Goal: Information Seeking & Learning: Learn about a topic

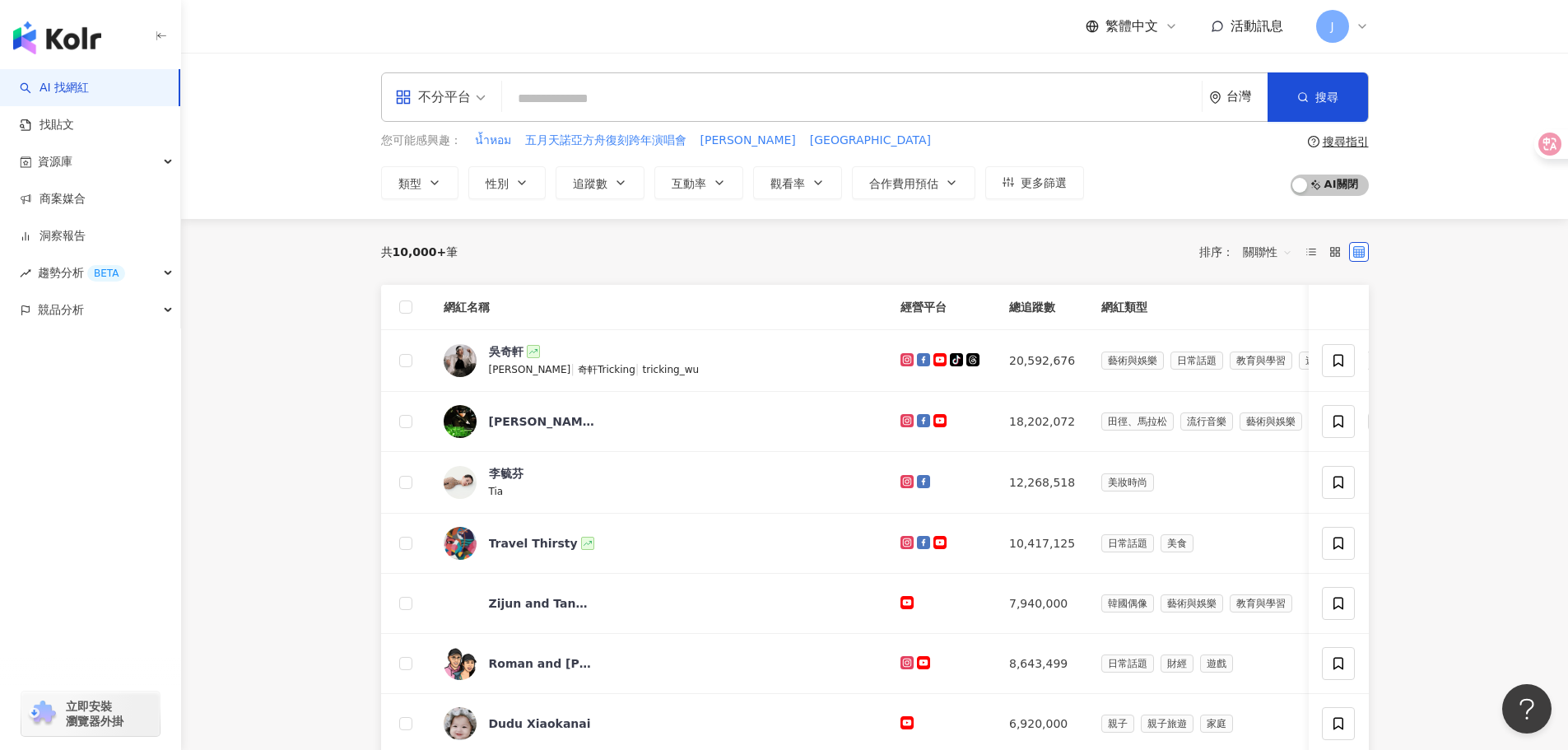
click at [1323, 12] on div "J" at bounding box center [1343, 26] width 53 height 33
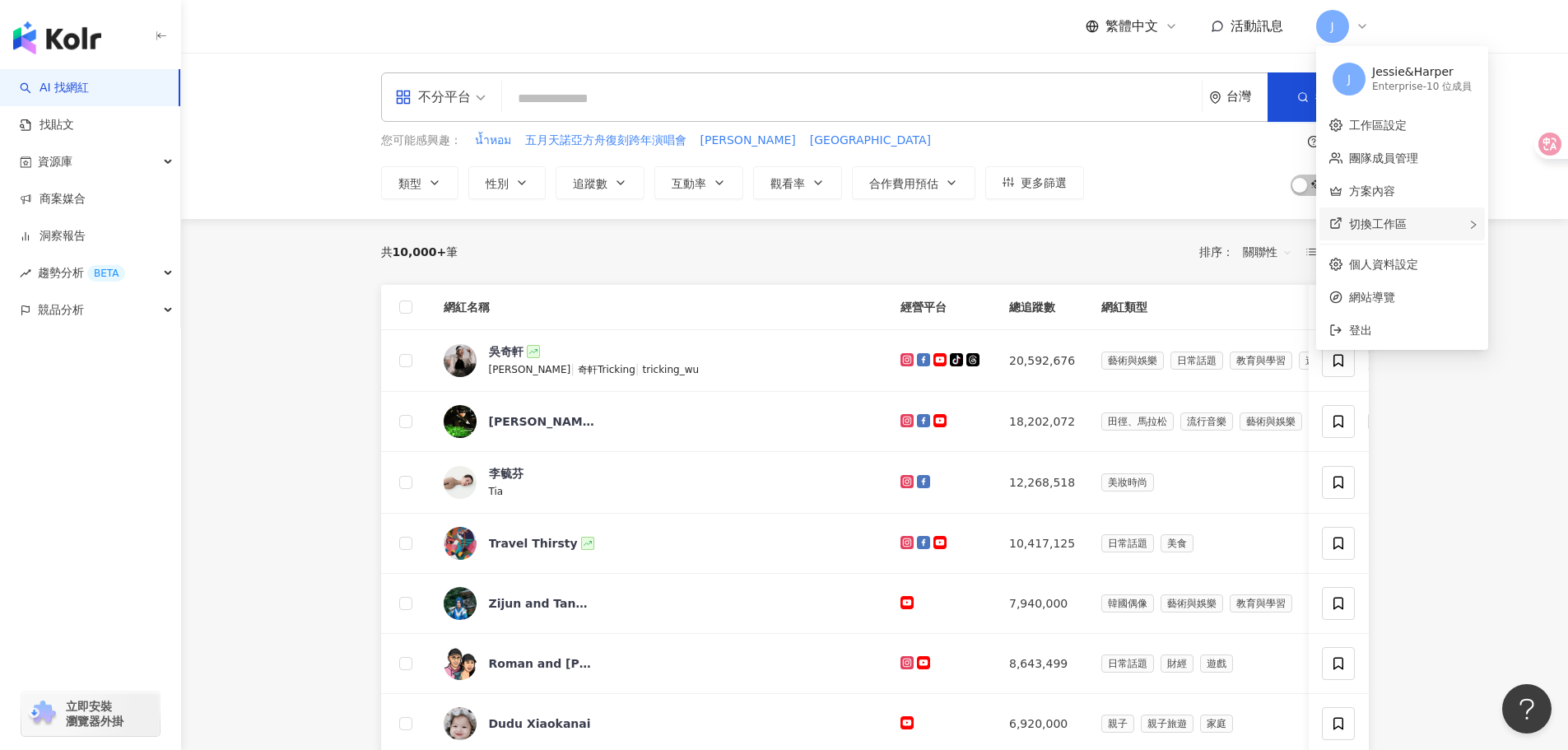
click at [1416, 230] on div "切換工作區" at bounding box center [1403, 224] width 165 height 33
click at [1427, 220] on div "切換工作區 J janet 的工作區 Free 方案 - 1 位成員 建立新工作區" at bounding box center [1403, 224] width 165 height 33
click at [1395, 193] on link "方案內容" at bounding box center [1373, 191] width 46 height 13
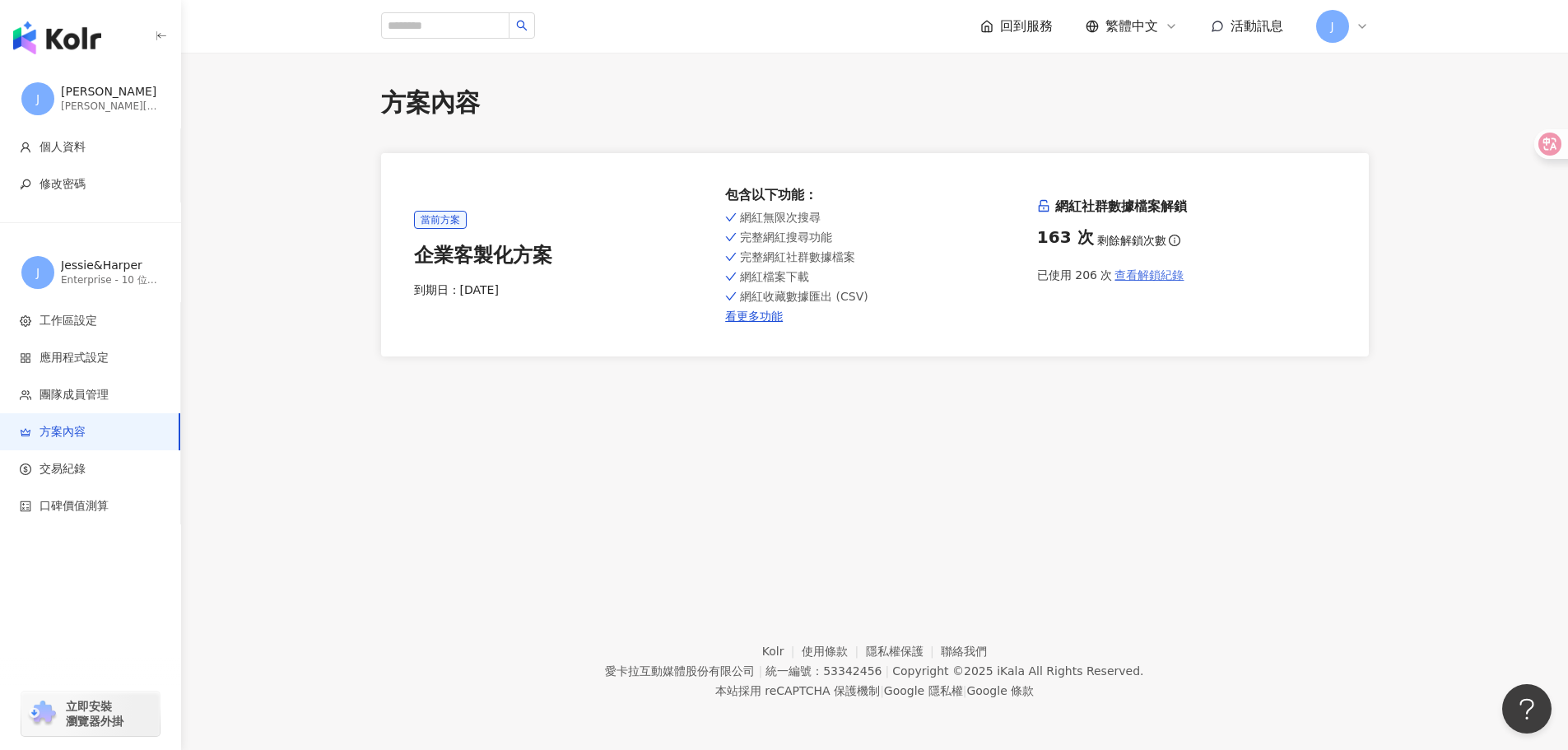
click at [1158, 276] on span "查看解鎖紀錄" at bounding box center [1149, 275] width 70 height 13
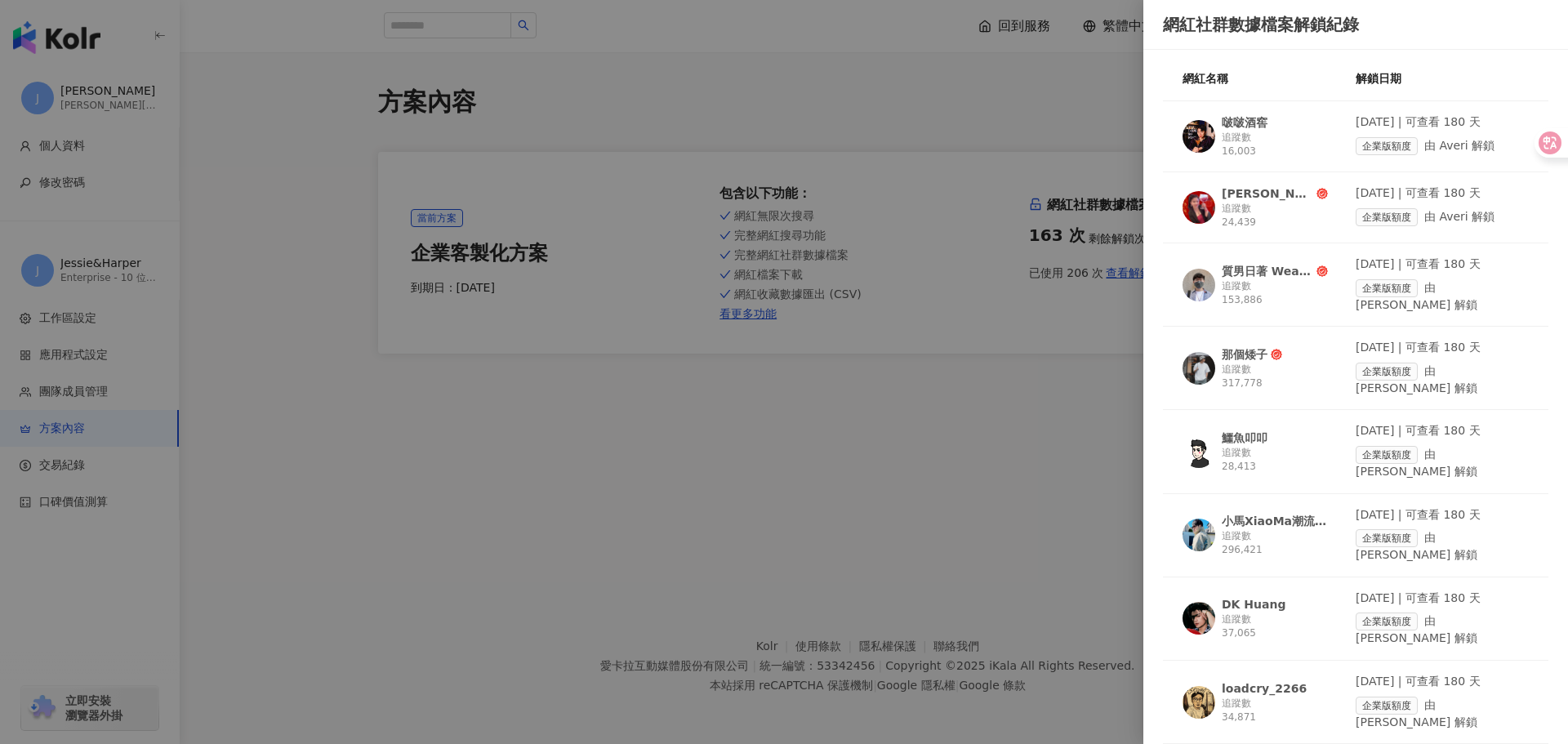
click at [1302, 301] on link "質男日著 WearLife 追蹤數 153,886 2025/8/13 | 可查看 180 天 企業版額度 由 janet 解鎖" at bounding box center [1356, 292] width 386 height 71
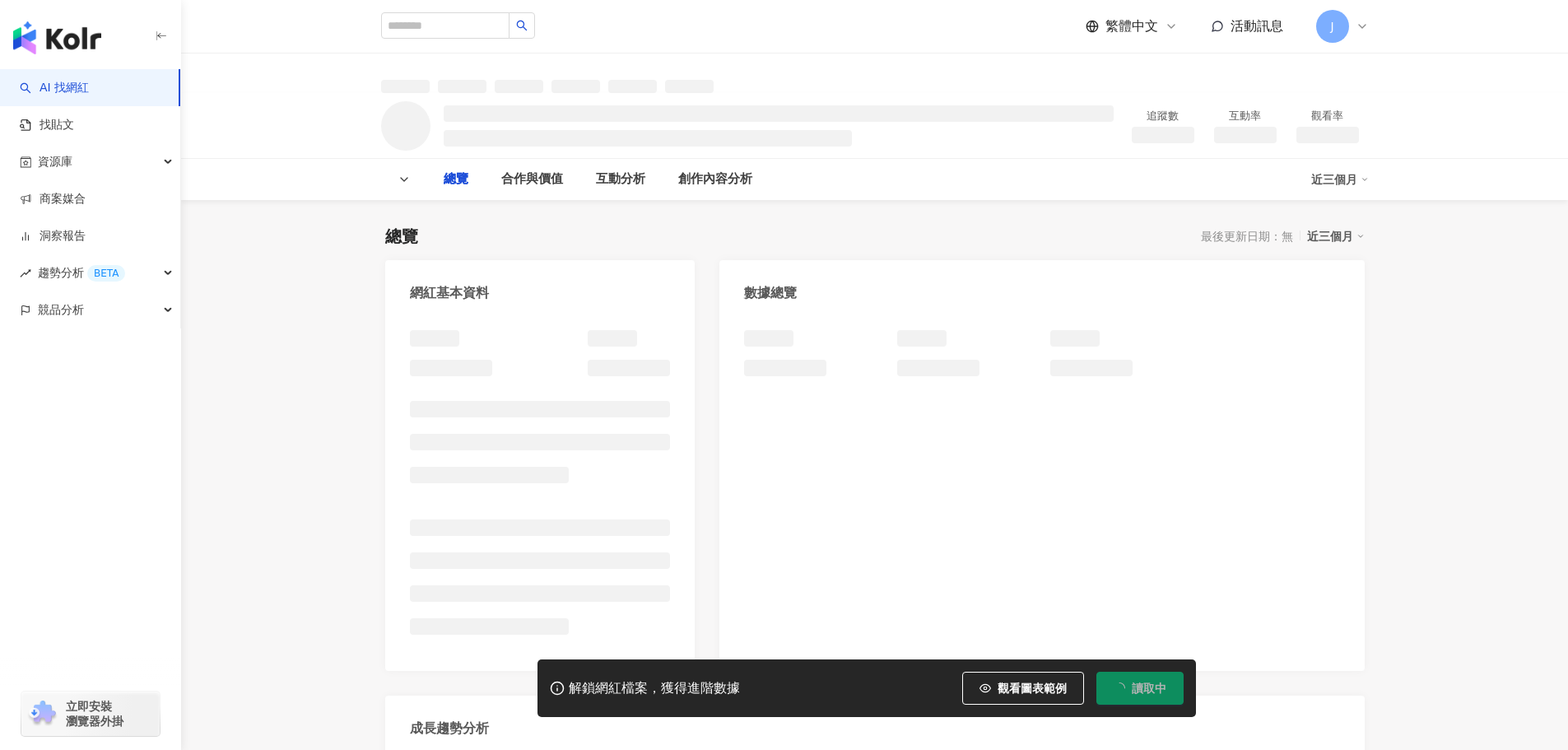
drag, startPoint x: 0, startPoint y: 0, endPoint x: 1388, endPoint y: 368, distance: 1436.0
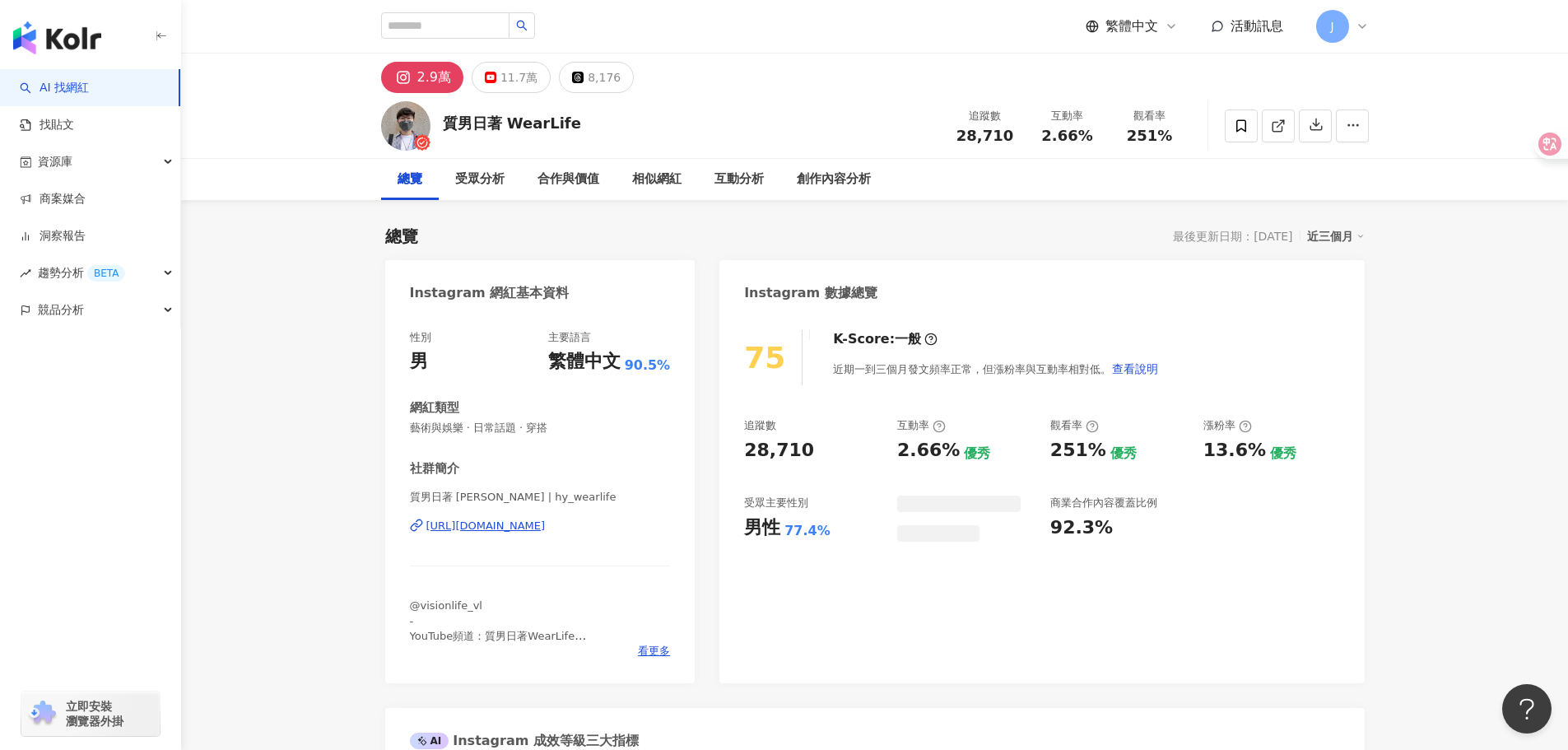
click at [1342, 243] on div "近三個月" at bounding box center [1336, 237] width 58 height 22
click at [1349, 237] on div "近三個月" at bounding box center [1336, 237] width 58 height 22
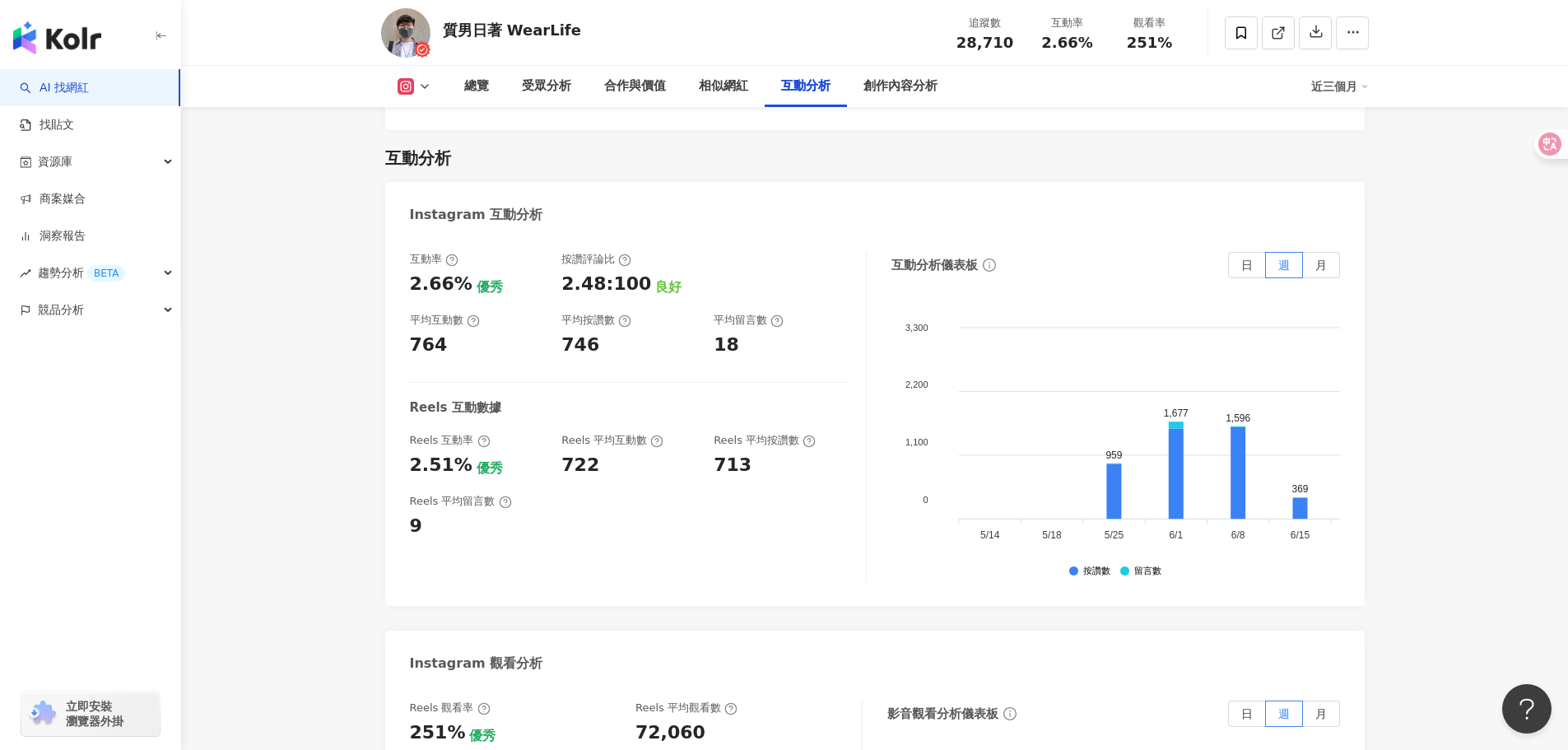
scroll to position [3295, 0]
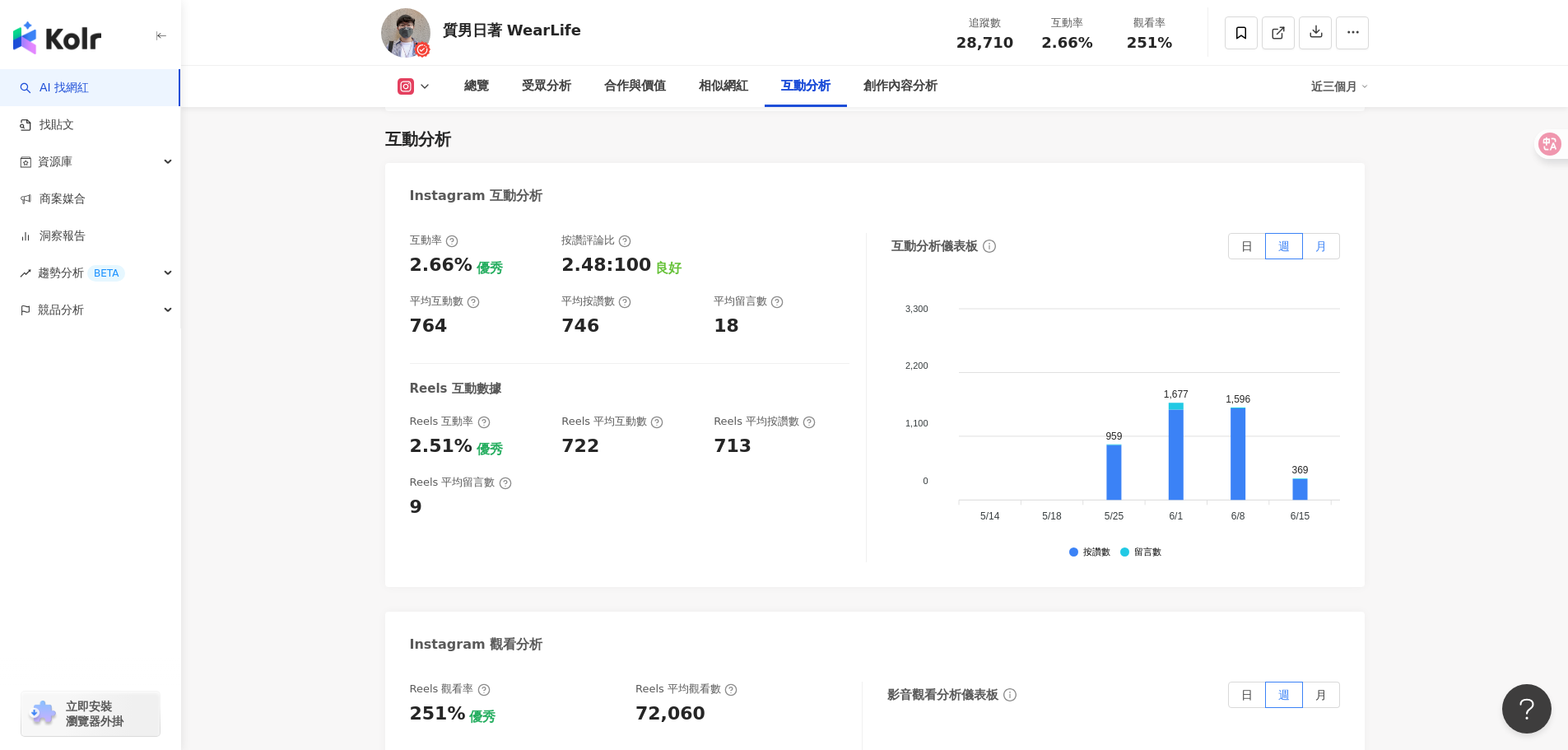
click at [1314, 233] on label "月" at bounding box center [1321, 247] width 37 height 26
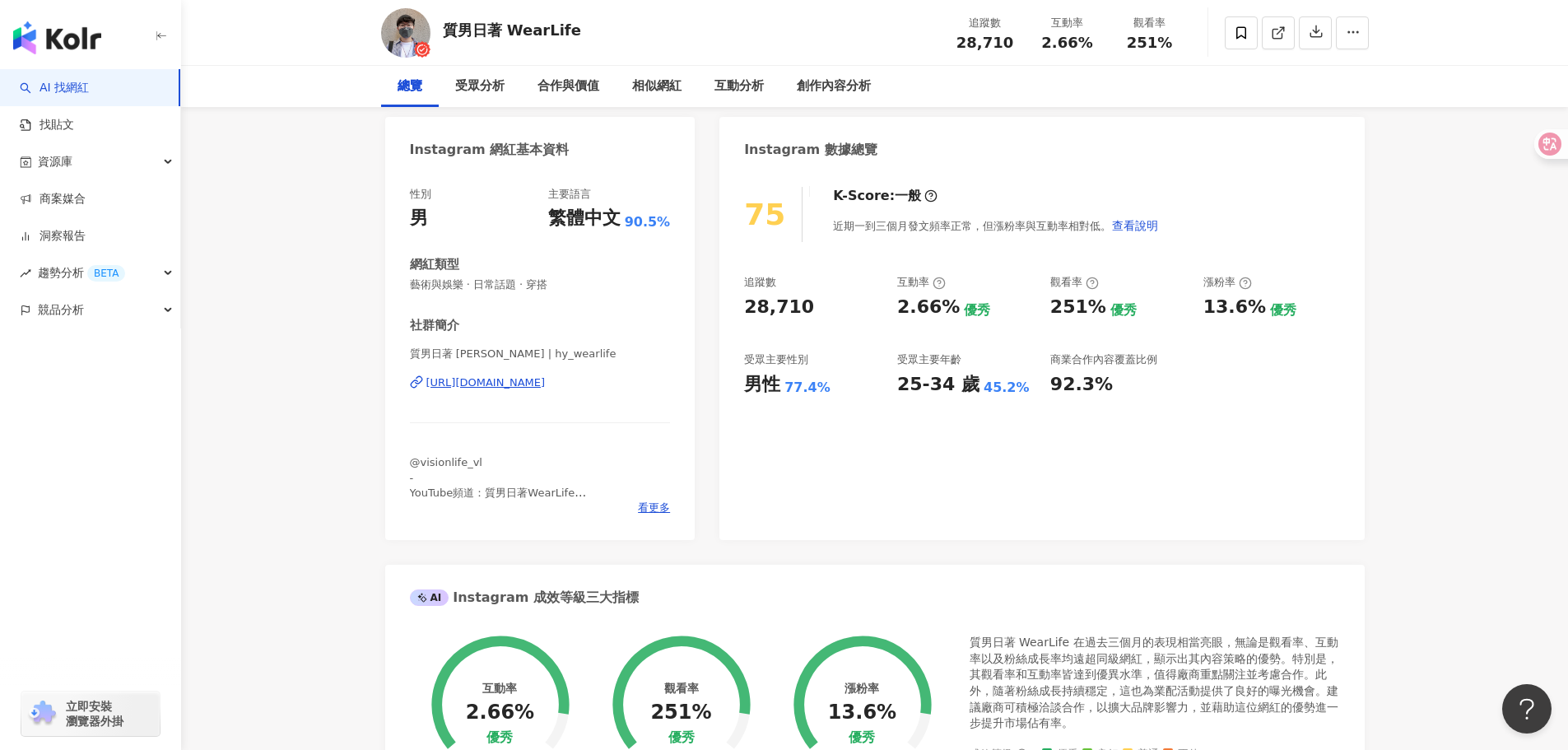
scroll to position [0, 0]
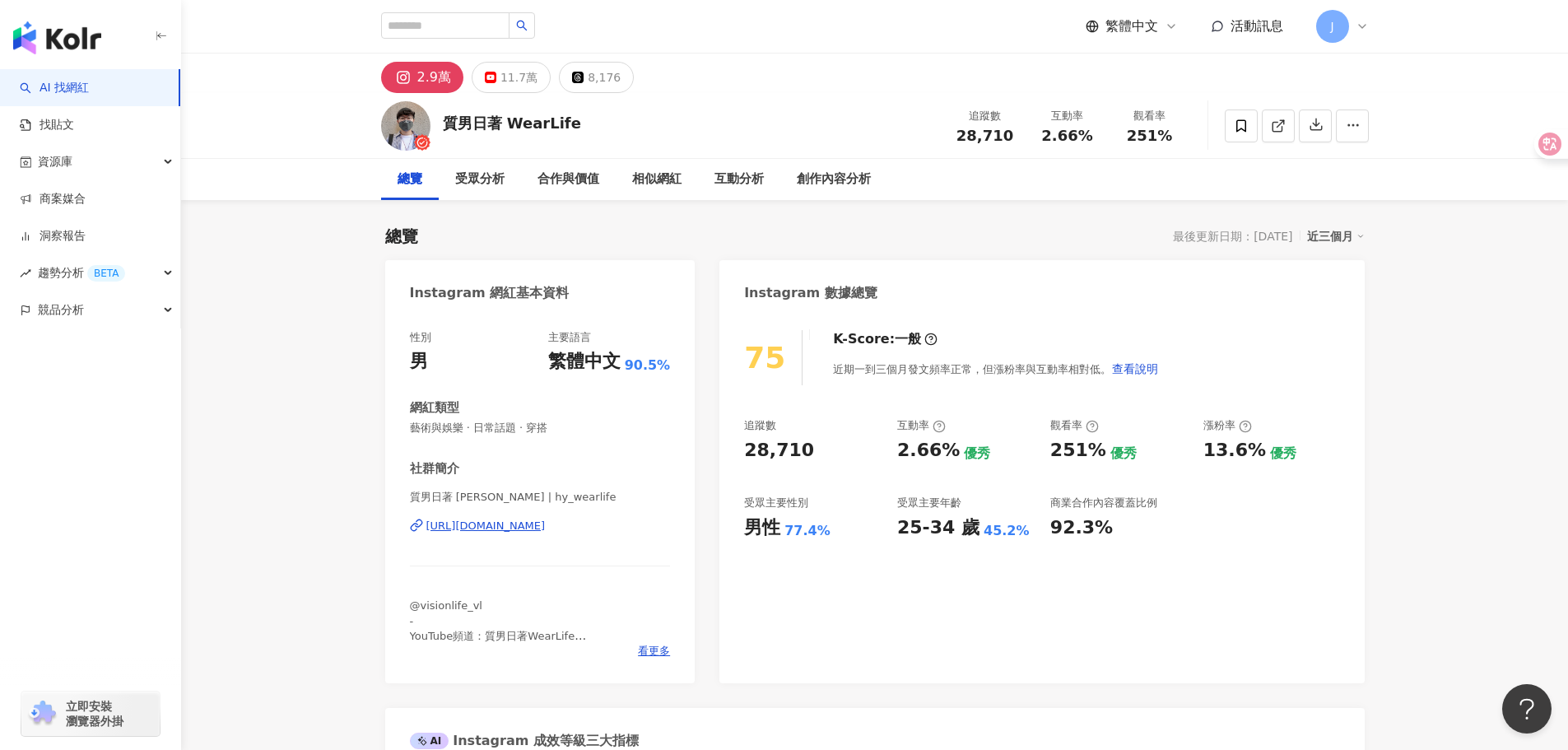
click at [546, 527] on div "https://www.instagram.com/hy_wearlife/" at bounding box center [486, 526] width 119 height 15
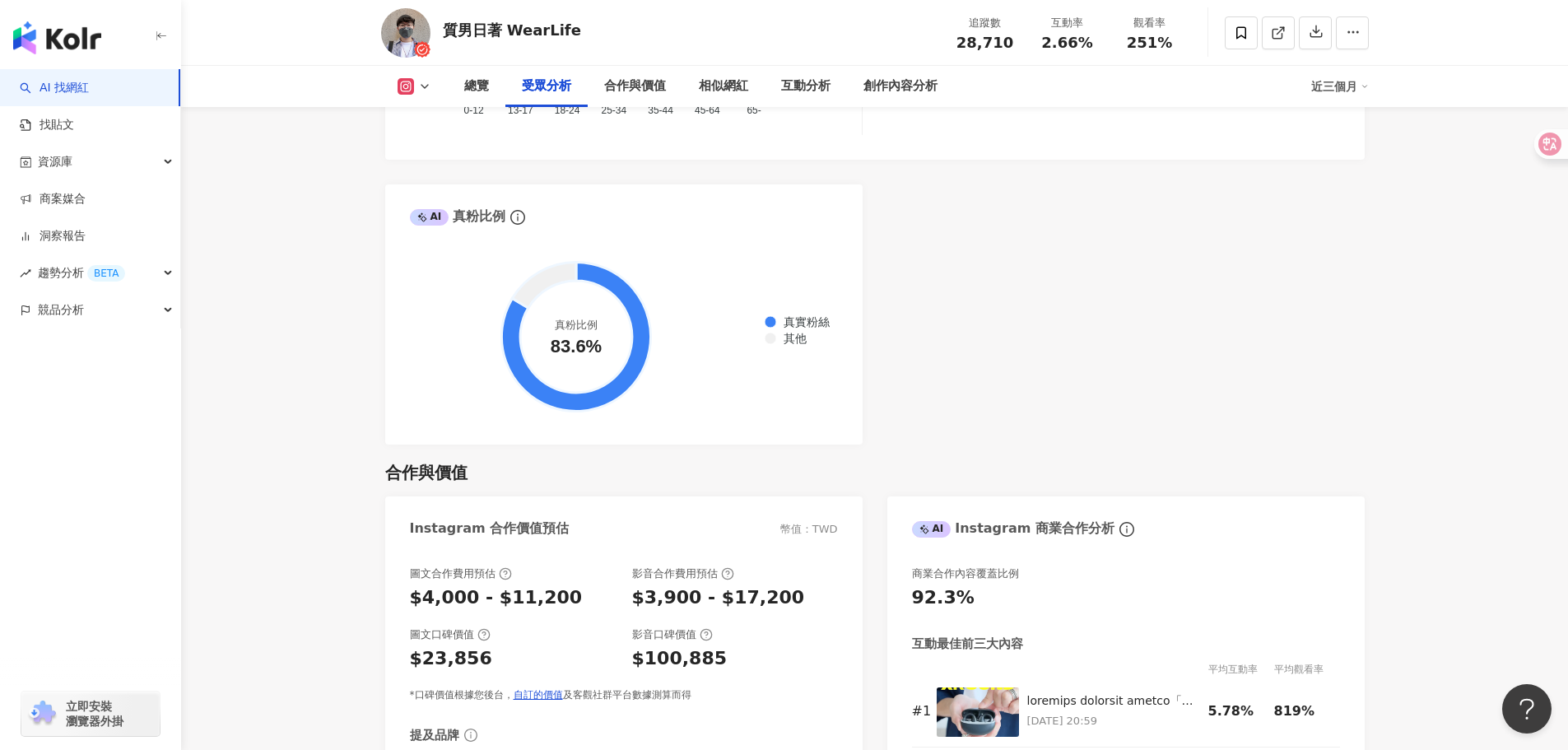
scroll to position [1894, 0]
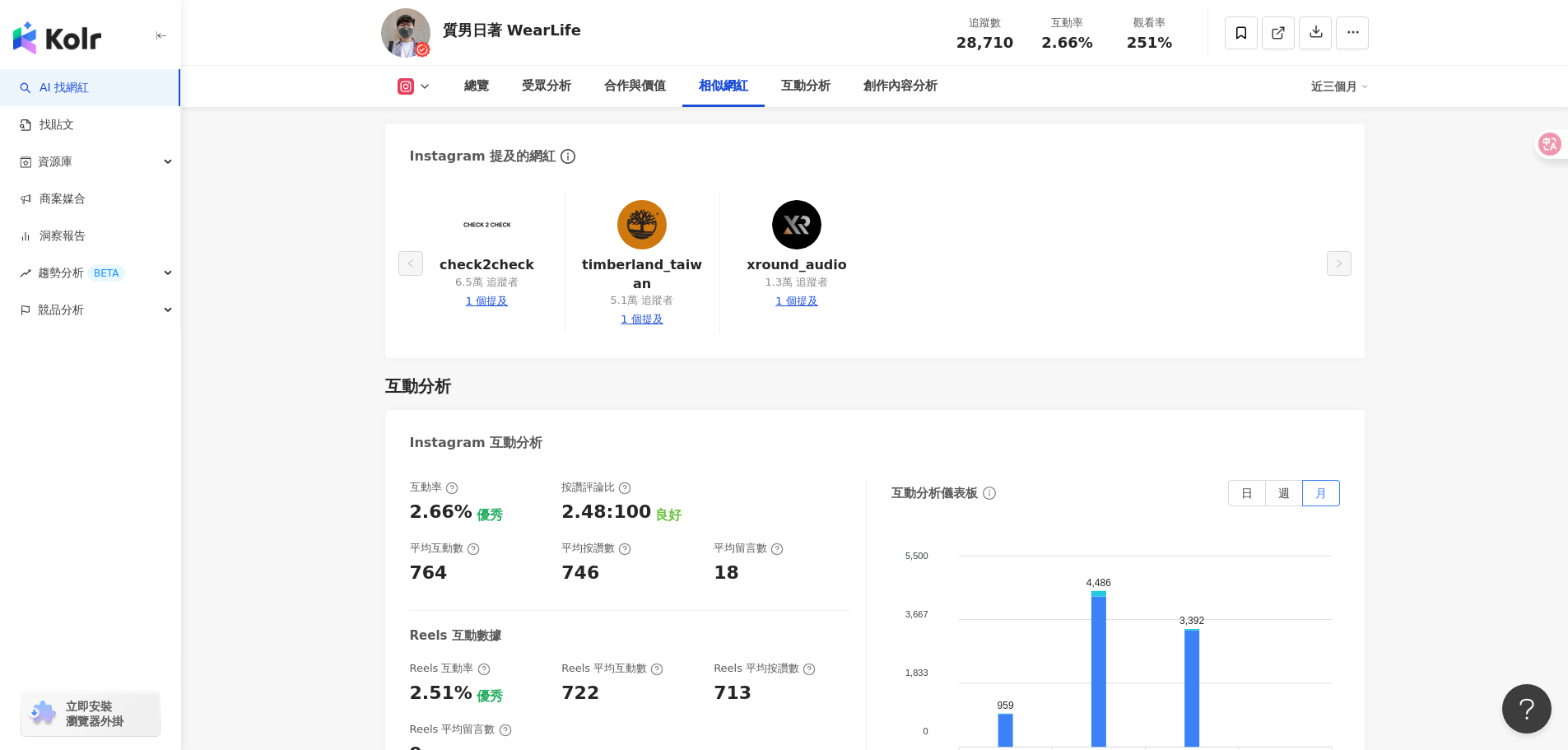
scroll to position [3212, 0]
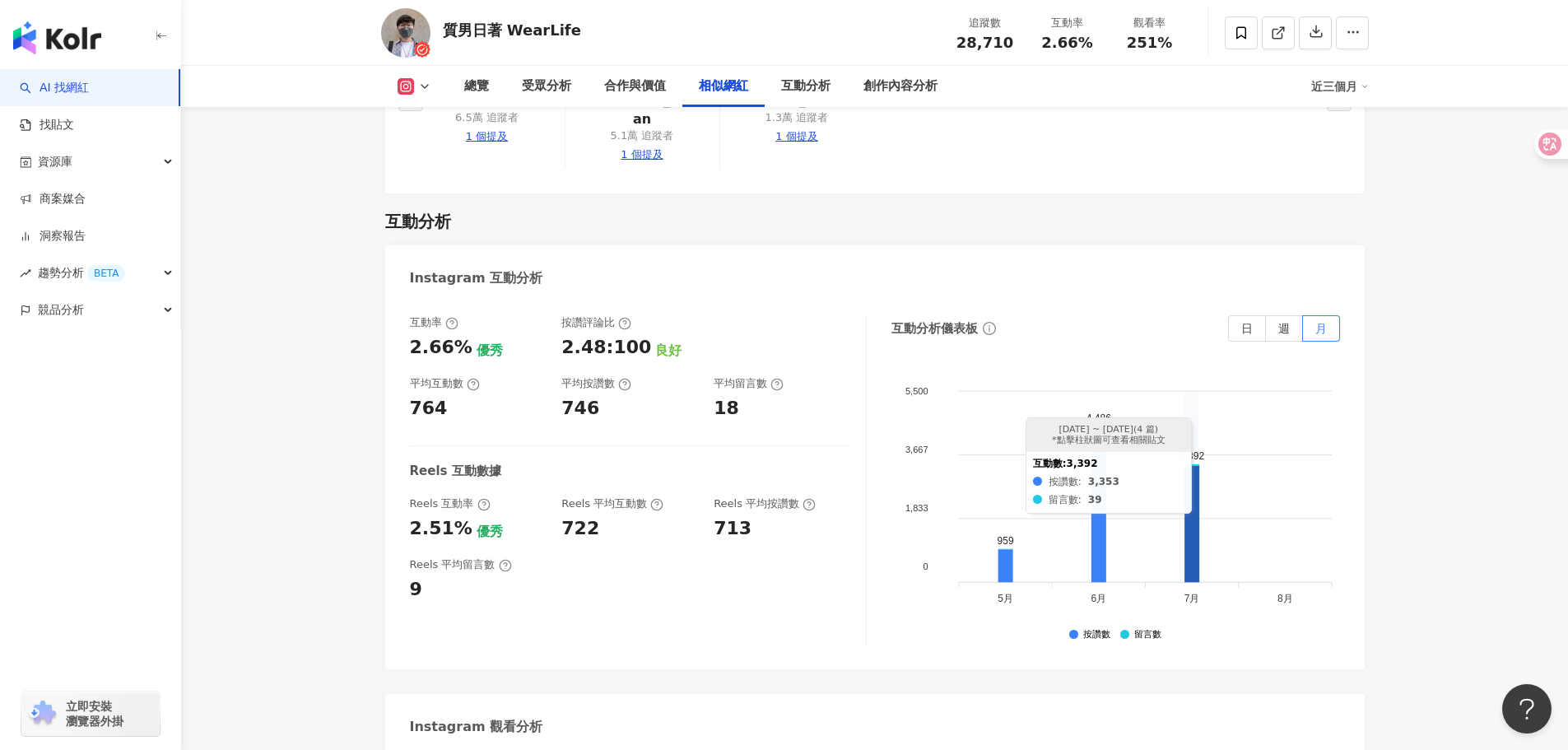
click at [1194, 489] on icon at bounding box center [1192, 524] width 15 height 117
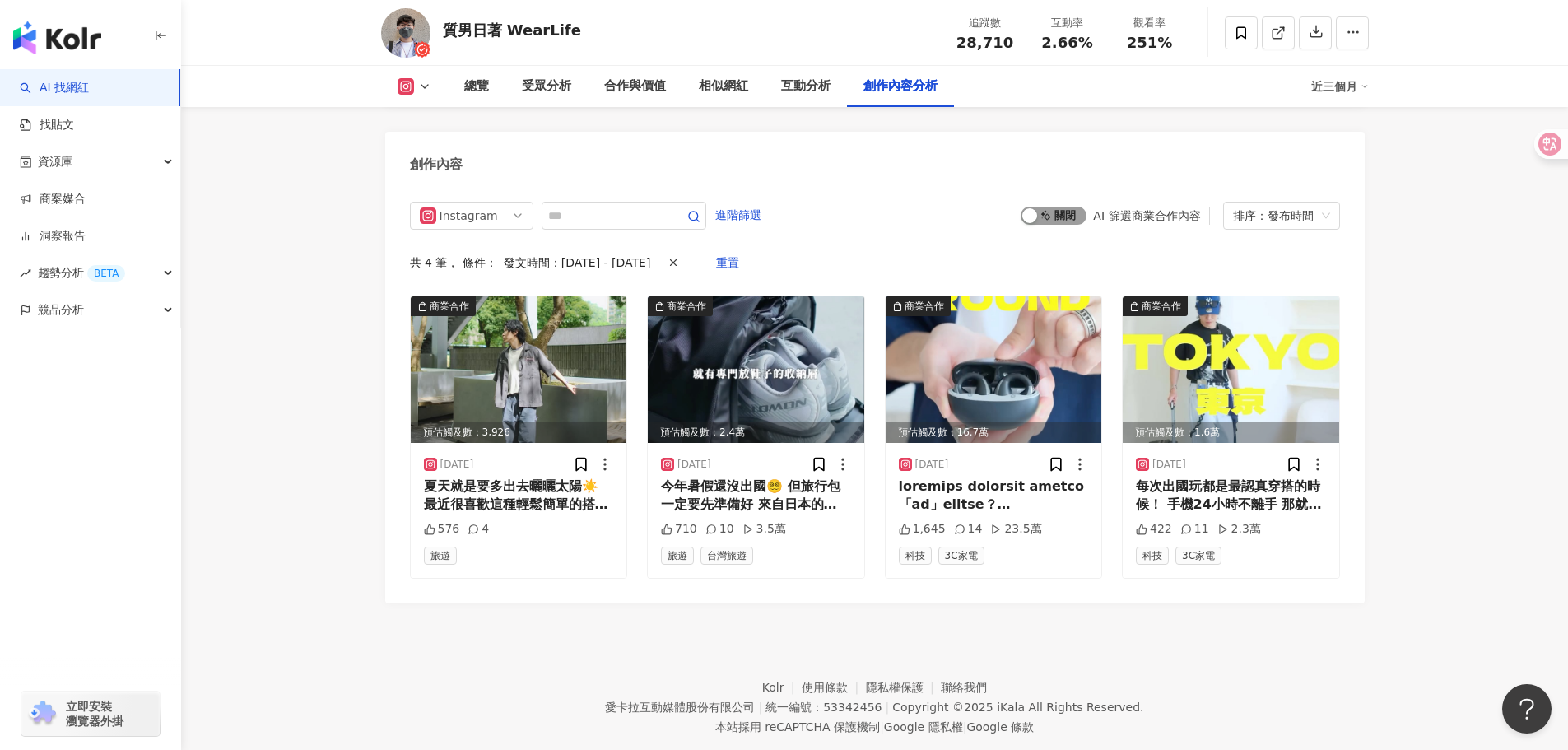
click at [1053, 207] on span "啟動 關閉" at bounding box center [1054, 216] width 66 height 18
click at [1058, 207] on span "啟動 關閉" at bounding box center [1054, 216] width 66 height 18
click at [1286, 203] on div "排序：發布時間" at bounding box center [1273, 216] width 82 height 26
click at [1288, 257] on div "互動數" at bounding box center [1281, 253] width 90 height 18
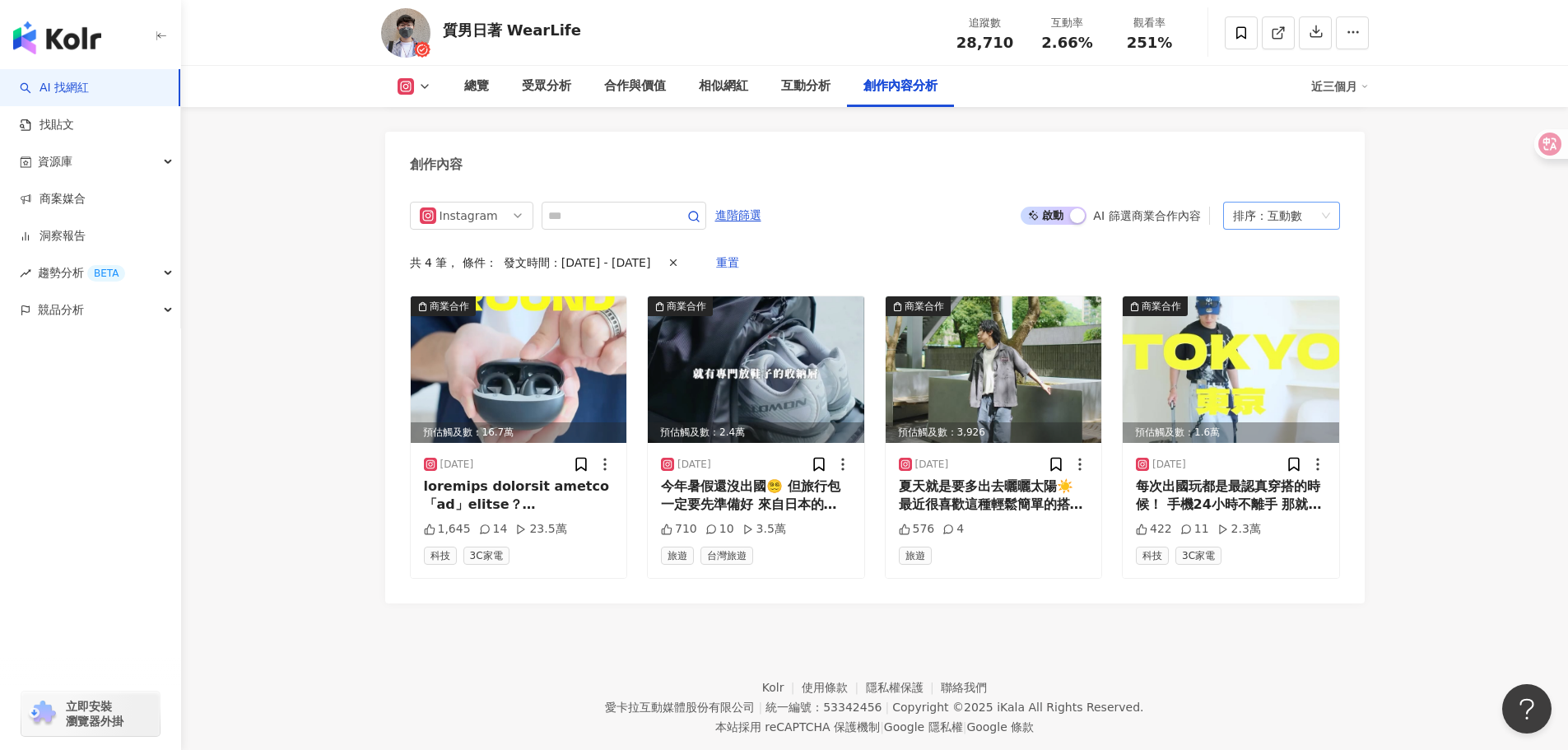
click at [1308, 203] on div "排序： 互動數" at bounding box center [1273, 216] width 82 height 26
click at [1283, 283] on div "觀看數" at bounding box center [1281, 281] width 90 height 18
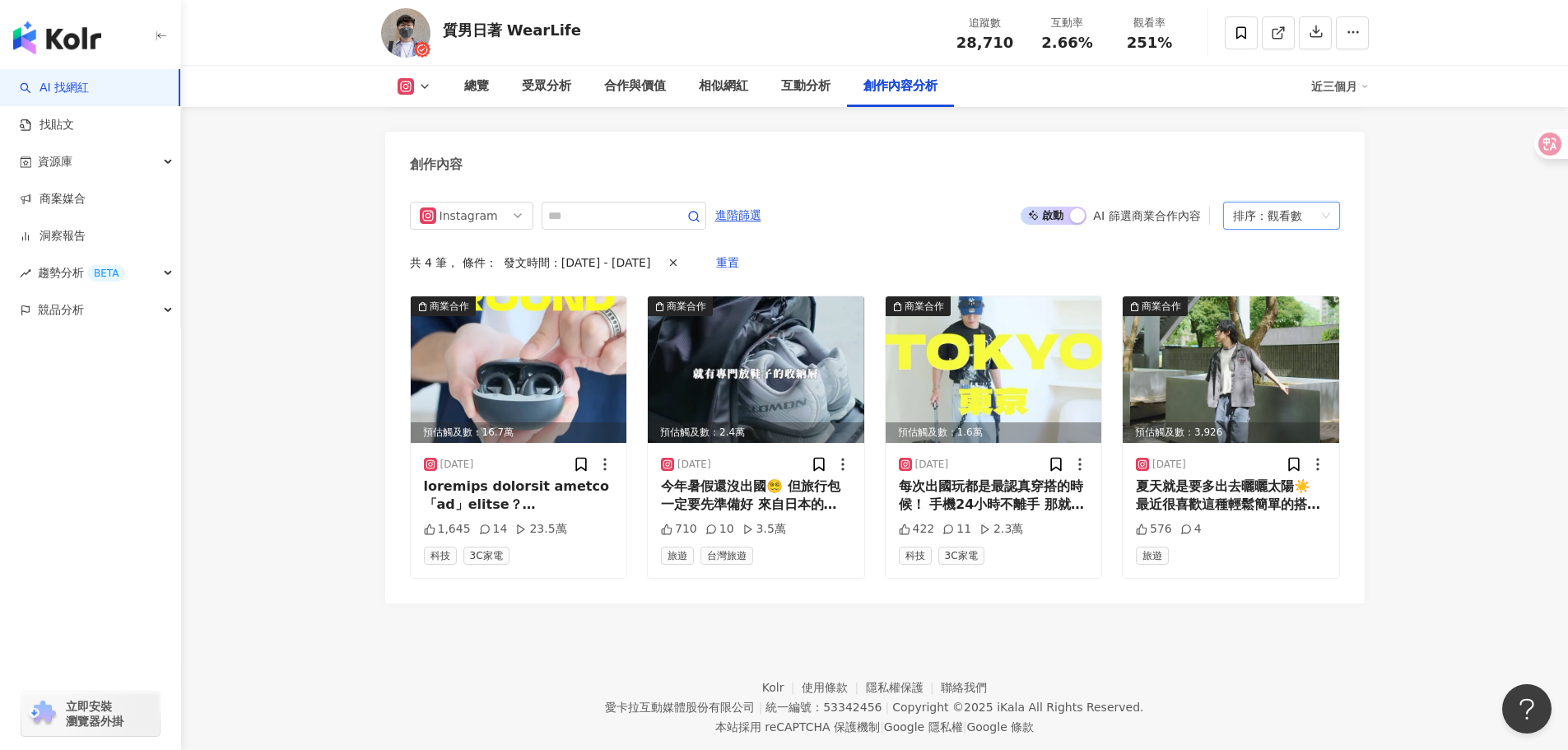
click at [1301, 203] on div "觀看數" at bounding box center [1285, 216] width 35 height 26
click at [1296, 310] on div "按讚數" at bounding box center [1281, 310] width 90 height 18
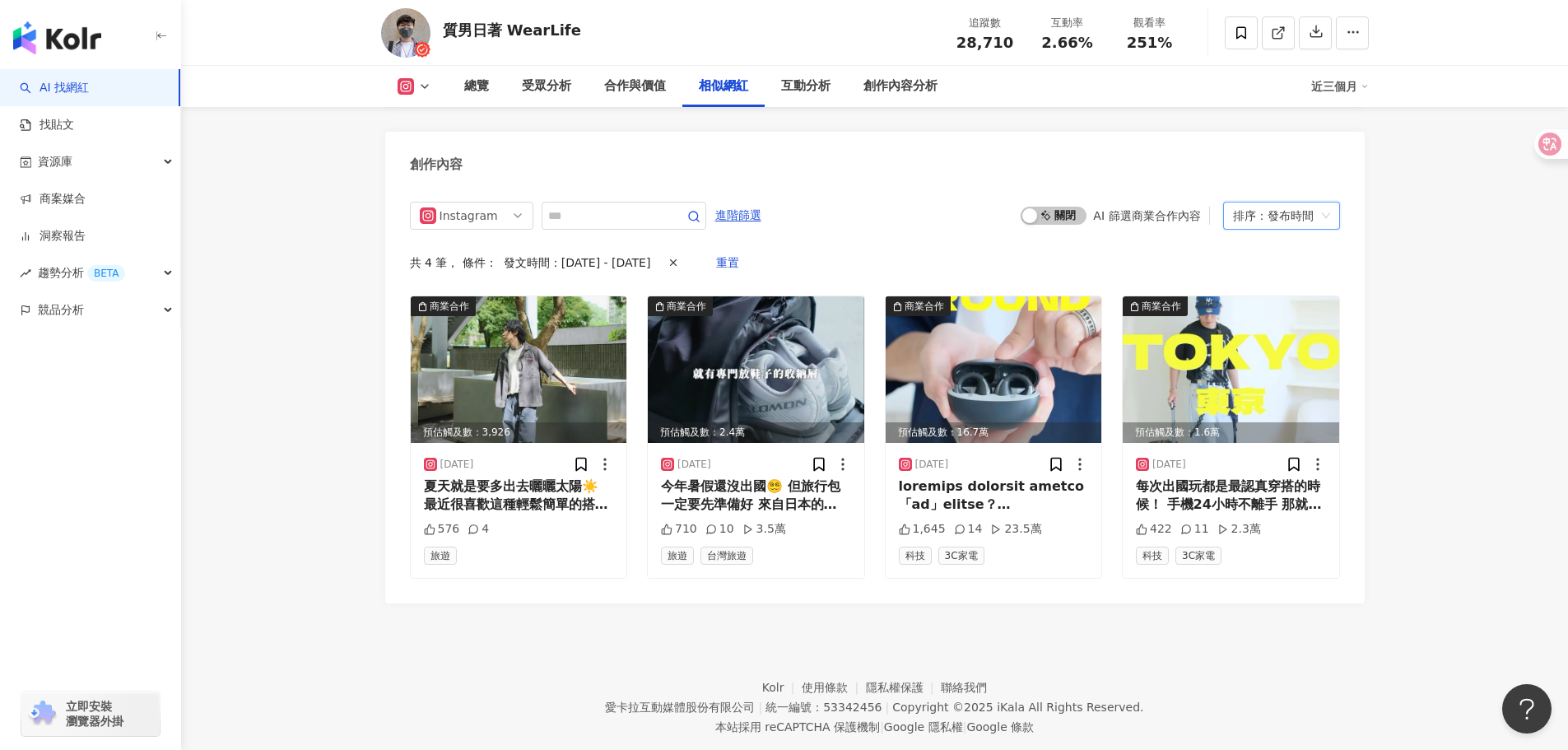
scroll to position [3212, 0]
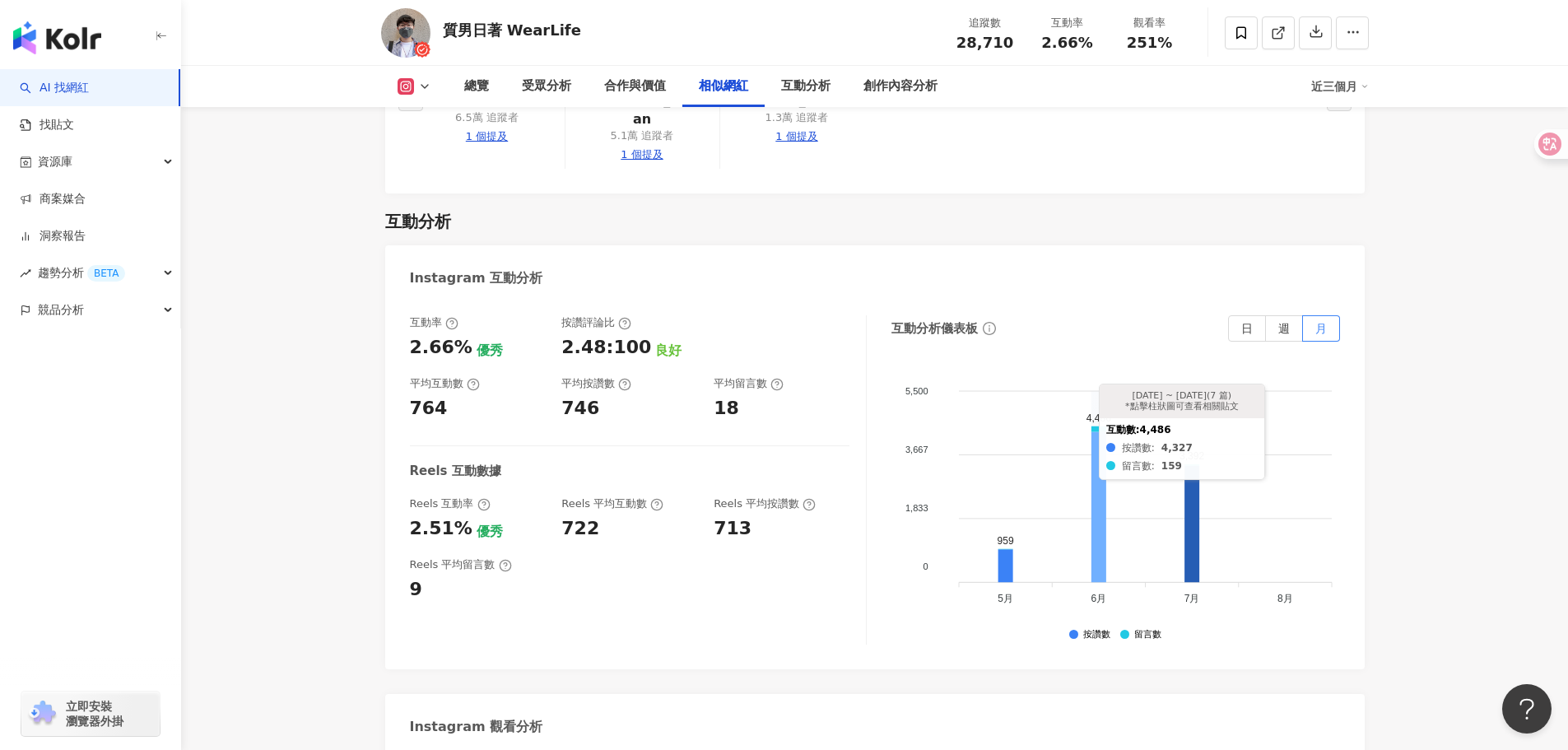
click at [1104, 498] on icon at bounding box center [1099, 507] width 15 height 151
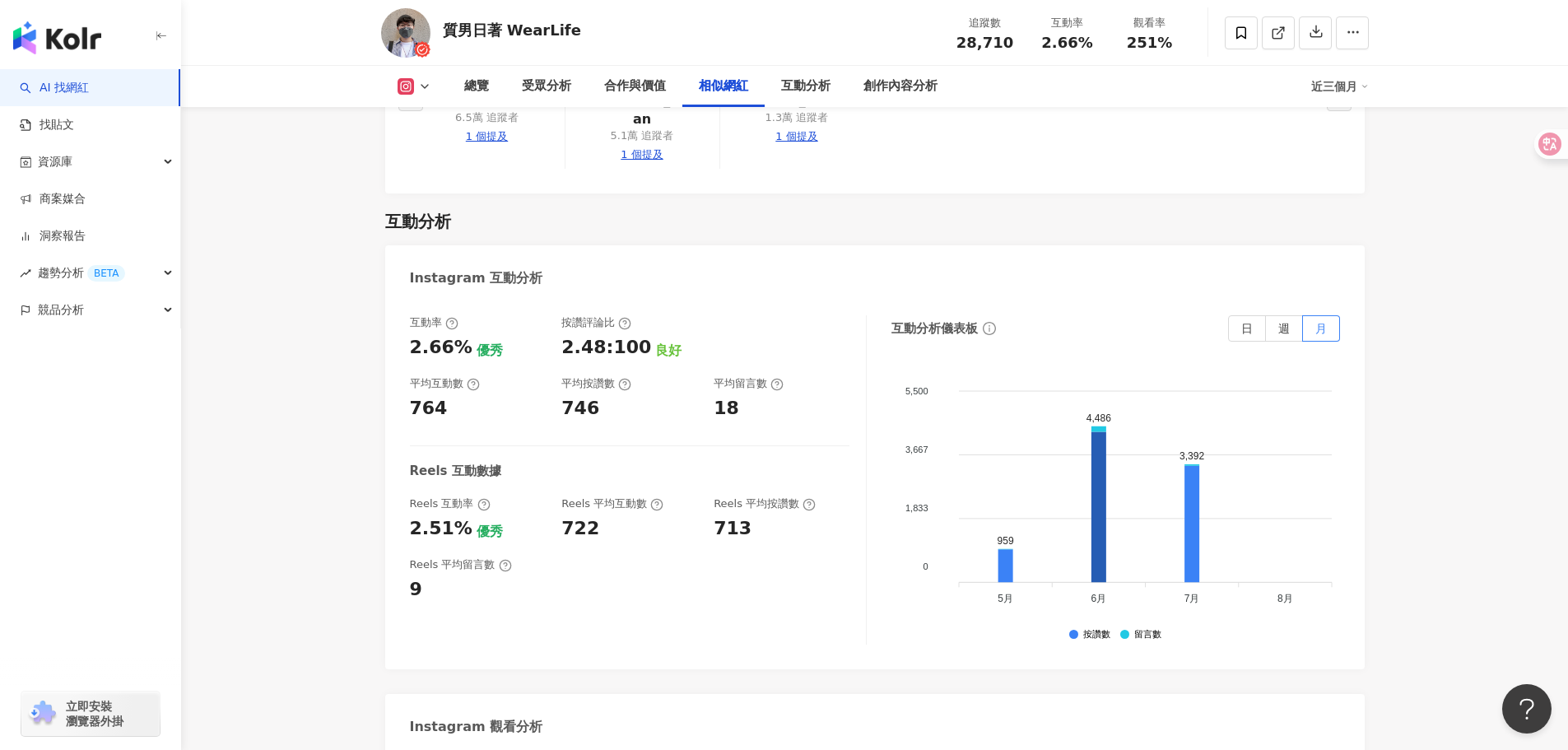
scroll to position [5080, 0]
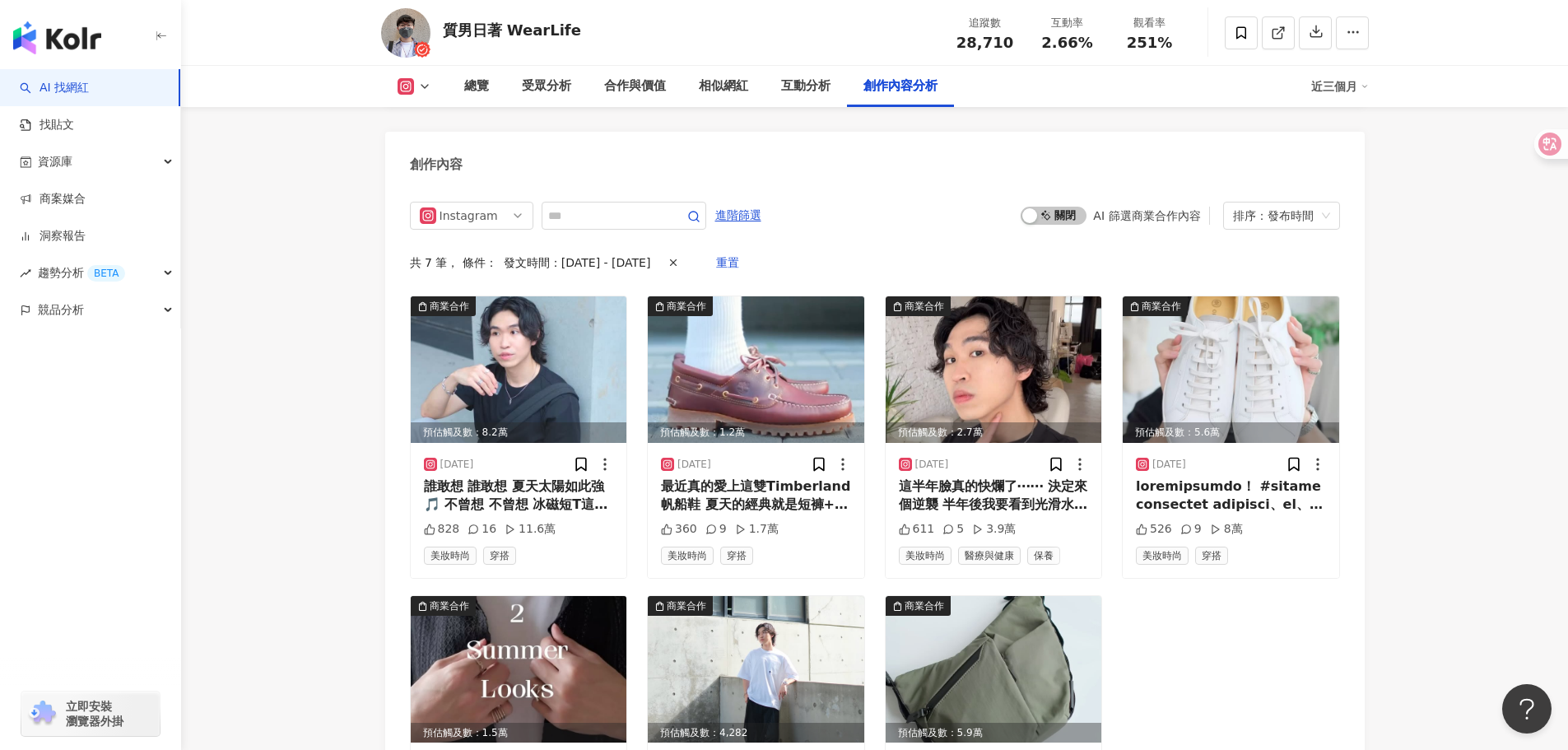
scroll to position [3212, 0]
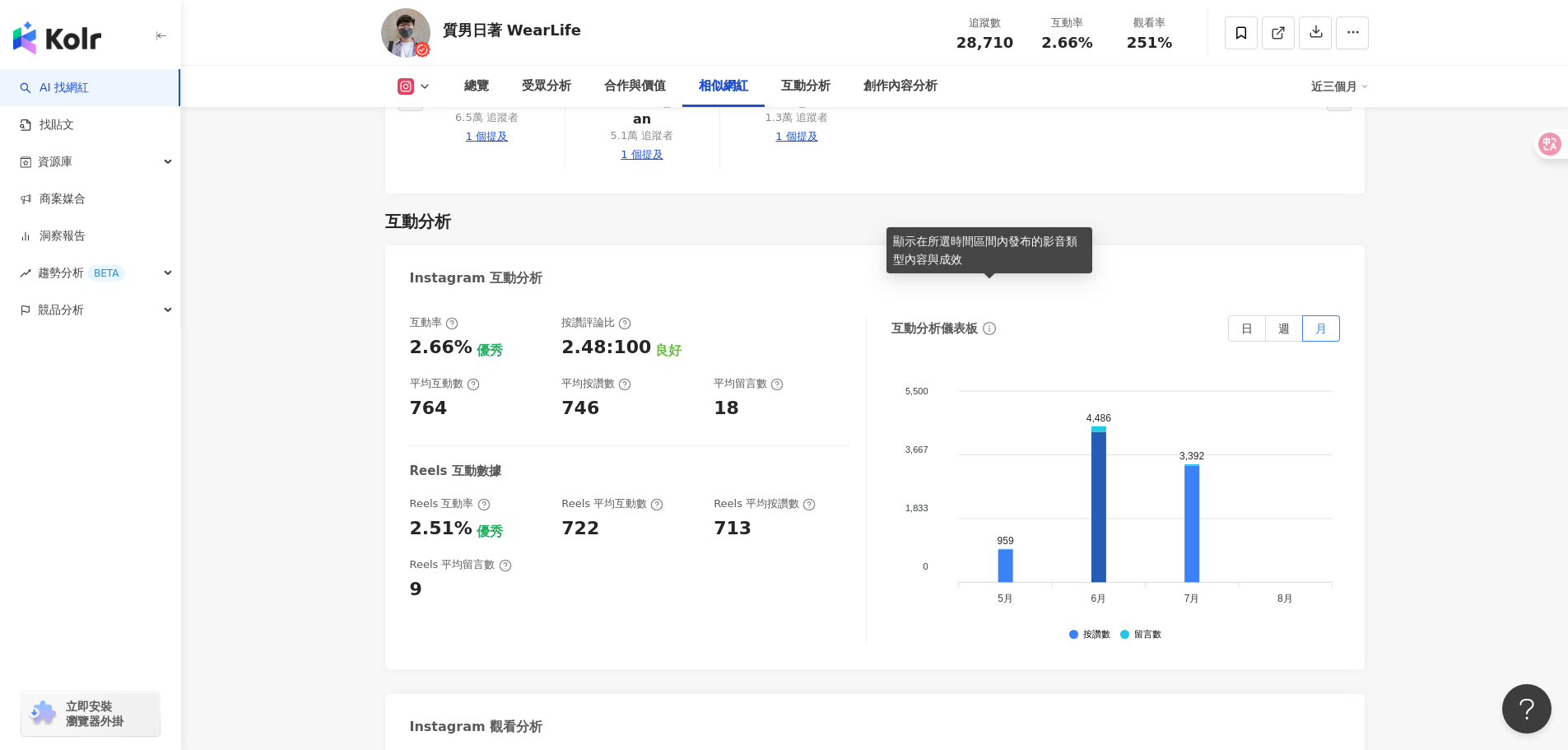
click at [985, 322] on icon "info-circle" at bounding box center [990, 329] width 13 height 13
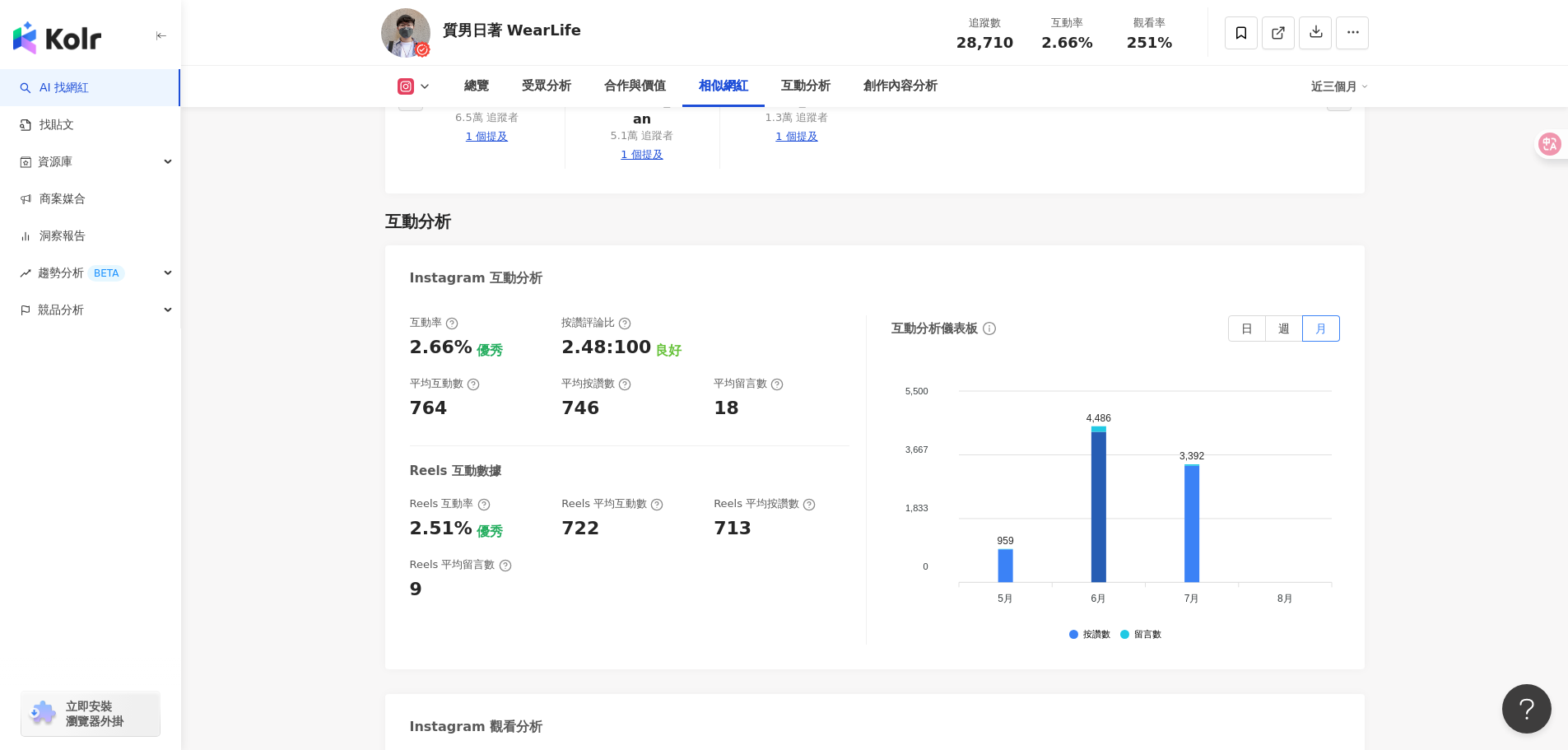
click at [1096, 315] on div "互動分析儀表板 日 週 月" at bounding box center [1115, 329] width 448 height 26
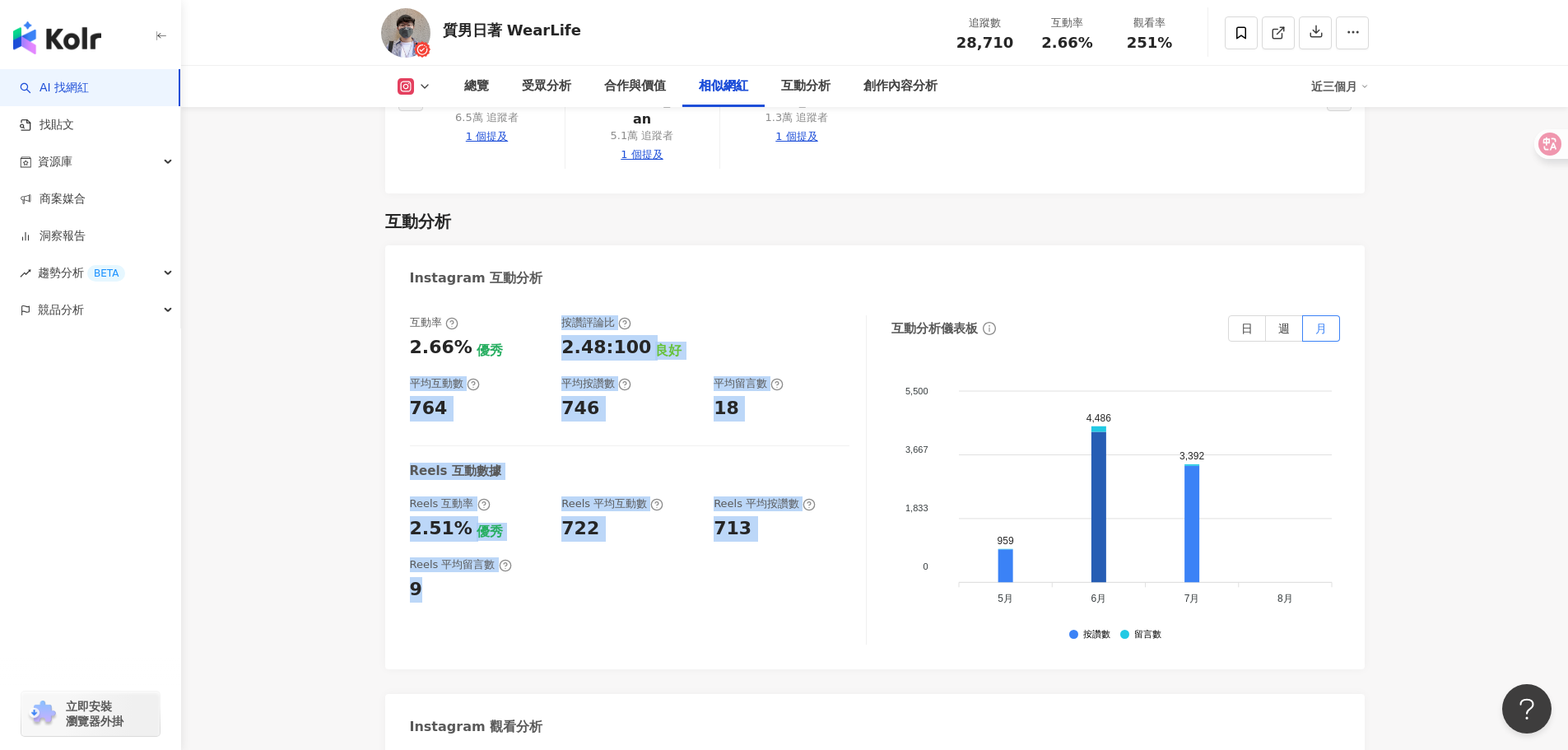
drag, startPoint x: 552, startPoint y: 312, endPoint x: 781, endPoint y: 557, distance: 335.4
click at [781, 557] on div "互動率 2.66% 優秀 按讚評論比 2.48:100 良好 平均互動數 764 平均按讚數 746 平均留言數 18 Reels 互動數據 Reels 互動…" at bounding box center [638, 480] width 457 height 329
click at [784, 558] on div "Reels 平均留言數 9" at bounding box center [629, 580] width 439 height 45
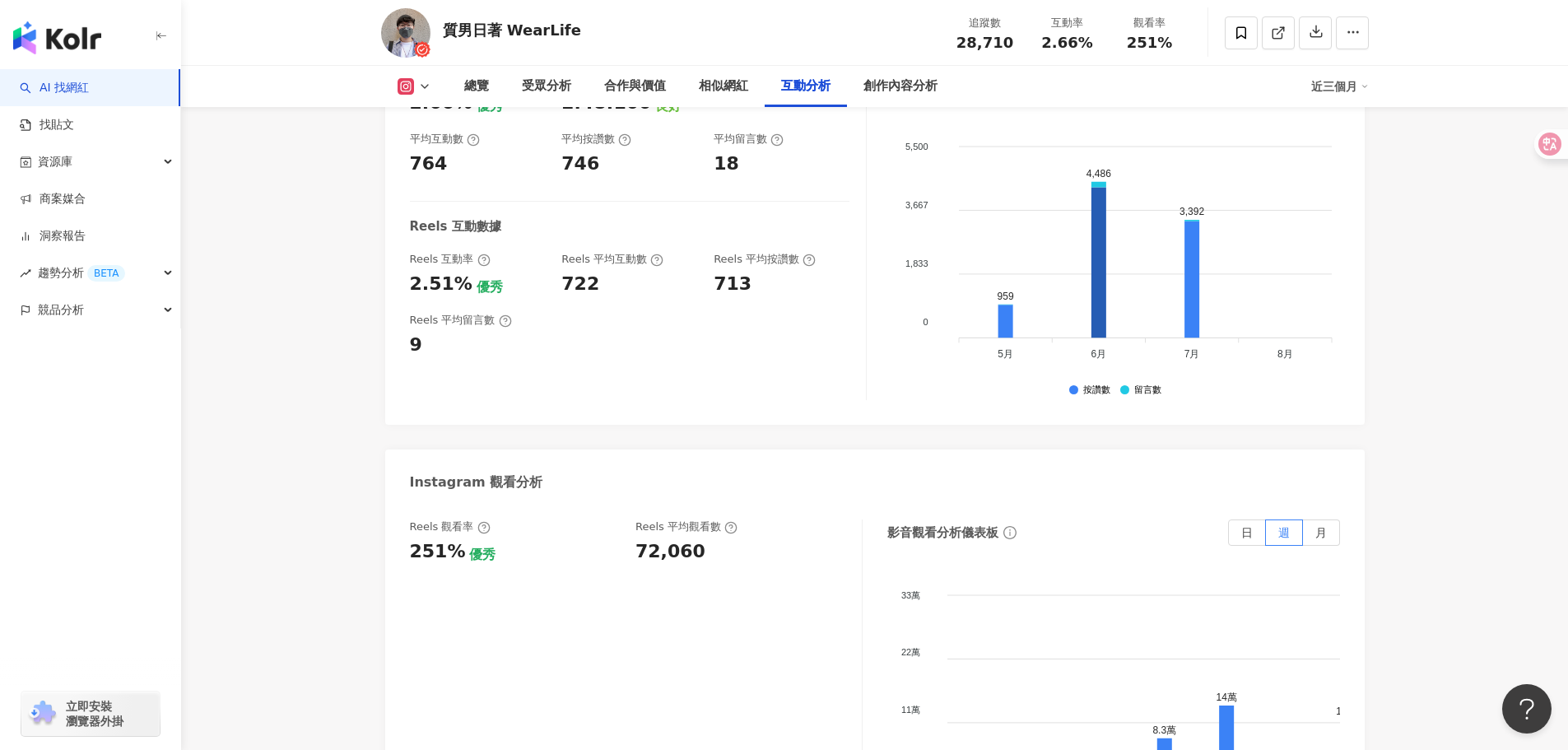
scroll to position [3459, 0]
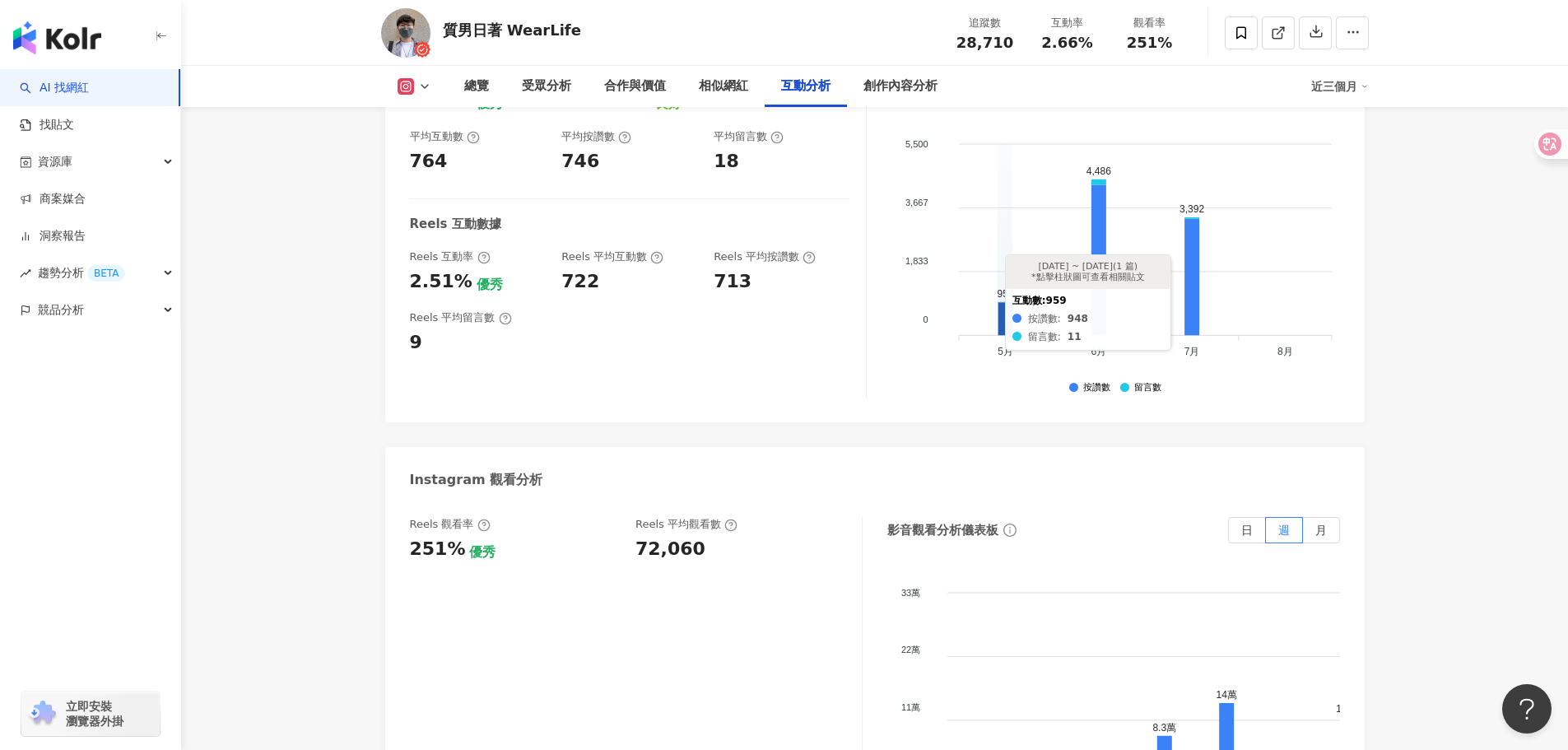
click at [1008, 303] on icon at bounding box center [1006, 320] width 15 height 33
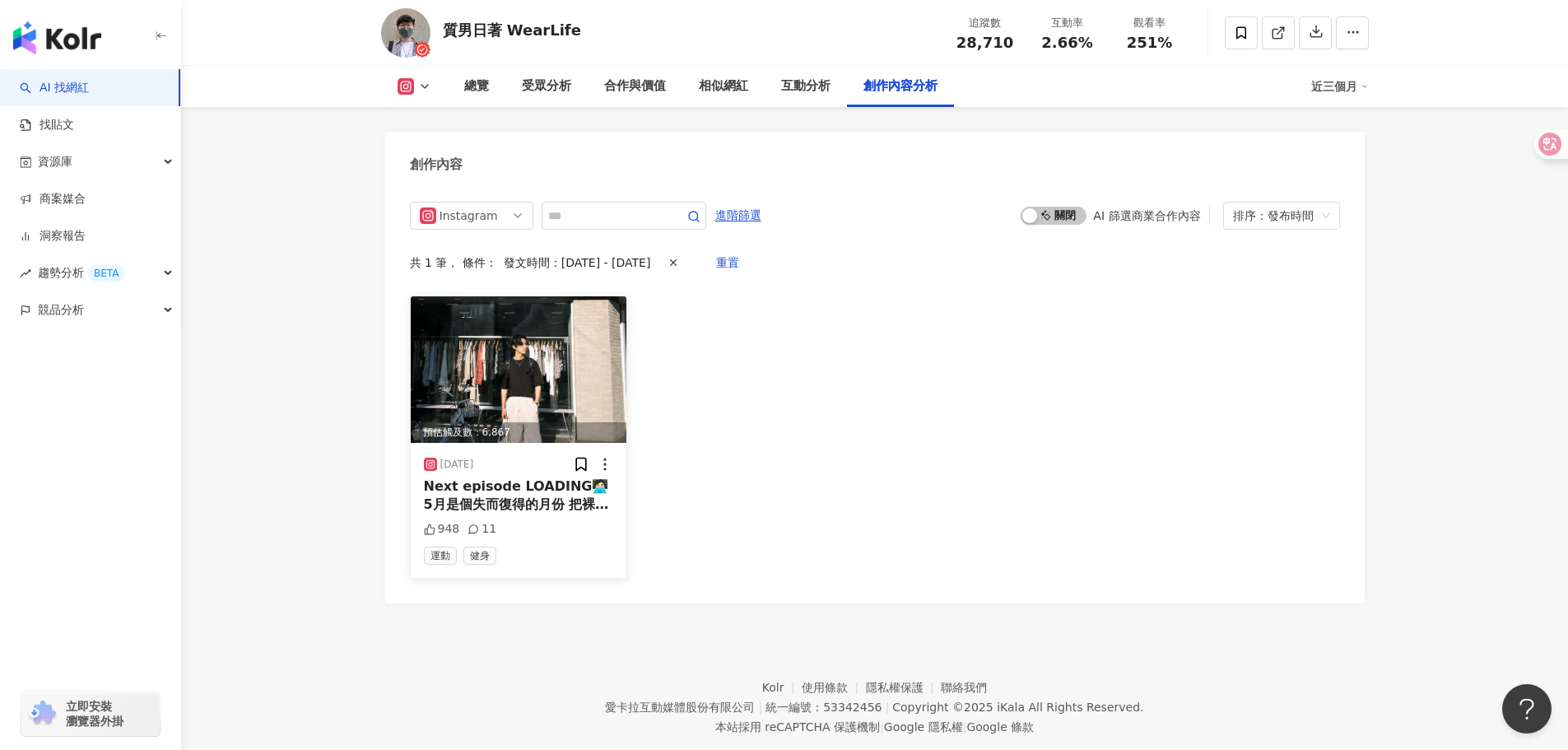
click at [491, 344] on img at bounding box center [519, 369] width 217 height 147
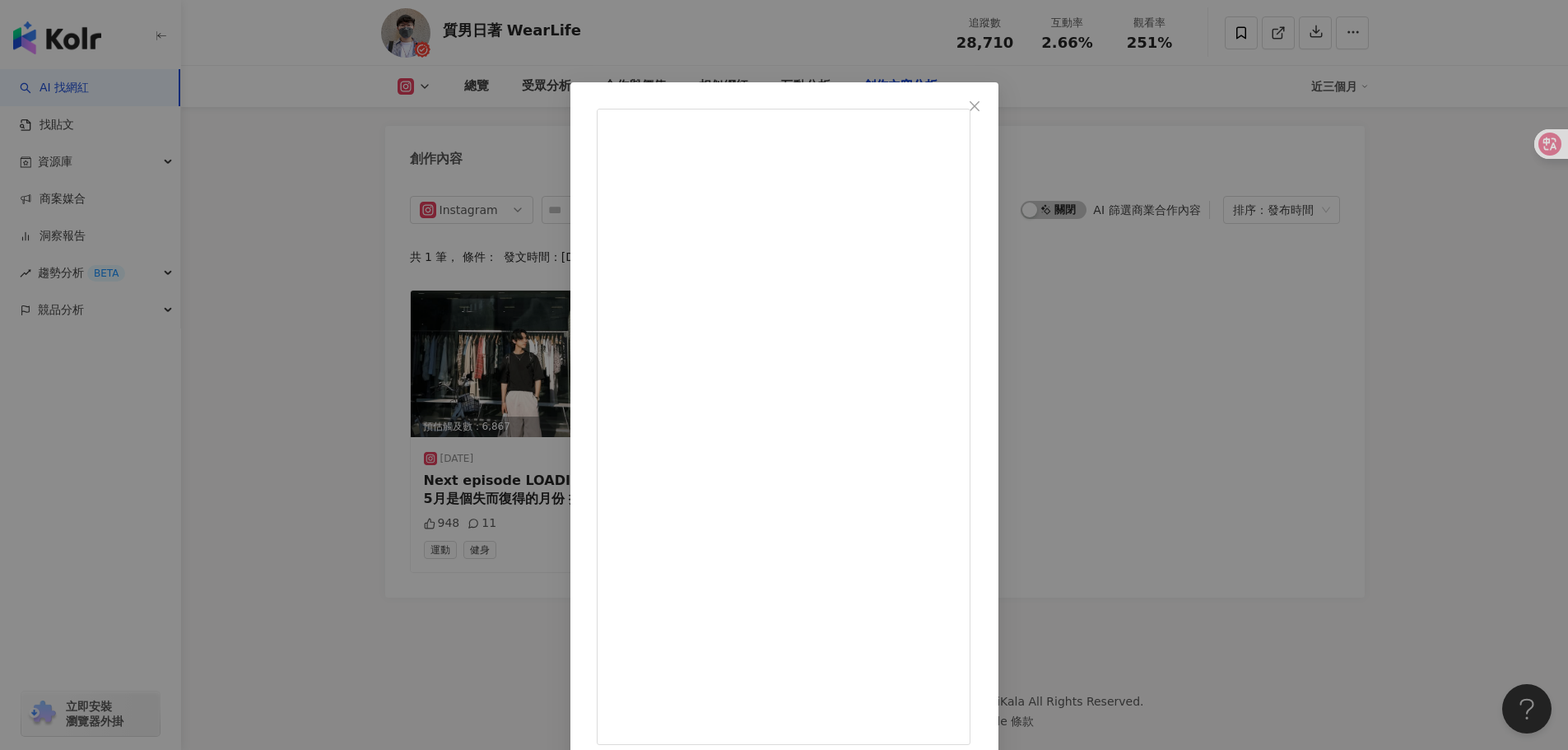
scroll to position [5087, 0]
click at [1417, 444] on div "質男日著 WearLife 2025/5/27 Next episode LOADING🧑🏻‍💻 5月是個失而復得的月份 把裸視1.2找回來了（角膜丟了） 丟…" at bounding box center [784, 375] width 1568 height 750
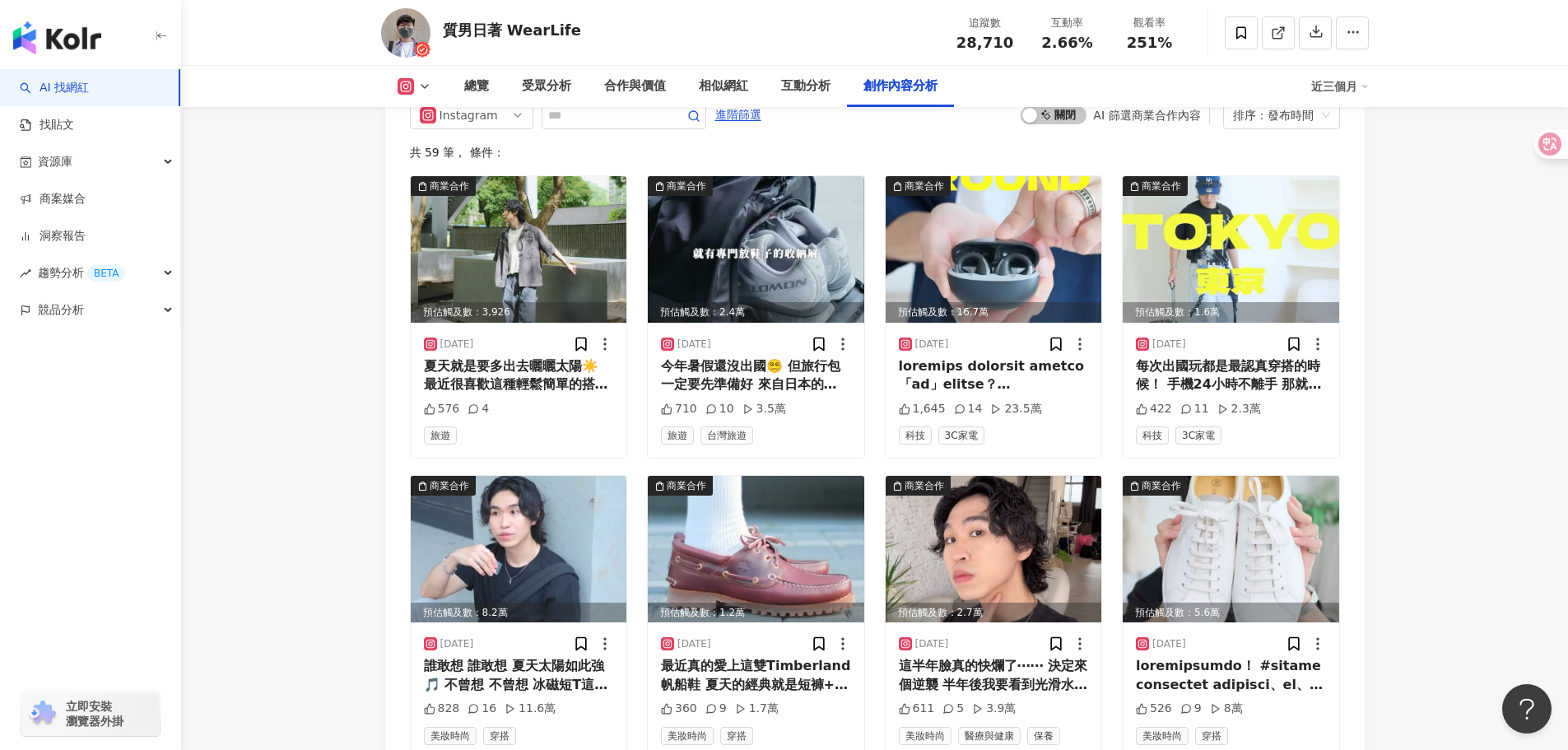
scroll to position [5271, 0]
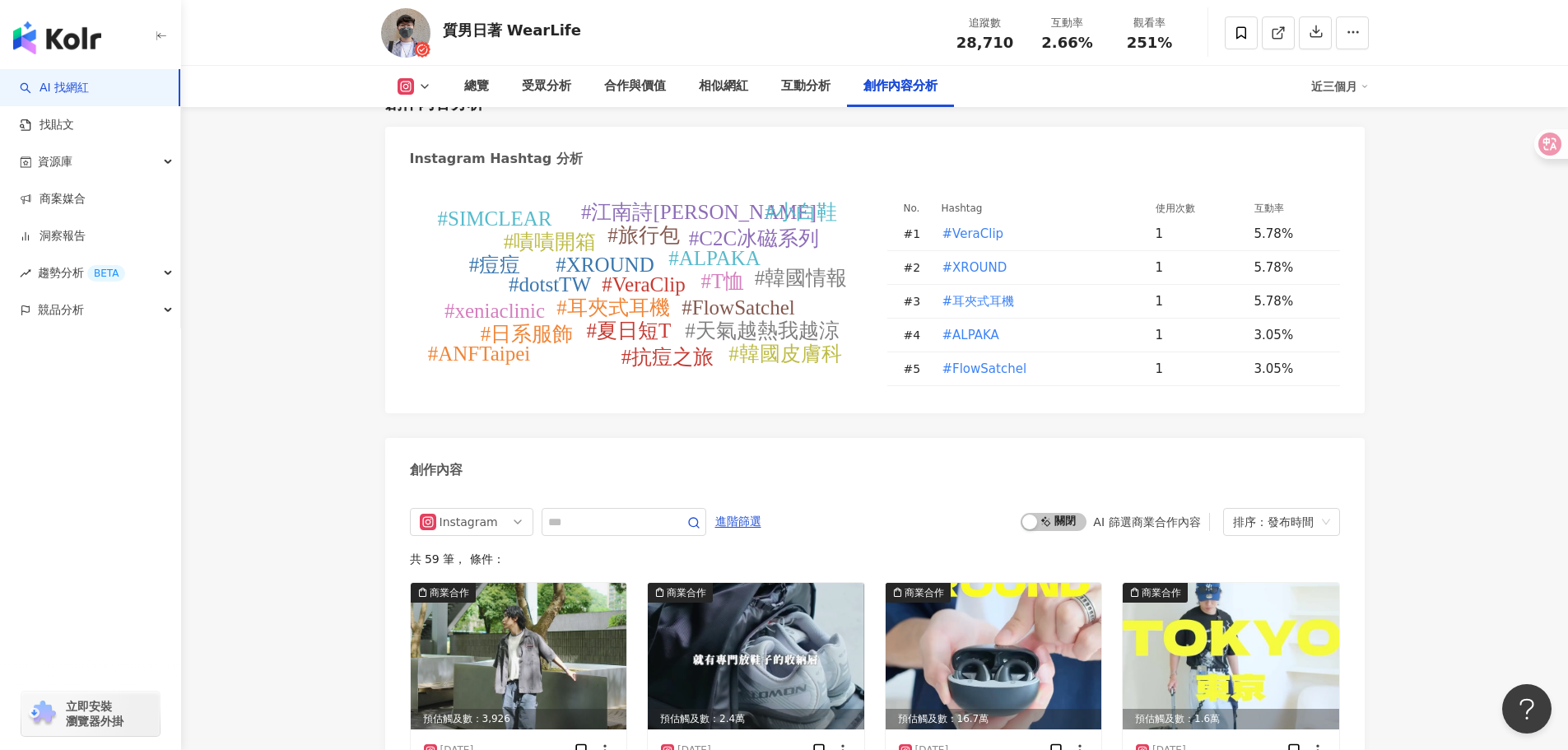
scroll to position [4695, 0]
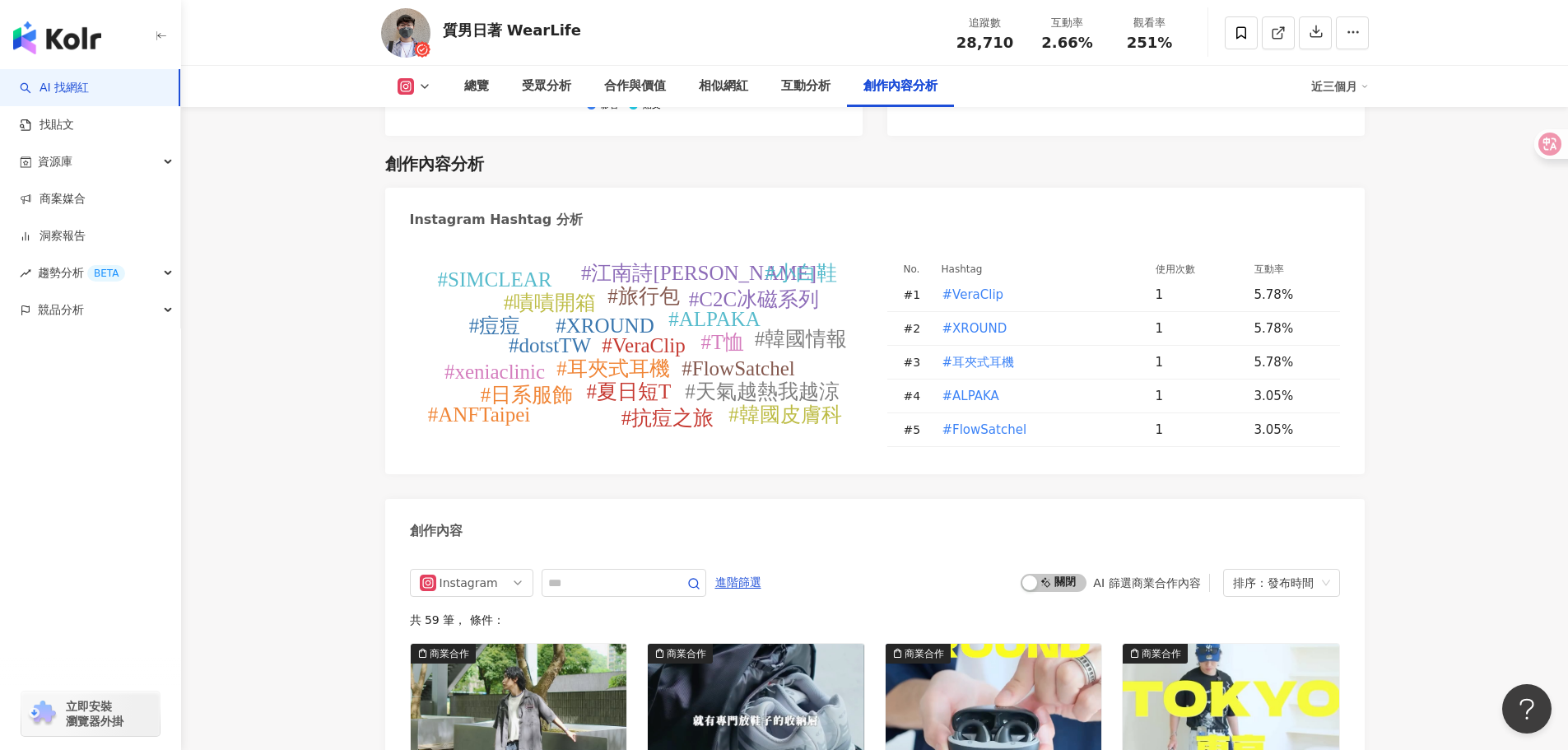
click at [1324, 586] on span "排序：發布時間" at bounding box center [1281, 583] width 97 height 26
click at [1271, 586] on div "排序：發布時間" at bounding box center [1273, 583] width 82 height 26
click at [1280, 653] on div "觀看數" at bounding box center [1281, 667] width 110 height 28
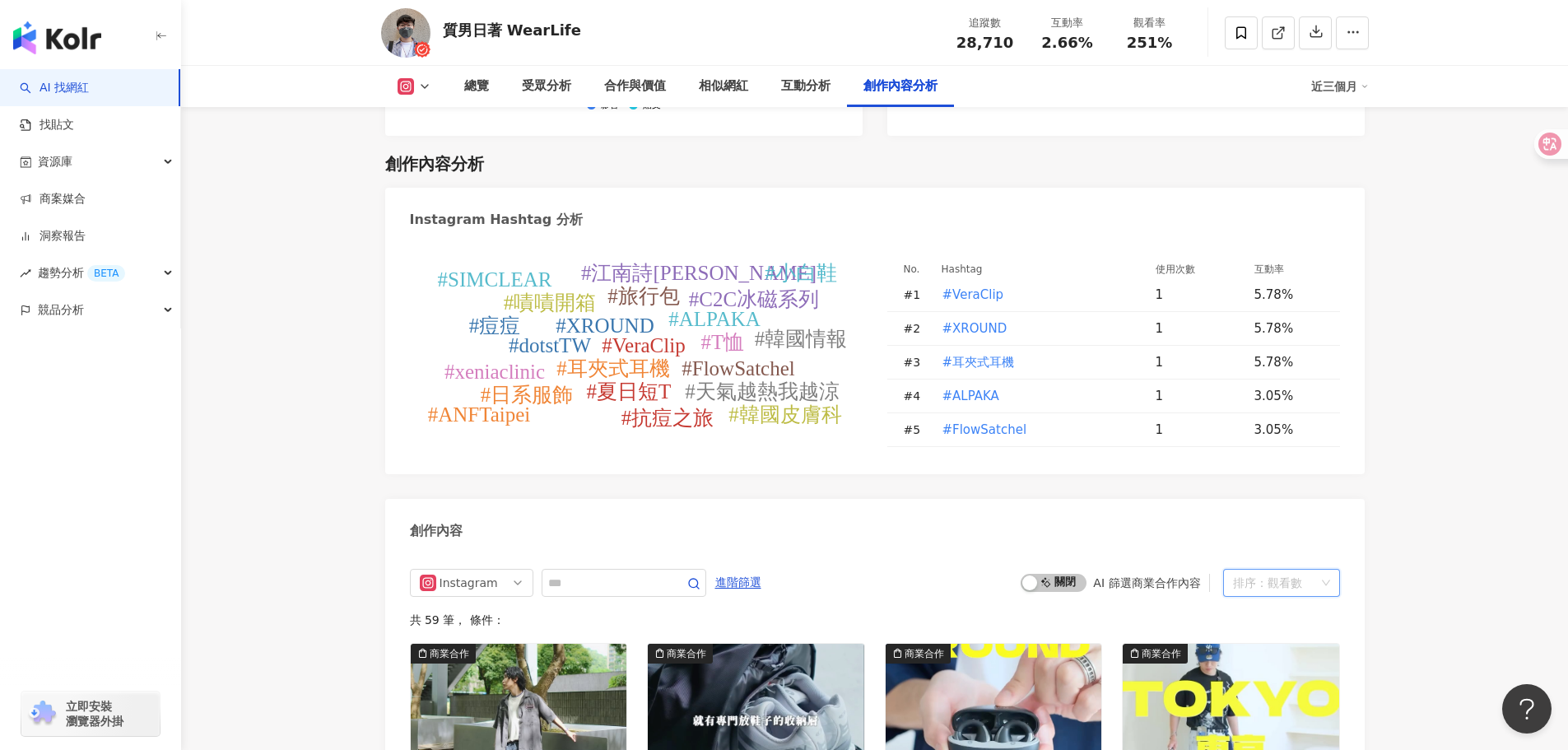
scroll to position [5080, 0]
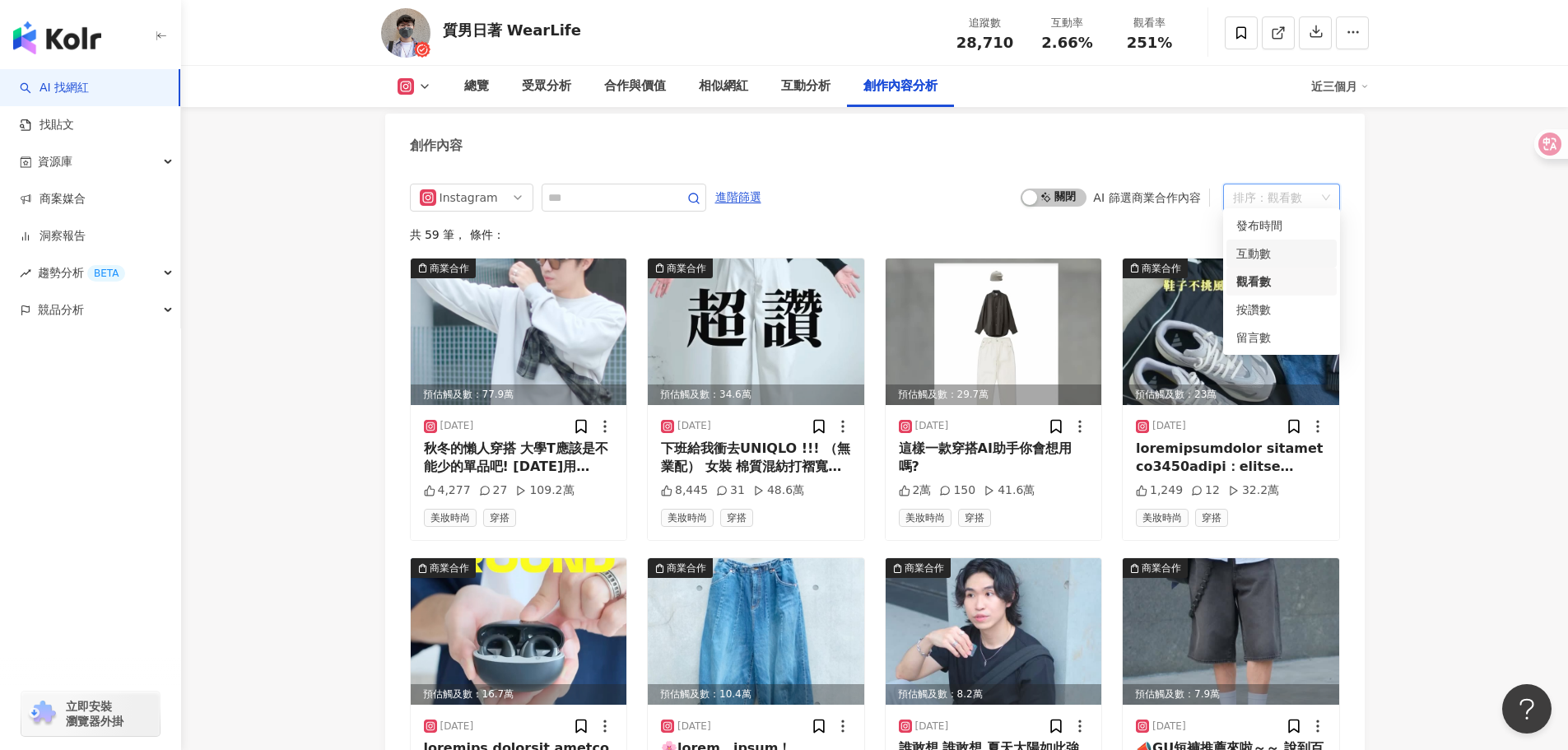
click at [1288, 249] on div "互動數" at bounding box center [1281, 253] width 90 height 18
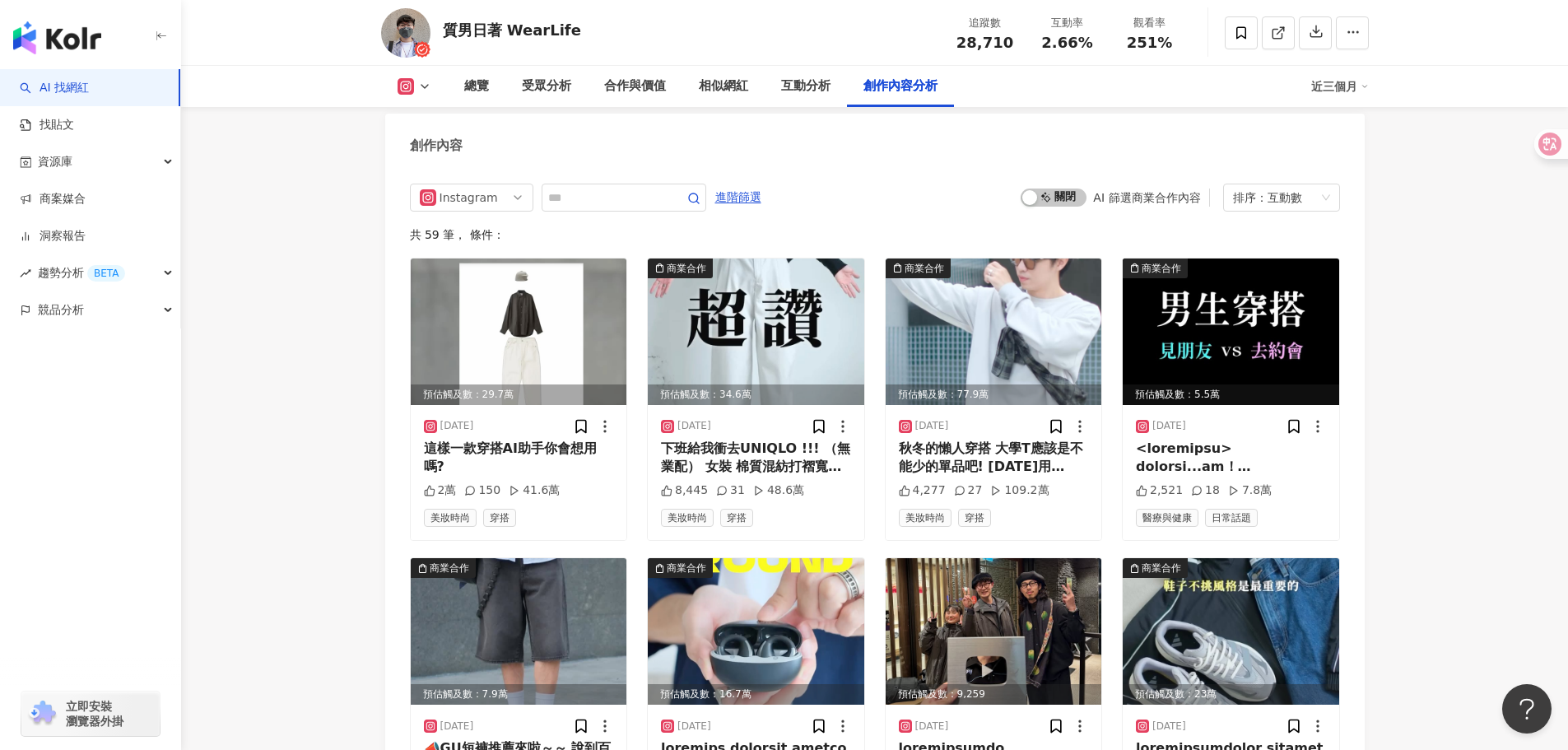
drag, startPoint x: 1422, startPoint y: 347, endPoint x: 1432, endPoint y: 326, distance: 23.3
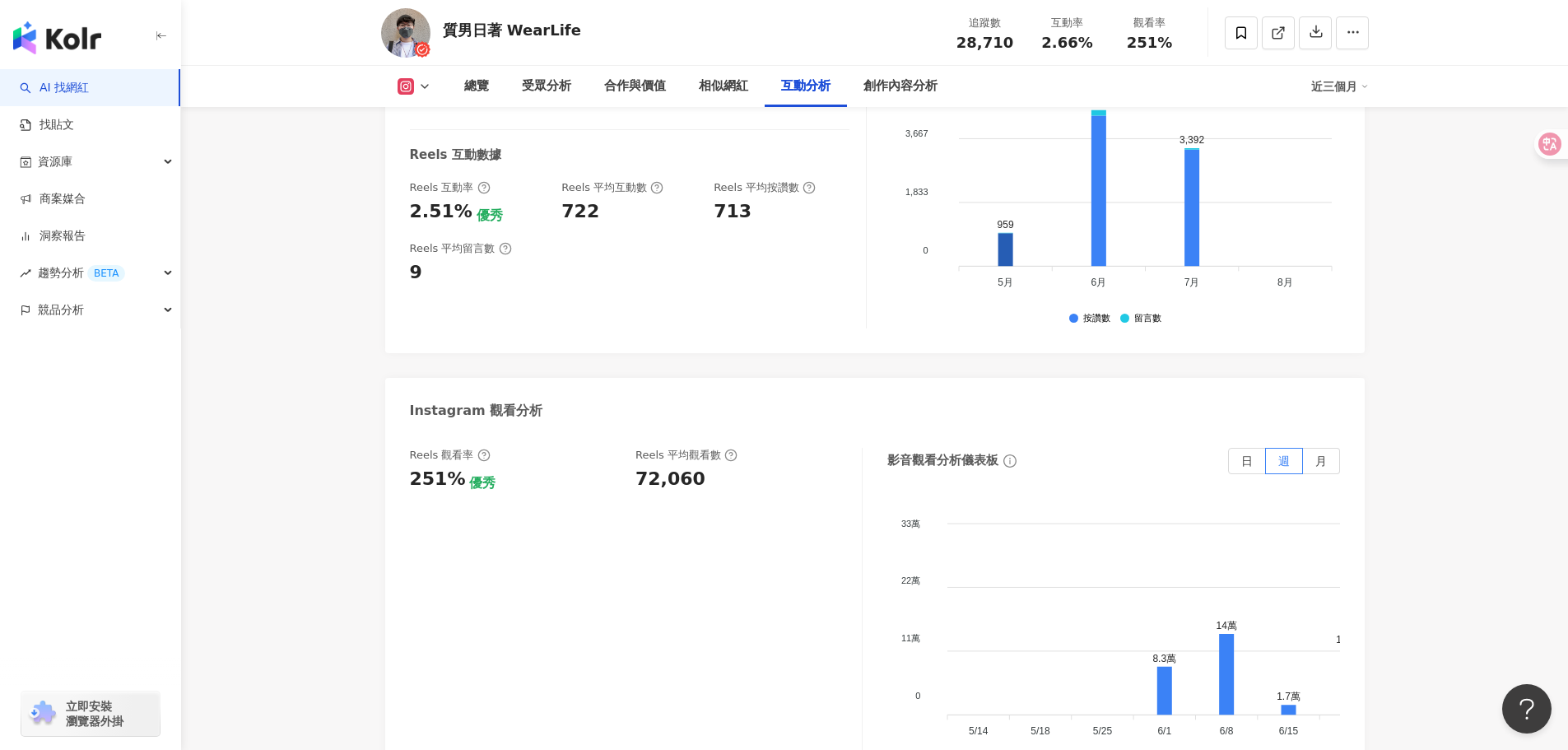
scroll to position [3268, 0]
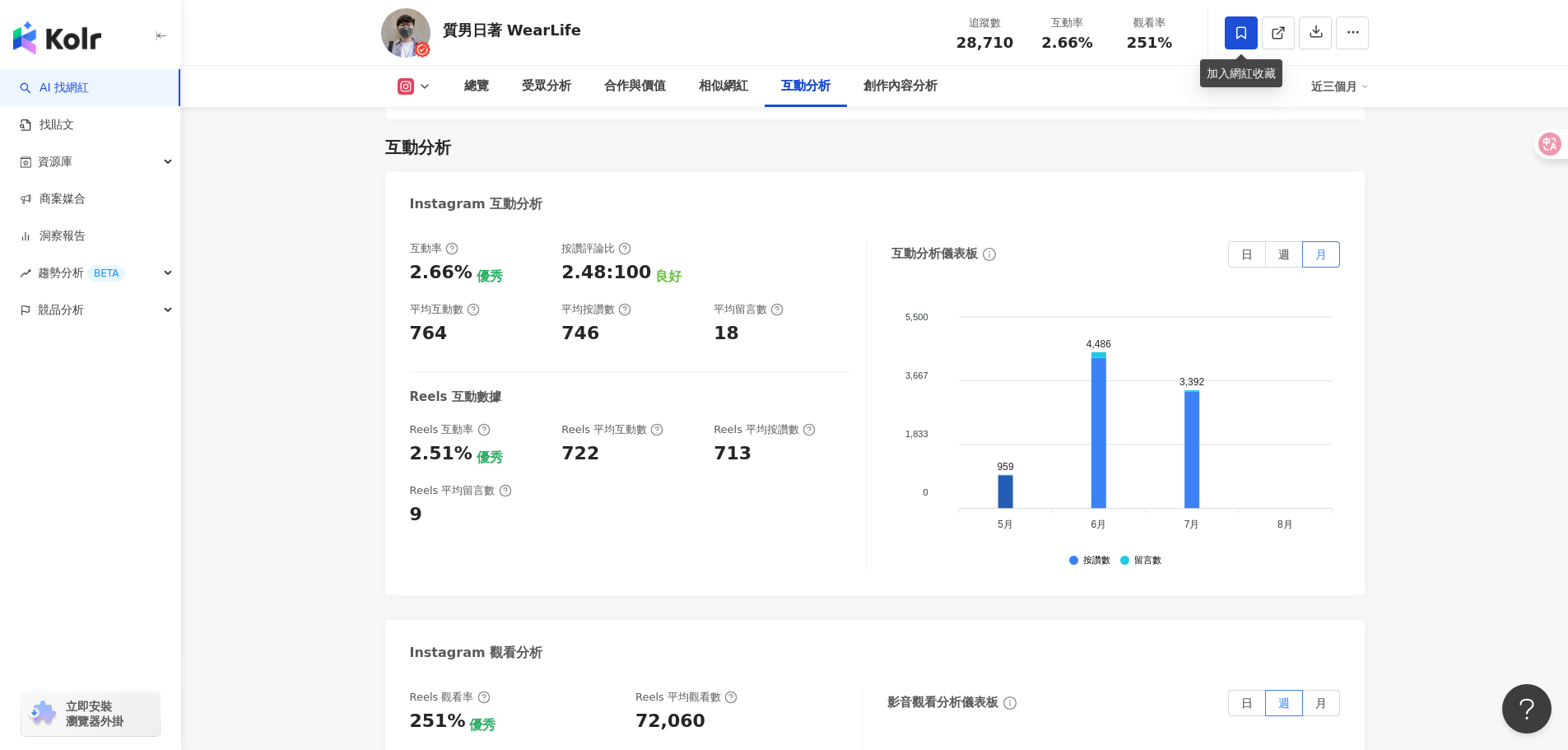
click at [1247, 37] on icon at bounding box center [1241, 33] width 15 height 15
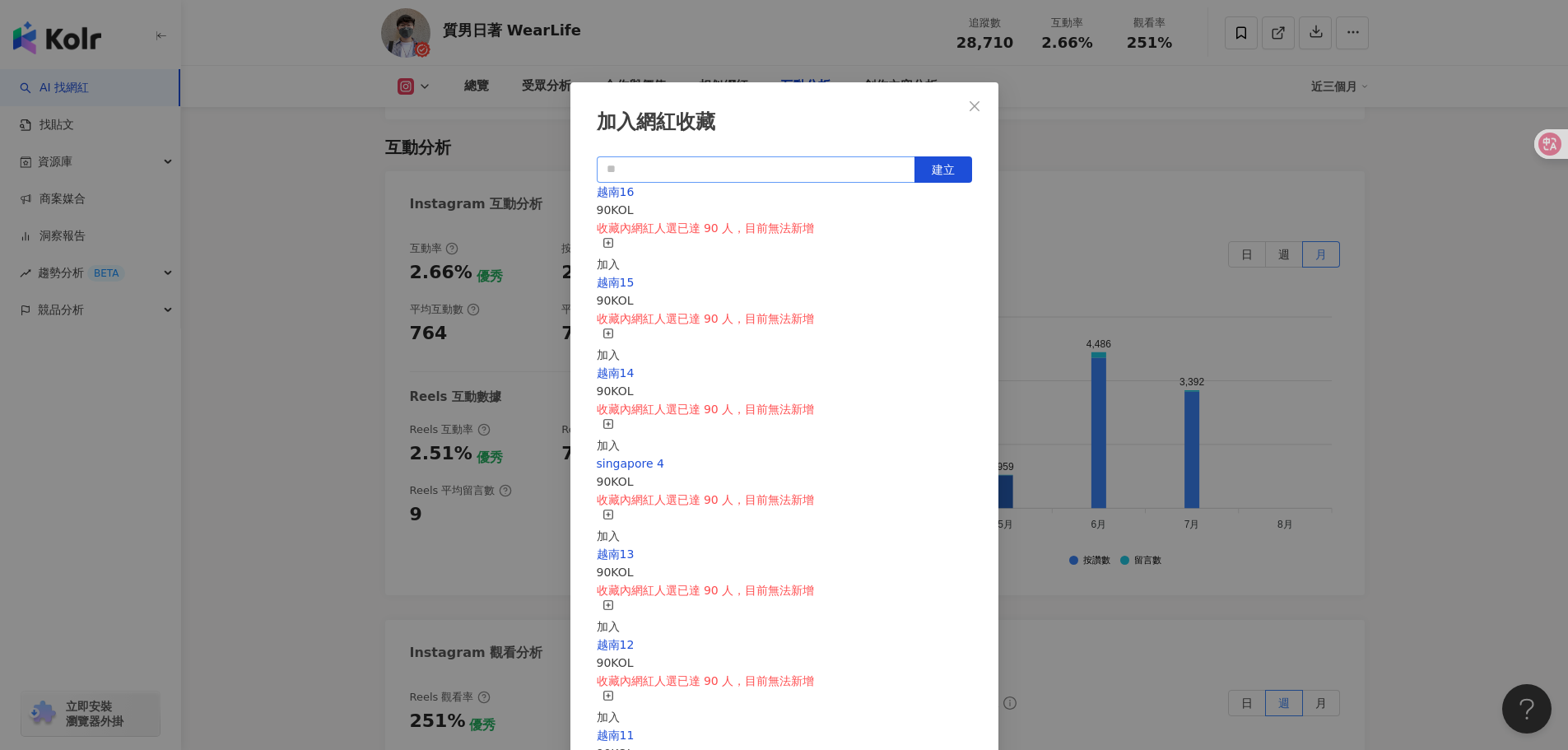
scroll to position [0, 0]
click at [816, 170] on input "text" at bounding box center [755, 170] width 319 height 26
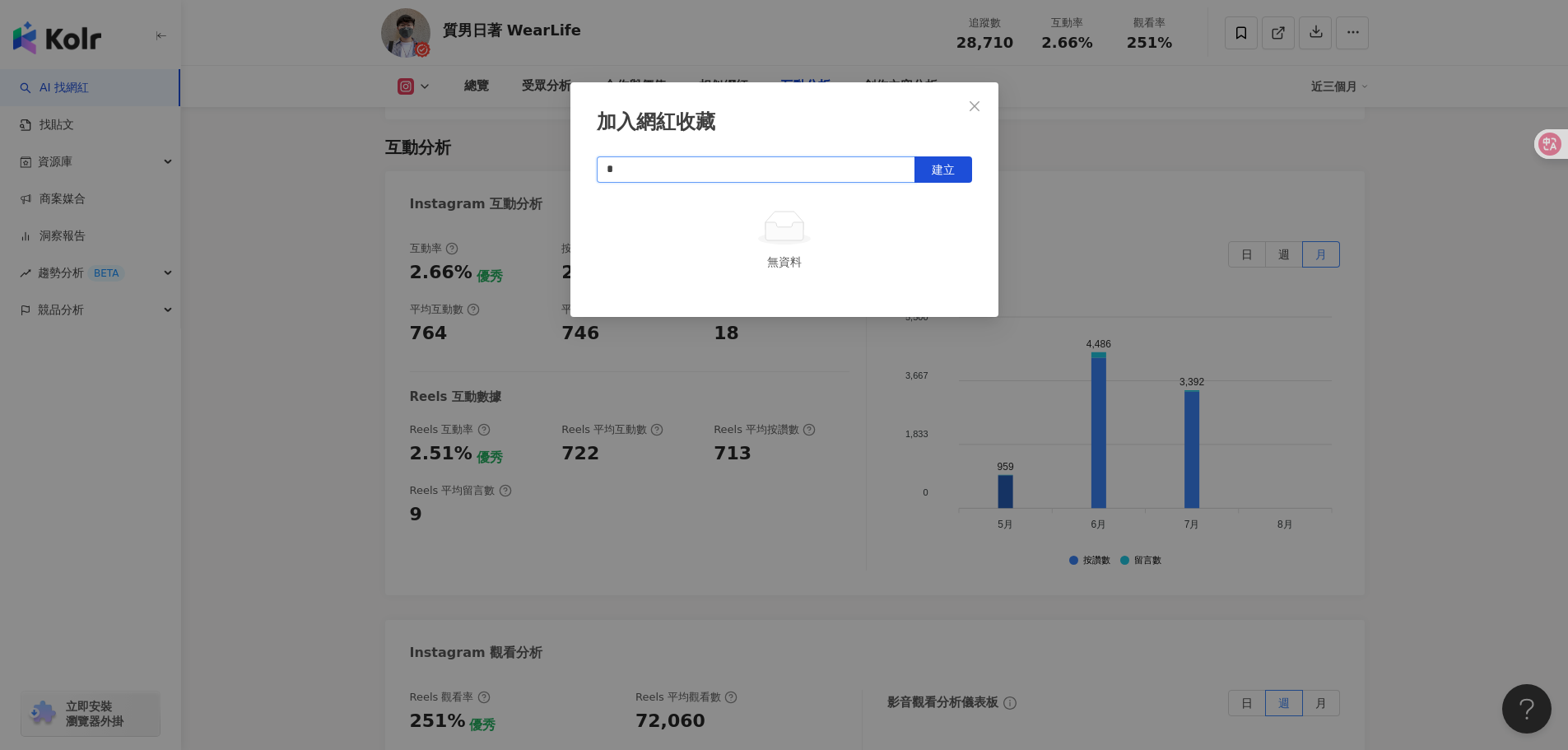
click at [740, 176] on input "*" at bounding box center [755, 170] width 319 height 26
paste input "*******"
click at [927, 174] on button "建立" at bounding box center [943, 170] width 58 height 26
click at [924, 174] on icon "loading" at bounding box center [918, 169] width 12 height 12
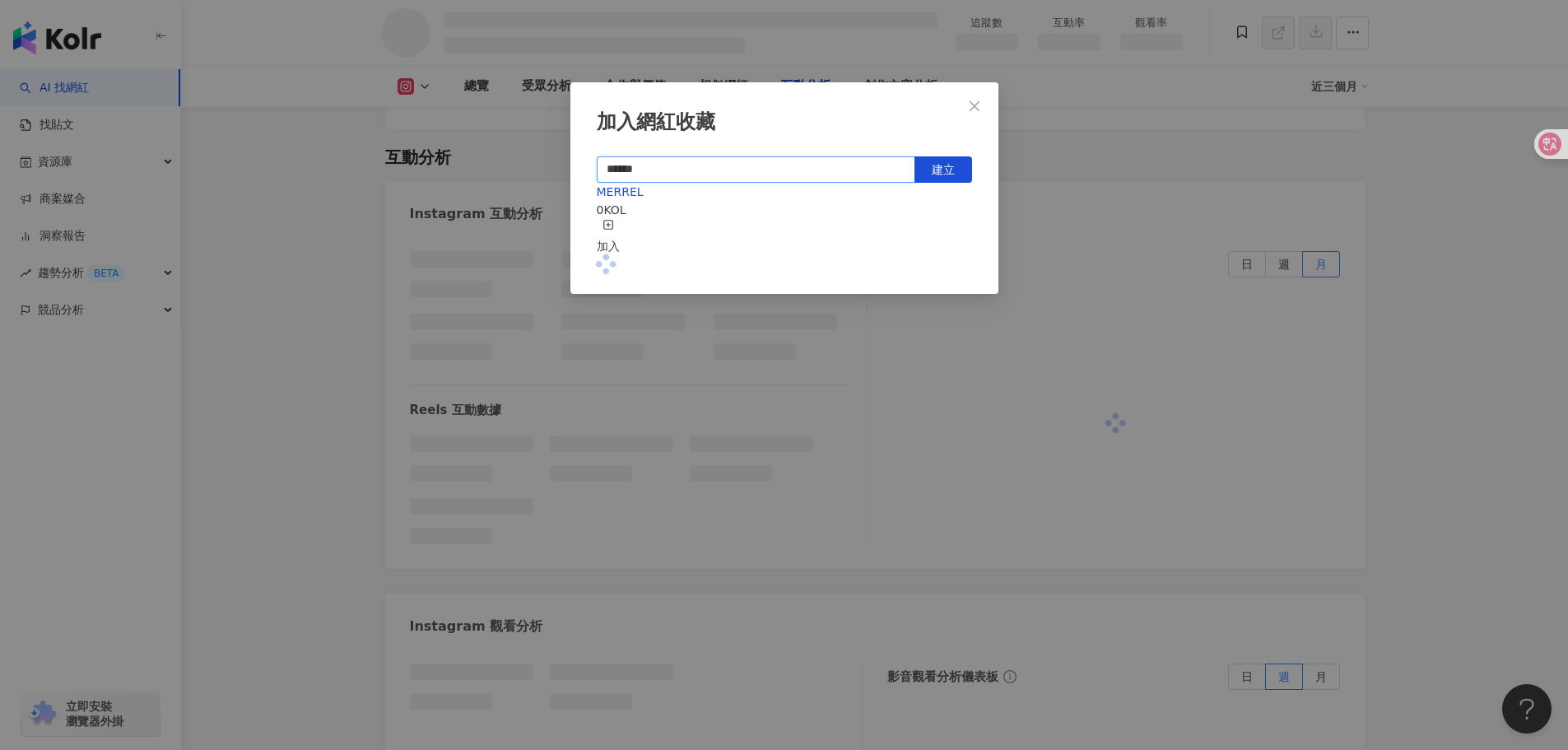
scroll to position [2828, 0]
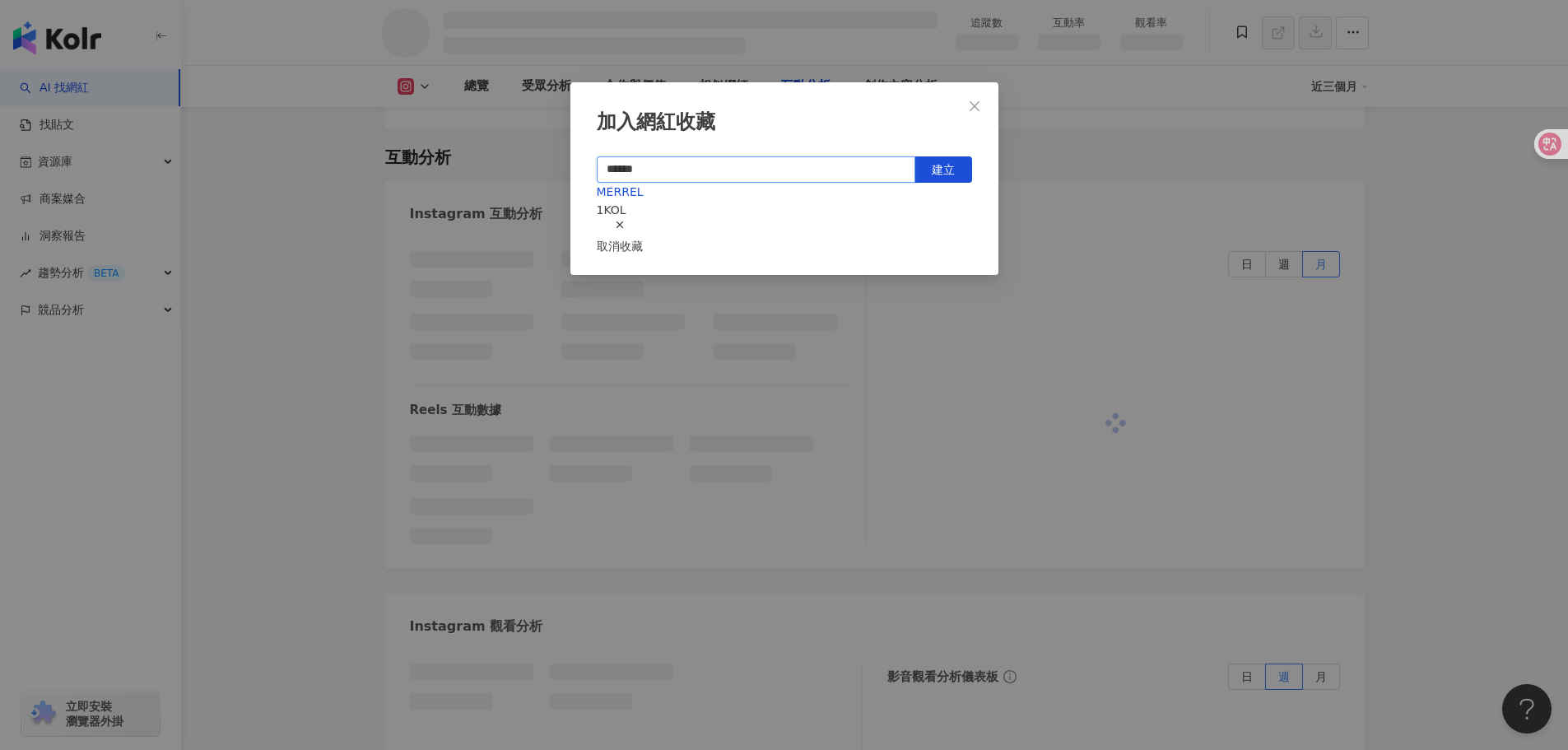
type input "******"
click at [750, 221] on div "MERREL 1 KOL 取消收藏" at bounding box center [784, 219] width 376 height 73
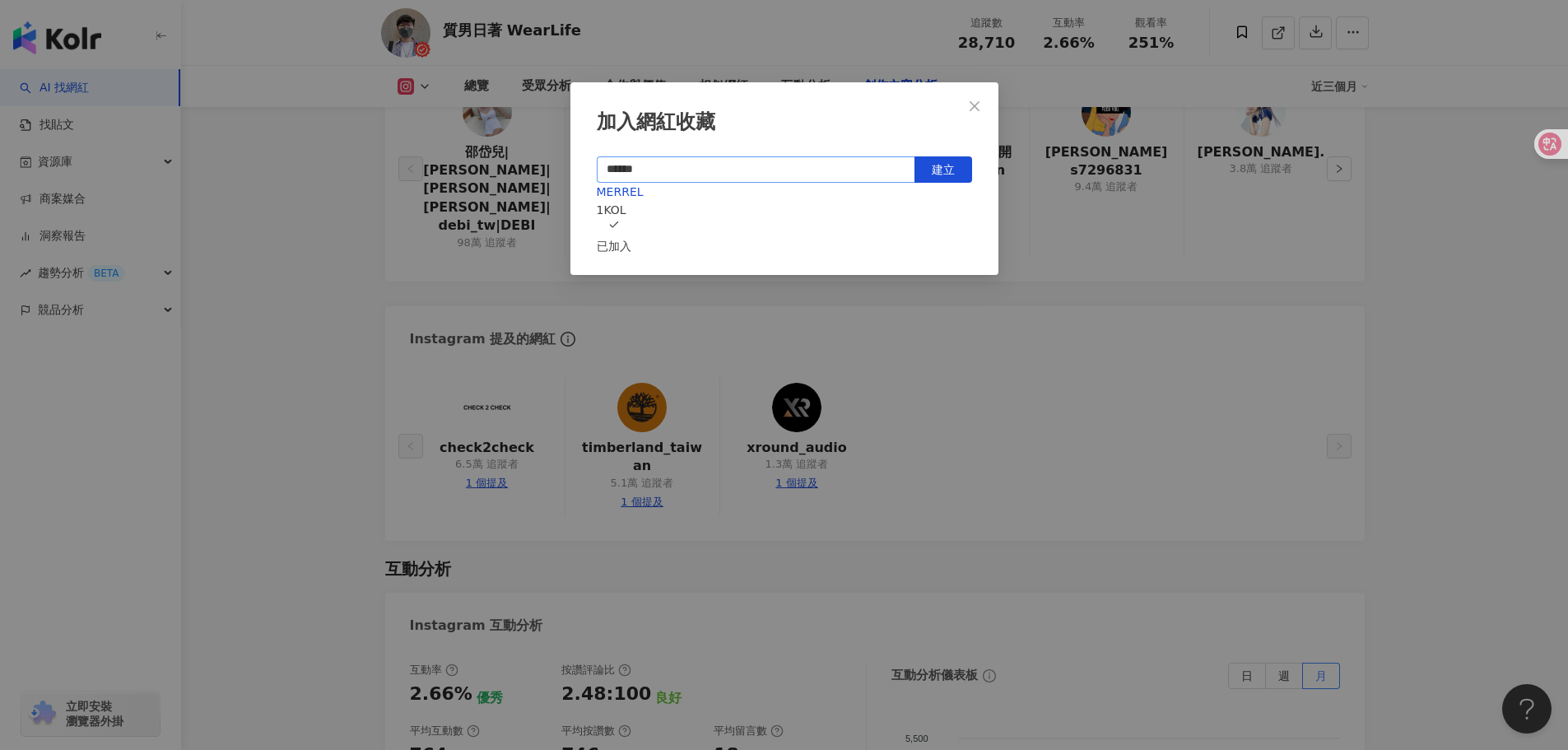
scroll to position [5060, 0]
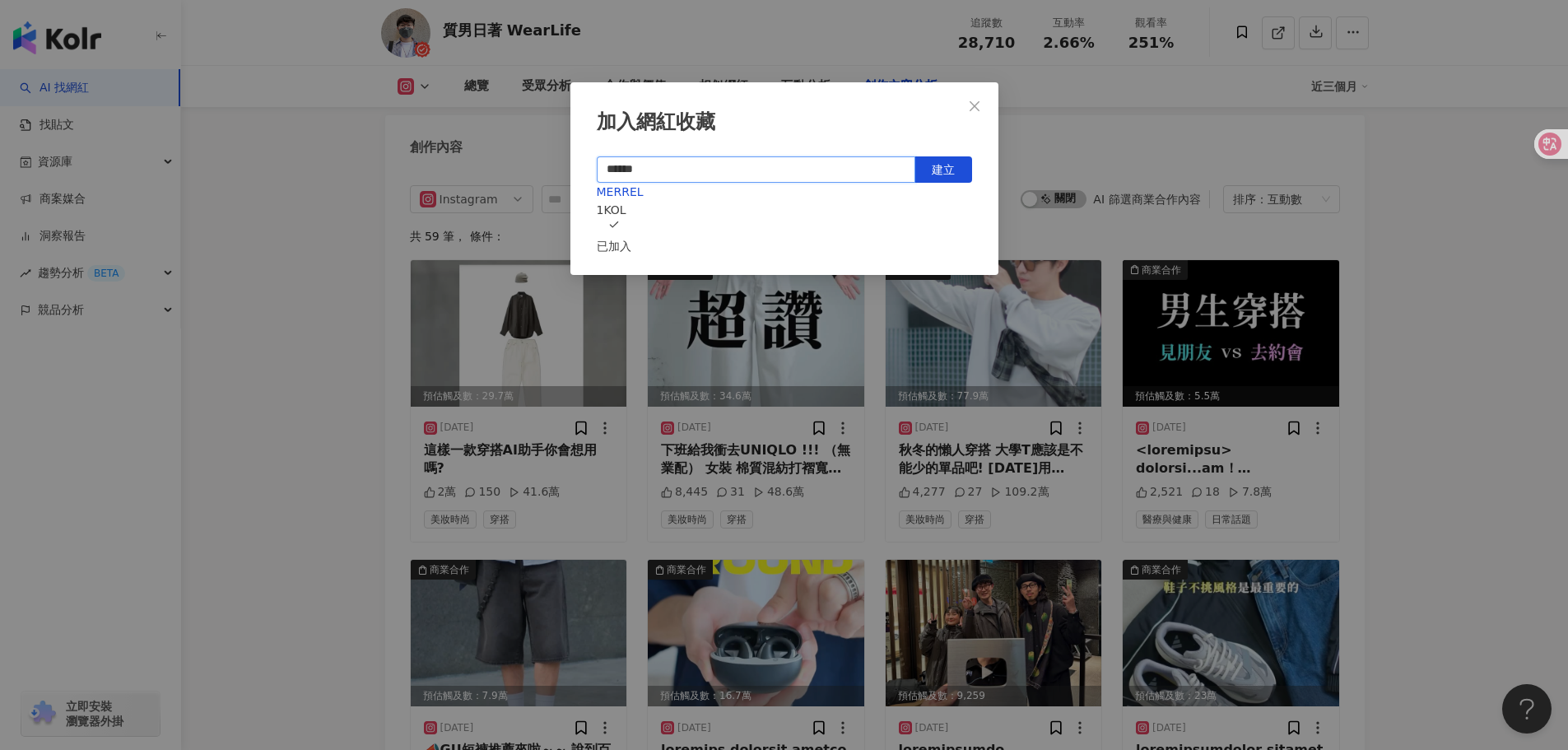
drag, startPoint x: 675, startPoint y: 175, endPoint x: 656, endPoint y: 212, distance: 41.6
click at [675, 175] on input "******" at bounding box center [755, 170] width 319 height 26
click at [656, 212] on div "MERREL 1 KOL 已加入" at bounding box center [784, 219] width 376 height 73
click at [1411, 223] on div "加入網紅收藏 ****** 建立 MERREL 1 KOL 已加入" at bounding box center [784, 375] width 1568 height 750
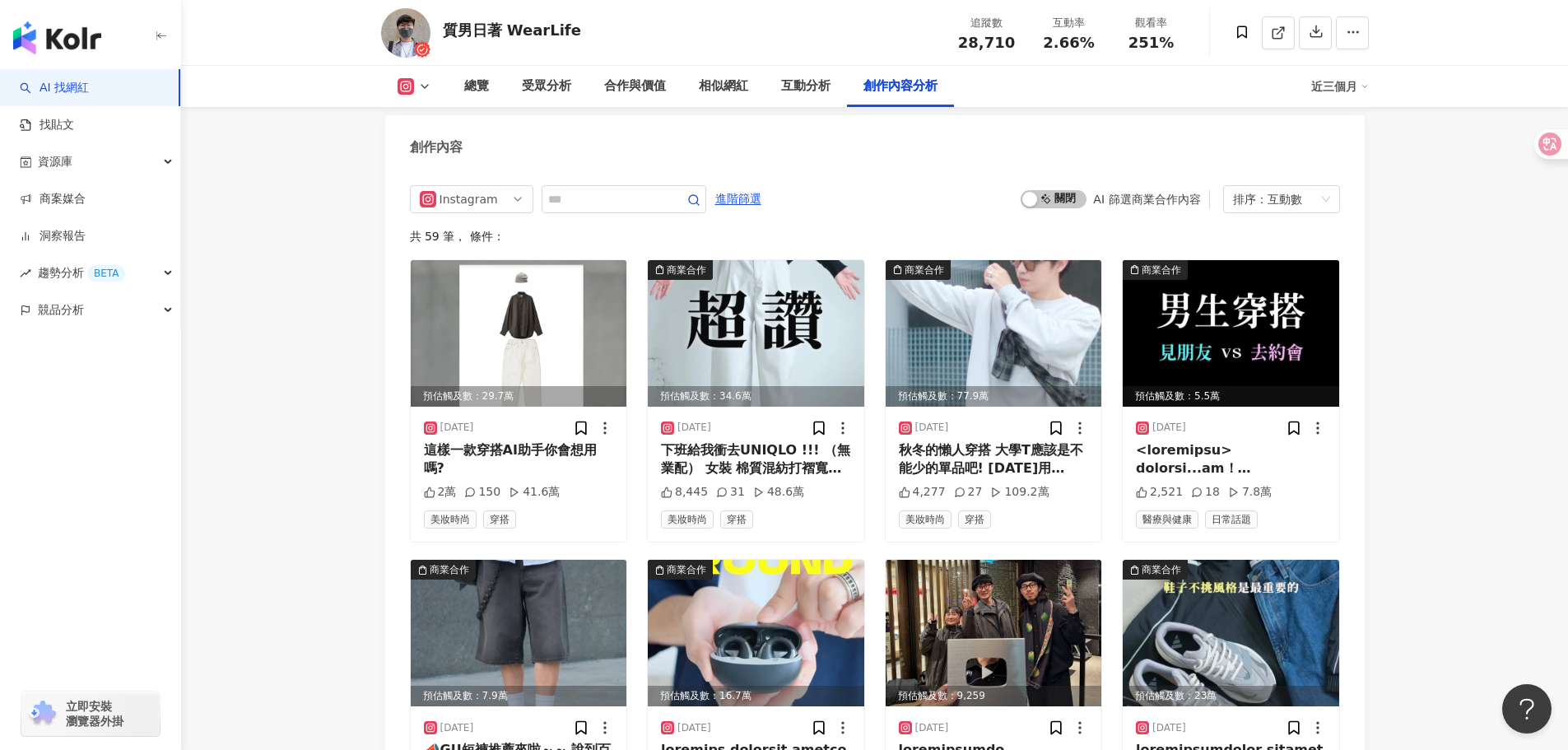
scroll to position [5062, 0]
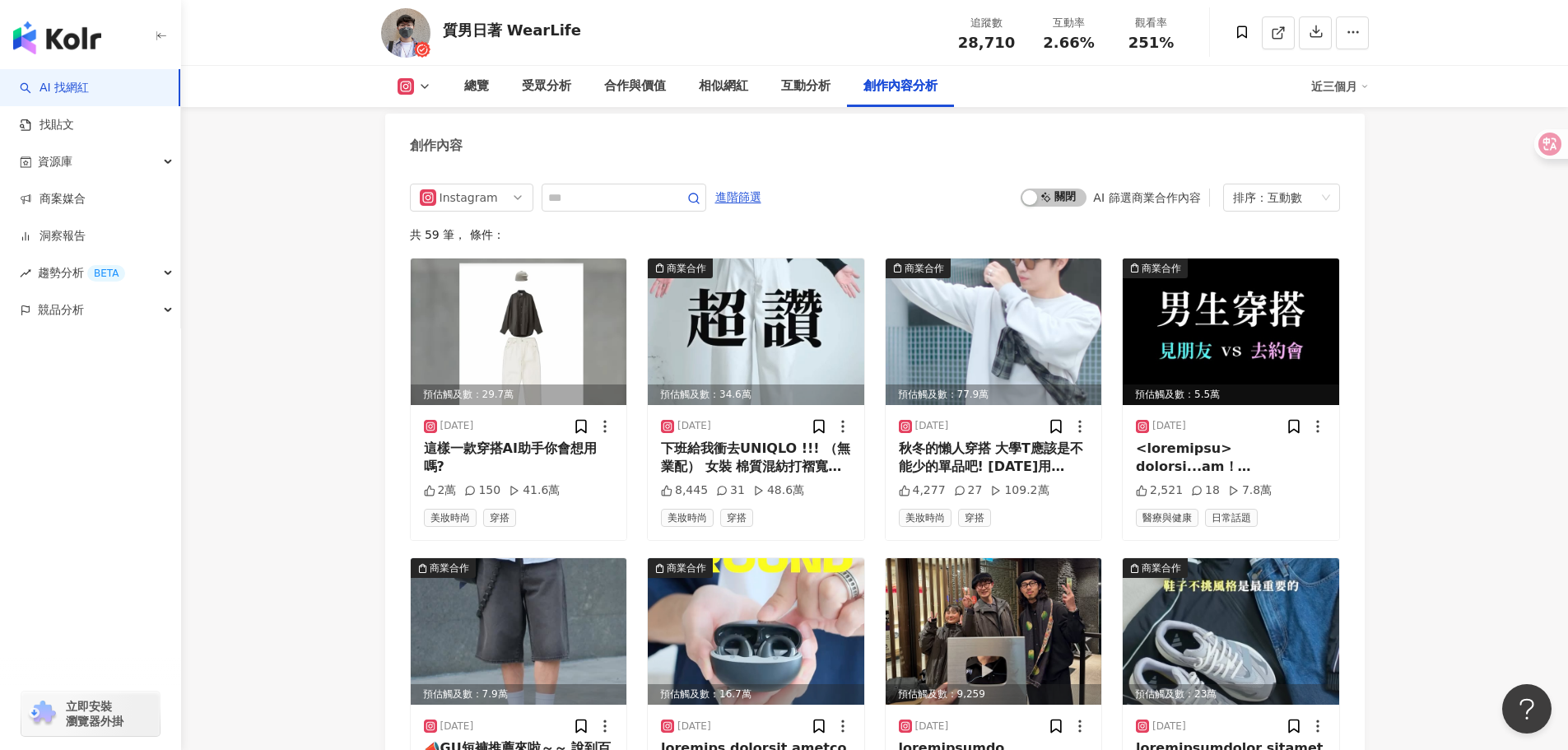
click at [601, 26] on div "質男日著 WearLife 追蹤數 28,710 互動率 2.66% 觀看率 251%" at bounding box center [875, 32] width 1053 height 65
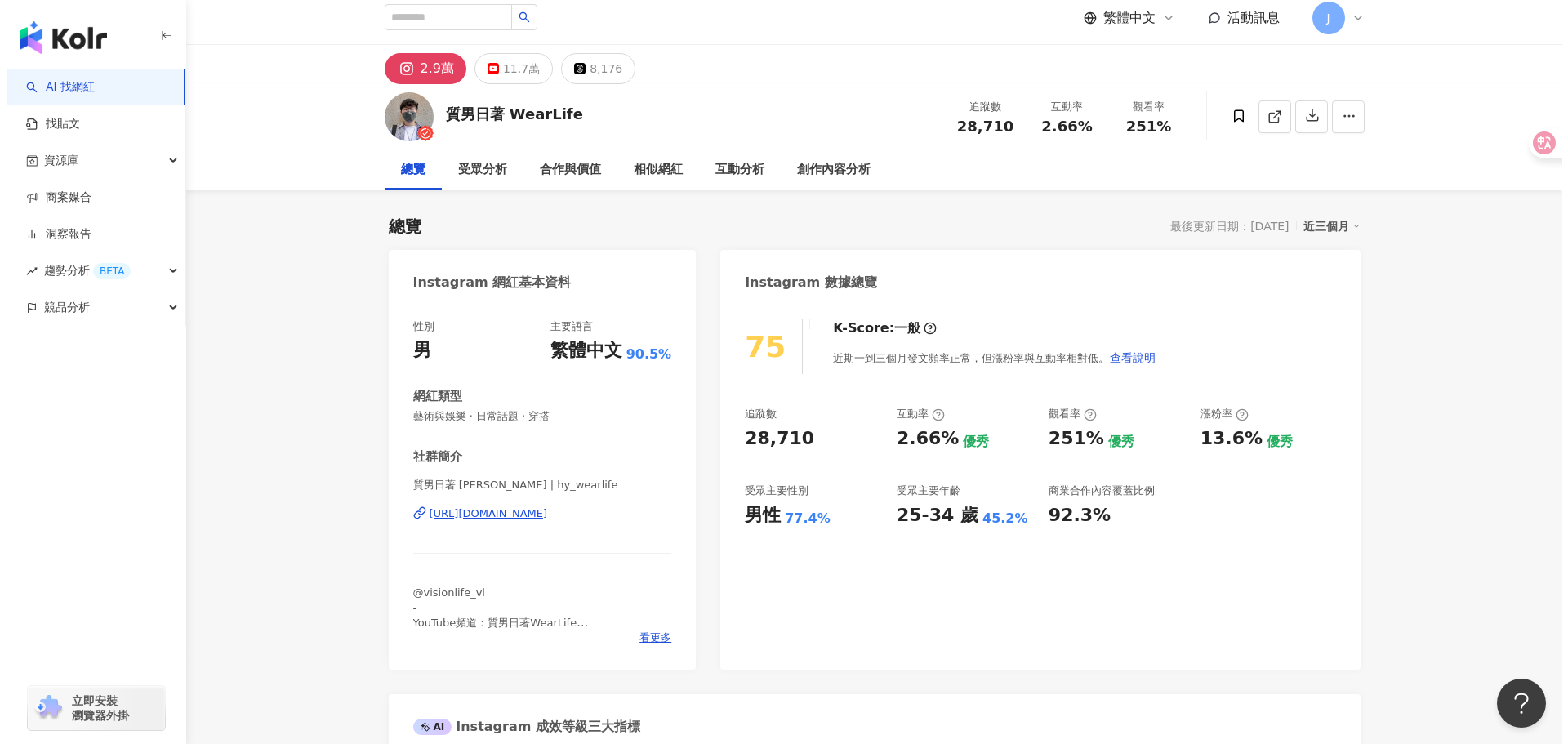
scroll to position [0, 0]
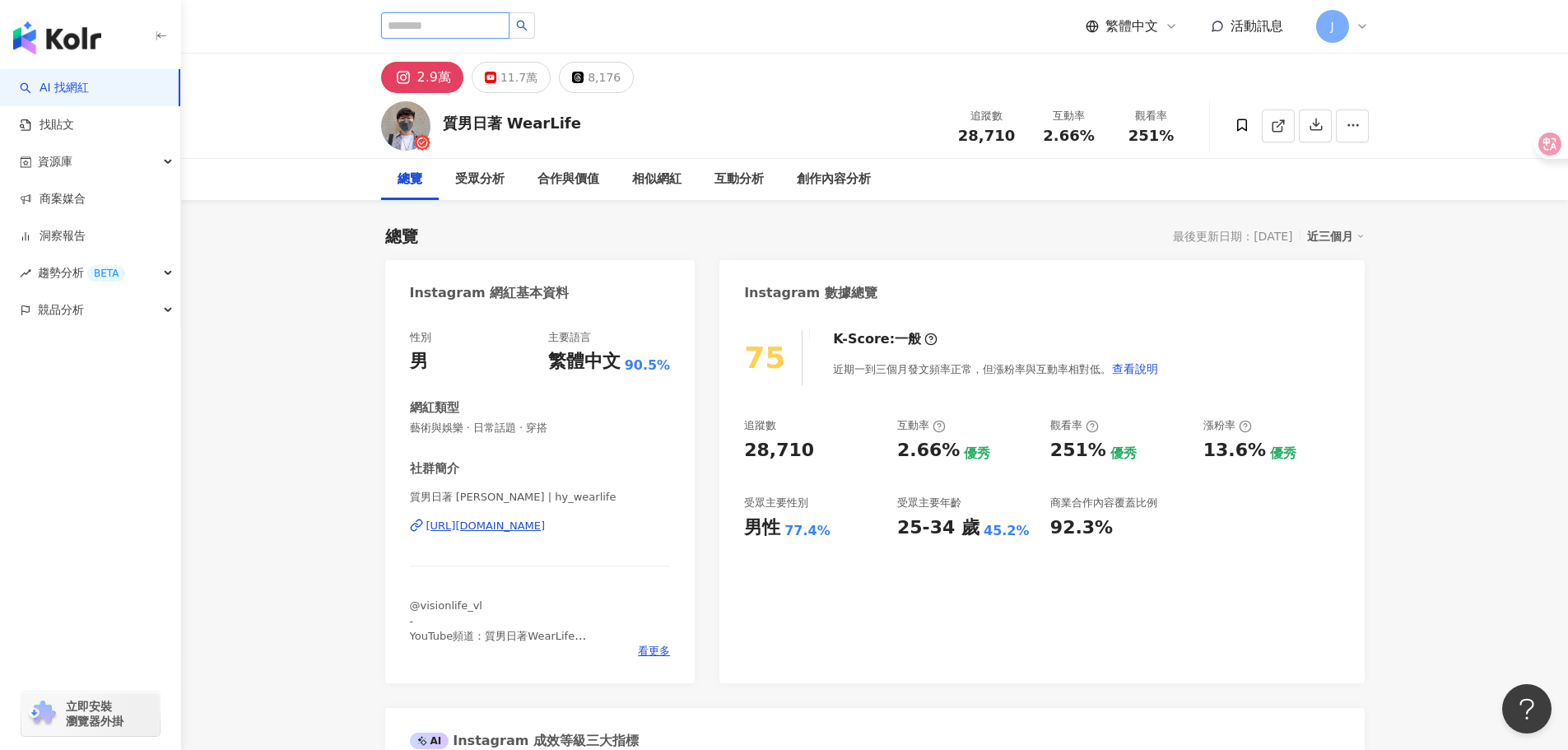
click at [463, 20] on input "search" at bounding box center [445, 26] width 128 height 26
paste input "***"
click at [510, 25] on input "***" at bounding box center [445, 26] width 128 height 26
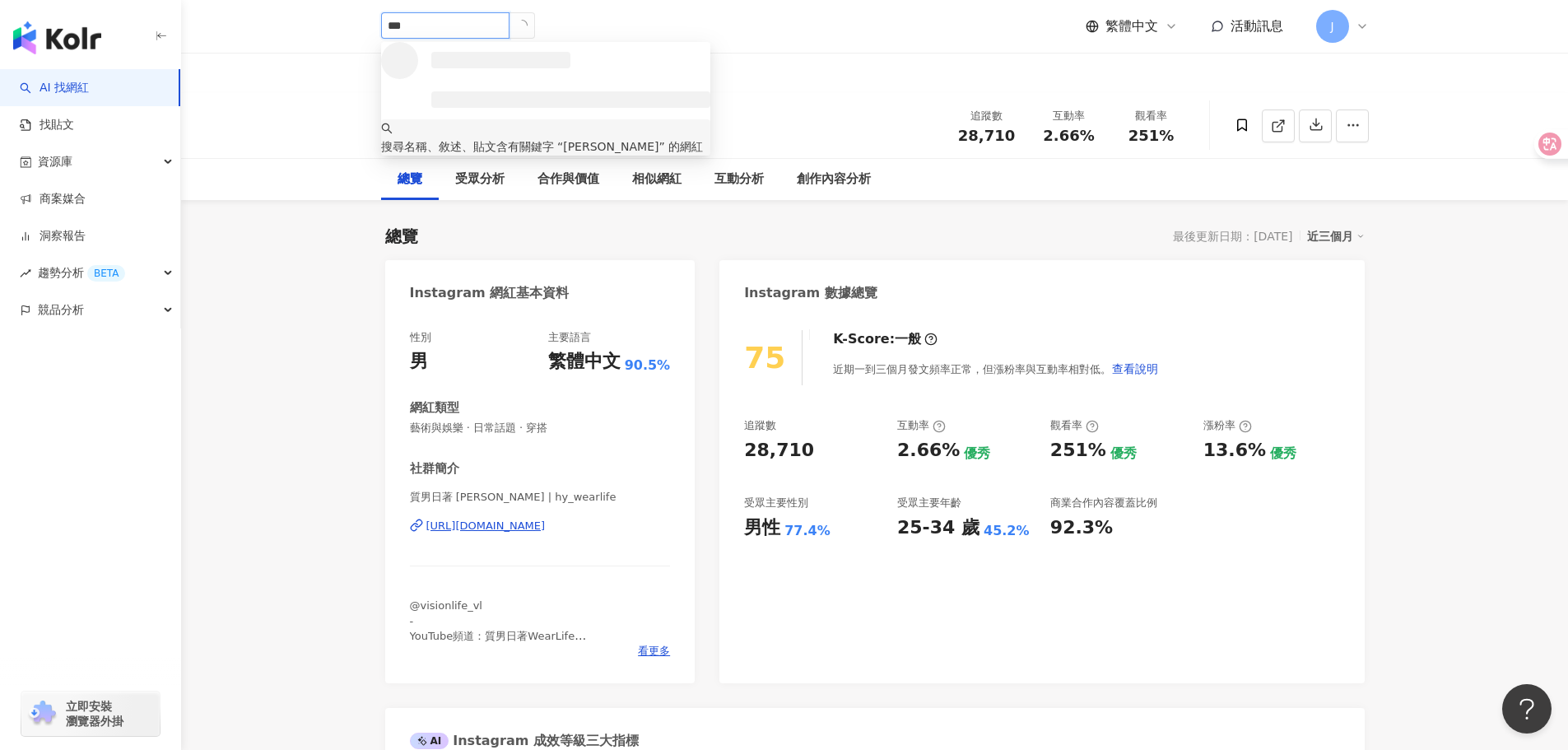
type input "***"
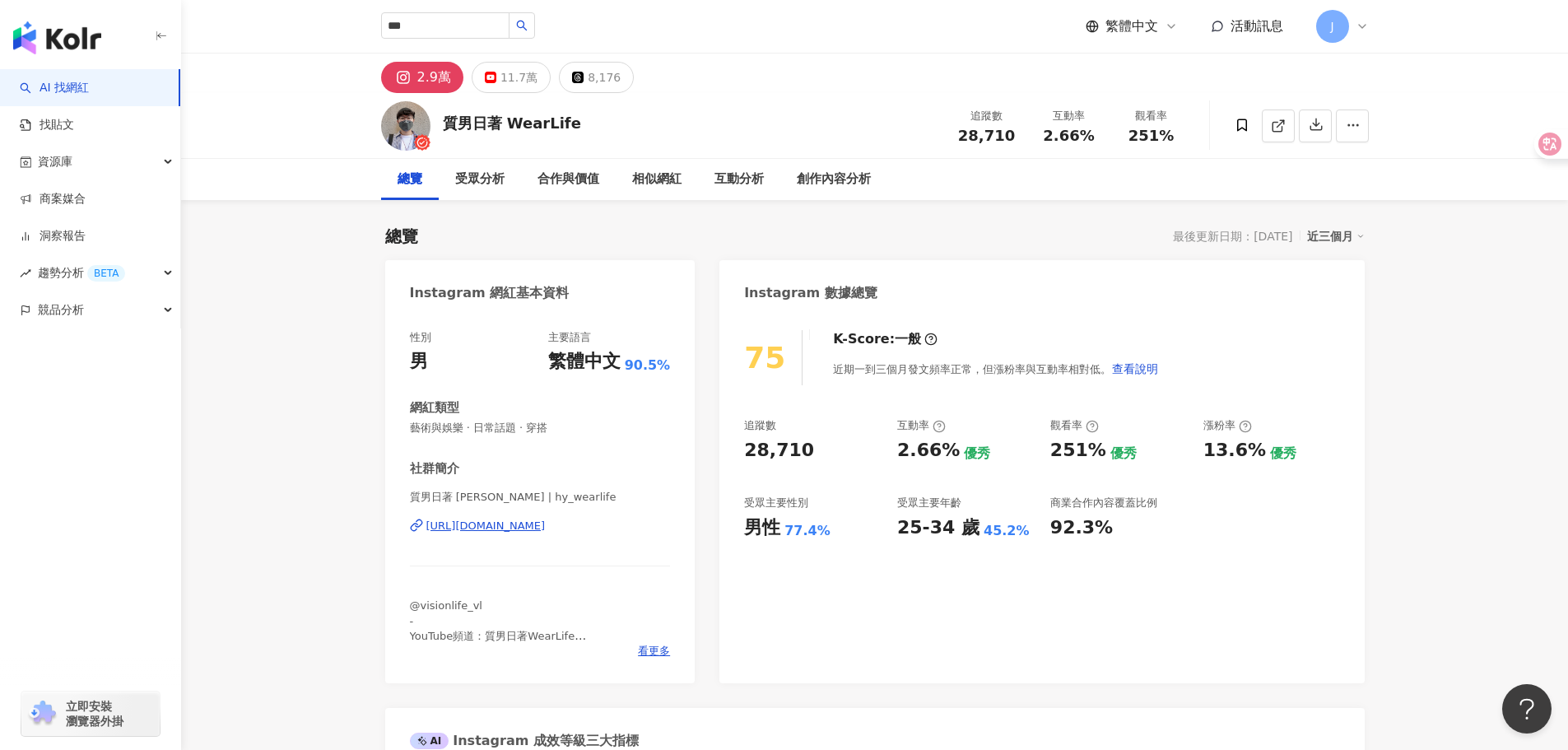
click at [528, 24] on icon "search" at bounding box center [522, 26] width 12 height 12
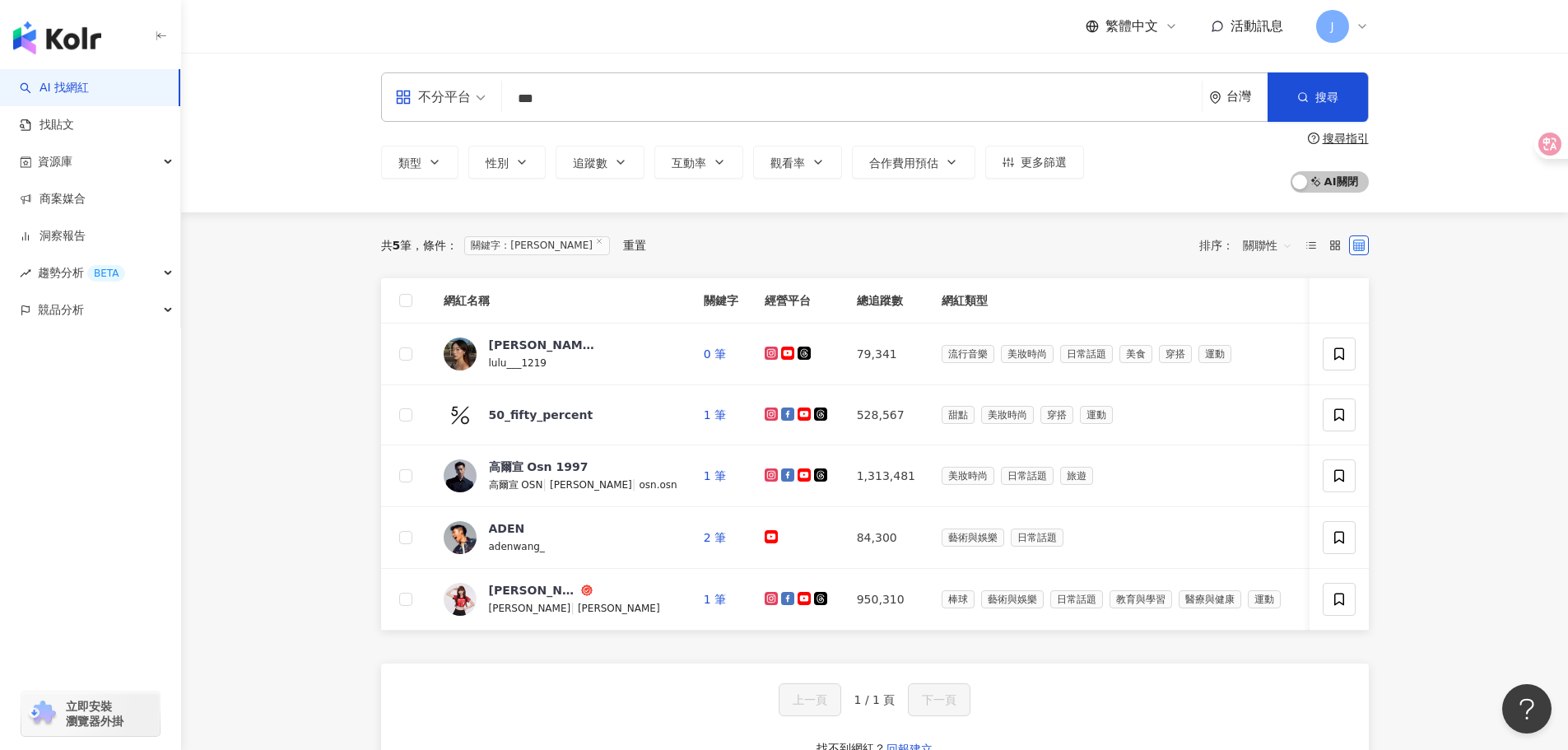
click at [1438, 298] on main "不分平台 *** 台灣 搜尋 類型 性別 追蹤數 互動率 觀看率 合作費用預估 更多篩選 搜尋指引 AI 開啟 AI 關閉 共 5 筆 條件 ： 關鍵字：路怡…" at bounding box center [875, 536] width 1387 height 967
click at [588, 366] on div "lulu___1219" at bounding box center [542, 363] width 107 height 18
click at [1328, 351] on span at bounding box center [1340, 354] width 33 height 33
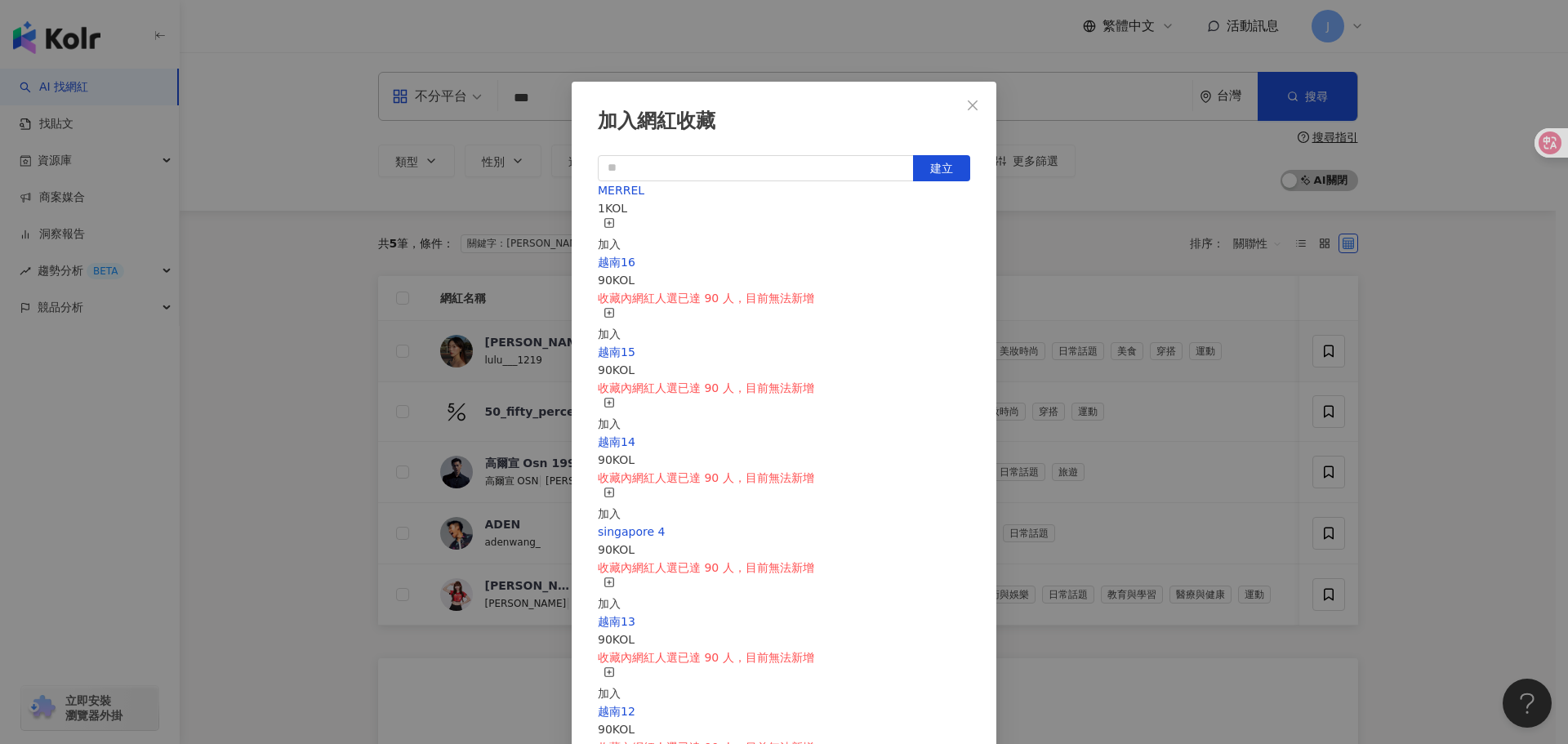
click at [621, 227] on div "加入" at bounding box center [609, 236] width 23 height 36
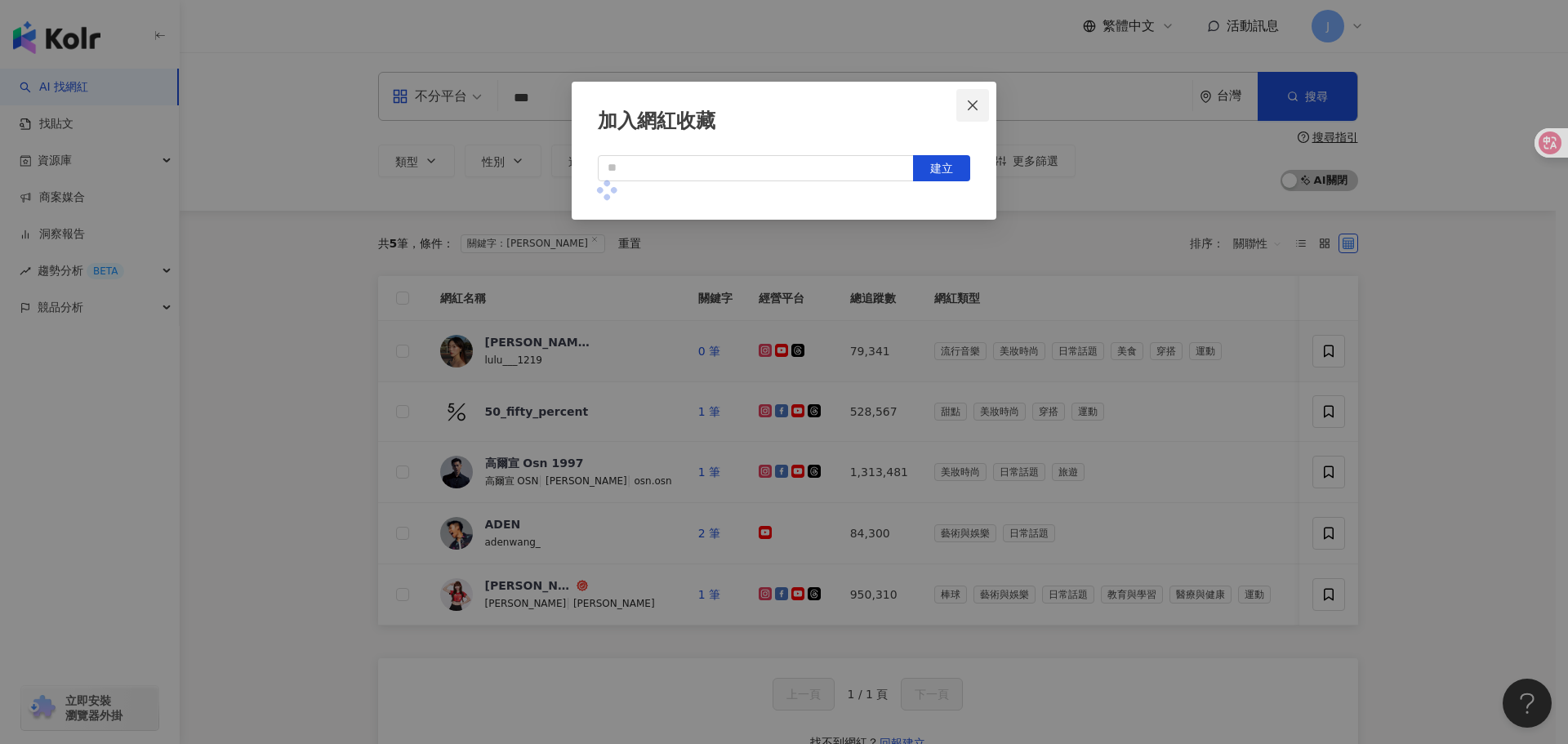
click at [981, 113] on button "Close" at bounding box center [973, 105] width 33 height 33
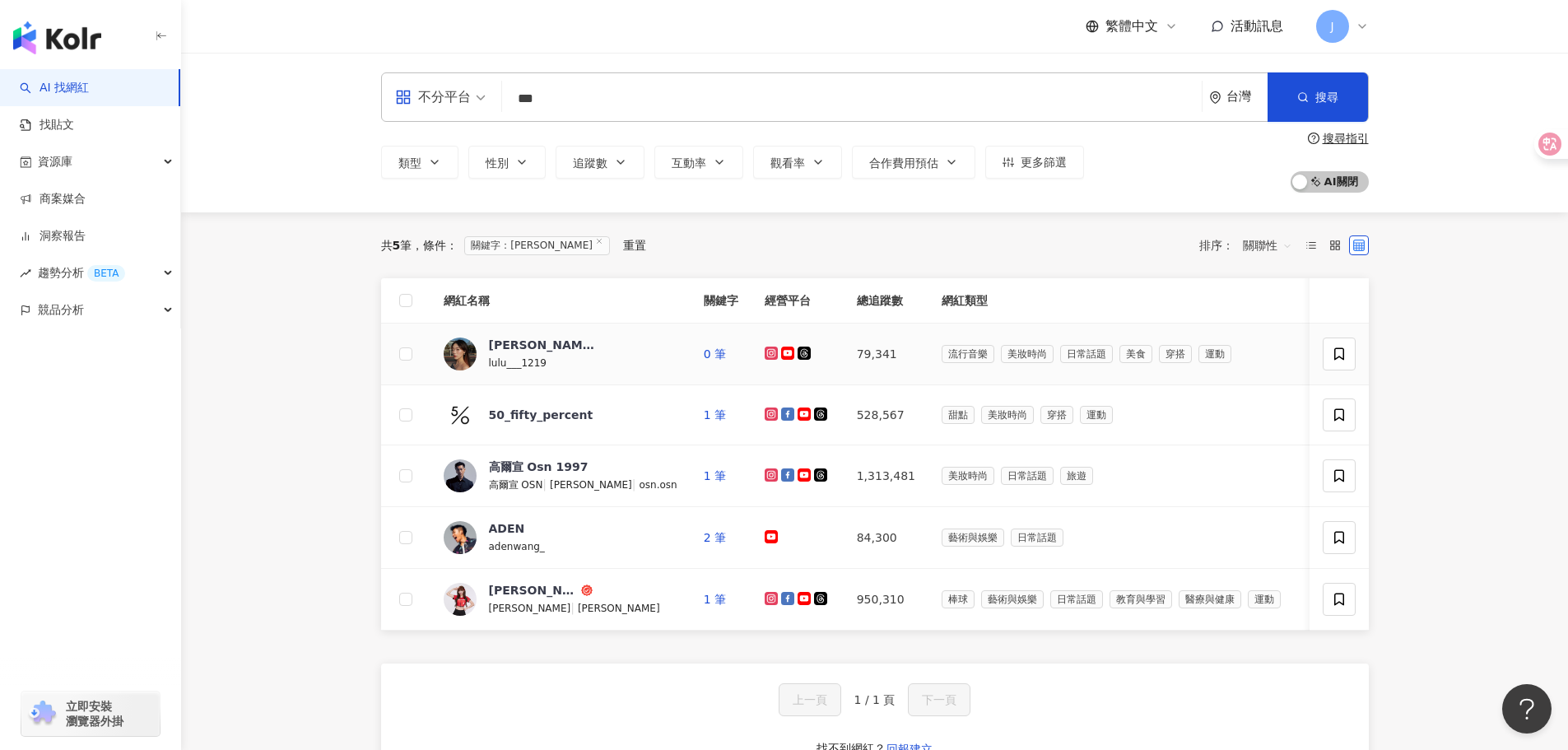
click at [1369, 26] on icon at bounding box center [1363, 26] width 13 height 13
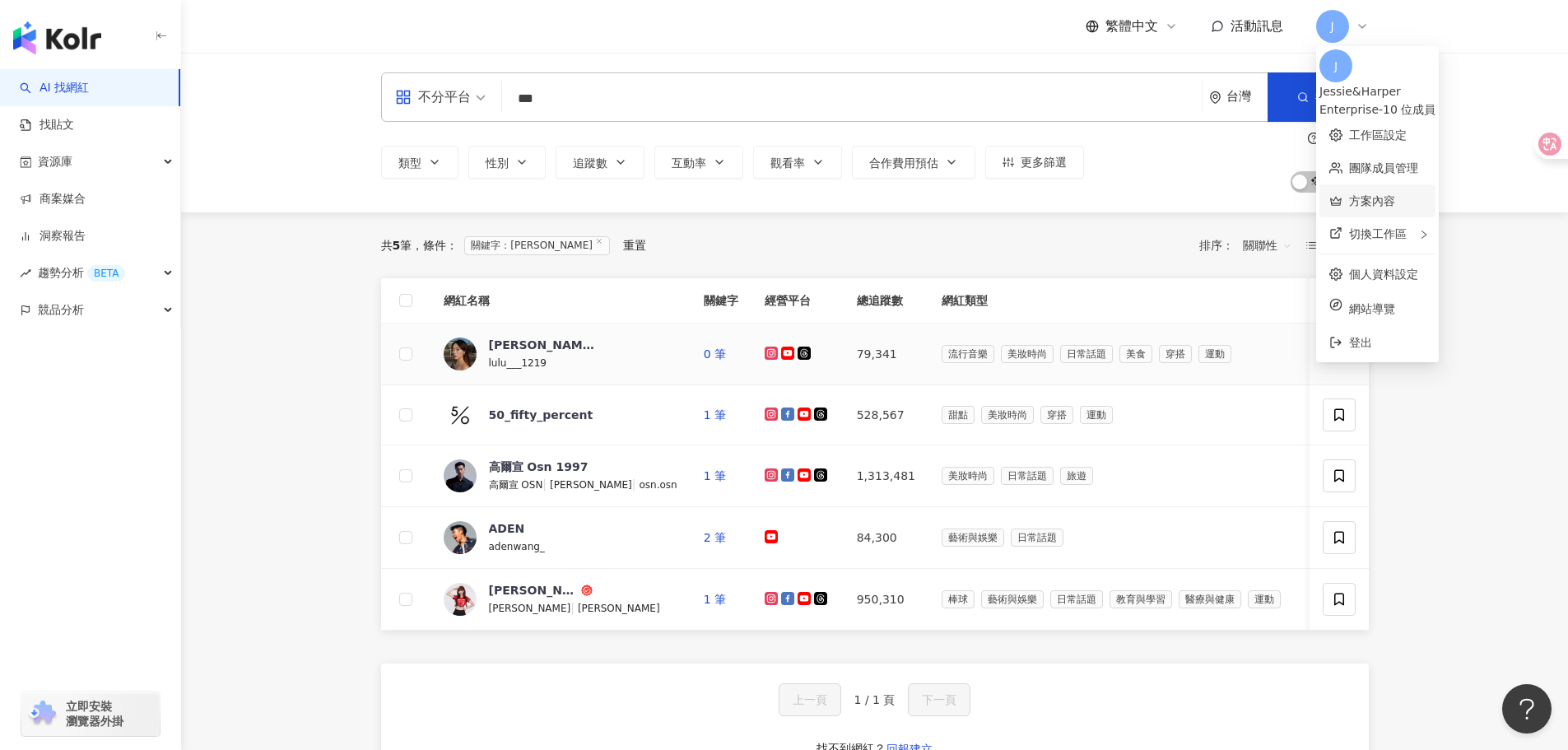
click at [1395, 195] on link "方案內容" at bounding box center [1373, 201] width 46 height 13
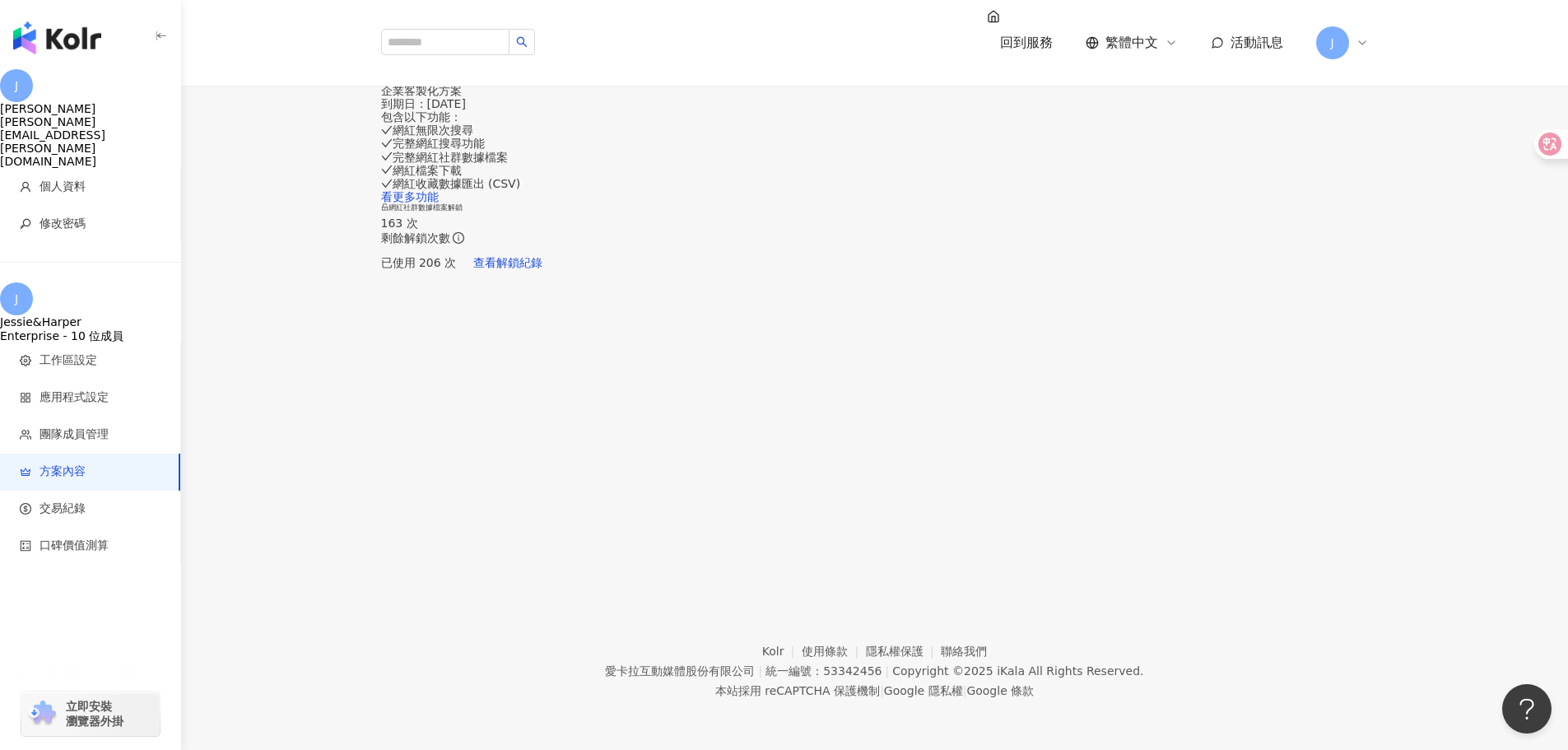
drag, startPoint x: 1189, startPoint y: 279, endPoint x: 1168, endPoint y: 274, distance: 21.6
click at [1189, 278] on div "已使用 206 次 查看解鎖紀錄" at bounding box center [875, 262] width 988 height 33
click at [543, 269] on span "查看解鎖紀錄" at bounding box center [508, 262] width 70 height 13
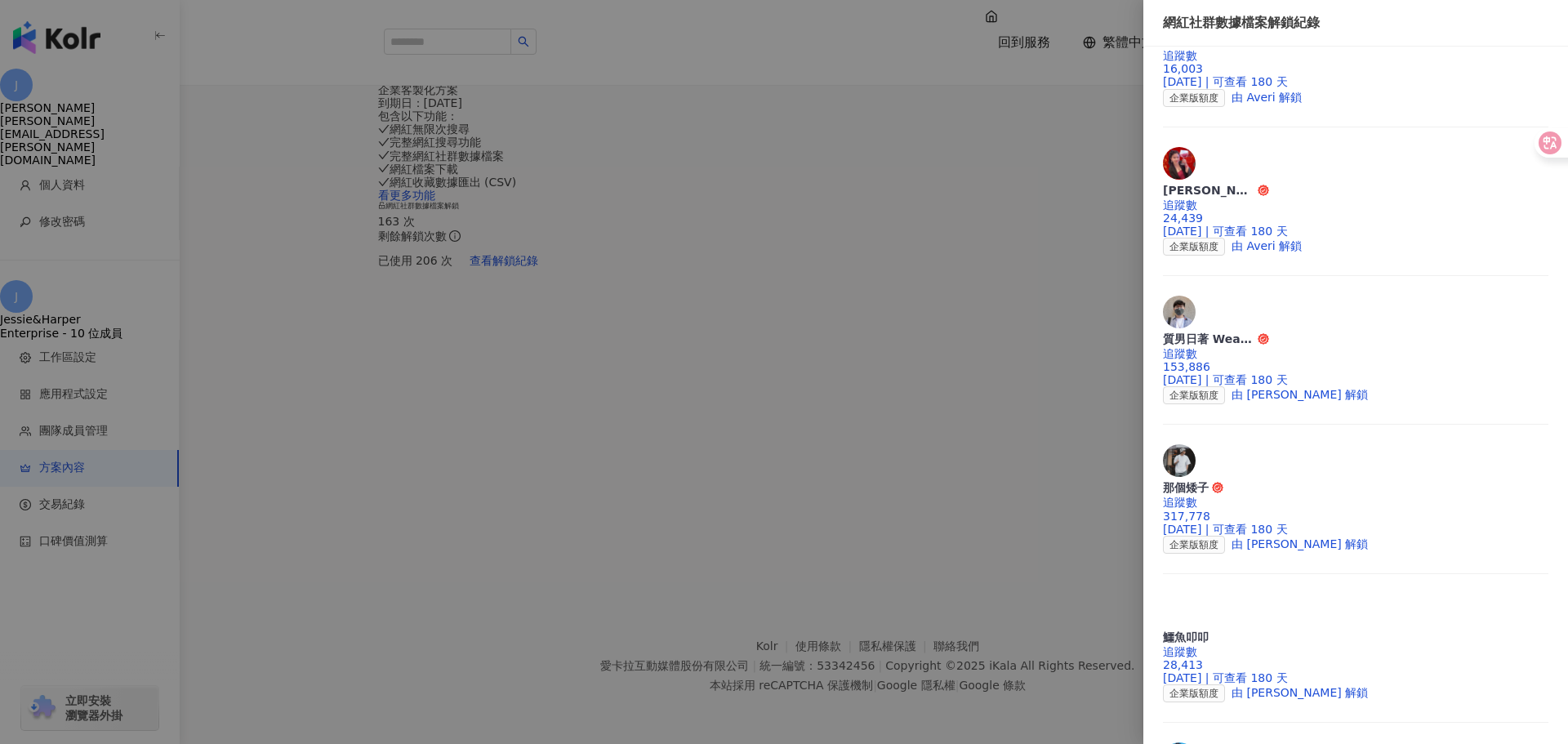
scroll to position [245, 0]
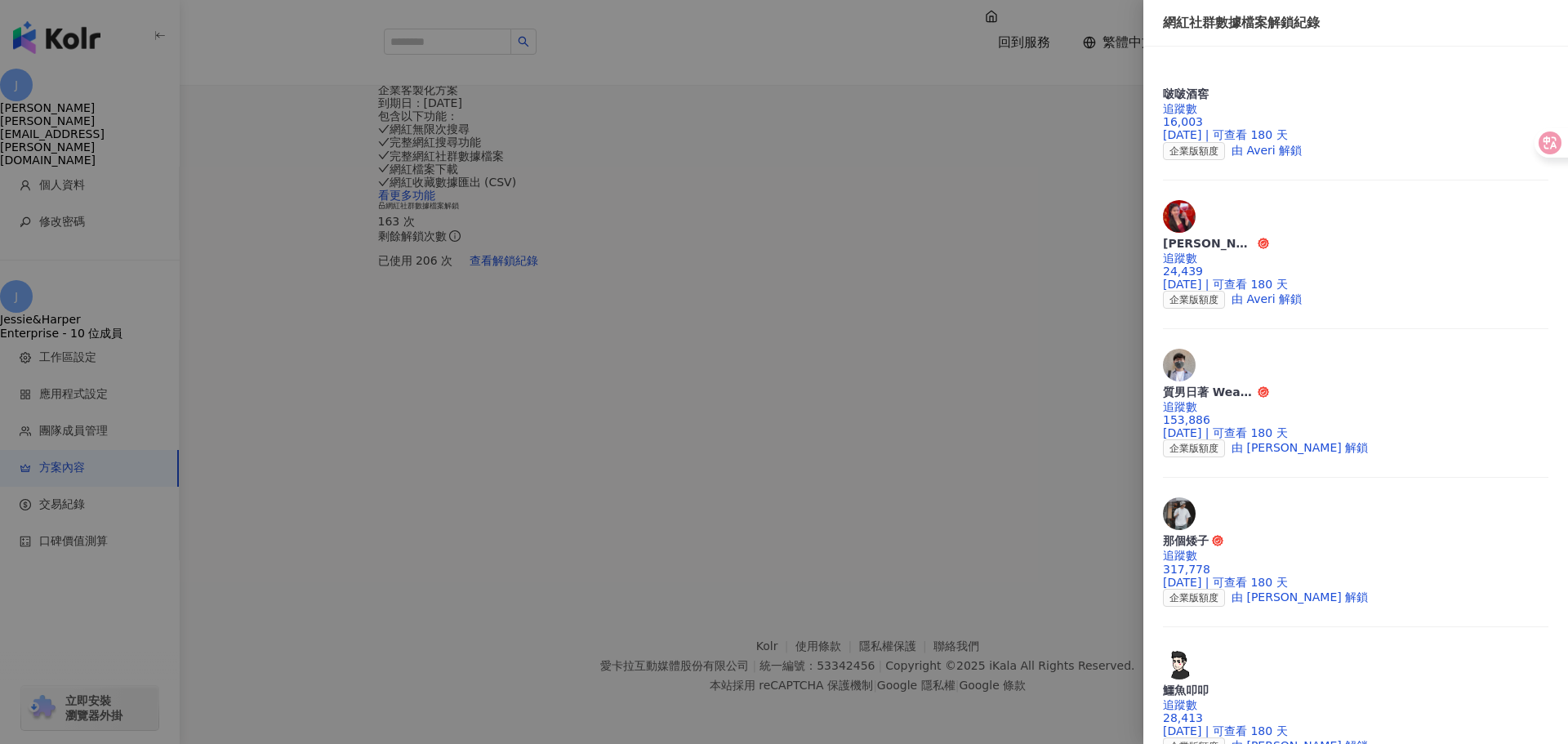
scroll to position [0, 0]
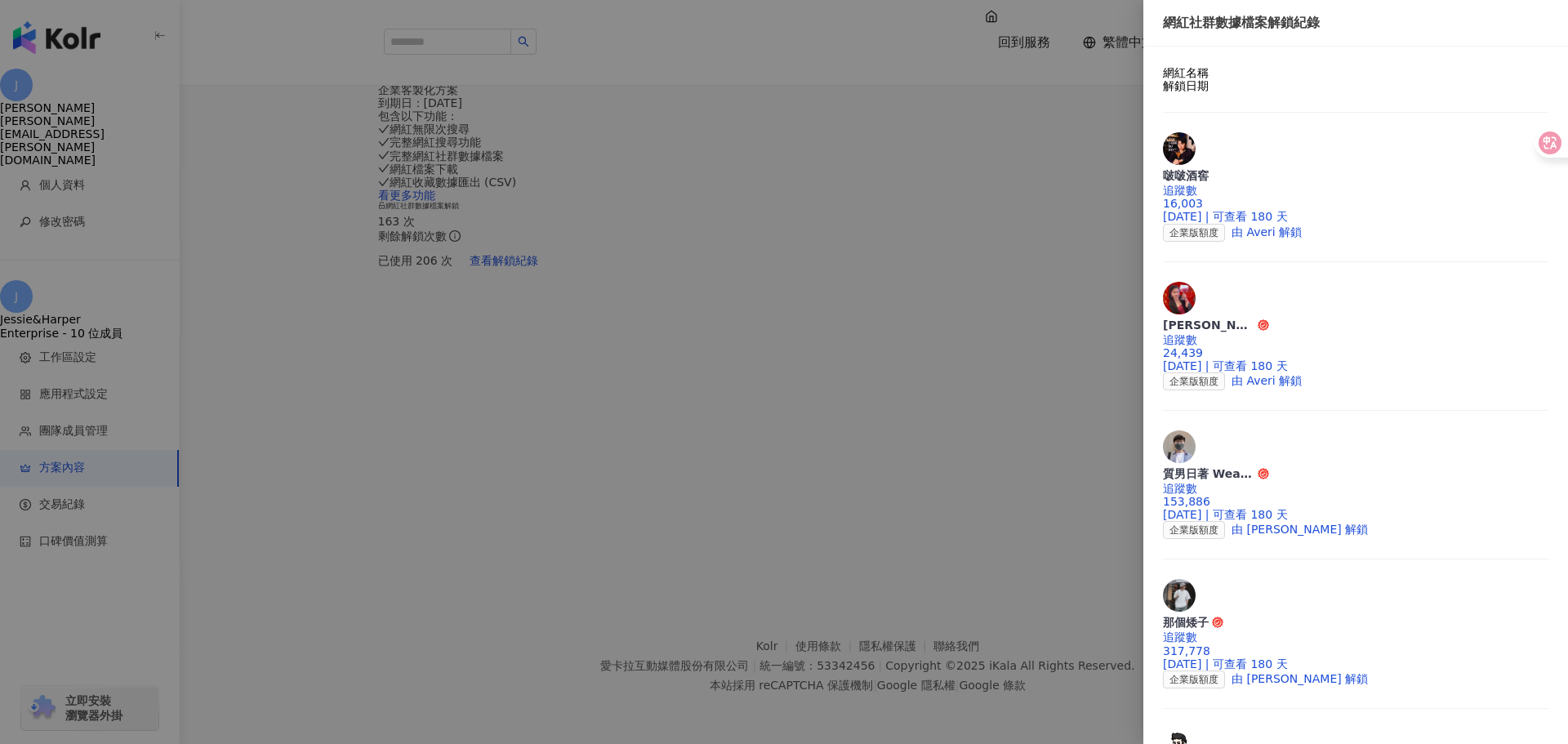
click at [957, 469] on div at bounding box center [784, 372] width 1568 height 744
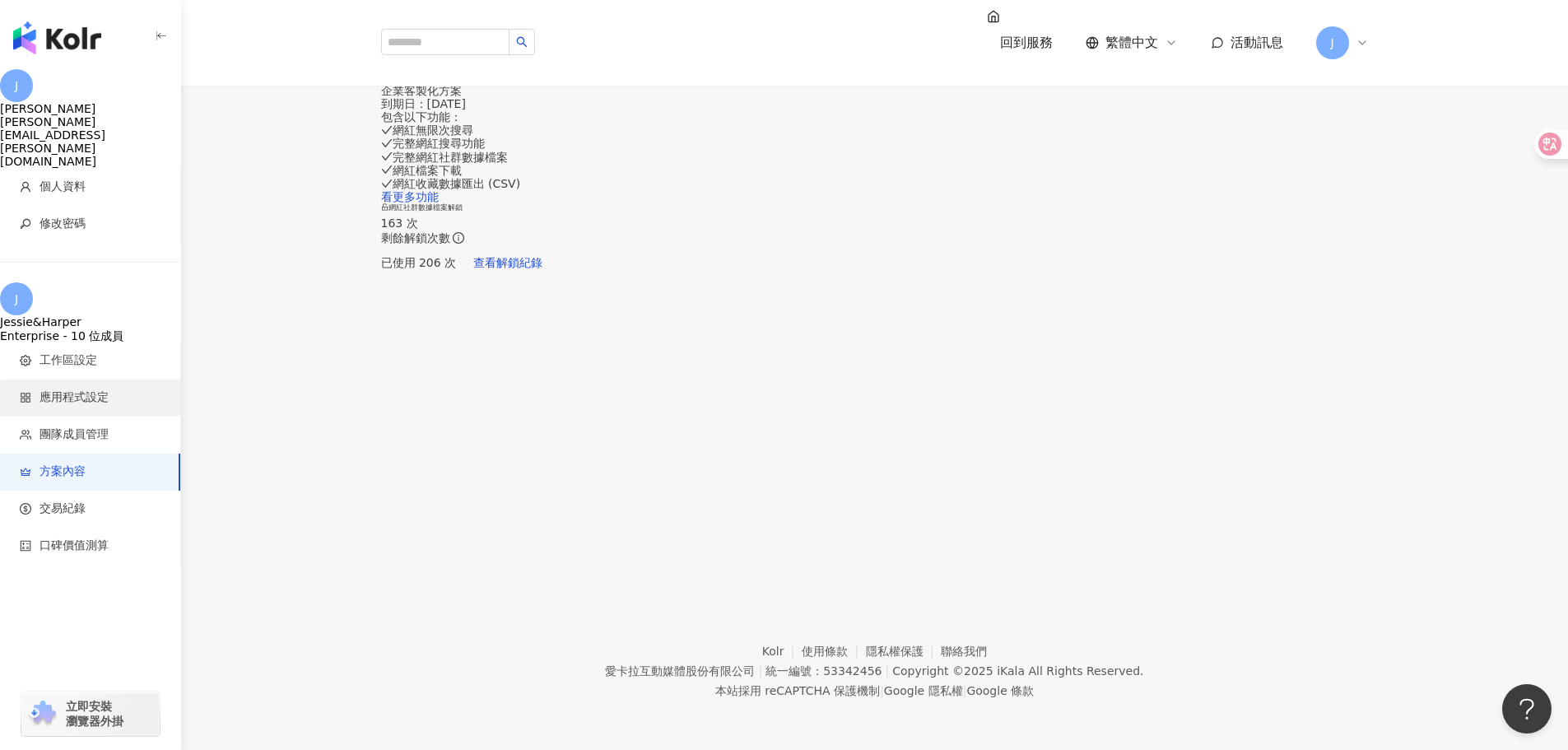
click at [111, 390] on span "應用程式設定" at bounding box center [94, 398] width 147 height 17
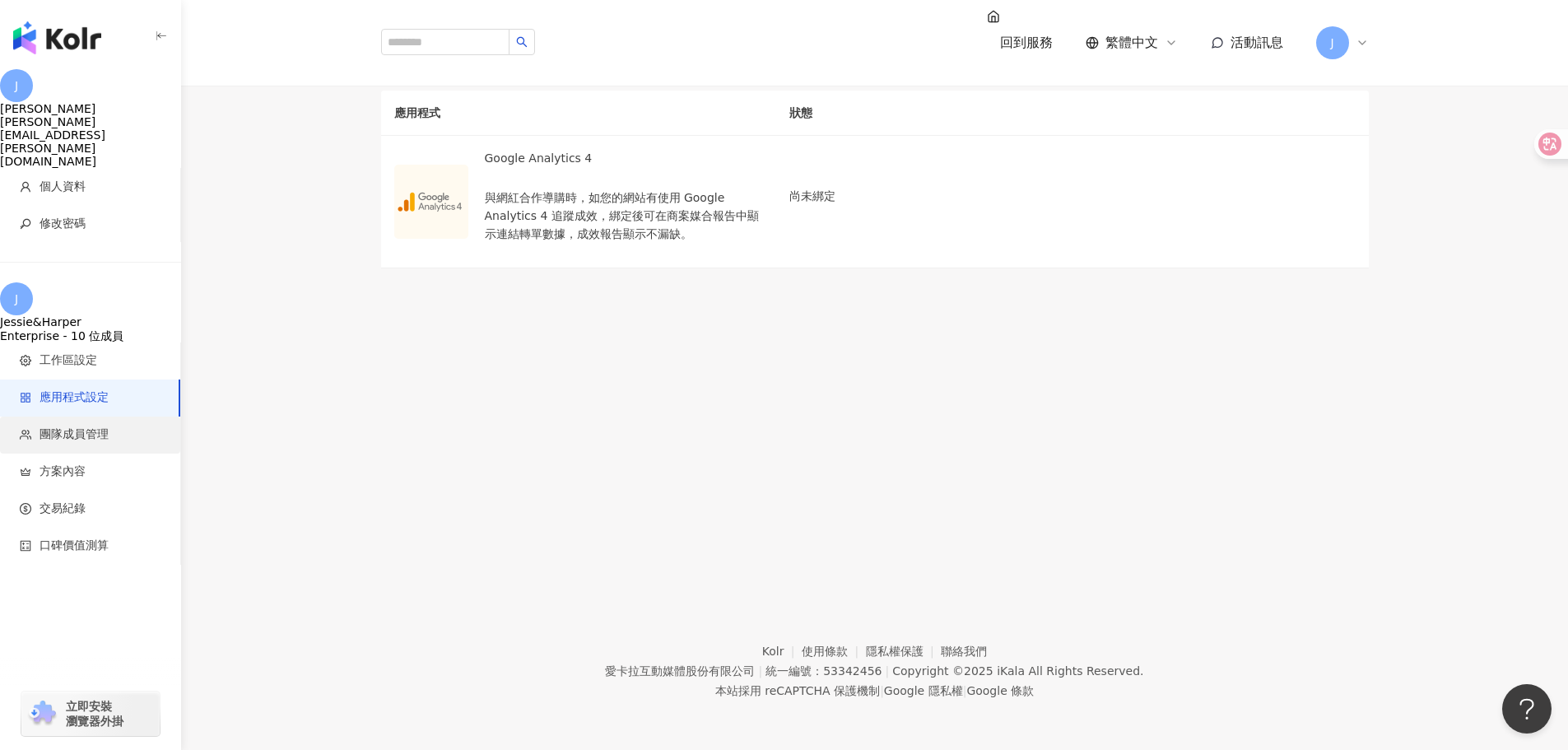
click at [101, 426] on span "團隊成員管理" at bounding box center [74, 435] width 70 height 17
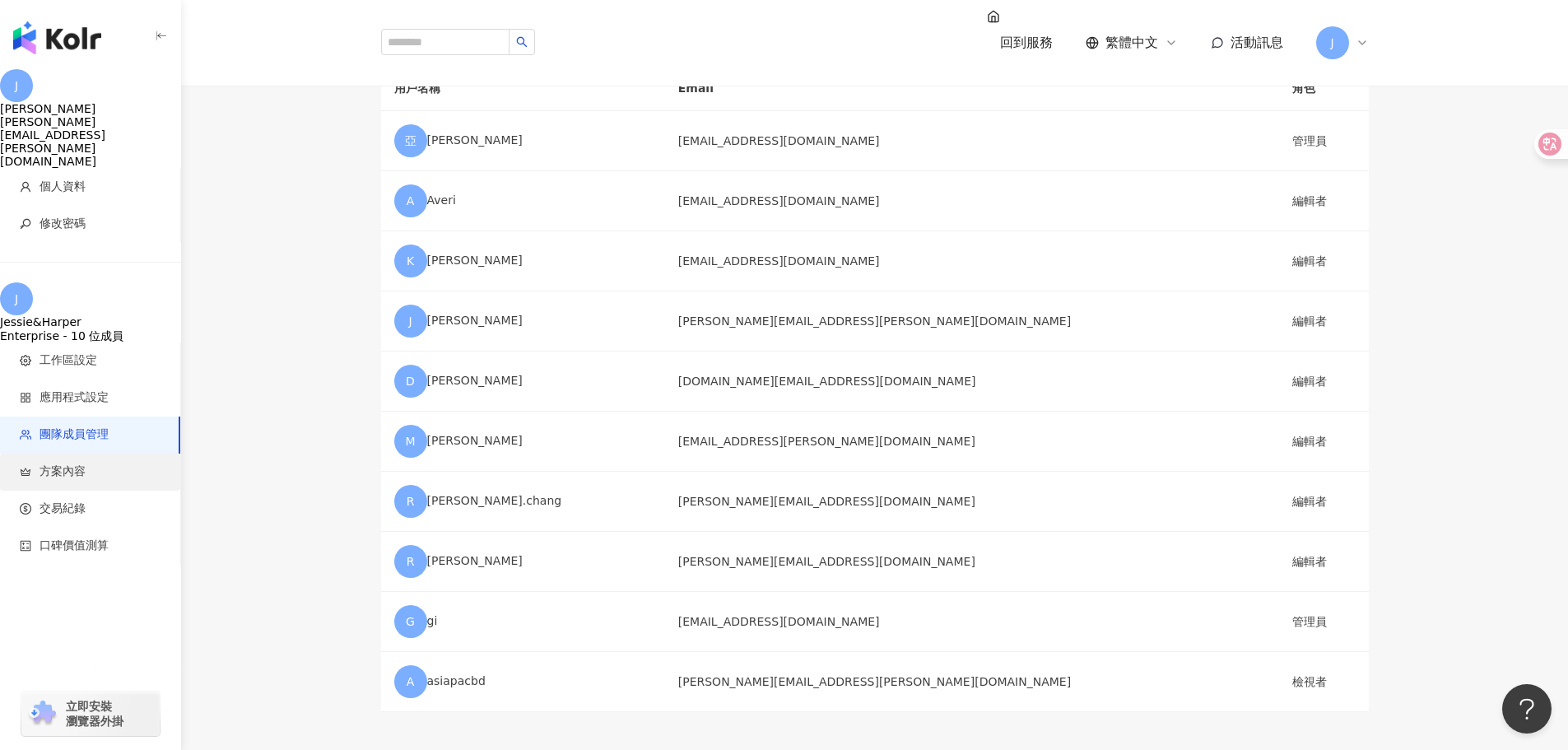
click at [118, 464] on span "方案內容" at bounding box center [94, 472] width 147 height 17
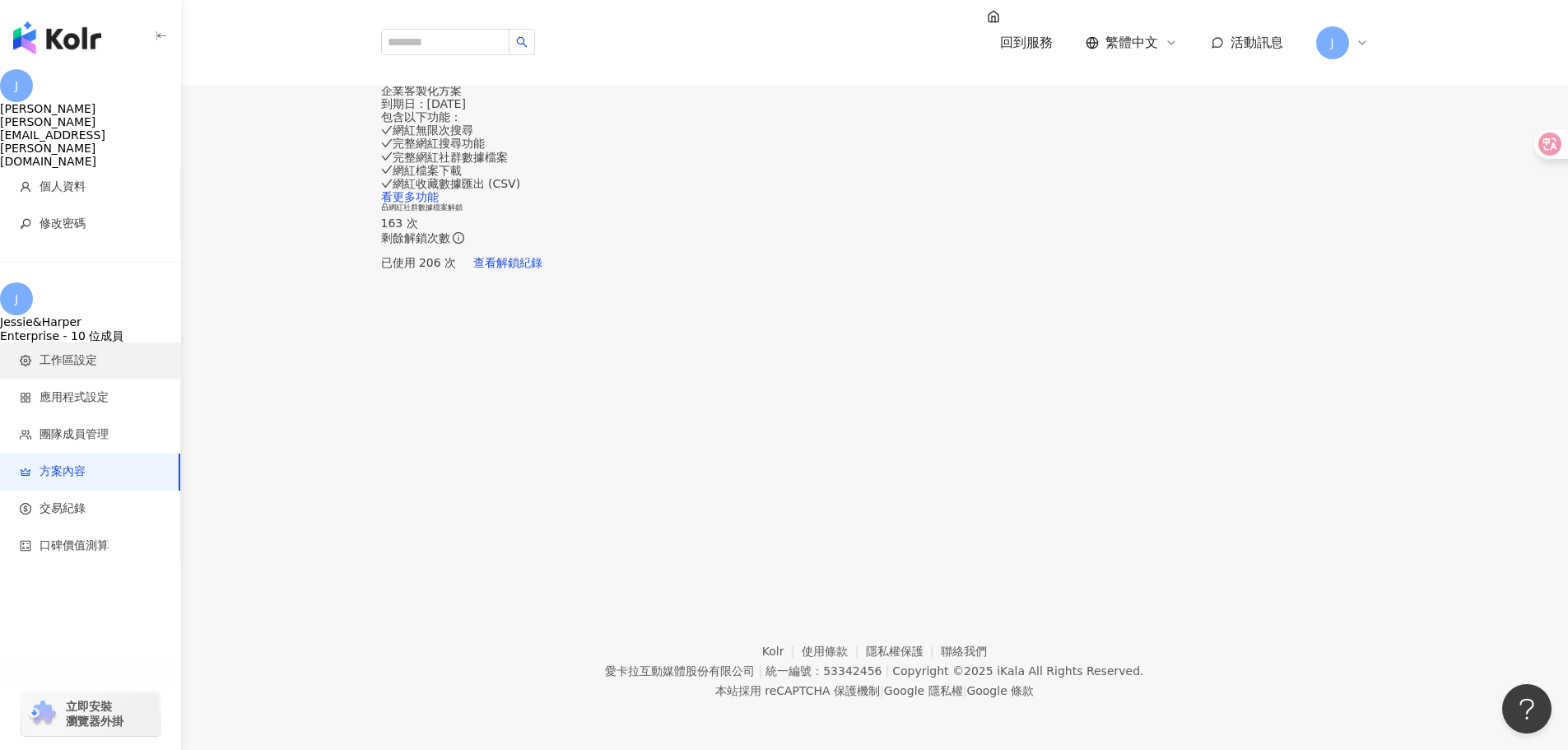
click at [105, 343] on li "工作區設定" at bounding box center [90, 361] width 180 height 37
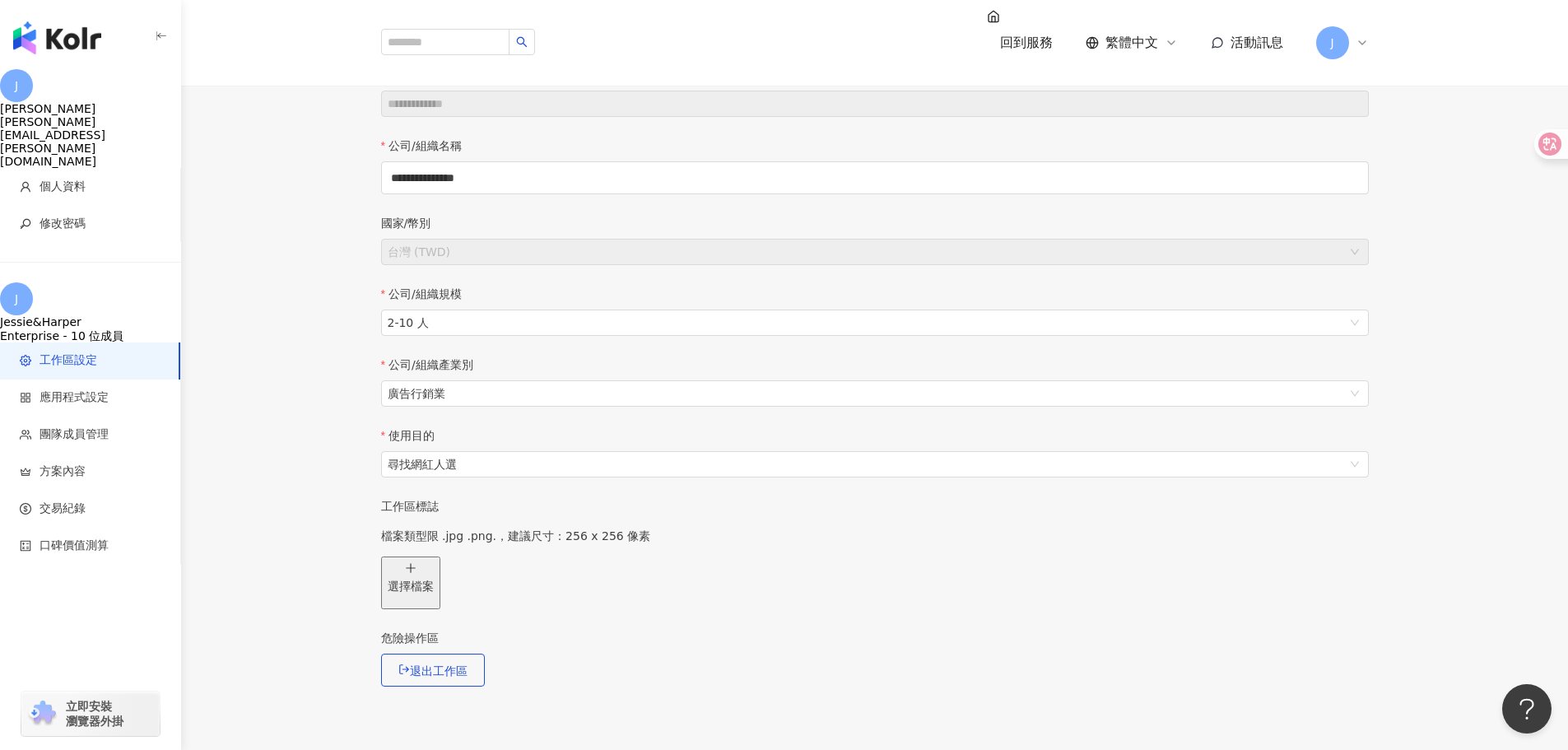
click at [43, 24] on img "button" at bounding box center [57, 38] width 88 height 33
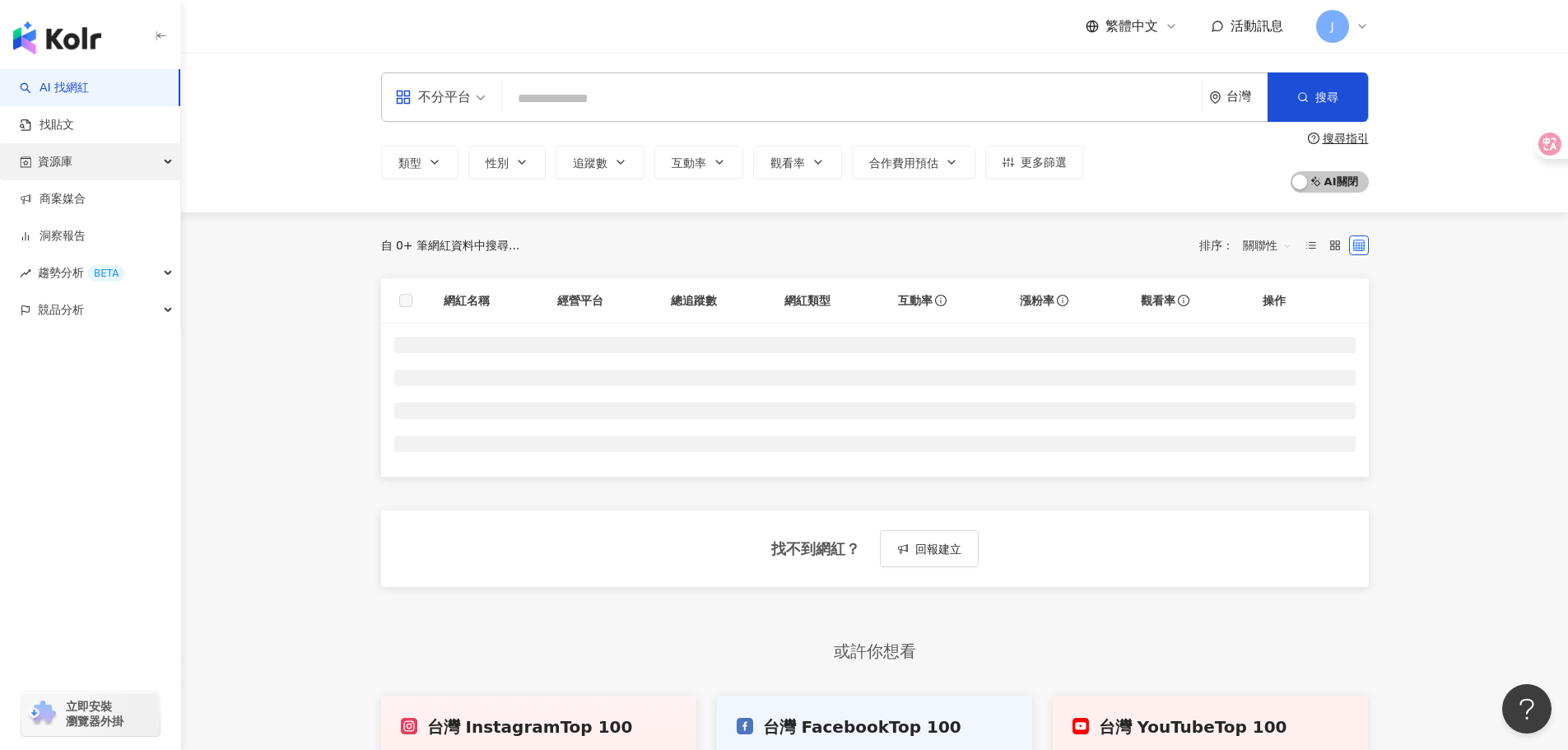
click at [115, 156] on div "資源庫" at bounding box center [90, 161] width 180 height 37
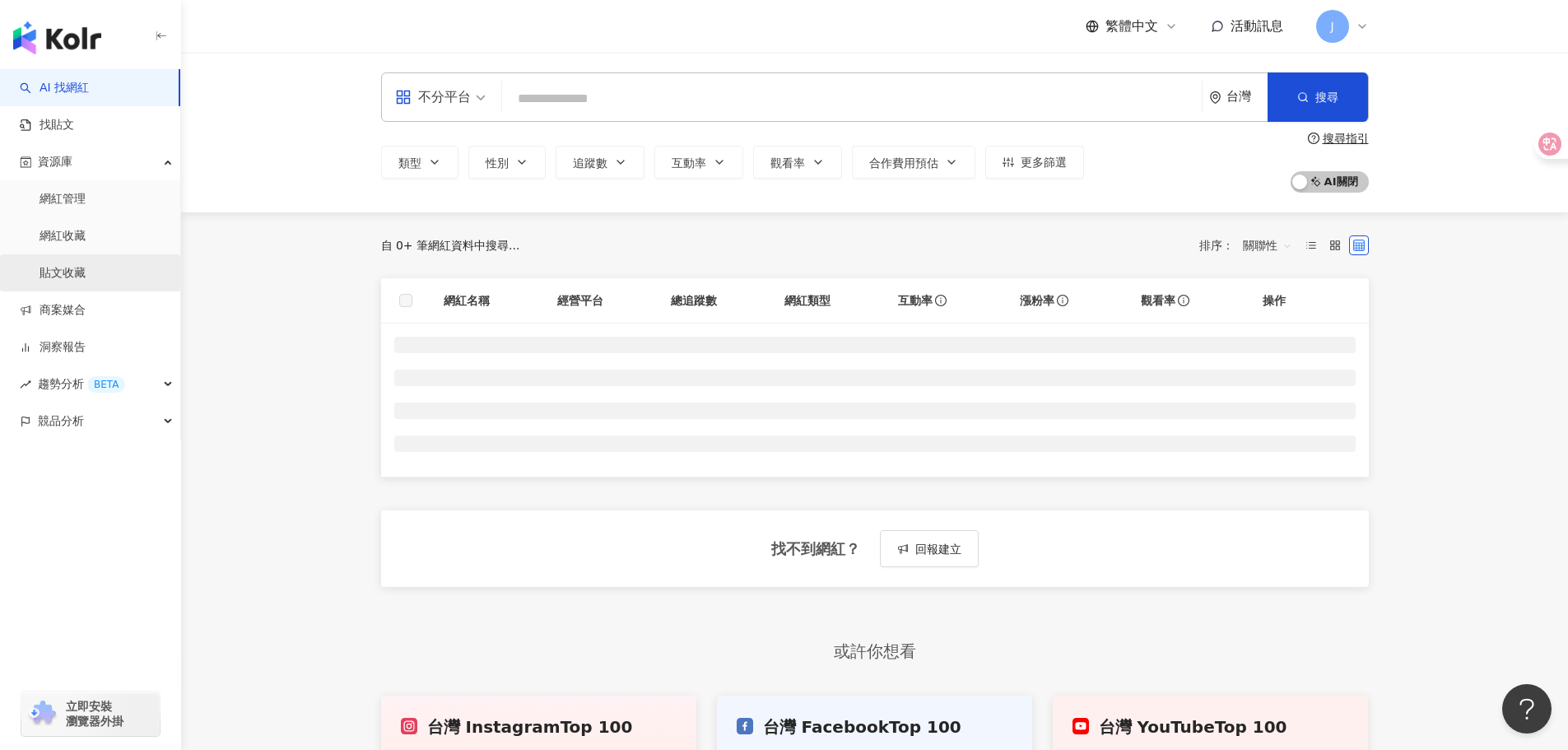
click at [85, 281] on link "貼文收藏" at bounding box center [63, 273] width 46 height 17
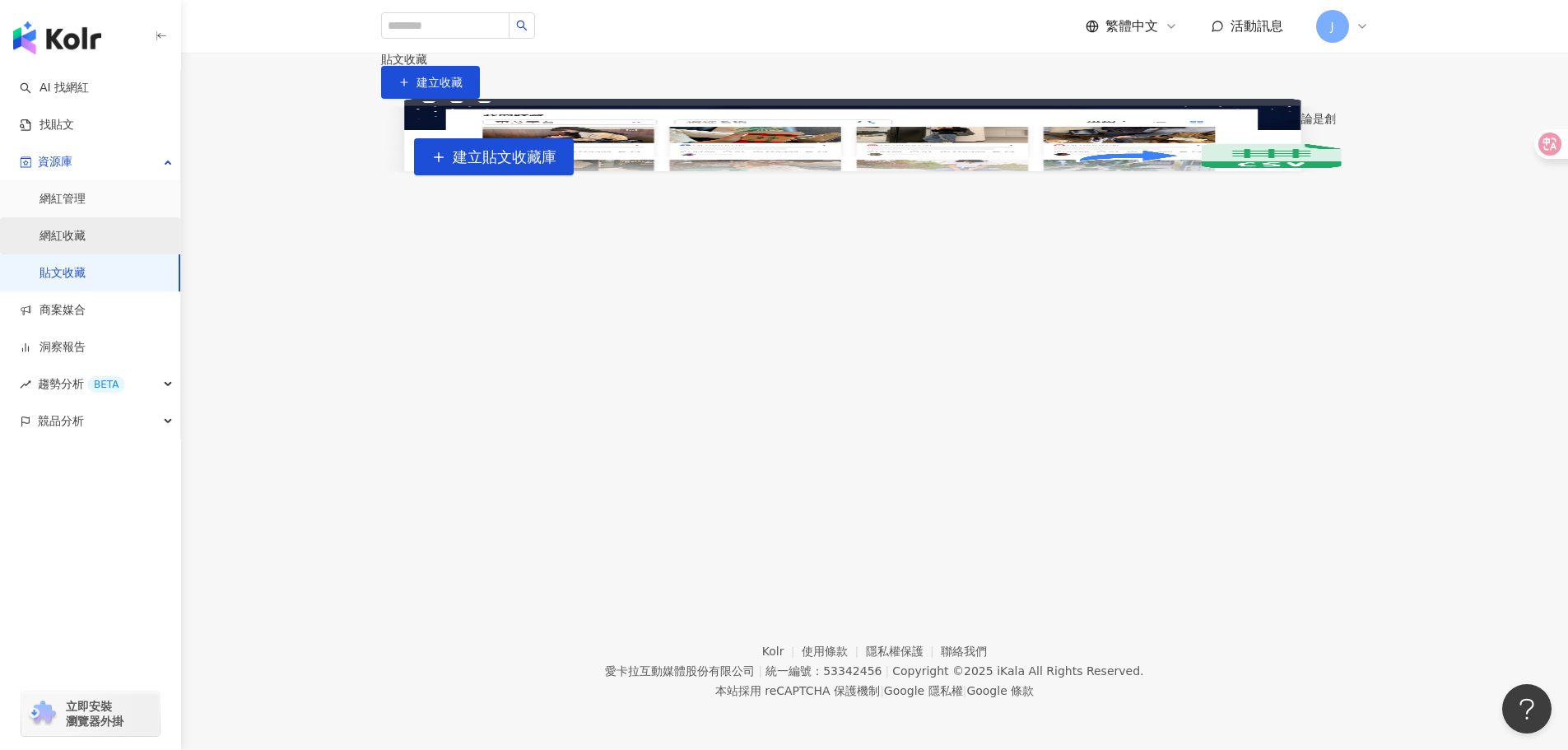
click at [85, 238] on link "網紅收藏" at bounding box center [63, 237] width 46 height 17
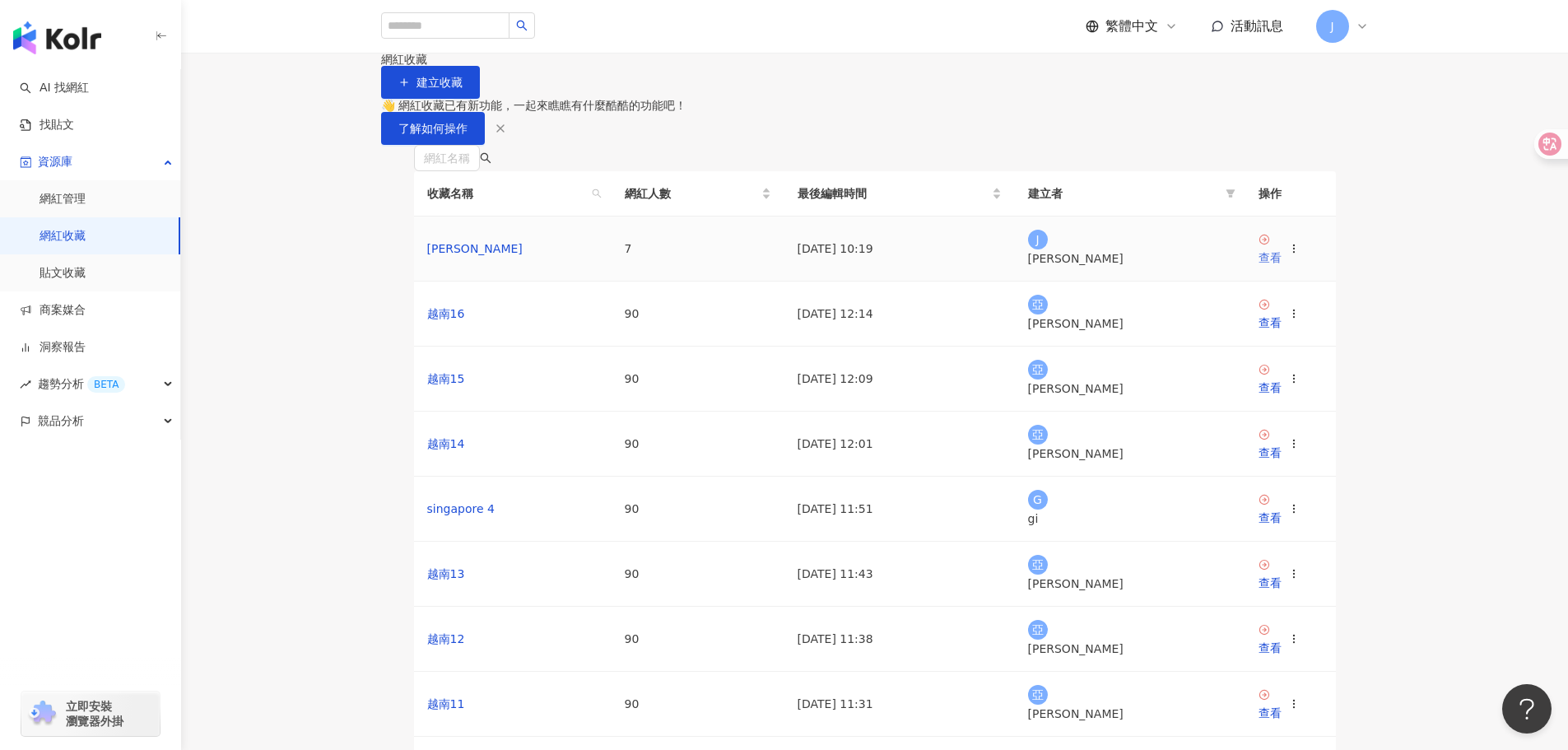
click at [1274, 267] on div "查看" at bounding box center [1270, 257] width 23 height 18
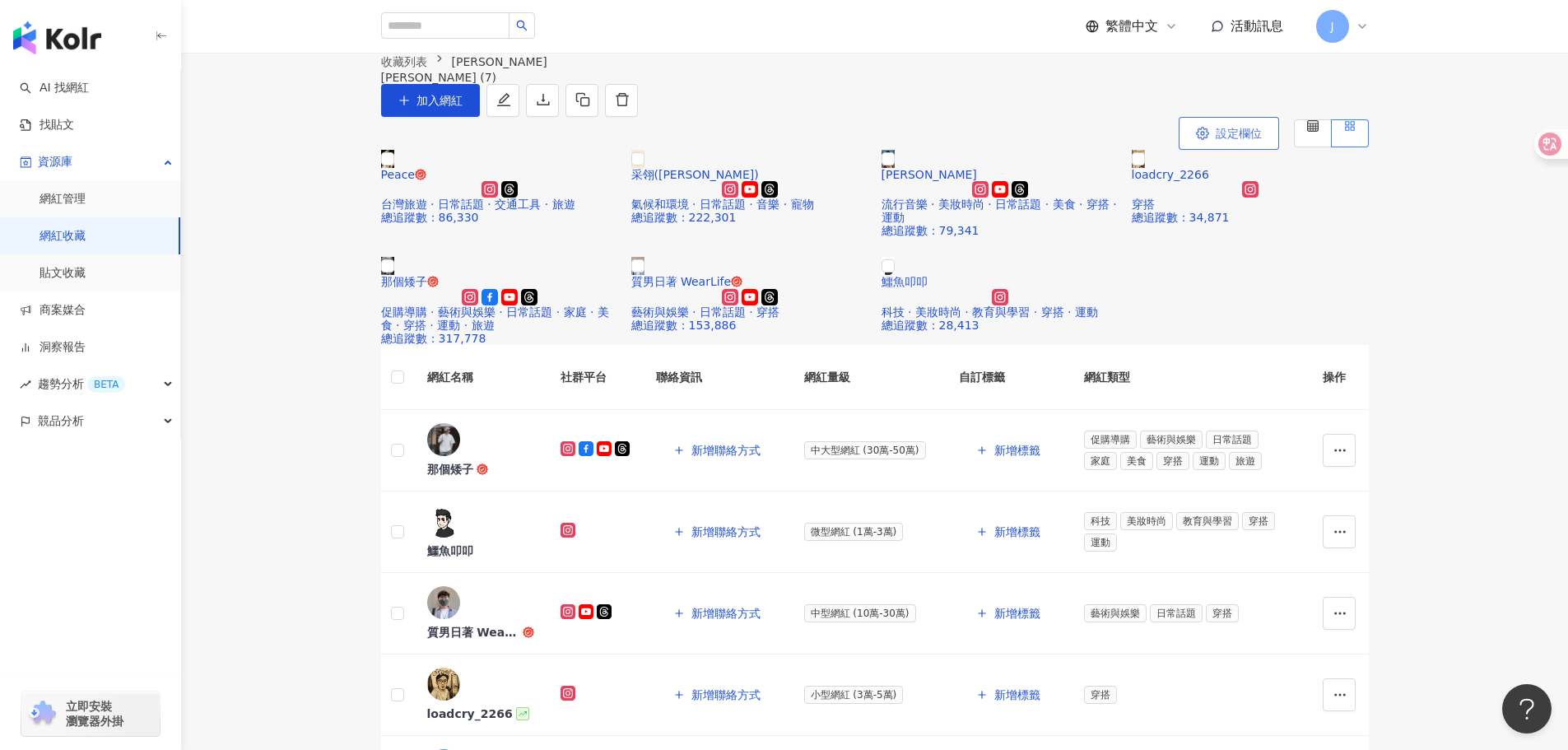
click at [1229, 140] on span "設定欄位" at bounding box center [1239, 133] width 46 height 13
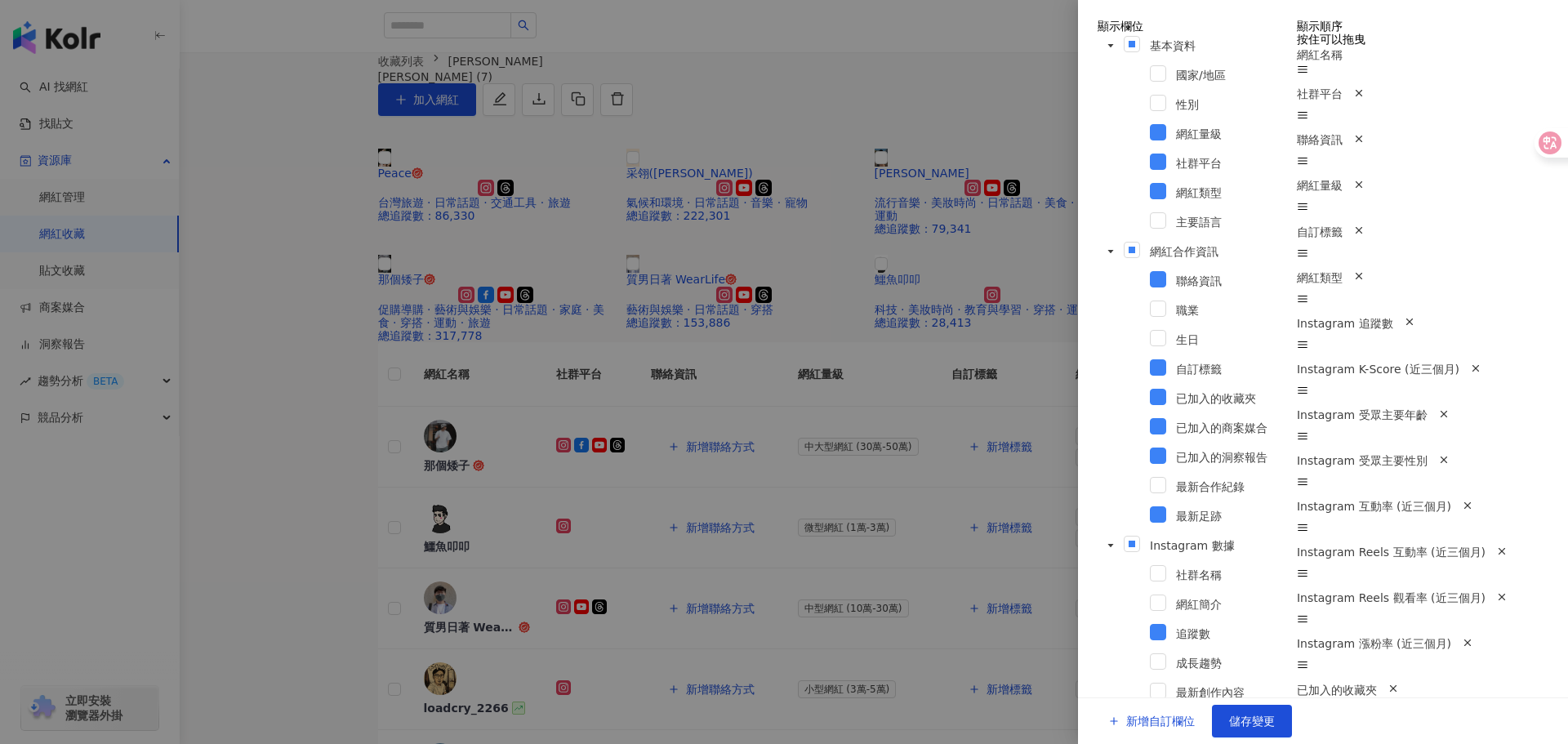
click at [921, 186] on div at bounding box center [784, 372] width 1568 height 744
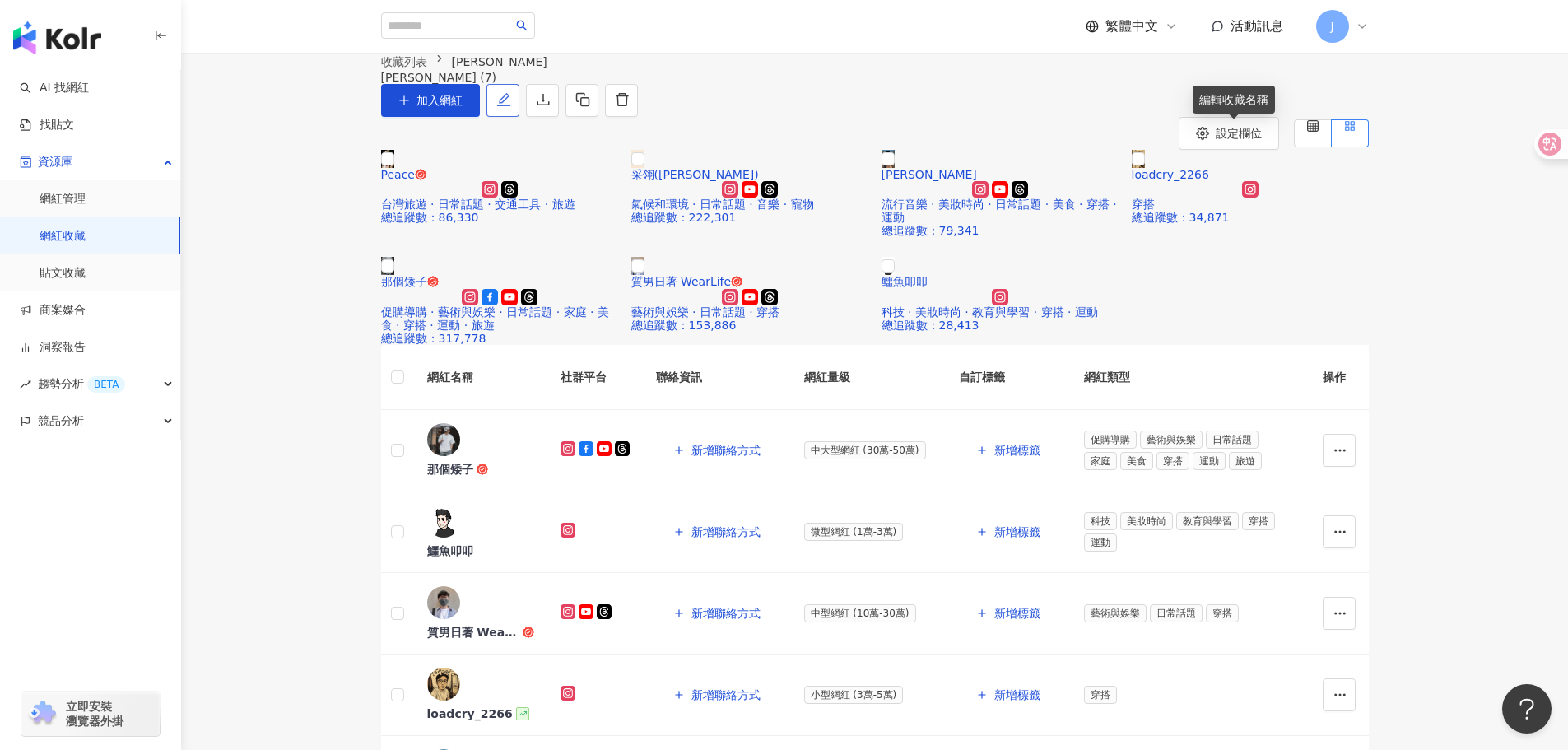
click at [511, 107] on icon "edit" at bounding box center [504, 99] width 15 height 15
click at [551, 107] on icon "download" at bounding box center [544, 99] width 15 height 15
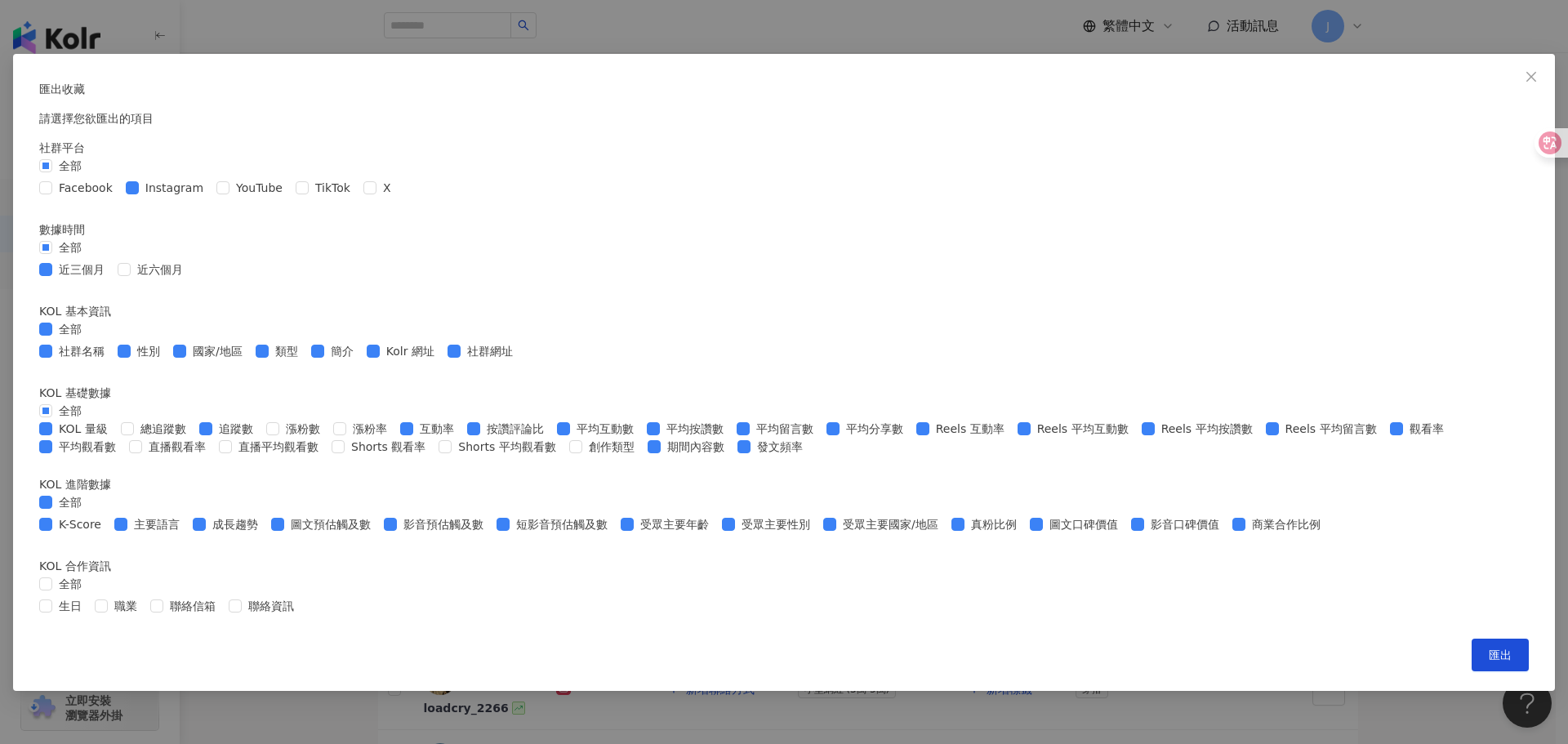
scroll to position [116, 0]
click at [88, 338] on span "全部" at bounding box center [71, 329] width 36 height 18
click at [88, 239] on label "全部" at bounding box center [64, 248] width 49 height 18
click at [472, 157] on div "全部" at bounding box center [784, 166] width 1490 height 18
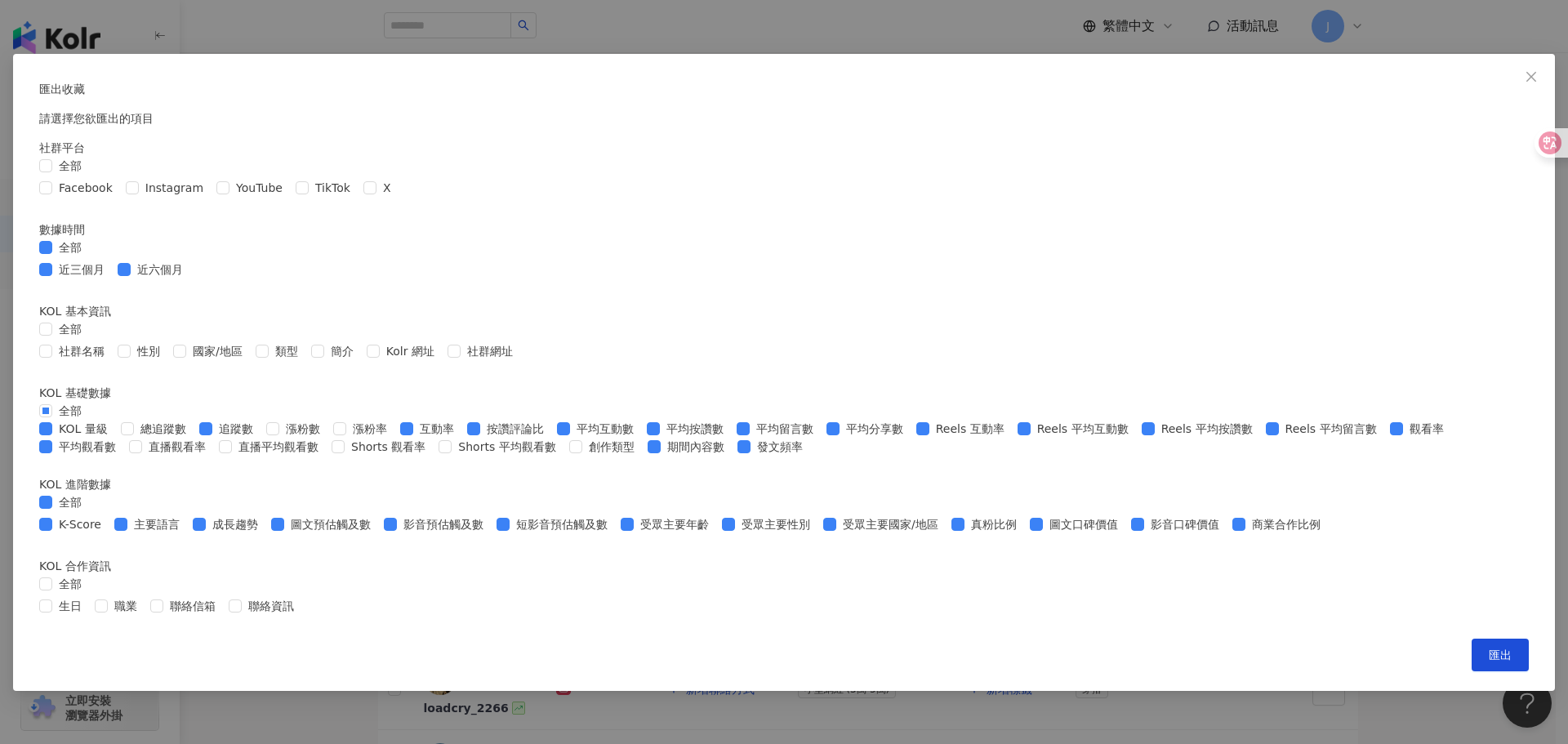
click at [465, 256] on div "全部" at bounding box center [784, 248] width 1490 height 18
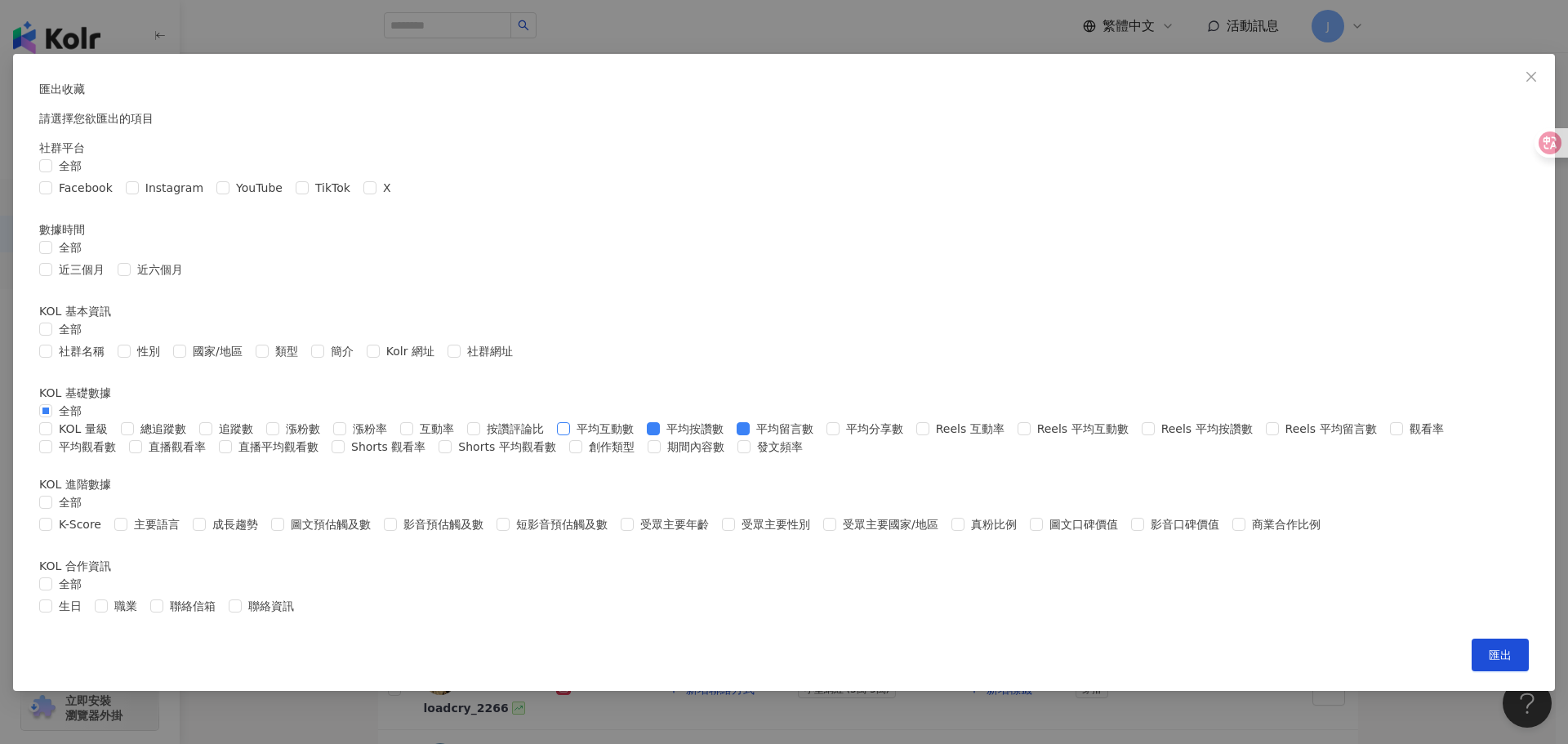
click at [570, 420] on span "平均互動數" at bounding box center [605, 429] width 71 height 18
click at [122, 438] on span "平均觀看數" at bounding box center [88, 447] width 71 height 18
click at [1472, 672] on button "匯出" at bounding box center [1501, 655] width 57 height 33
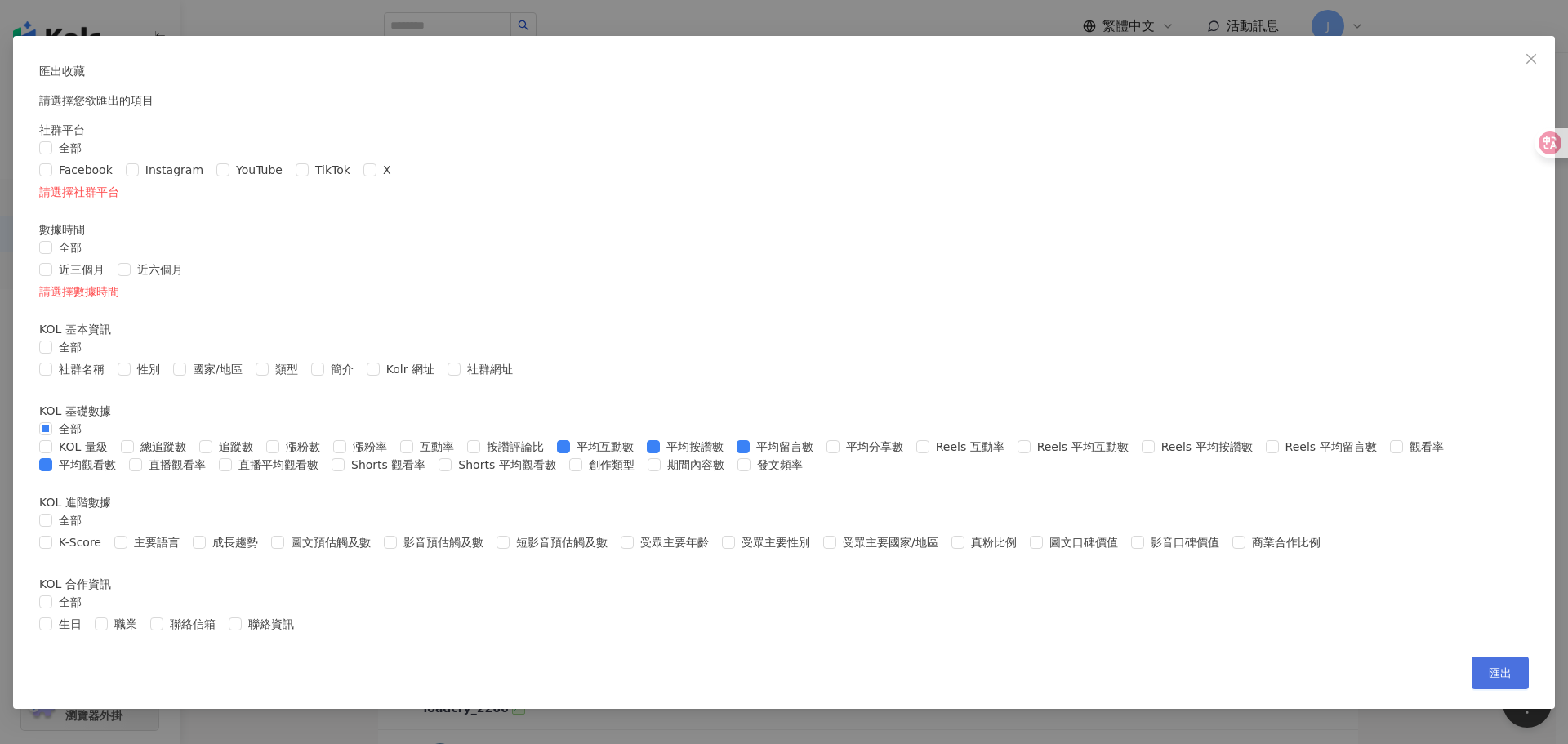
click at [1489, 680] on span "匯出" at bounding box center [1501, 673] width 23 height 13
click at [872, 633] on div "生日 職業 聯絡信箱 聯絡資訊" at bounding box center [784, 624] width 1490 height 18
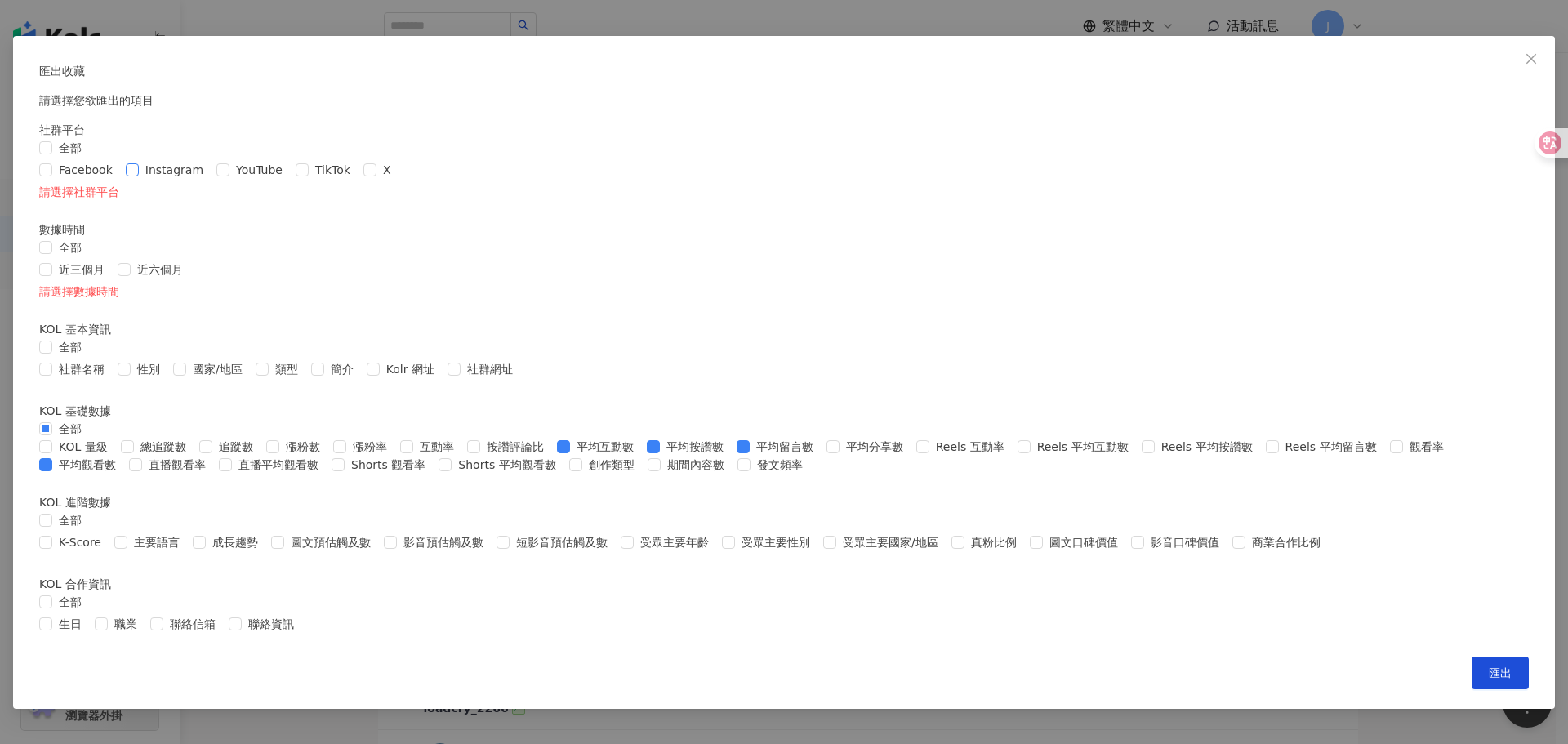
click at [210, 179] on span "Instagram" at bounding box center [174, 170] width 71 height 18
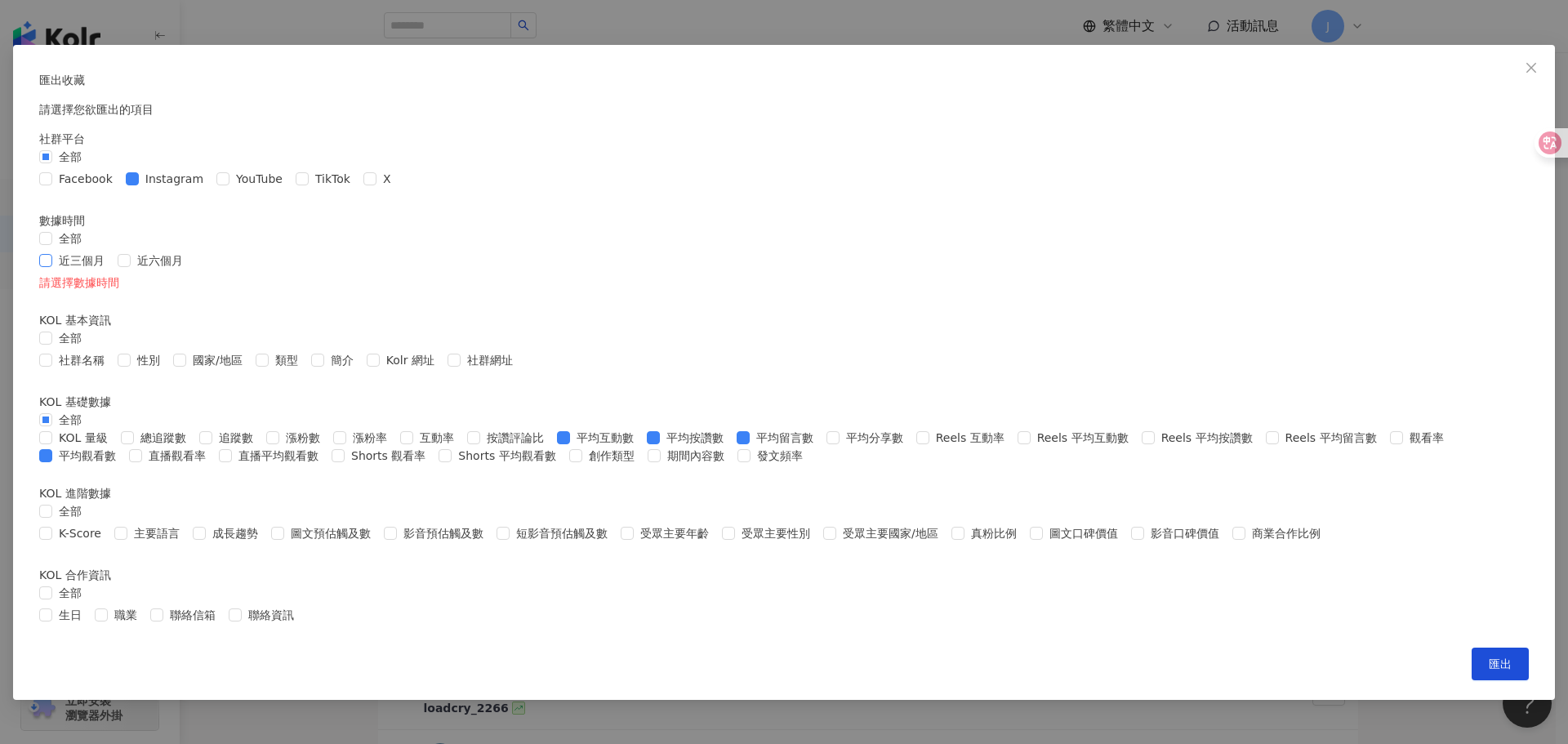
click at [111, 269] on span "近三個月" at bounding box center [82, 260] width 59 height 18
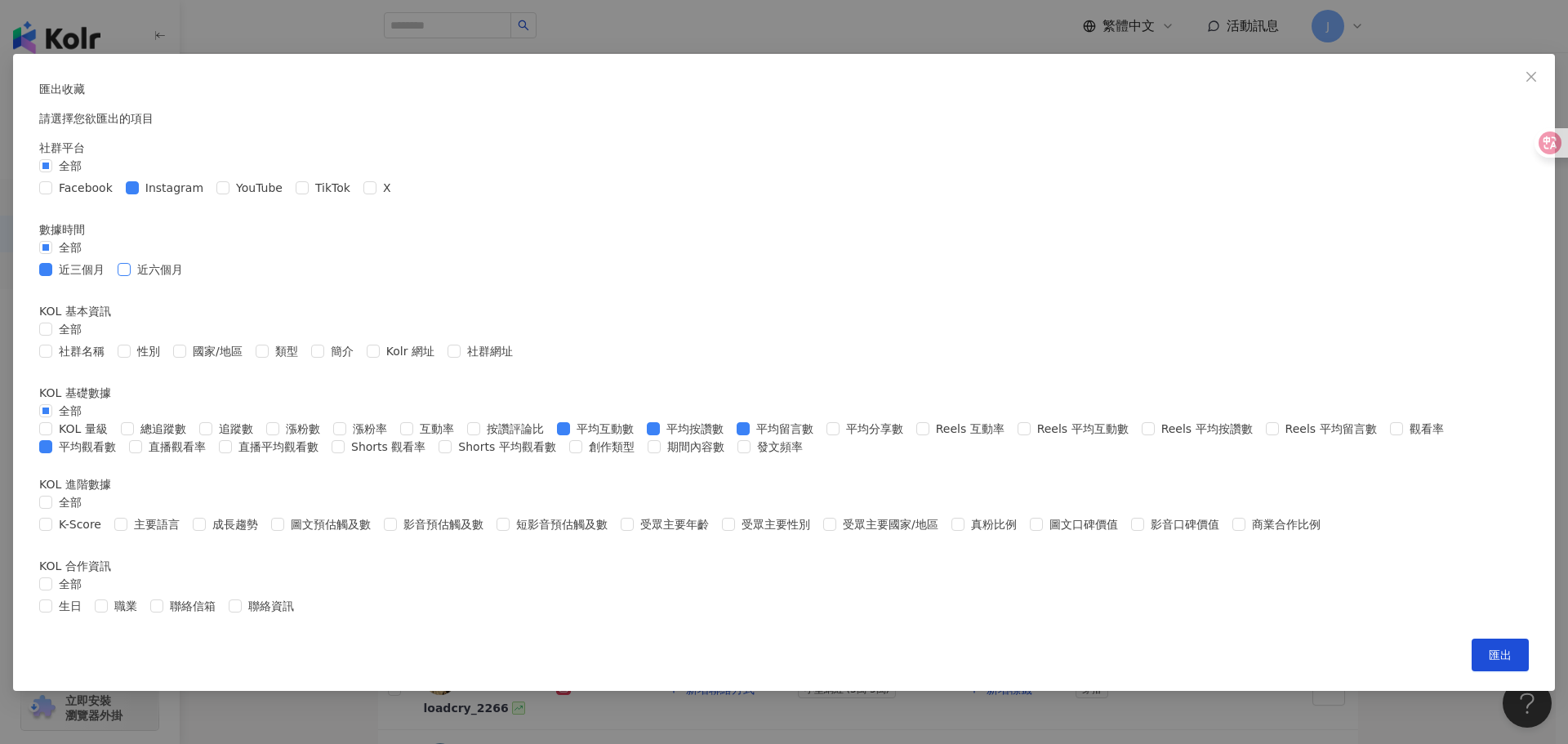
click at [190, 278] on span "近六個月" at bounding box center [160, 269] width 59 height 18
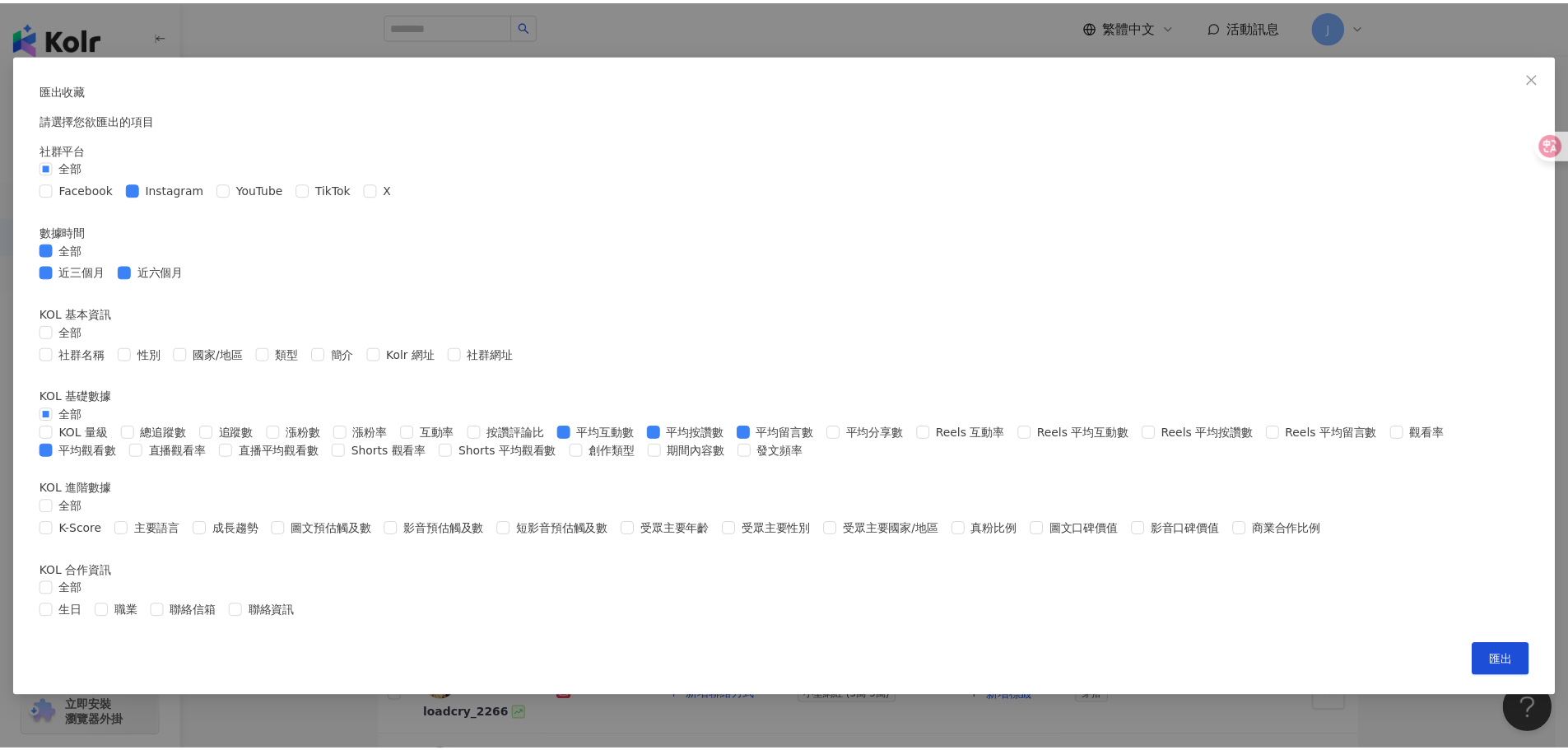
scroll to position [529, 0]
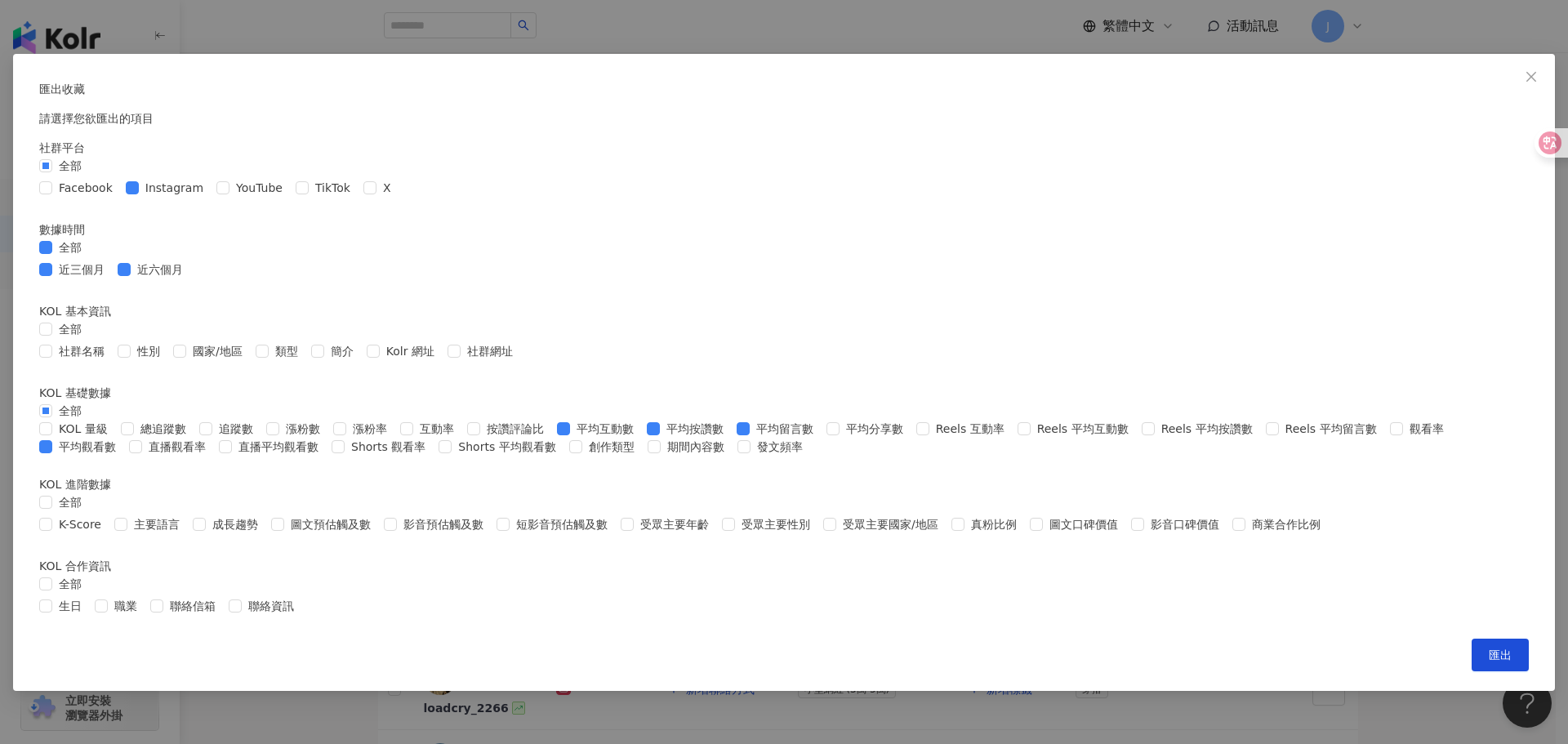
click at [1090, 690] on div "匯出收藏 請選擇您欲匯出的項目 社群平台 全部 Facebook Instagram YouTube TikTok X 數據時間 全部 近三個月 近六個月 K…" at bounding box center [784, 373] width 1542 height 637
click at [1489, 662] on span "匯出" at bounding box center [1501, 655] width 23 height 13
click at [967, 682] on div "匯出收藏 請選擇您欲匯出的項目 社群平台 全部 Facebook Instagram YouTube TikTok X 數據時間 全部 近三個月 近六個月 K…" at bounding box center [784, 373] width 1542 height 637
drag, startPoint x: 861, startPoint y: 250, endPoint x: 803, endPoint y: 250, distance: 58.0
click at [122, 438] on span "平均觀看數" at bounding box center [88, 447] width 71 height 18
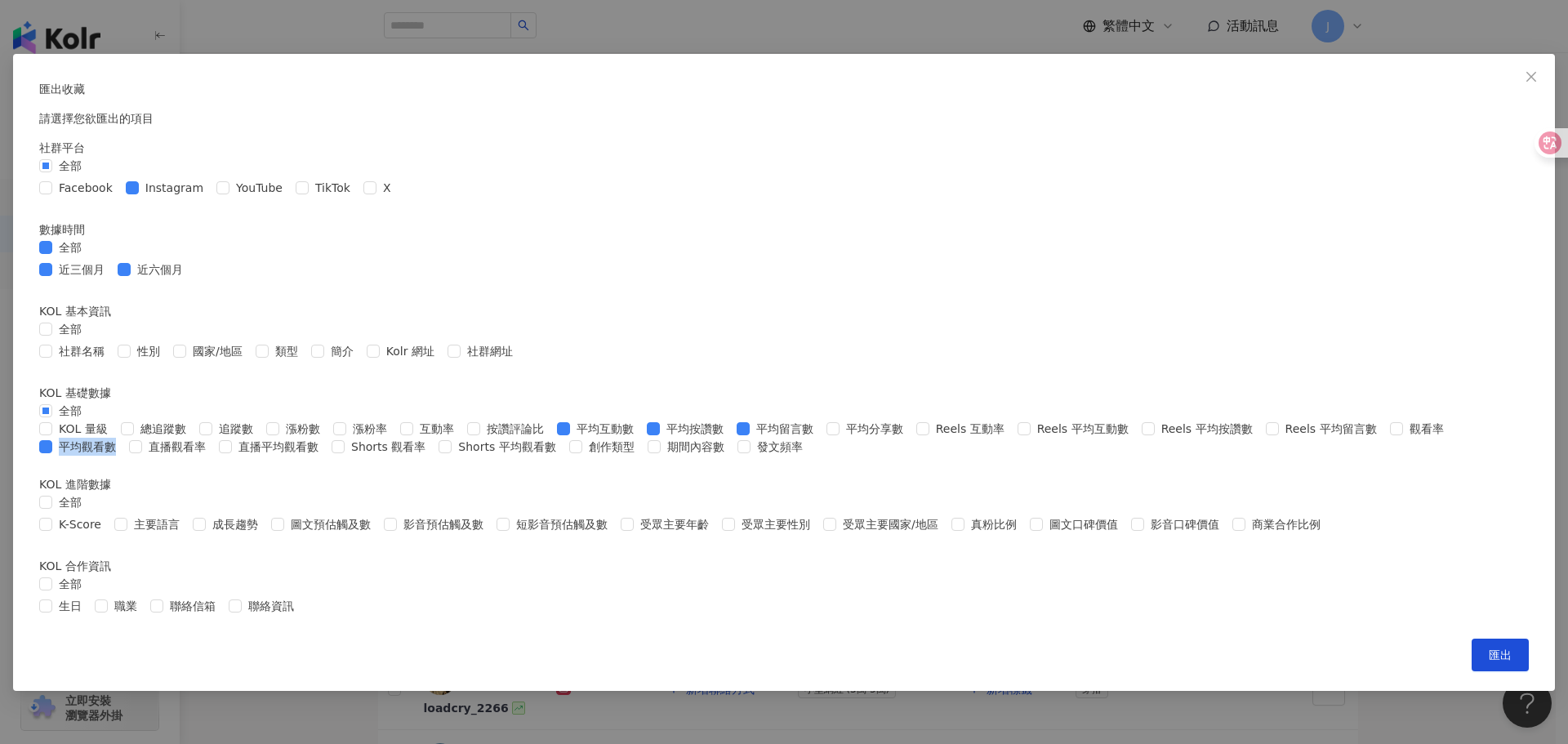
copy span "平均觀看數"
click at [1387, 615] on div "匯出收藏 請選擇您欲匯出的項目 社群平台 全部 Facebook Instagram YouTube TikTok X 數據時間 全部 近三個月 近六個月 K…" at bounding box center [784, 372] width 1568 height 744
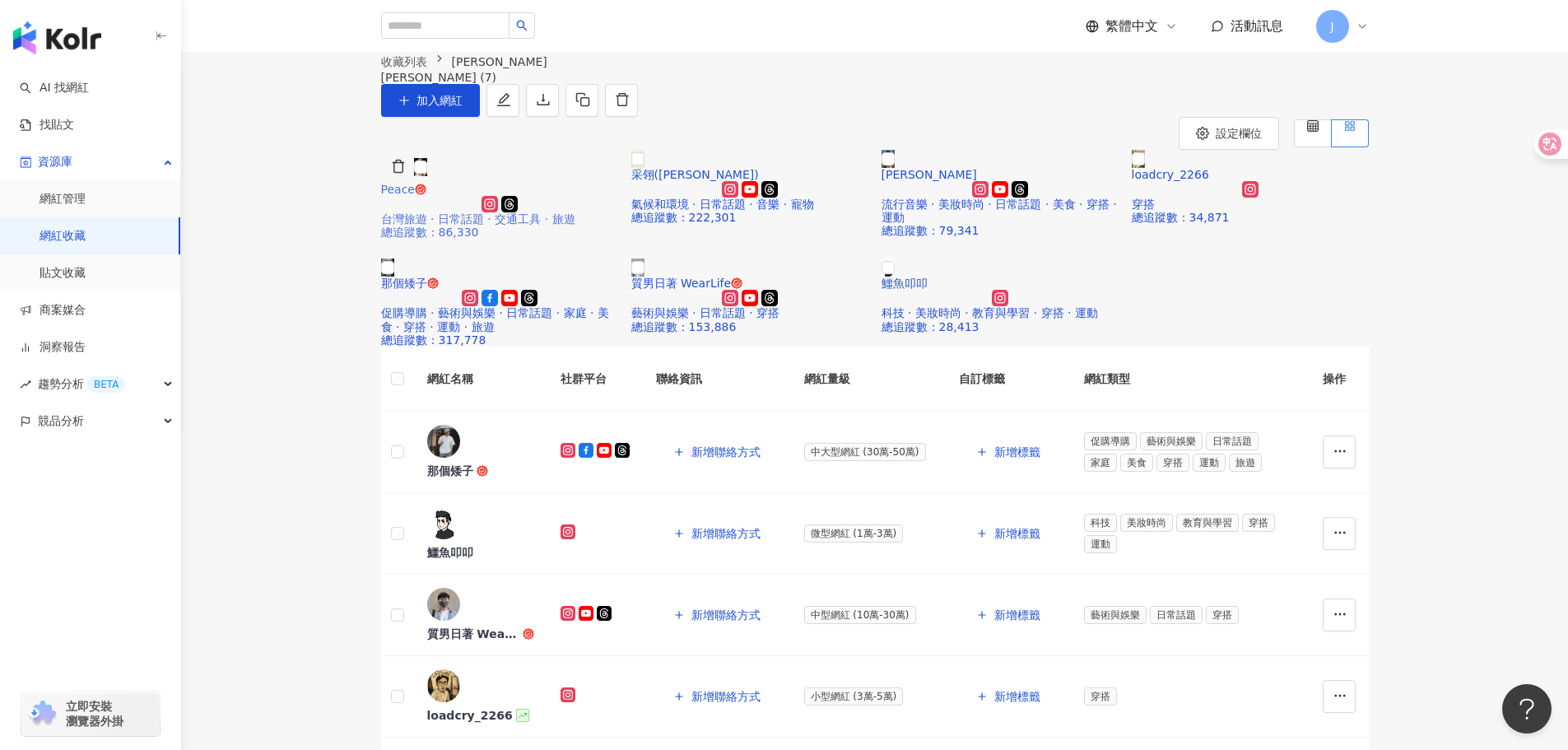
click at [427, 176] on img at bounding box center [420, 167] width 13 height 18
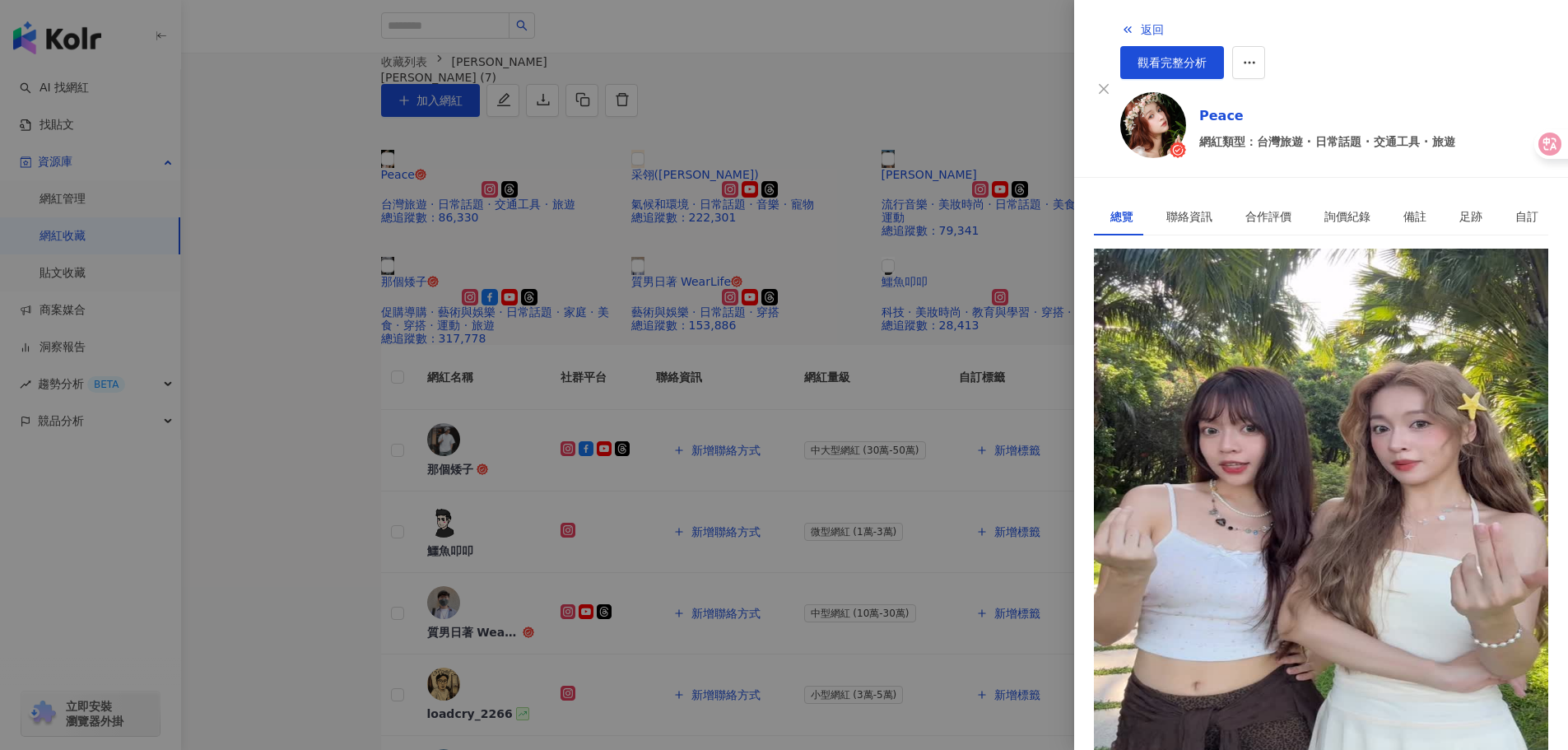
click at [736, 228] on div at bounding box center [784, 375] width 1568 height 750
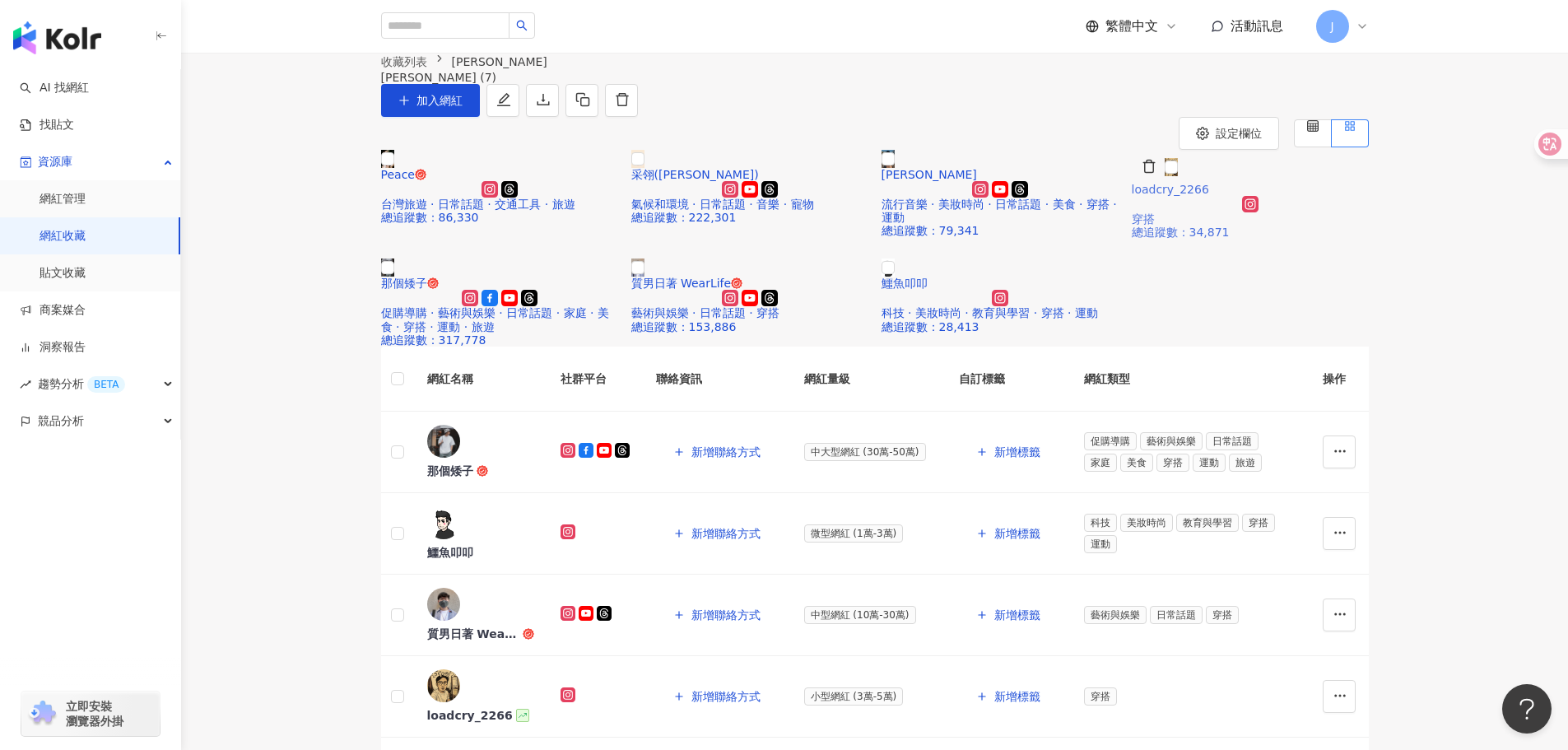
click at [1178, 176] on img at bounding box center [1172, 167] width 13 height 18
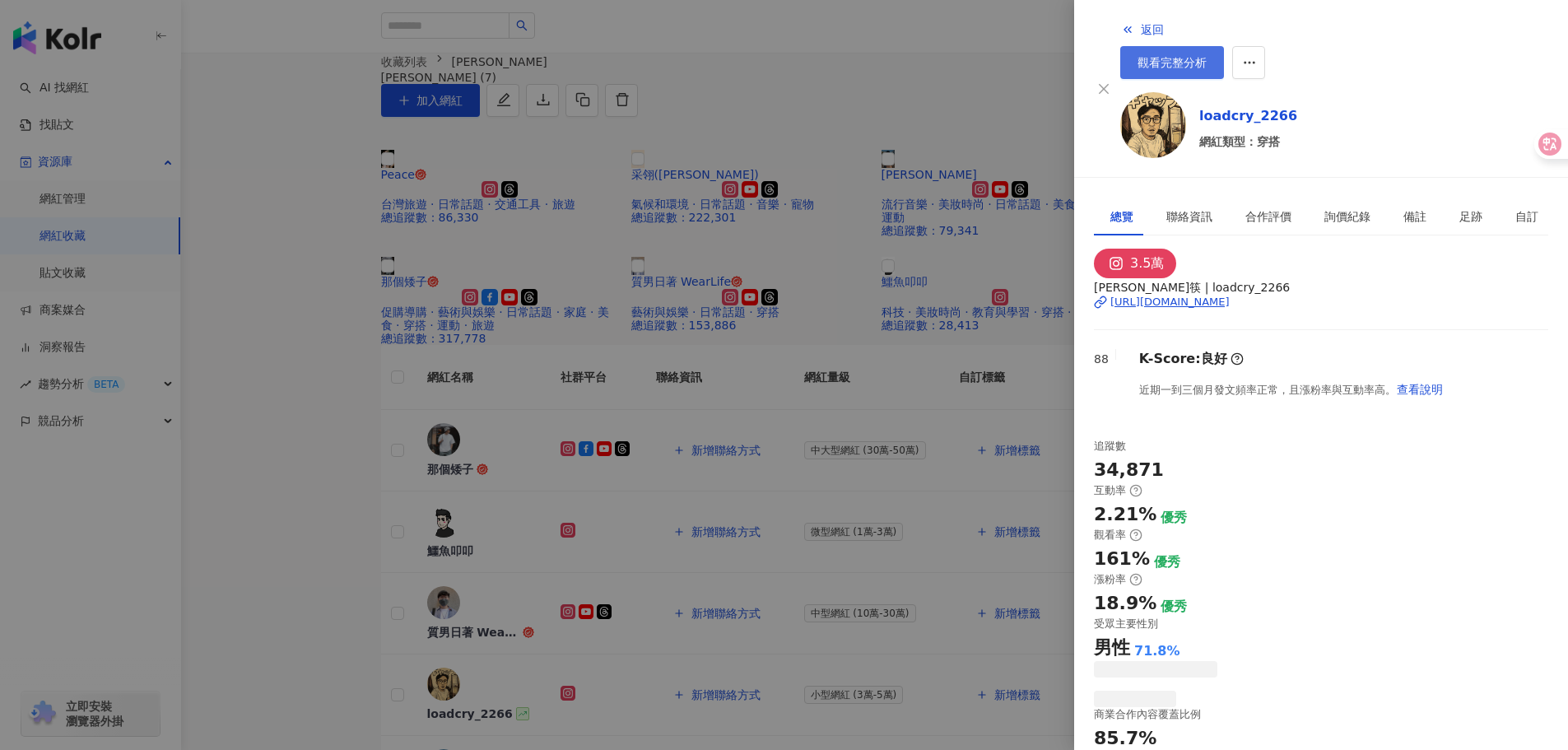
click at [1207, 56] on span "觀看完整分析" at bounding box center [1172, 63] width 70 height 13
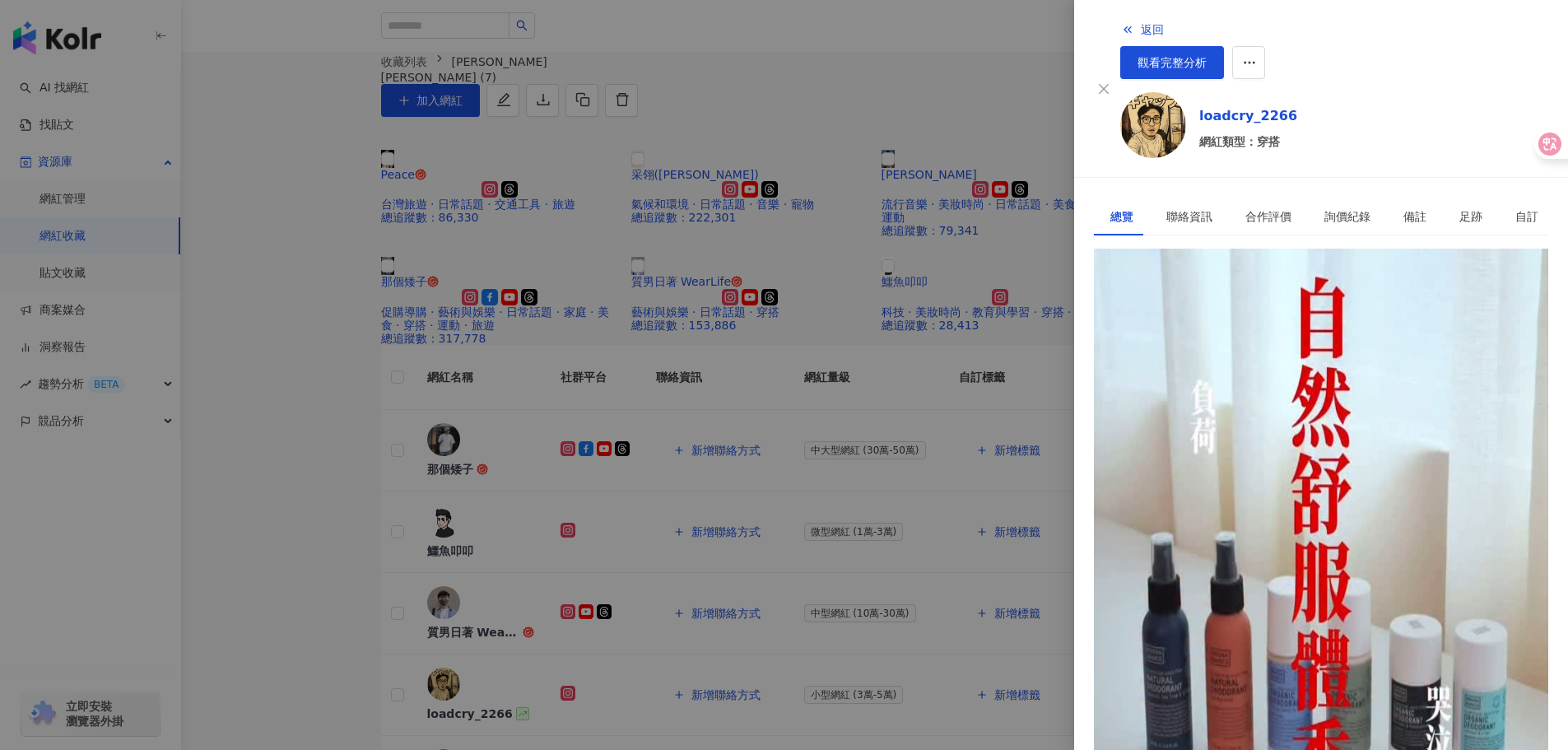
click at [731, 612] on div at bounding box center [784, 375] width 1568 height 750
click at [572, 620] on div at bounding box center [784, 375] width 1568 height 750
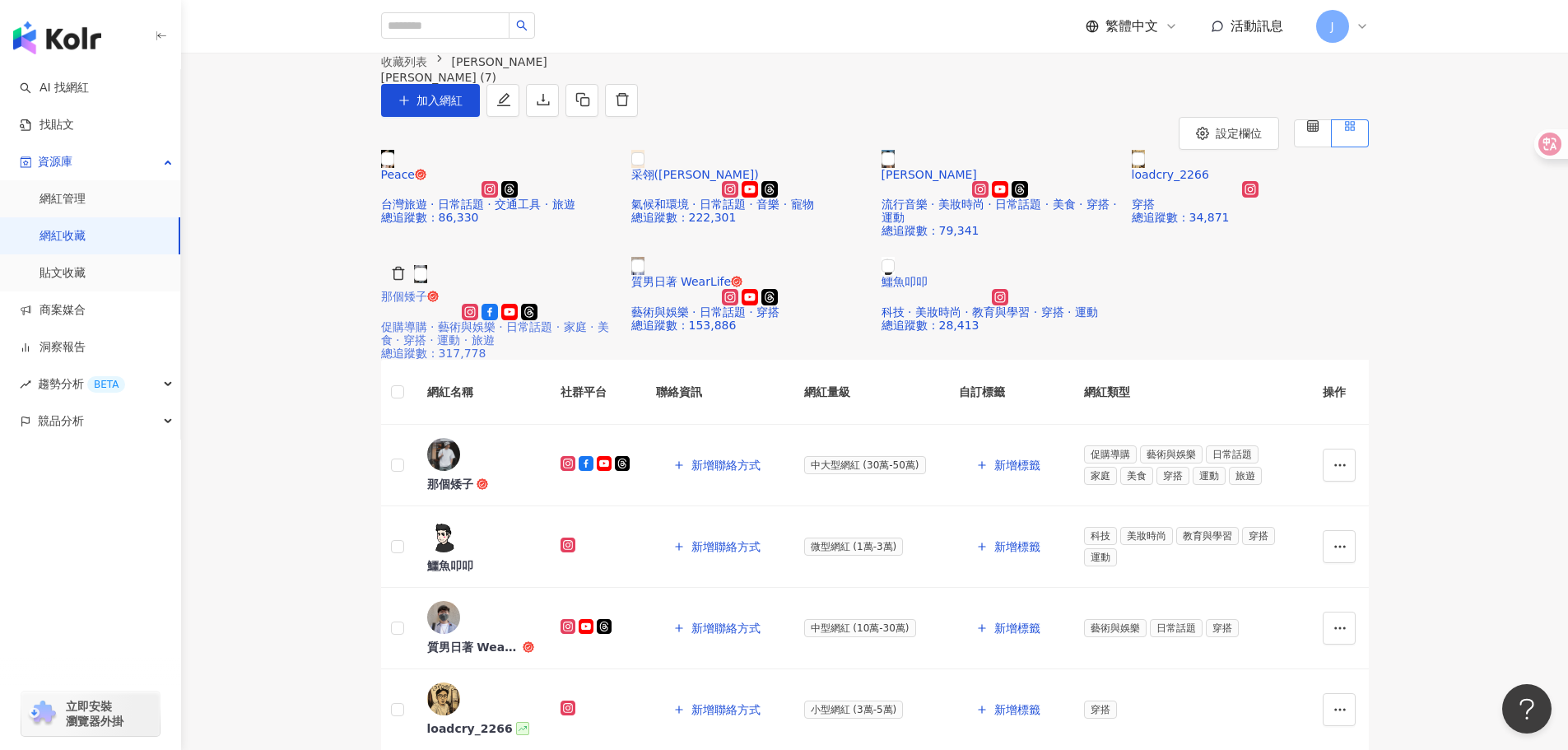
click at [427, 283] on img at bounding box center [420, 274] width 13 height 18
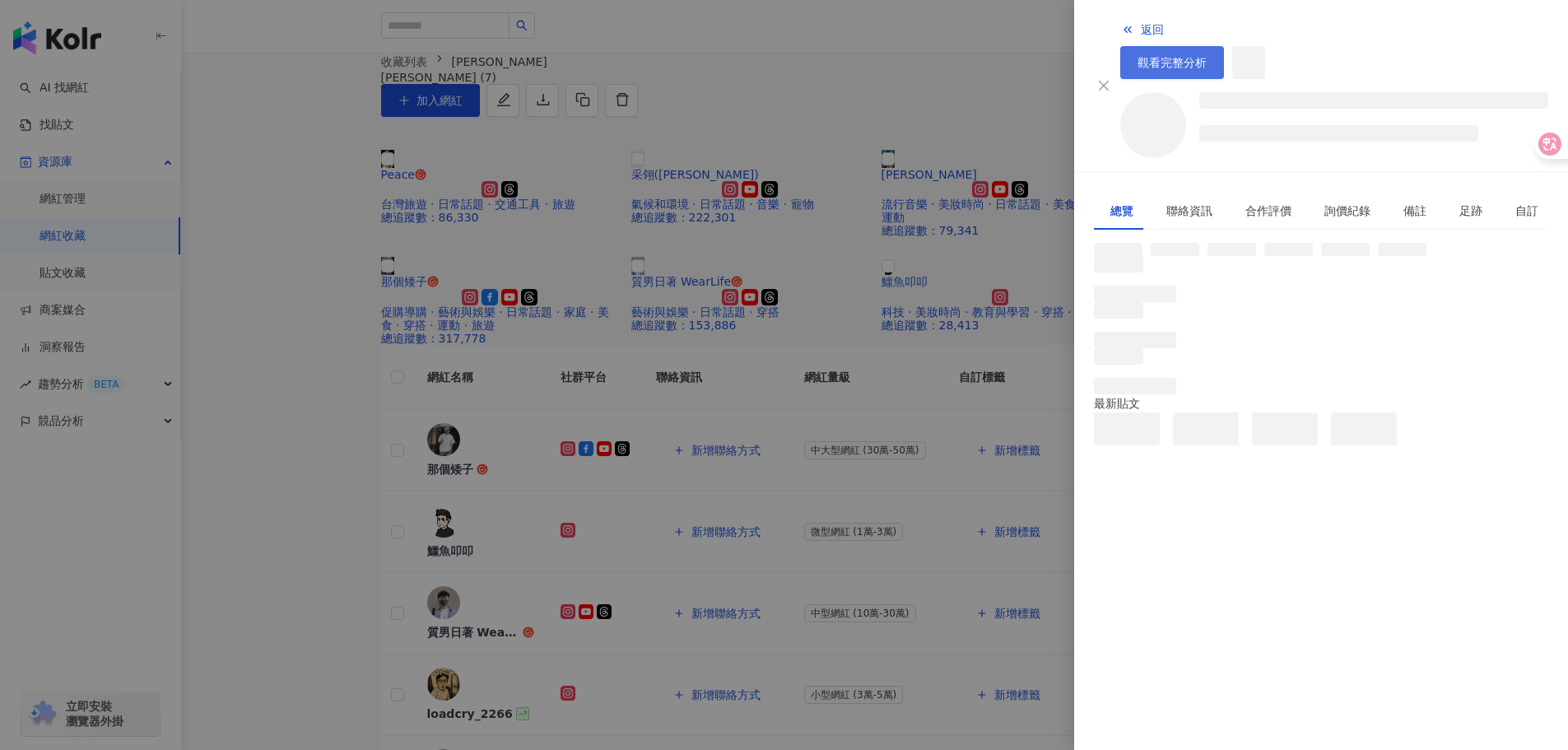
click at [1207, 56] on span "觀看完整分析" at bounding box center [1172, 63] width 70 height 13
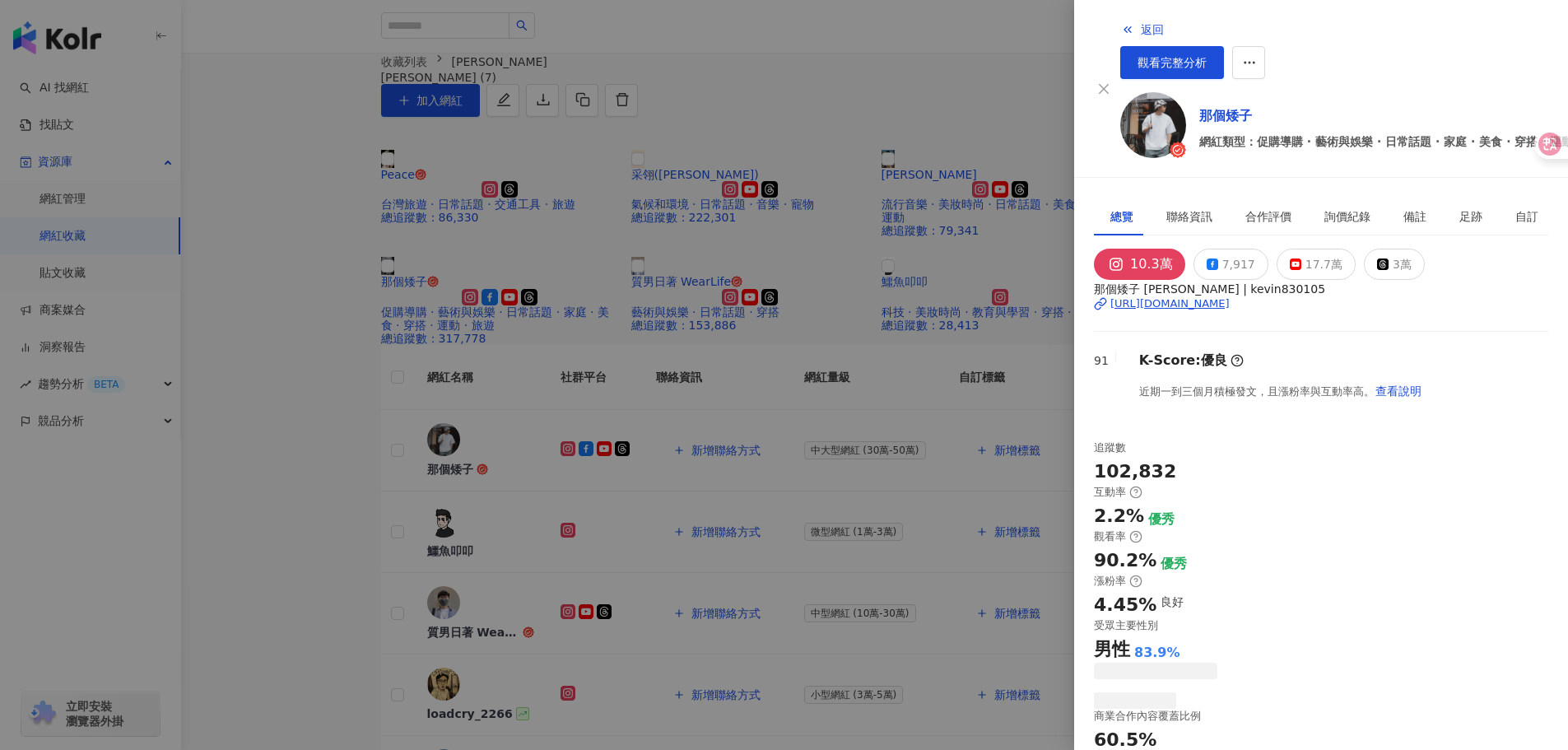
click at [686, 689] on div at bounding box center [784, 375] width 1568 height 750
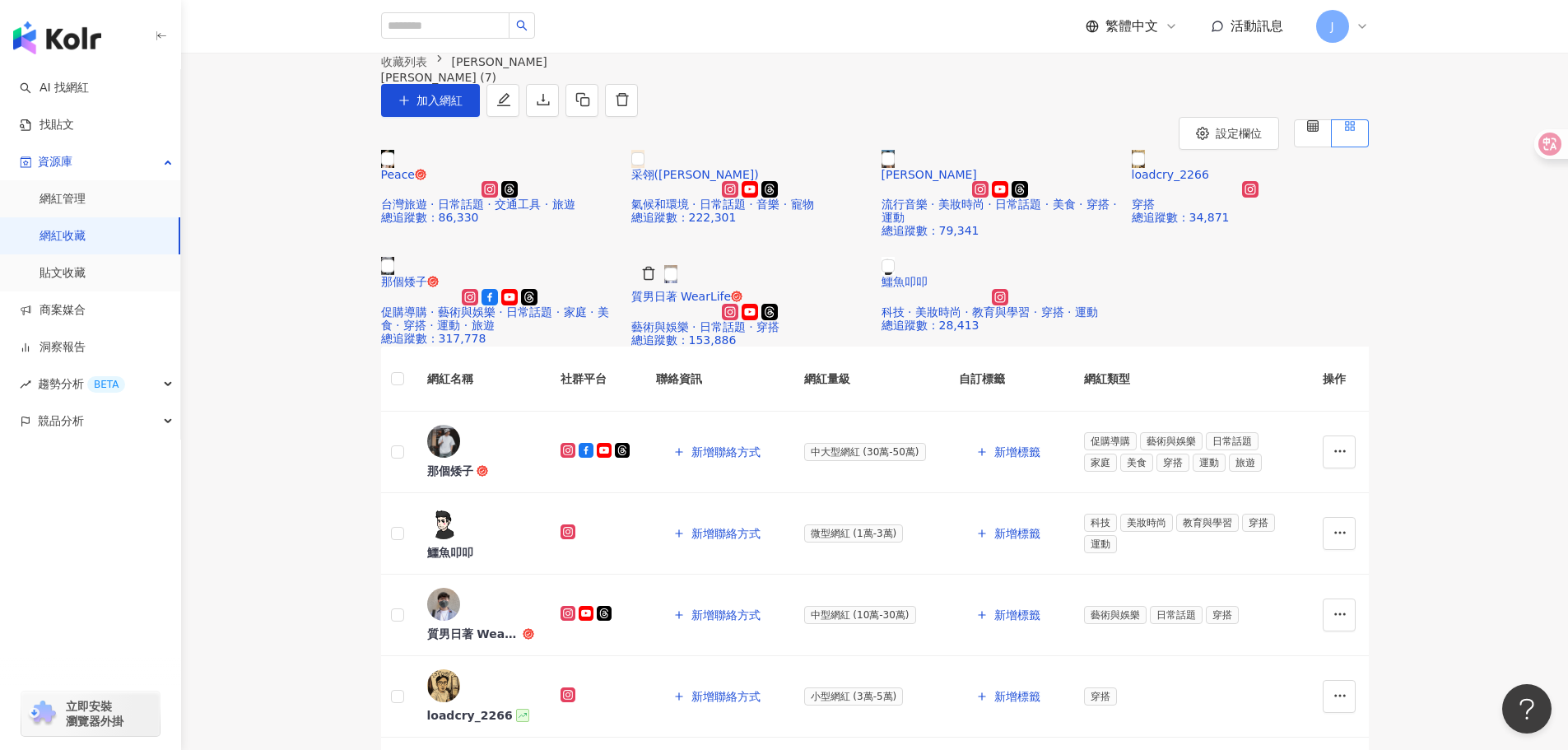
click at [678, 283] on img at bounding box center [671, 274] width 13 height 18
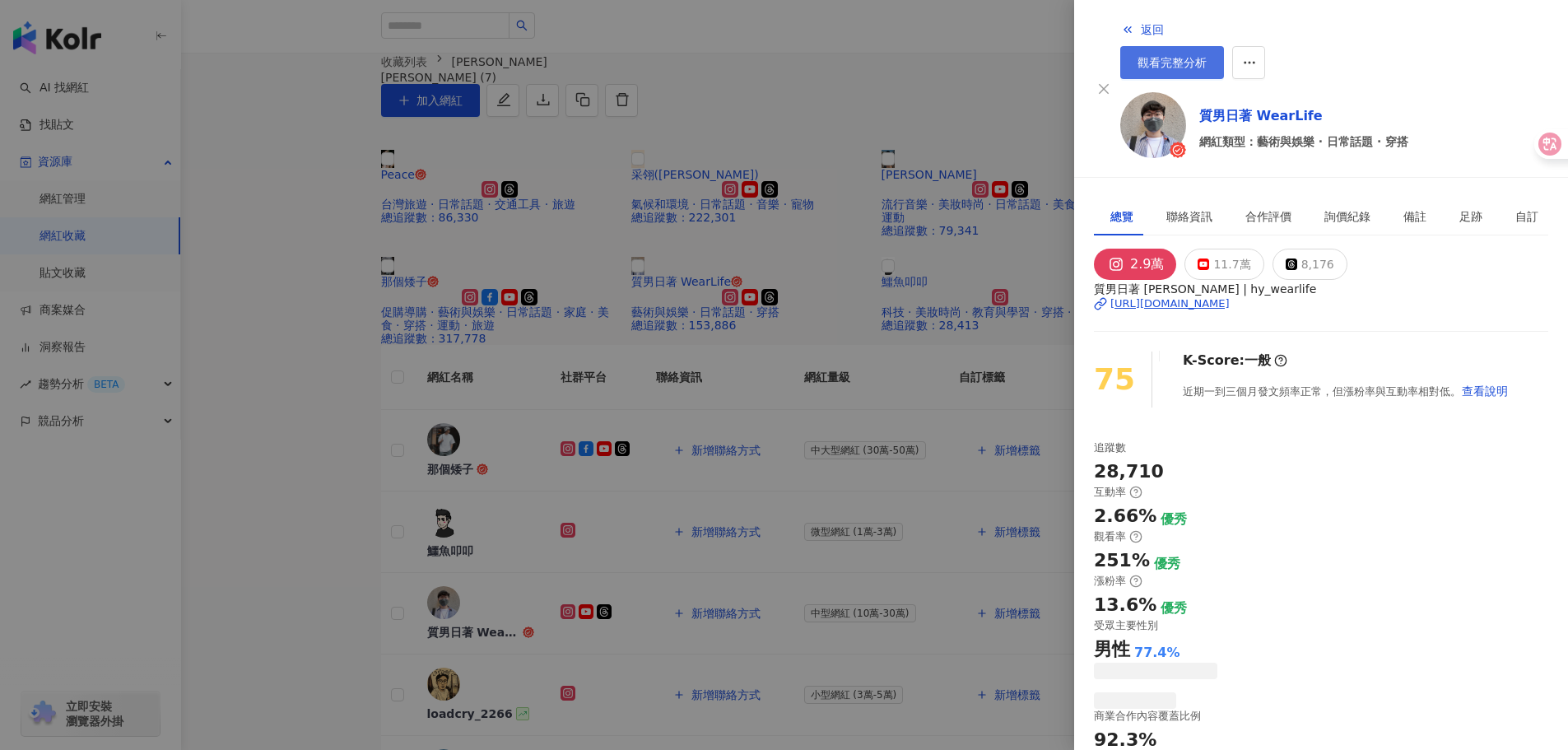
click at [1207, 56] on span "觀看完整分析" at bounding box center [1172, 63] width 70 height 13
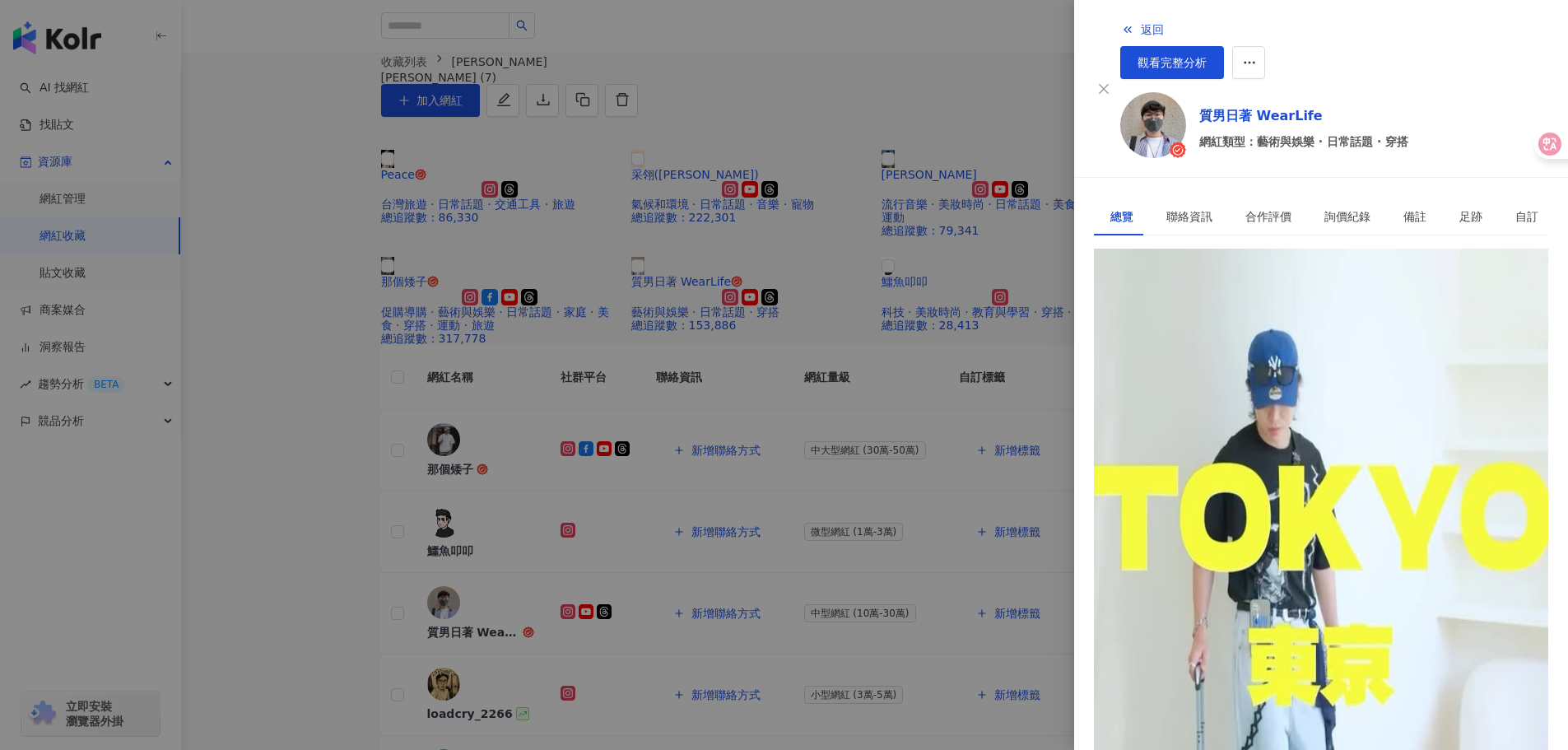
drag, startPoint x: 895, startPoint y: 576, endPoint x: 1003, endPoint y: 633, distance: 122.1
click at [899, 579] on div at bounding box center [784, 375] width 1568 height 750
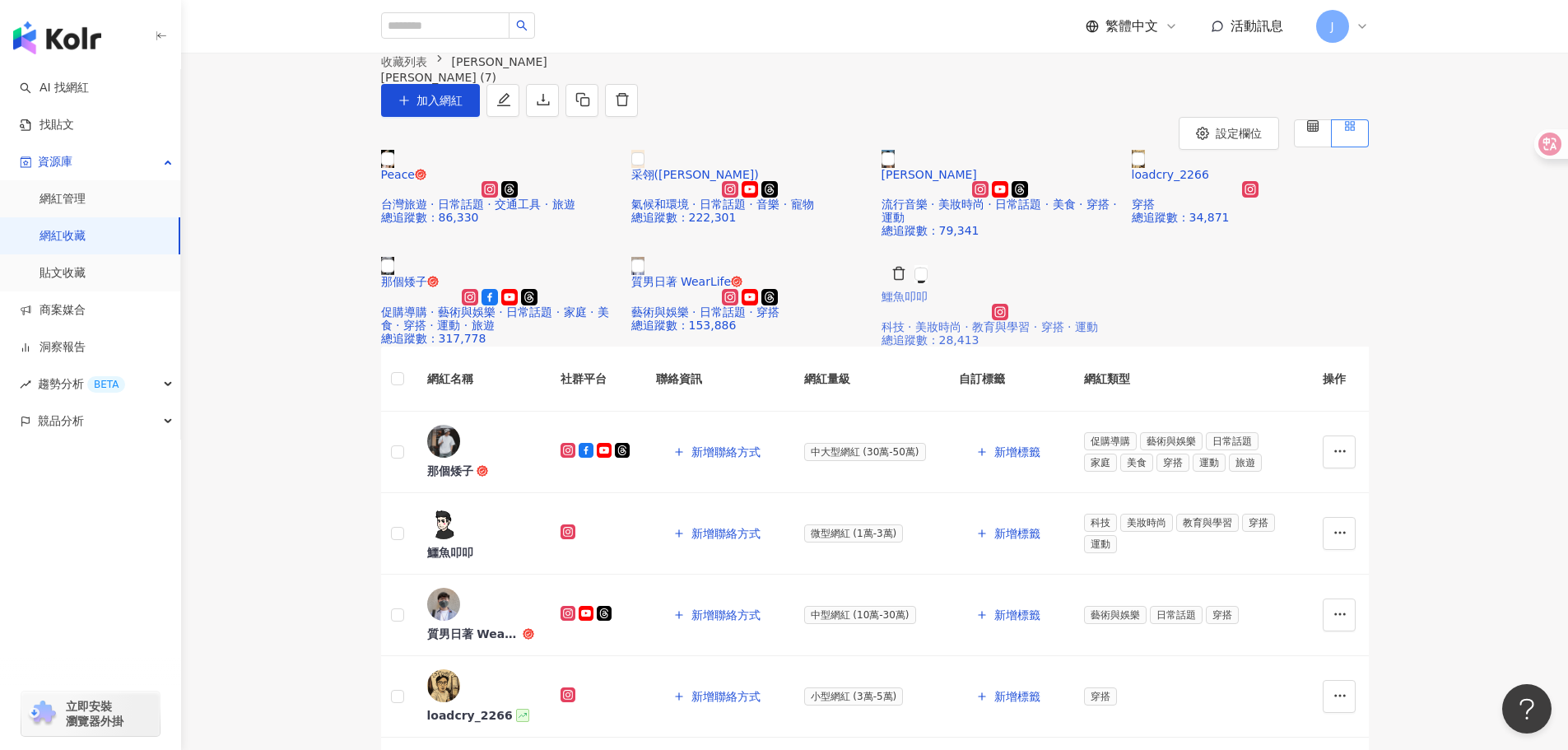
click at [928, 283] on img at bounding box center [921, 274] width 13 height 18
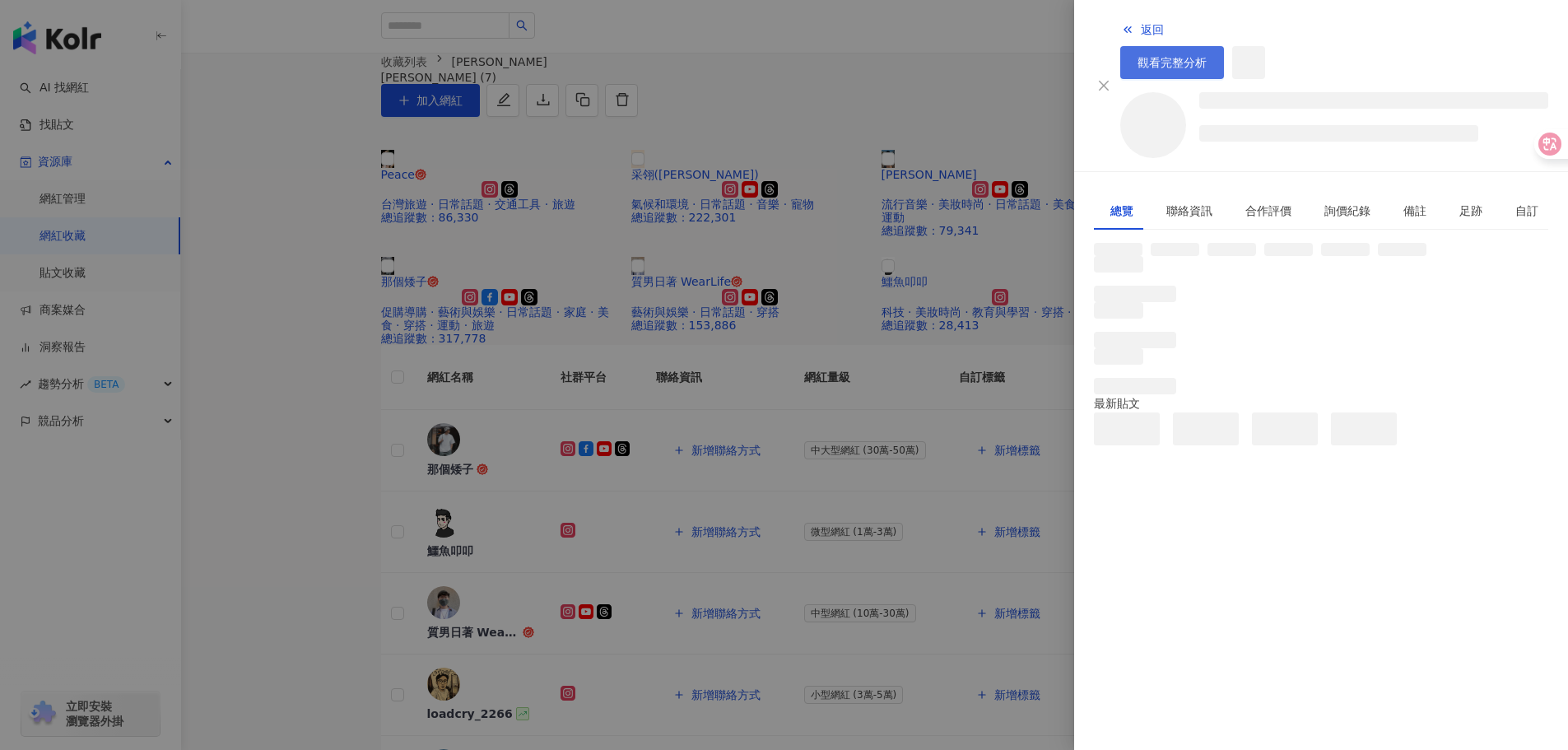
click at [1224, 46] on link "觀看完整分析" at bounding box center [1172, 63] width 103 height 33
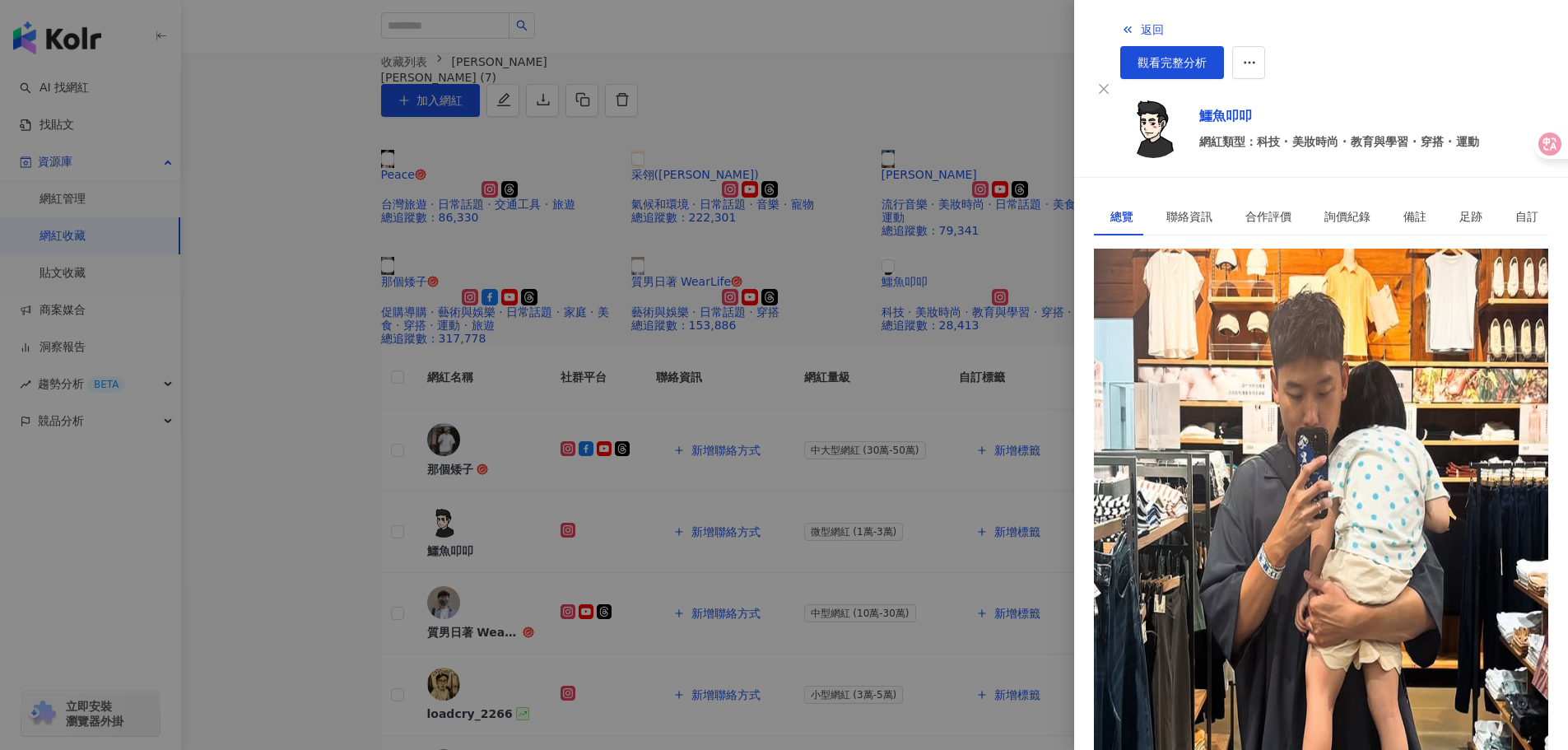
click at [648, 265] on div at bounding box center [784, 375] width 1568 height 750
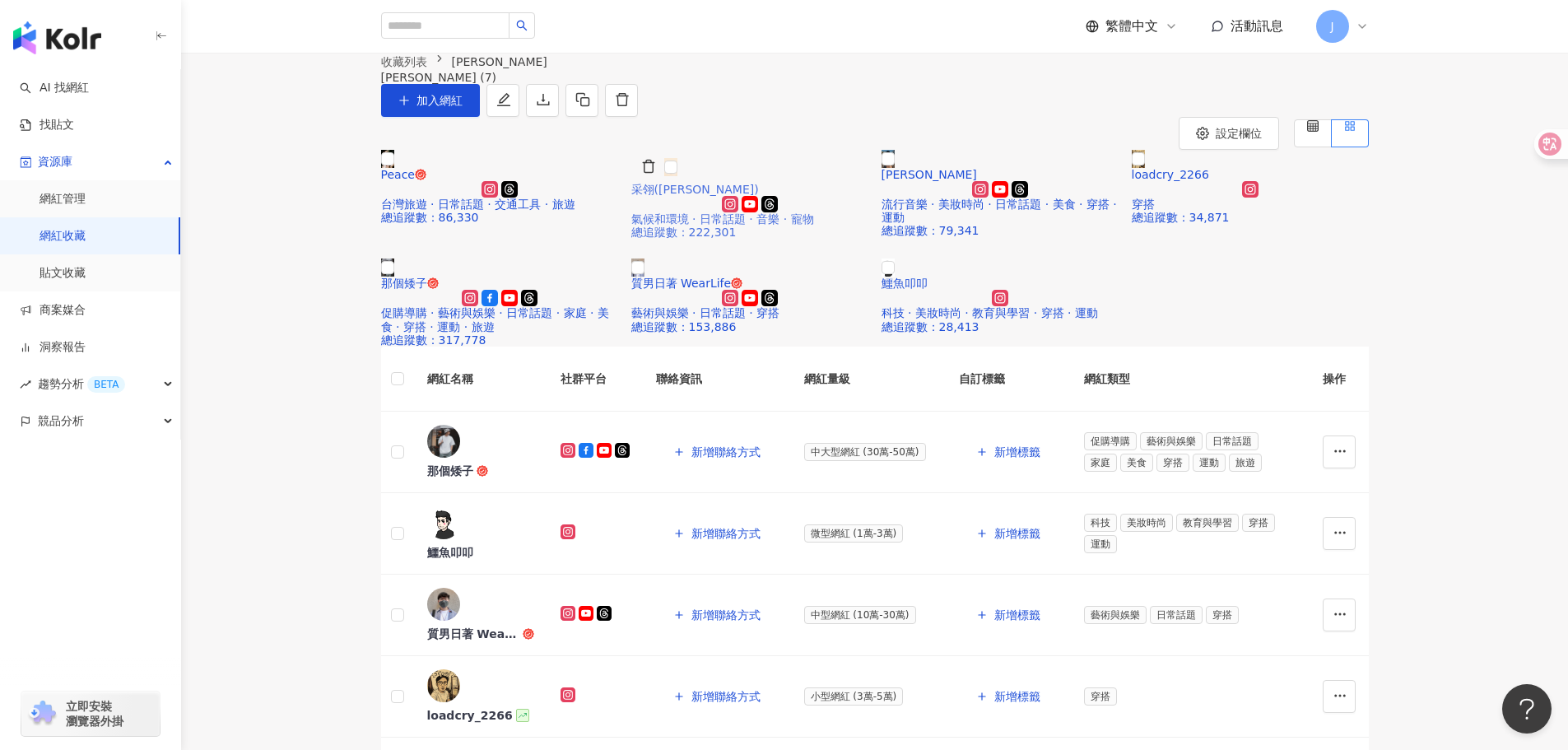
click at [678, 176] on img at bounding box center [671, 167] width 13 height 18
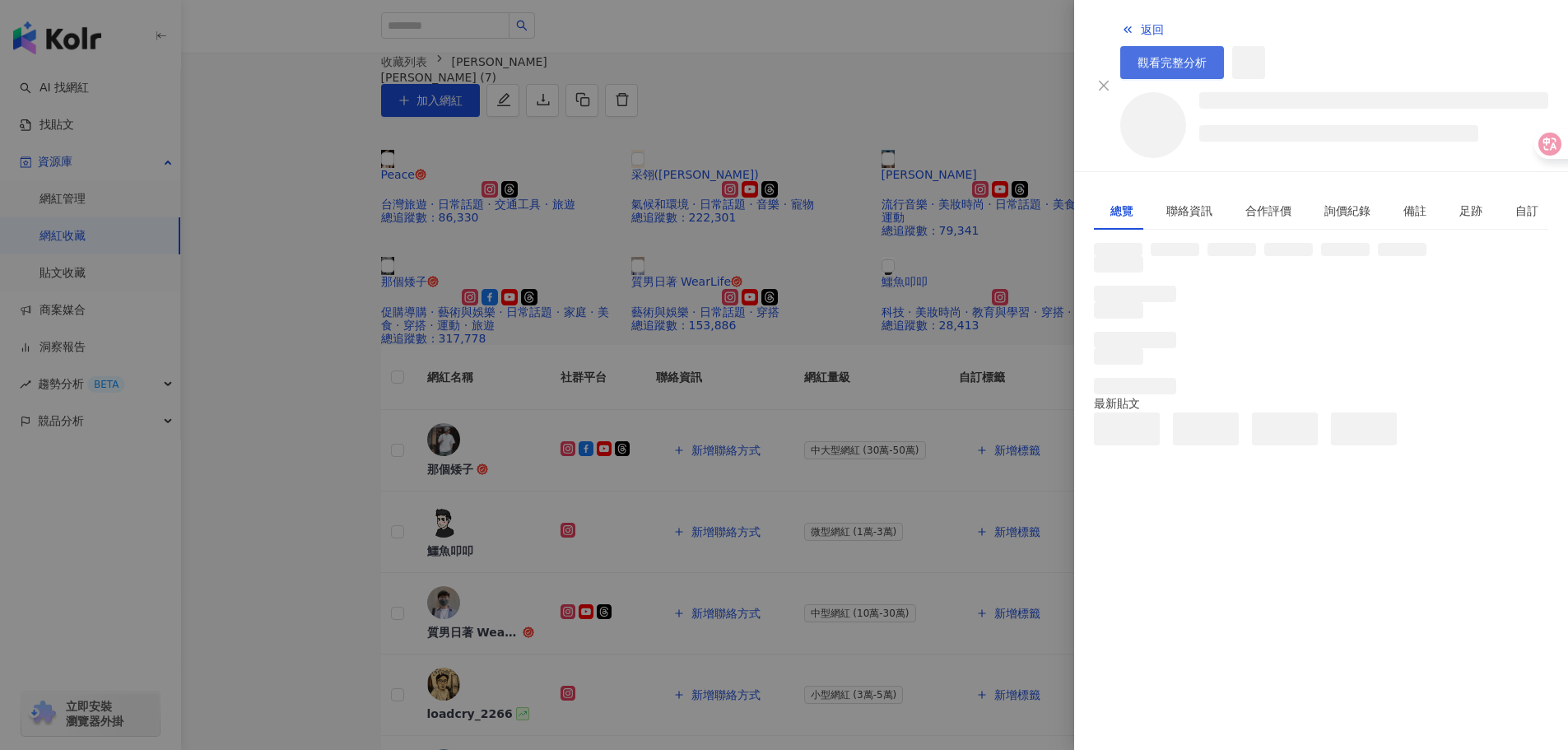
click at [1207, 56] on span "觀看完整分析" at bounding box center [1172, 63] width 70 height 13
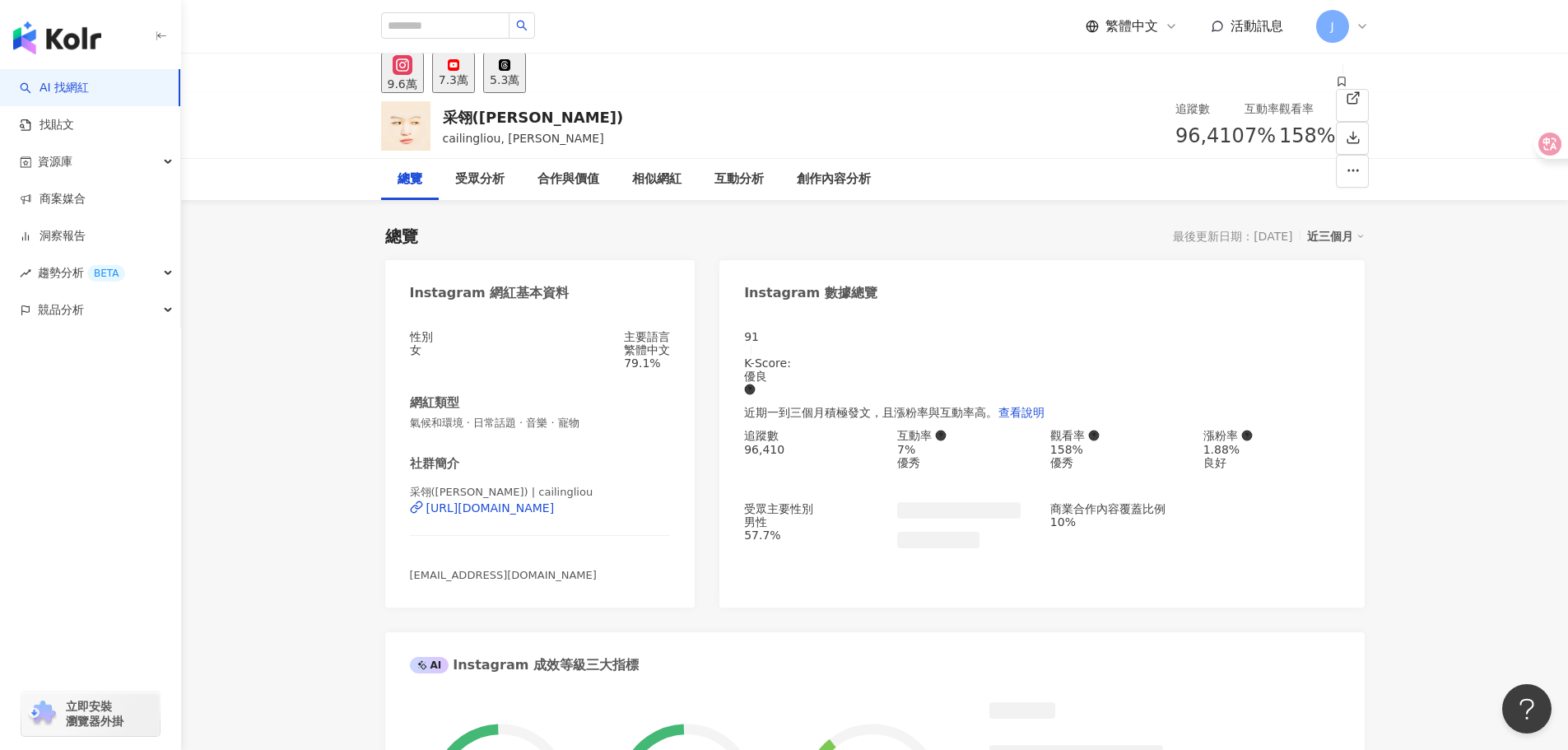
click at [1336, 87] on icon at bounding box center [1342, 82] width 12 height 12
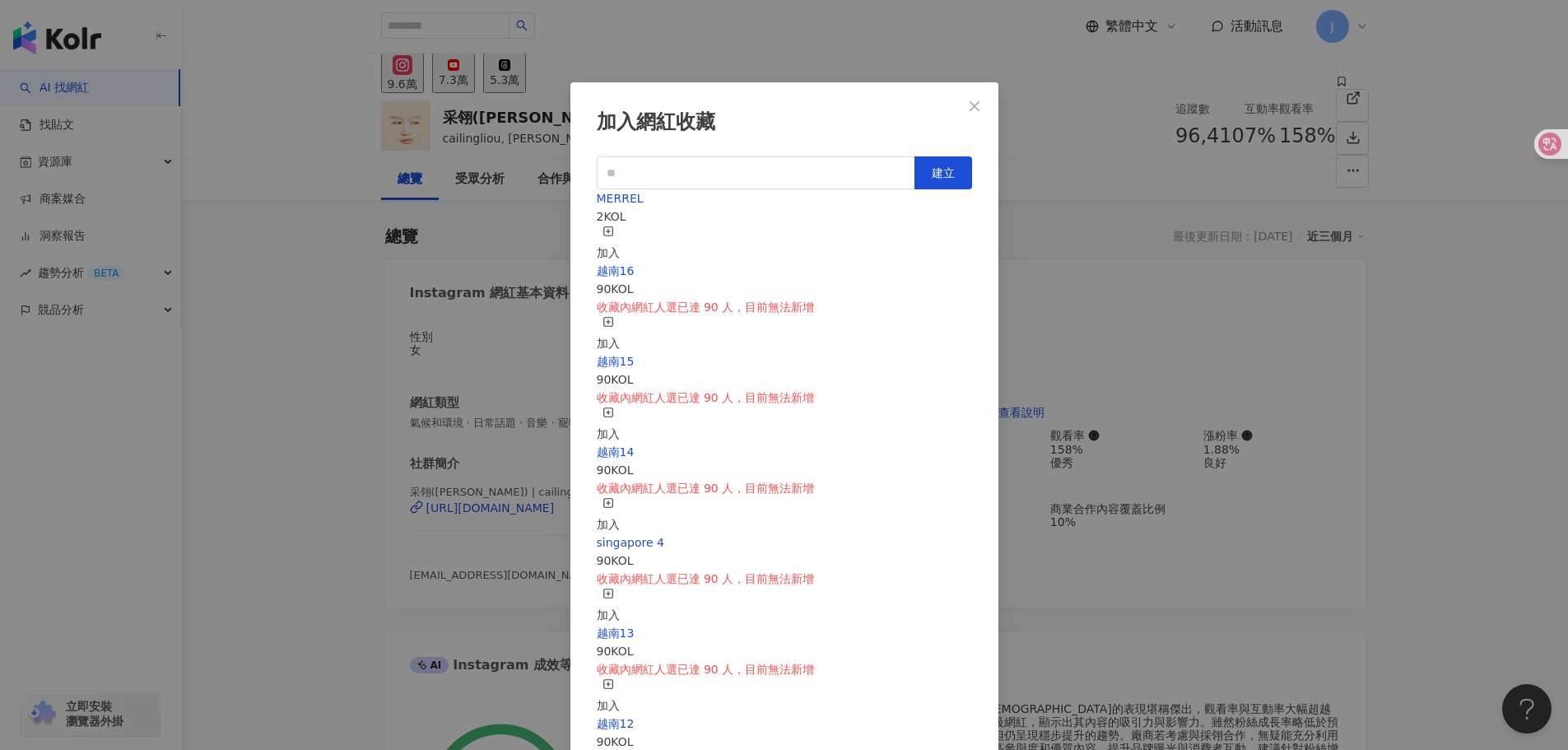
click at [620, 233] on div "加入" at bounding box center [608, 244] width 23 height 36
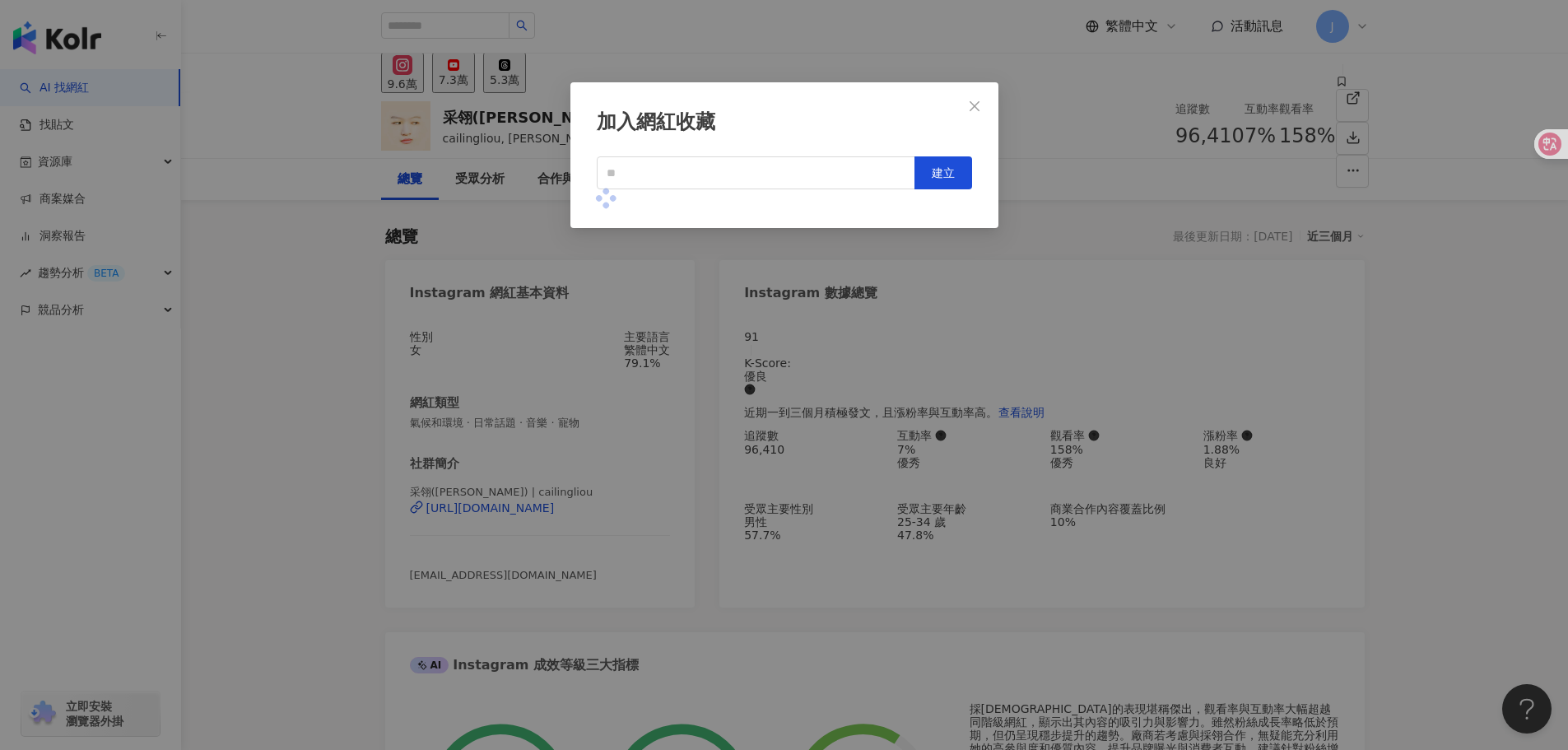
click at [450, 34] on div "加入網紅收藏 建立" at bounding box center [784, 375] width 1568 height 750
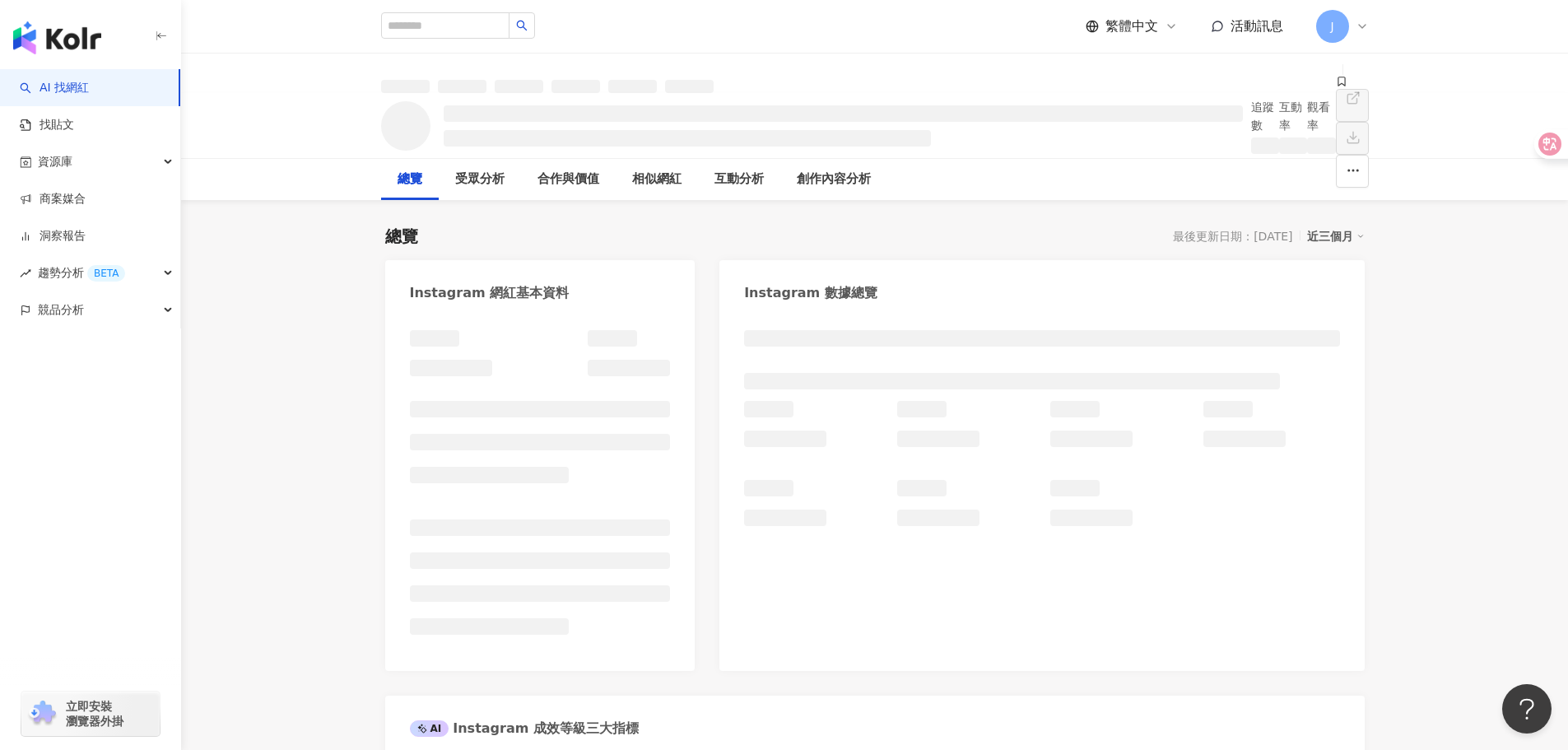
click at [448, 32] on div "加入網紅收藏 建立 MERREL 2 KOL 加入 越南16 90 KOL 收藏內網紅人選已達 90 人，目前無法新增 加入 越南15 90 KOL 收藏內網…" at bounding box center [784, 375] width 1568 height 750
click at [453, 24] on input "search" at bounding box center [445, 26] width 128 height 26
paste input "***"
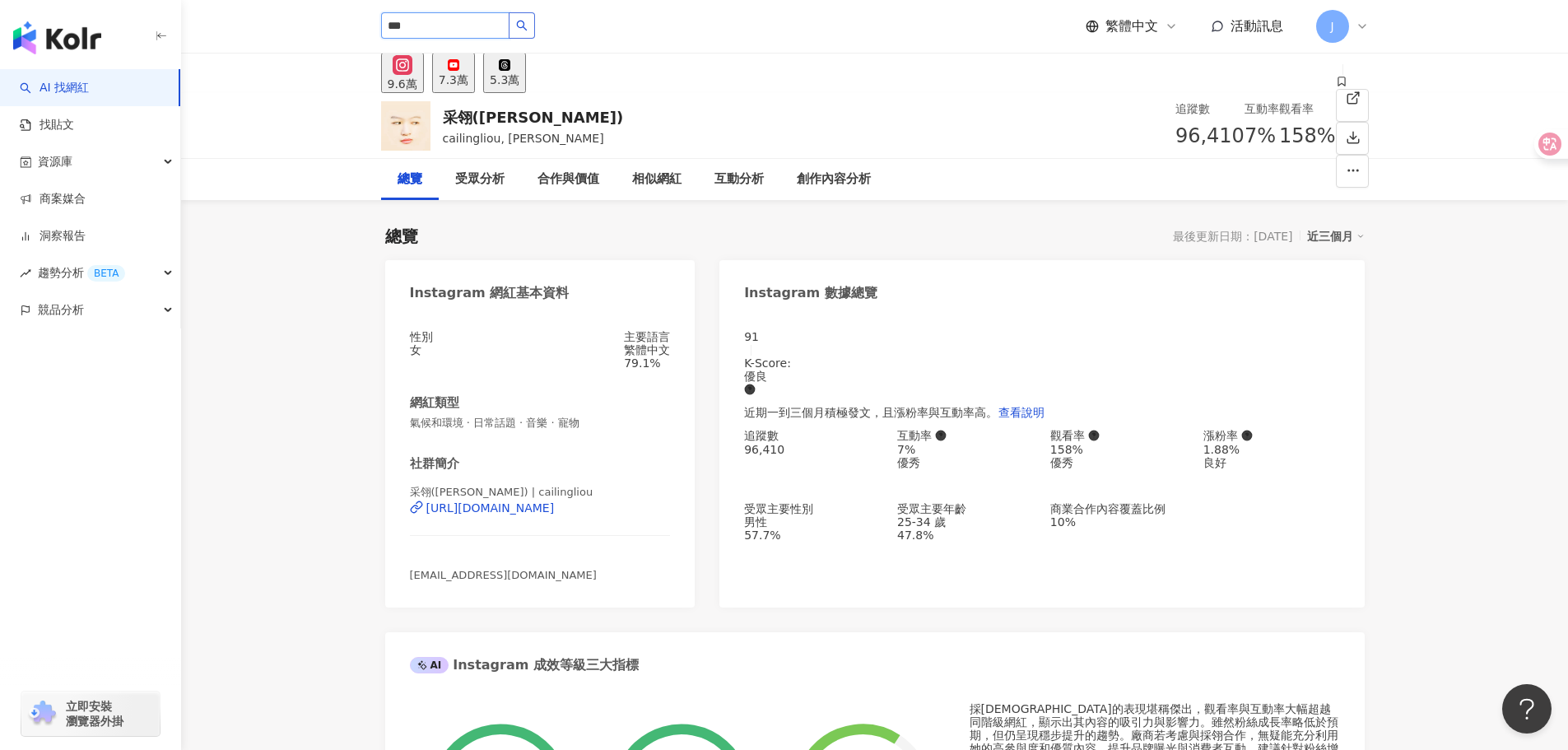
click at [528, 20] on icon "search" at bounding box center [522, 26] width 12 height 12
type input "***"
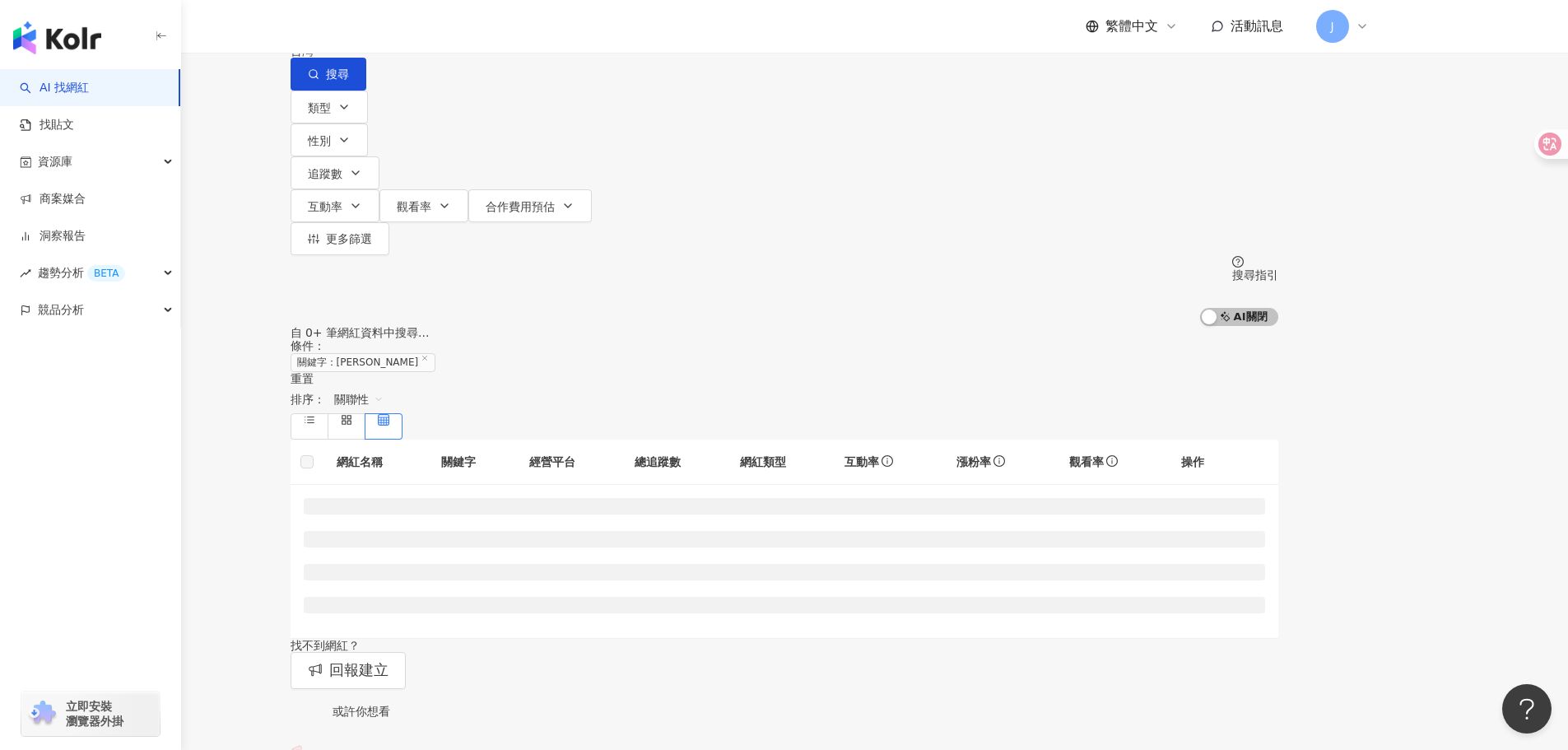
click at [564, 25] on div "繁體中文 活動訊息 J" at bounding box center [875, 26] width 988 height 53
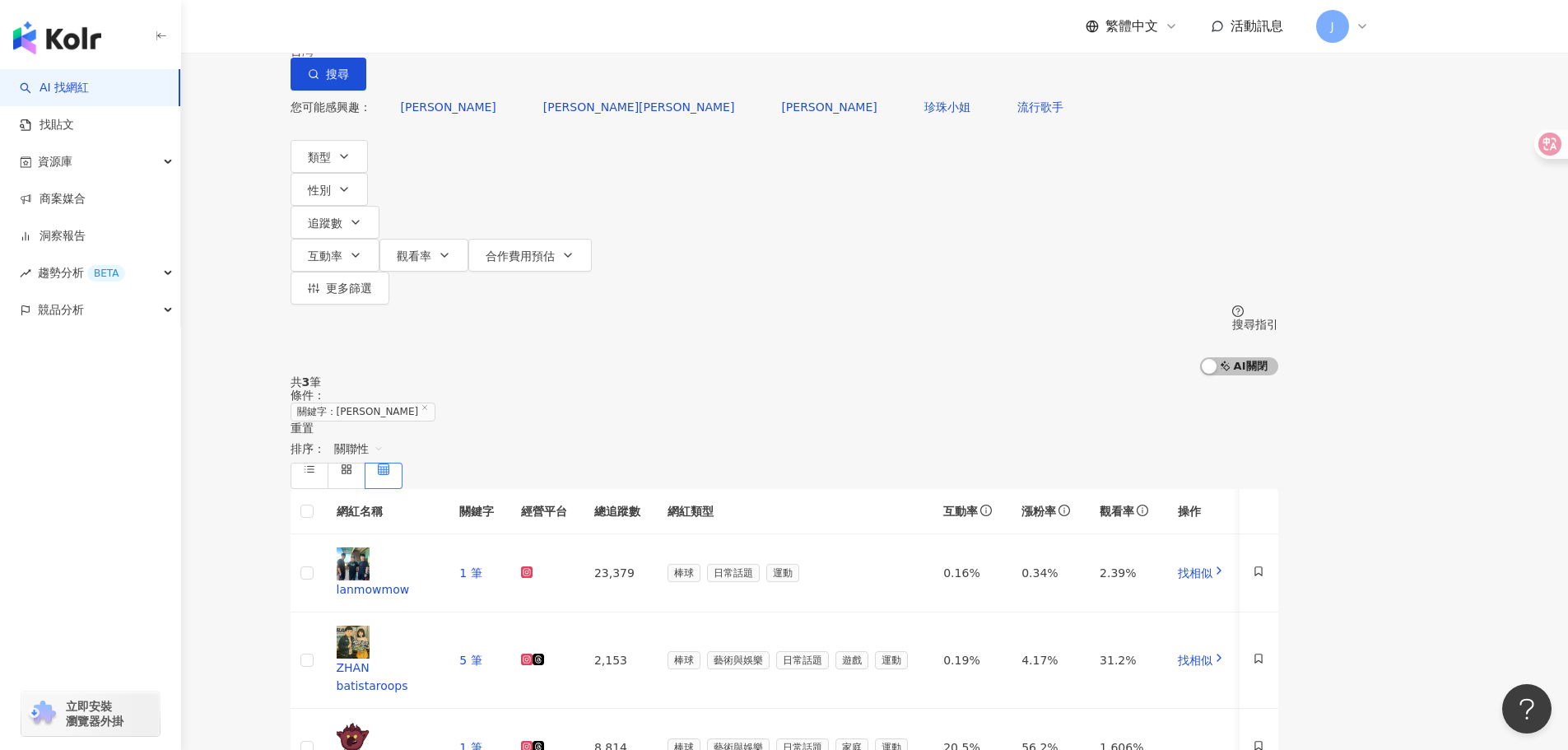
click at [530, 31] on input "***" at bounding box center [463, 16] width 133 height 31
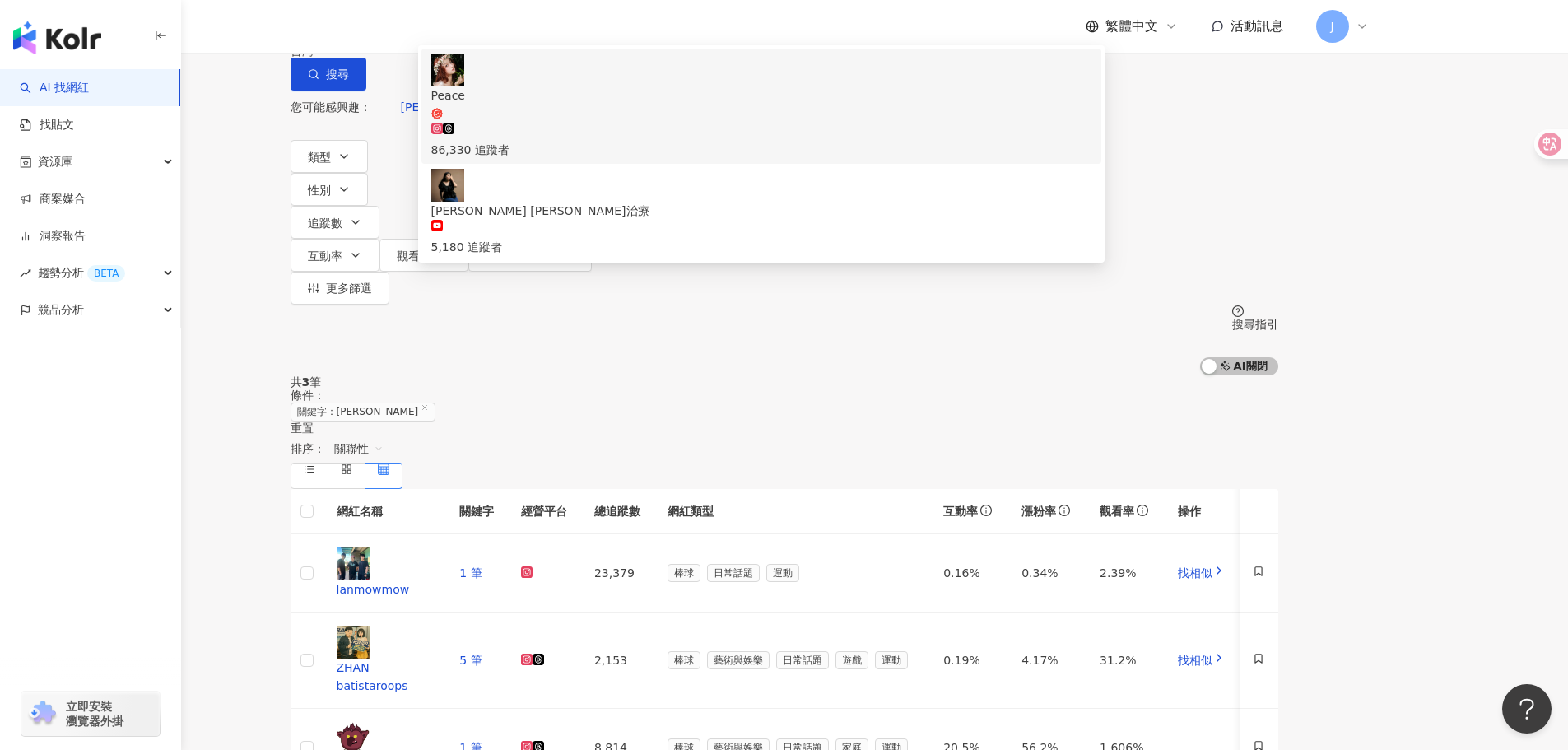
drag, startPoint x: 371, startPoint y: 147, endPoint x: 515, endPoint y: 147, distance: 144.0
click at [372, 147] on div "不分平台 *** 台灣 搜尋 d7f185a1-c781-413e-9398-af18a3cb1624 c9dc4893-c569-429e-b08b-cbc…" at bounding box center [784, 188] width 1053 height 376
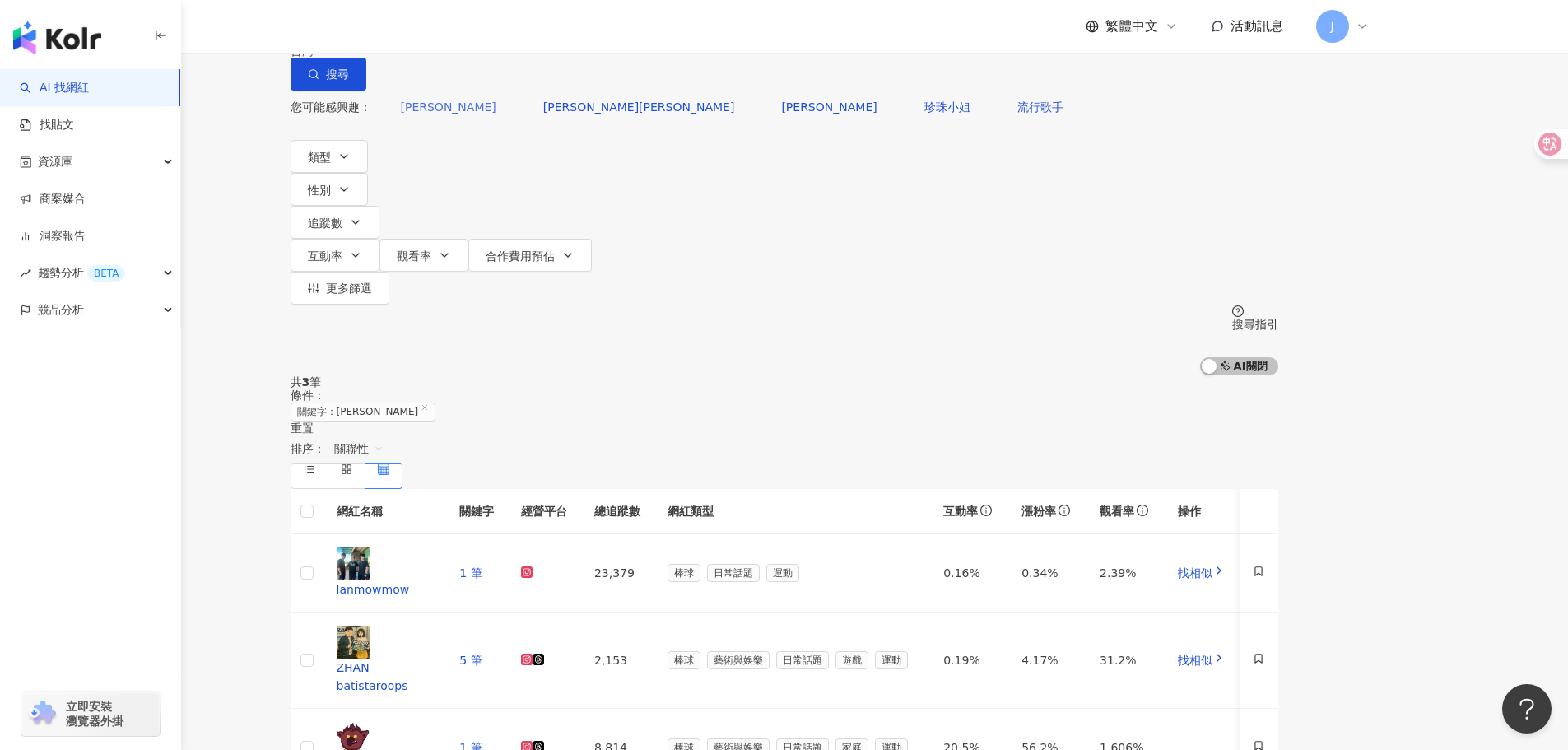
click at [496, 113] on span "Zora陳思穎" at bounding box center [448, 107] width 95 height 13
type input "*******"
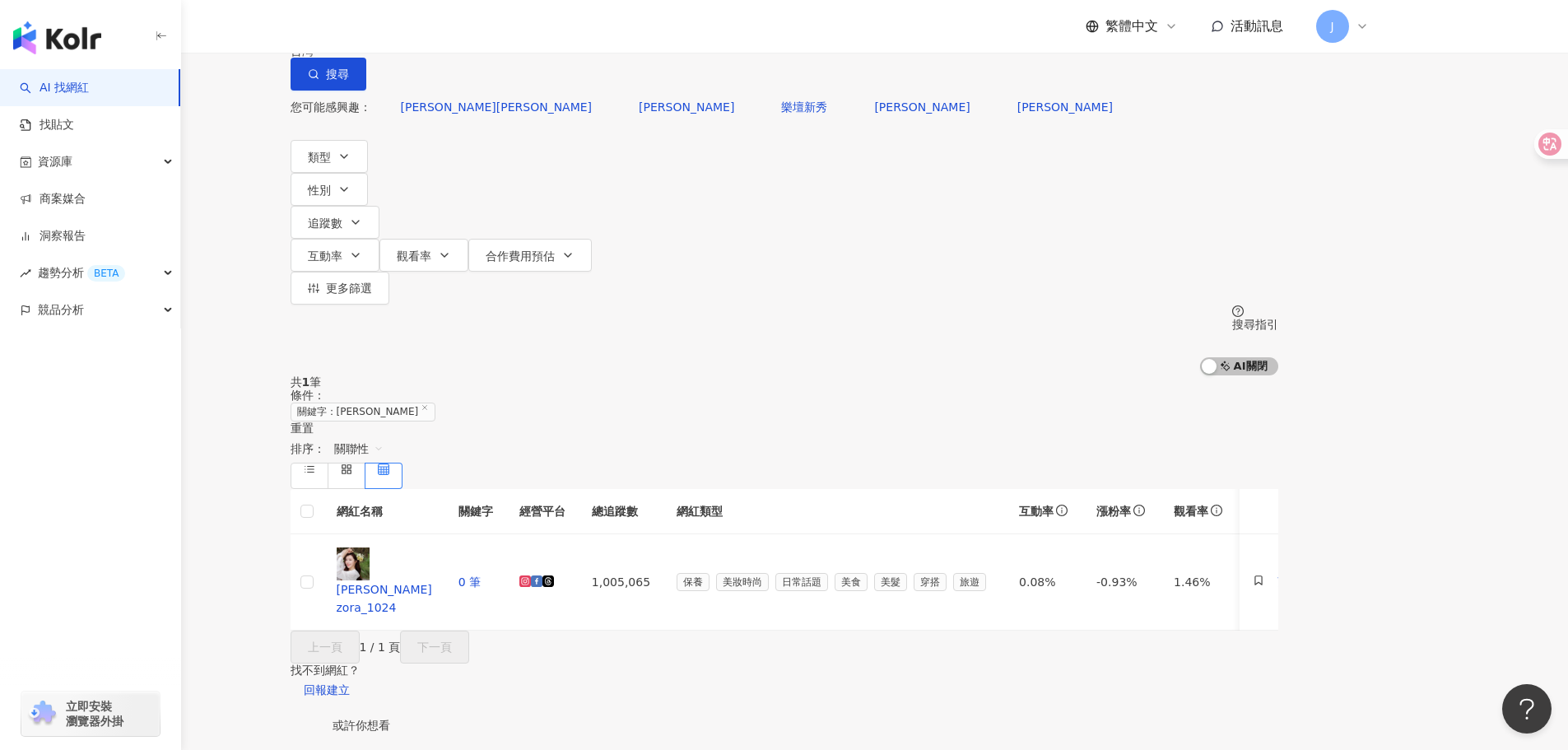
click at [578, 127] on div "不分平台 ******* 台灣 搜尋 d7f185a1-c781-413e-9398-af18a3cb1624 Peace 86,330 追蹤者 Elizab…" at bounding box center [784, 188] width 1053 height 376
click at [530, 31] on input "*******" at bounding box center [463, 16] width 133 height 31
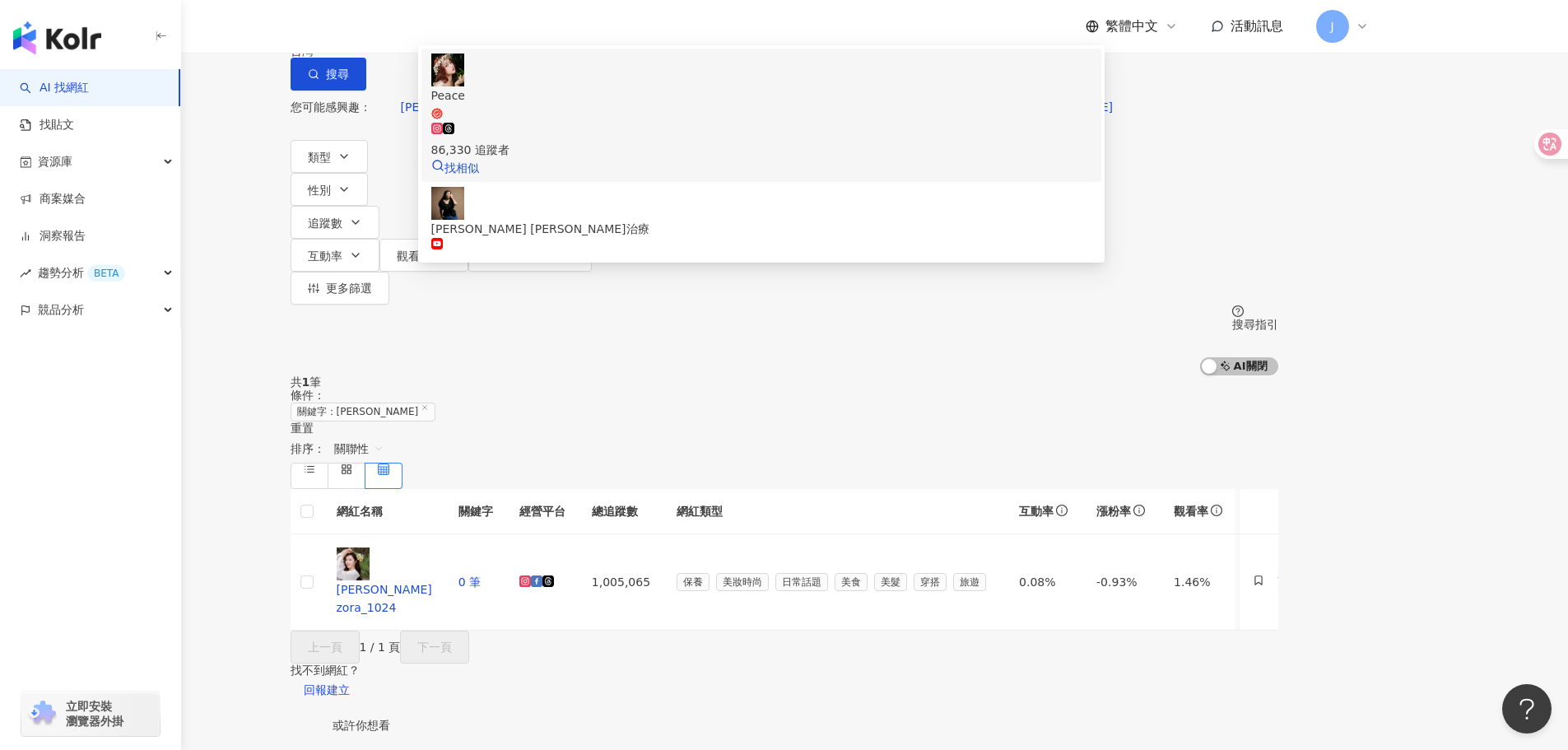
click at [664, 120] on span "Peace" at bounding box center [761, 103] width 660 height 34
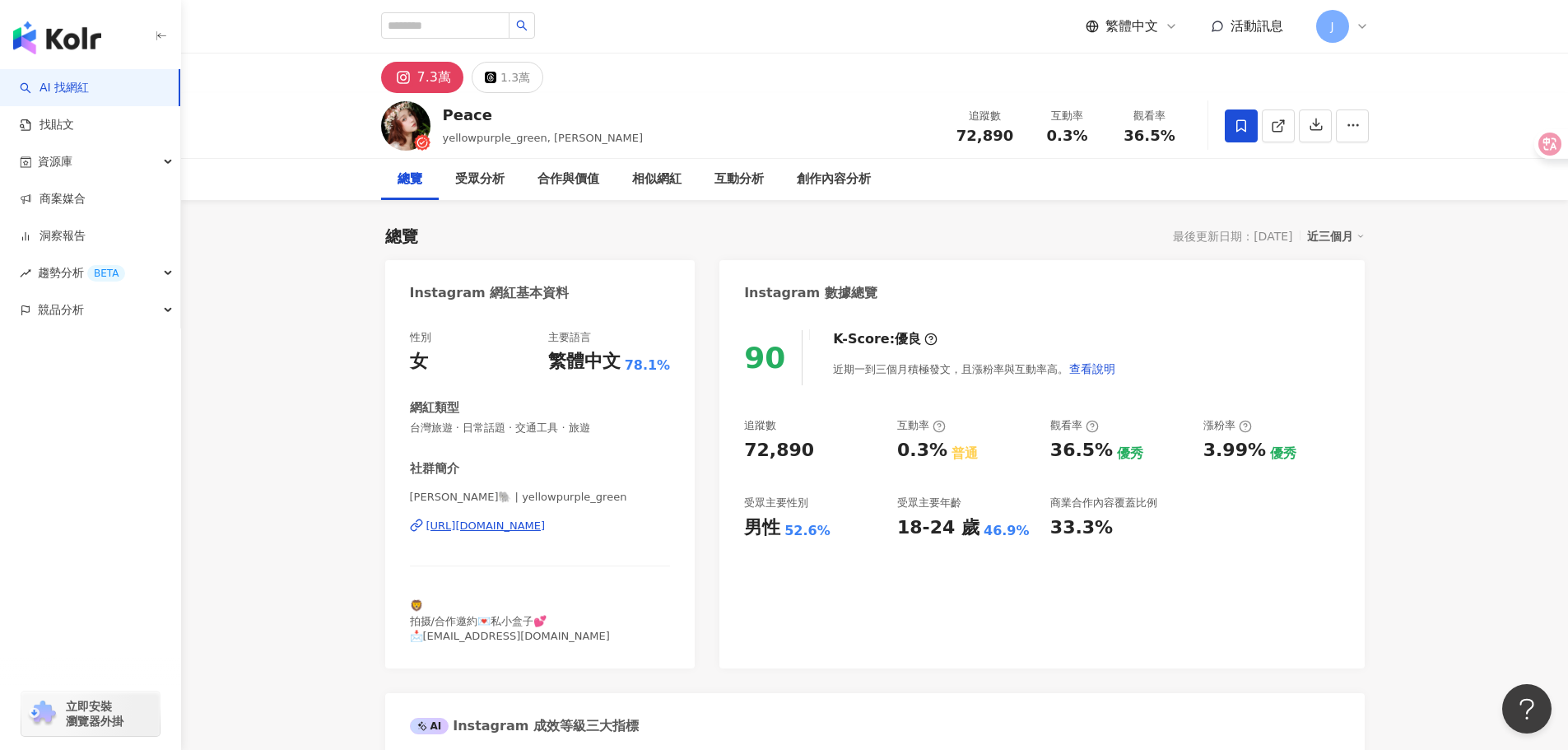
click at [1235, 123] on icon at bounding box center [1241, 126] width 15 height 15
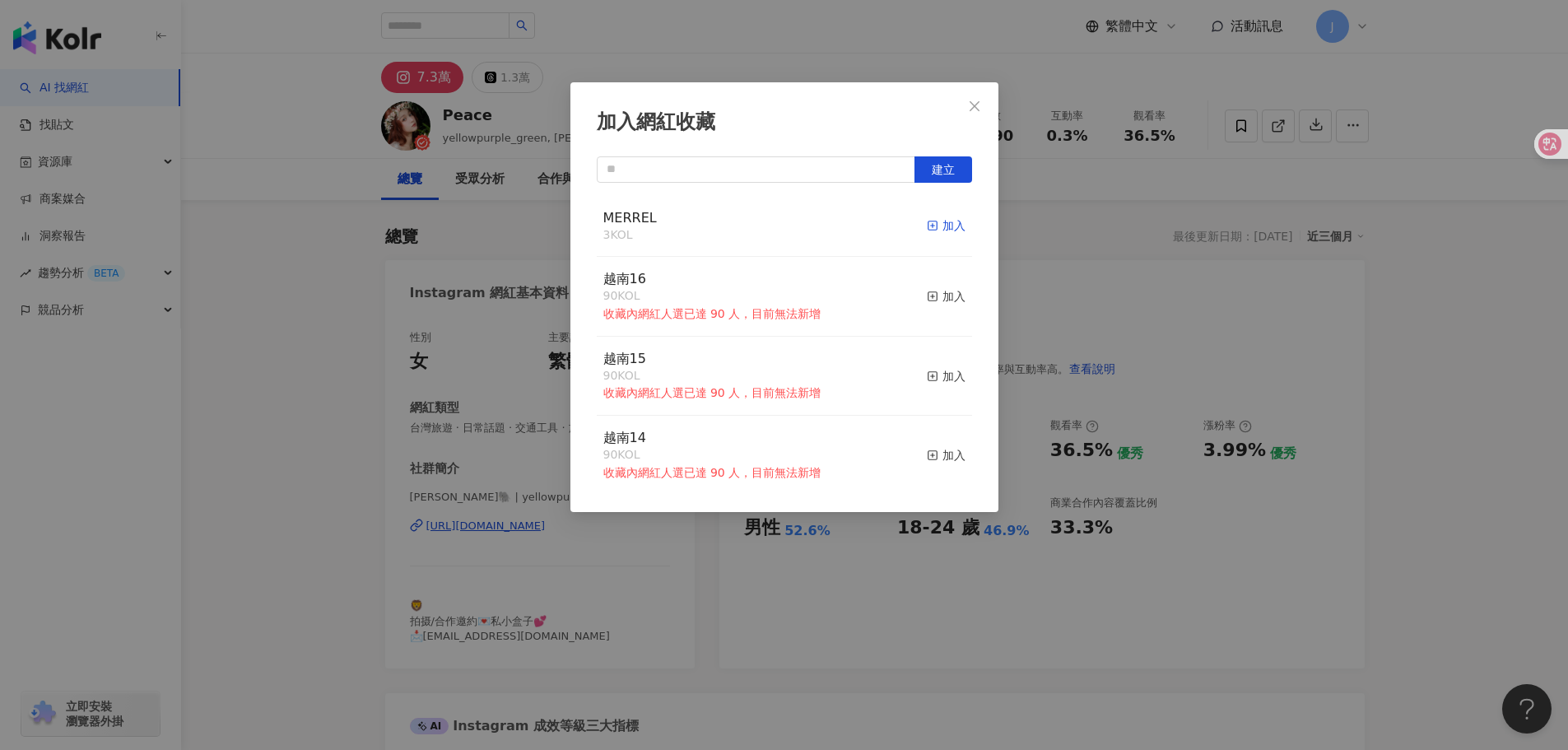
click at [948, 227] on div "加入" at bounding box center [946, 226] width 39 height 18
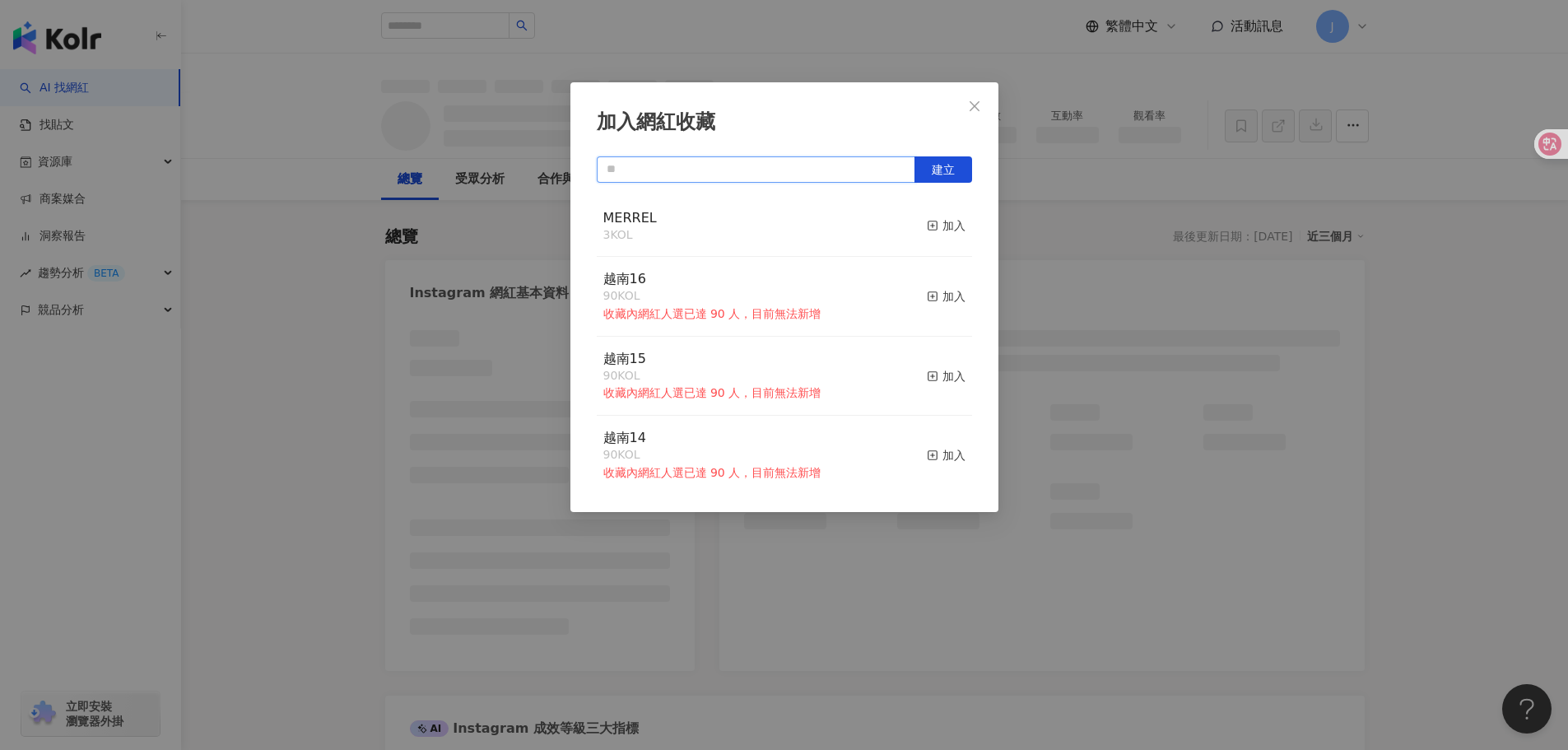
click at [670, 157] on input "text" at bounding box center [755, 170] width 319 height 26
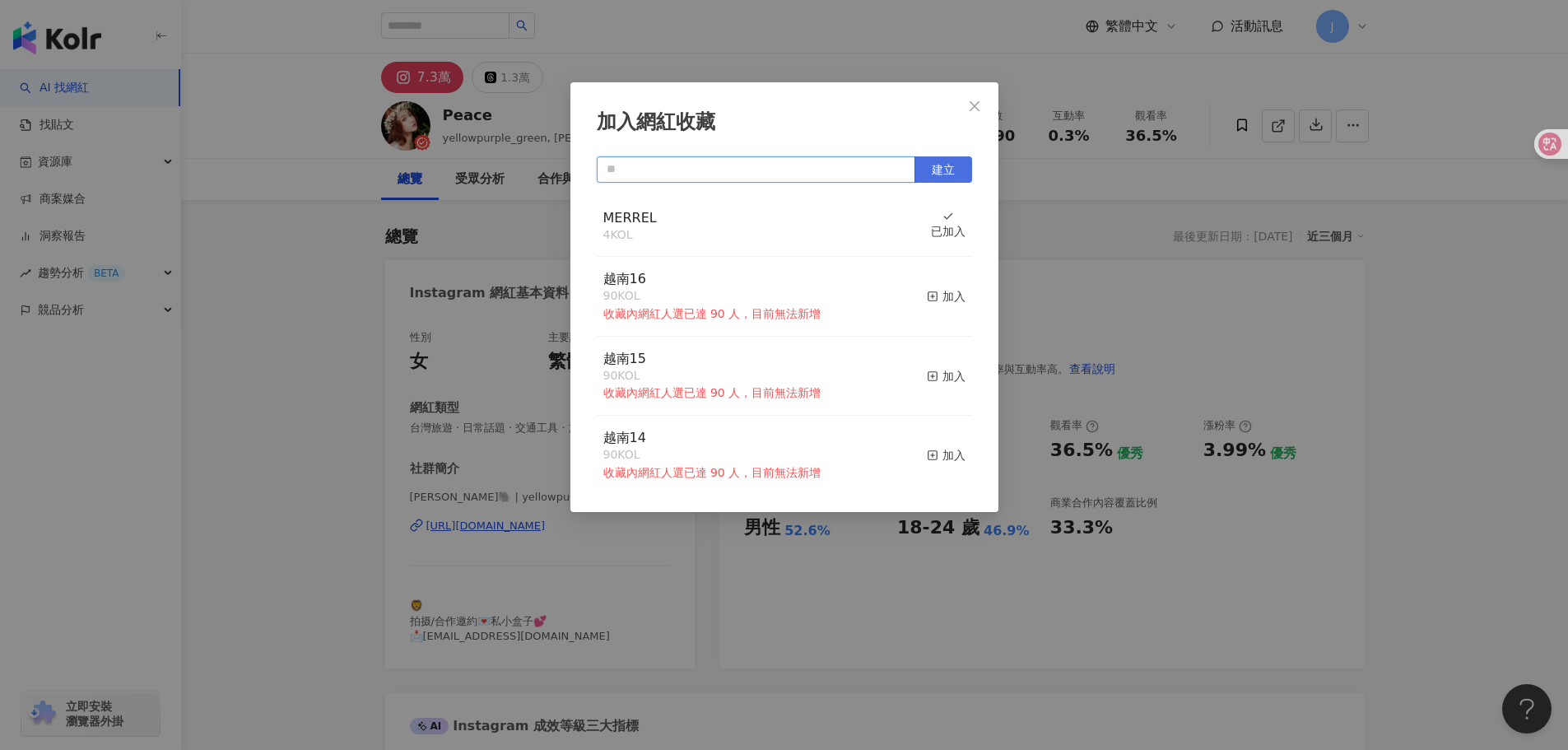
paste input "****"
type input "****"
click at [974, 97] on button "Close" at bounding box center [975, 106] width 33 height 33
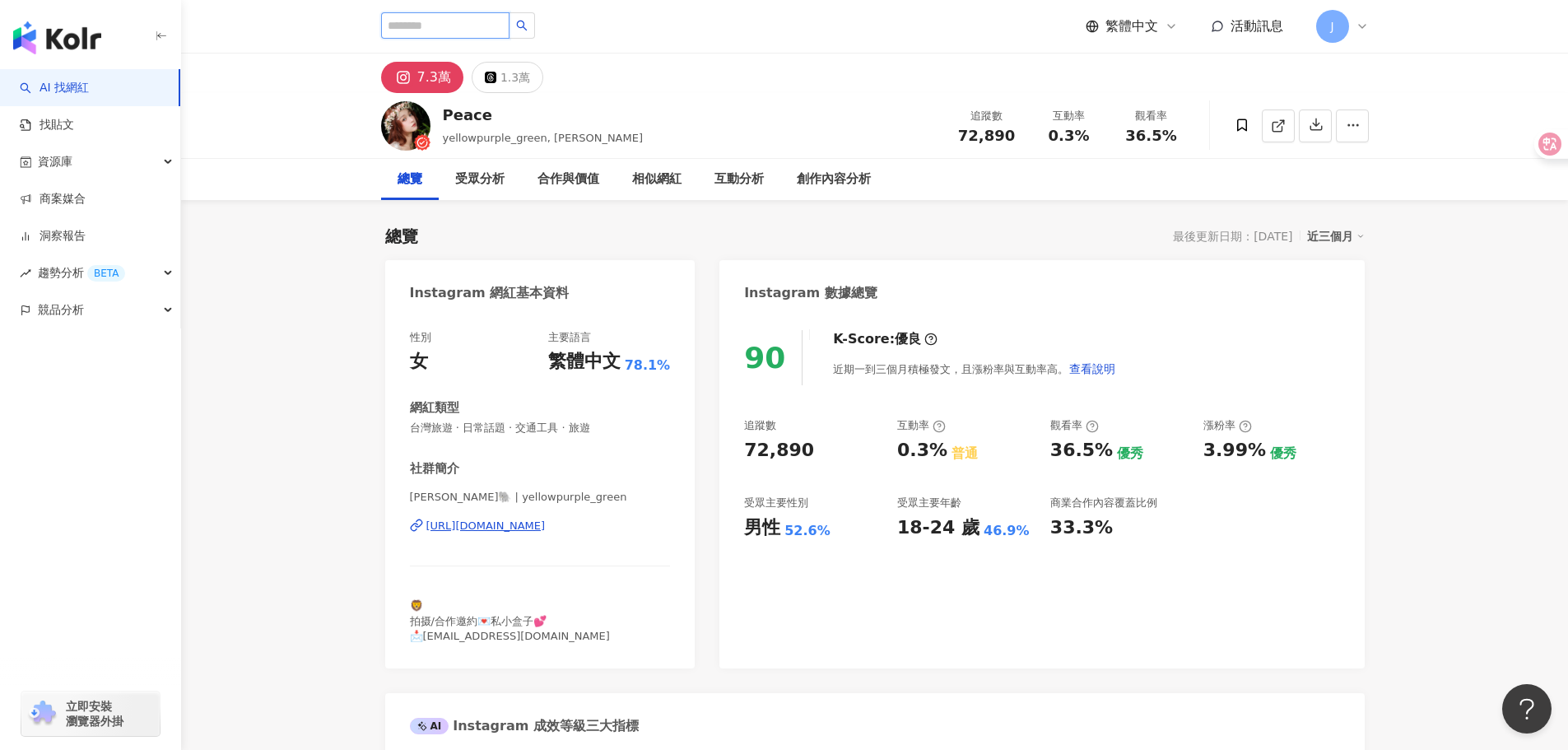
click at [435, 24] on input "search" at bounding box center [445, 26] width 128 height 26
paste input "****"
click at [528, 25] on icon "search" at bounding box center [522, 26] width 12 height 12
type input "****"
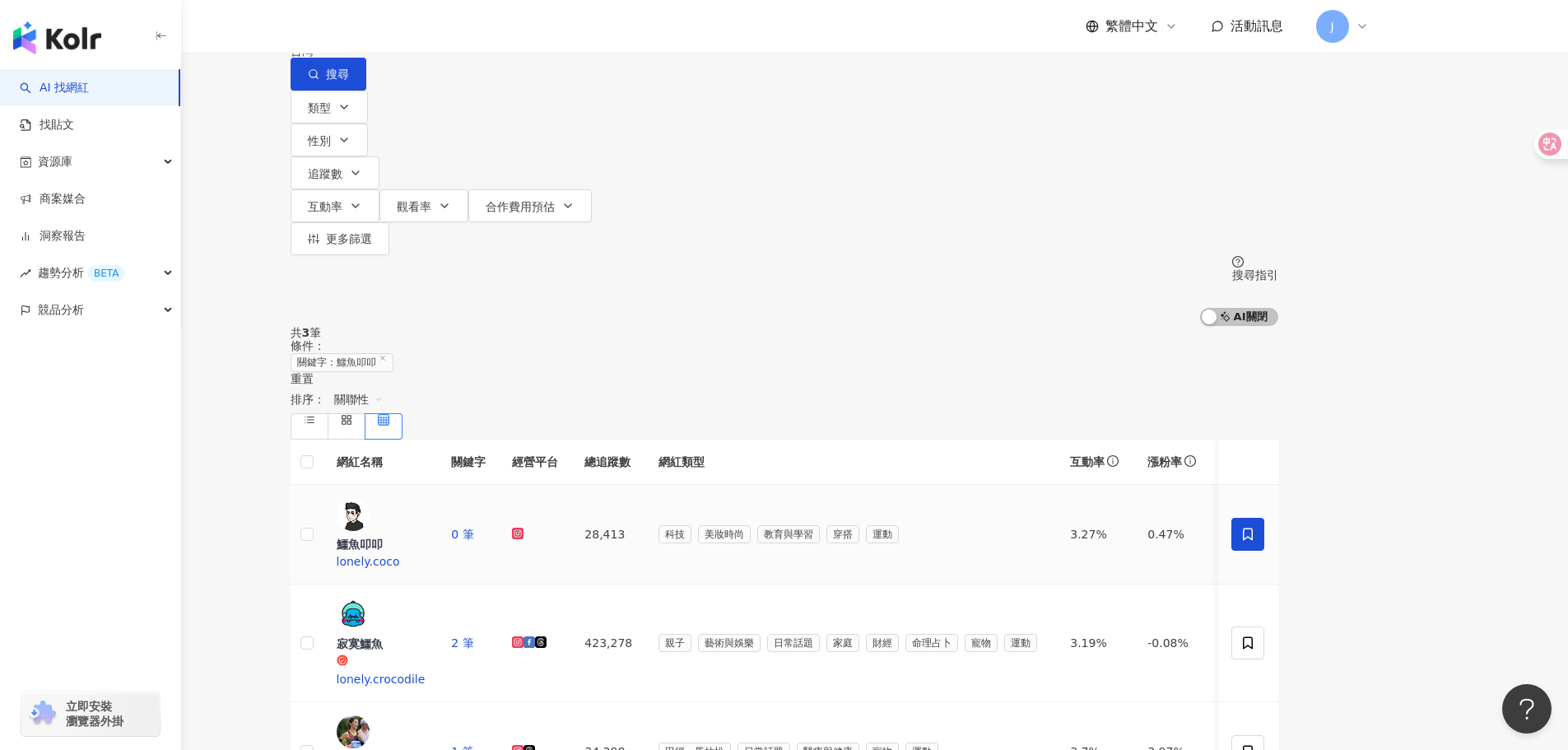
click at [1265, 518] on span at bounding box center [1249, 535] width 33 height 33
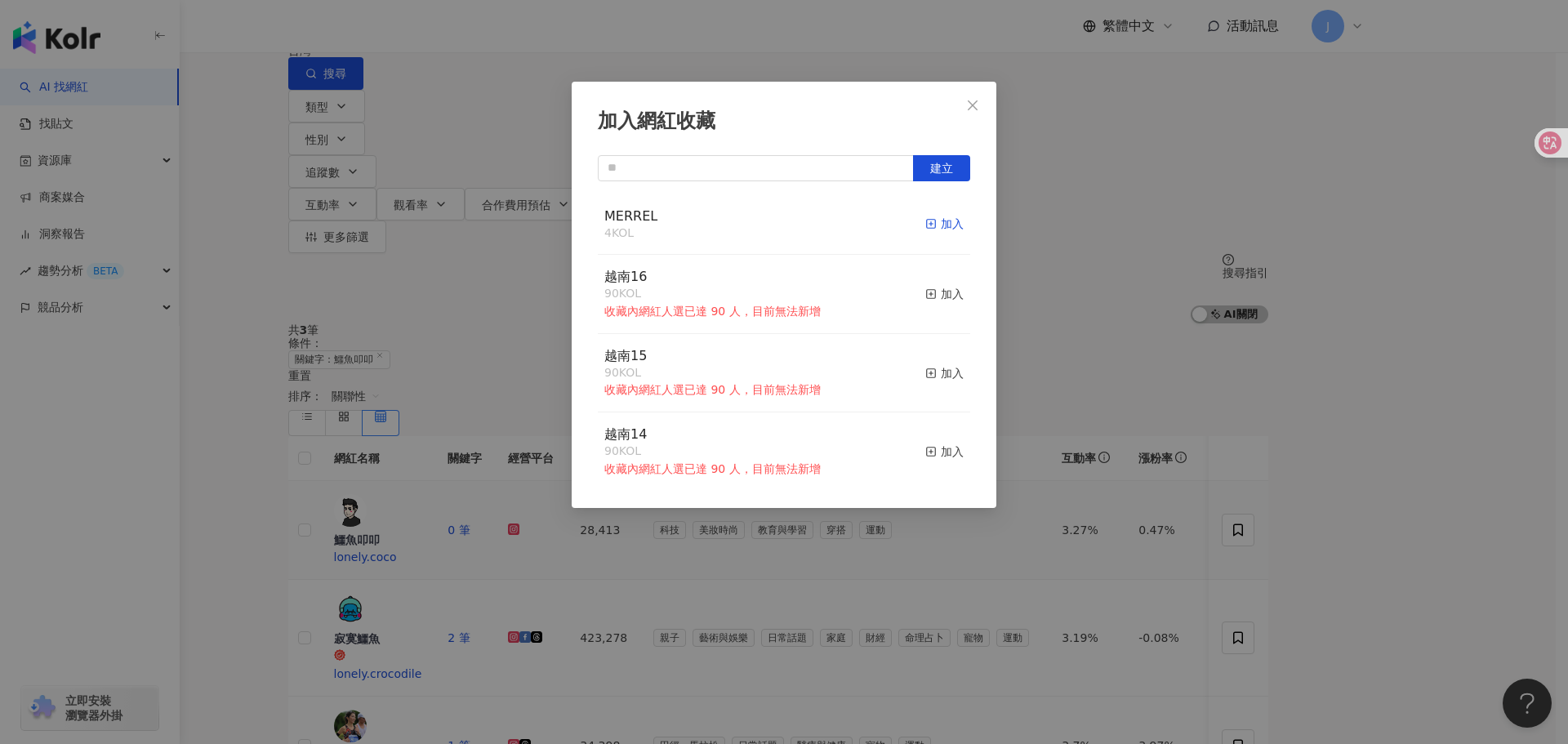
click at [932, 225] on div "加入" at bounding box center [944, 224] width 39 height 18
click at [973, 106] on icon "close" at bounding box center [973, 104] width 10 height 10
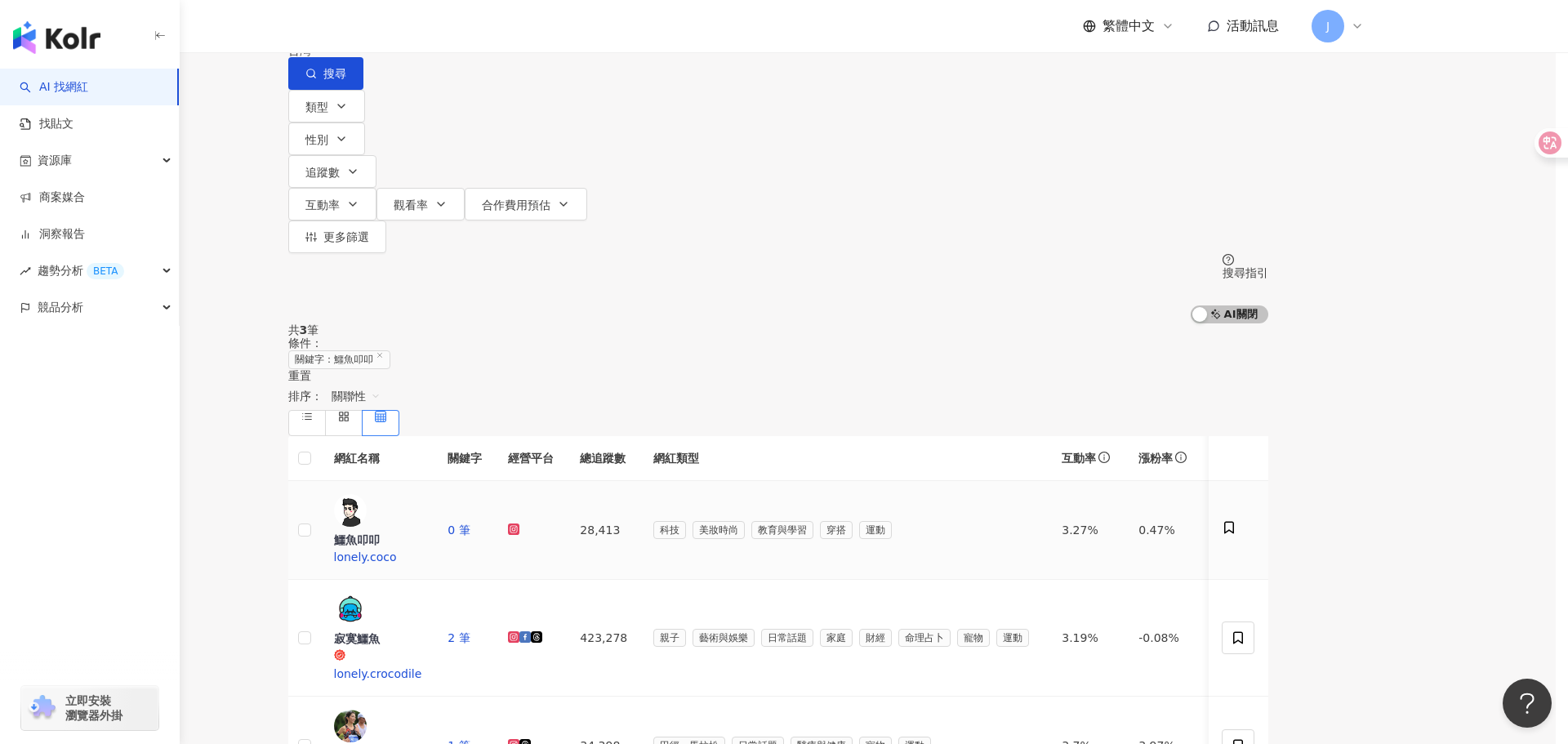
click at [525, 31] on input "****" at bounding box center [460, 16] width 132 height 31
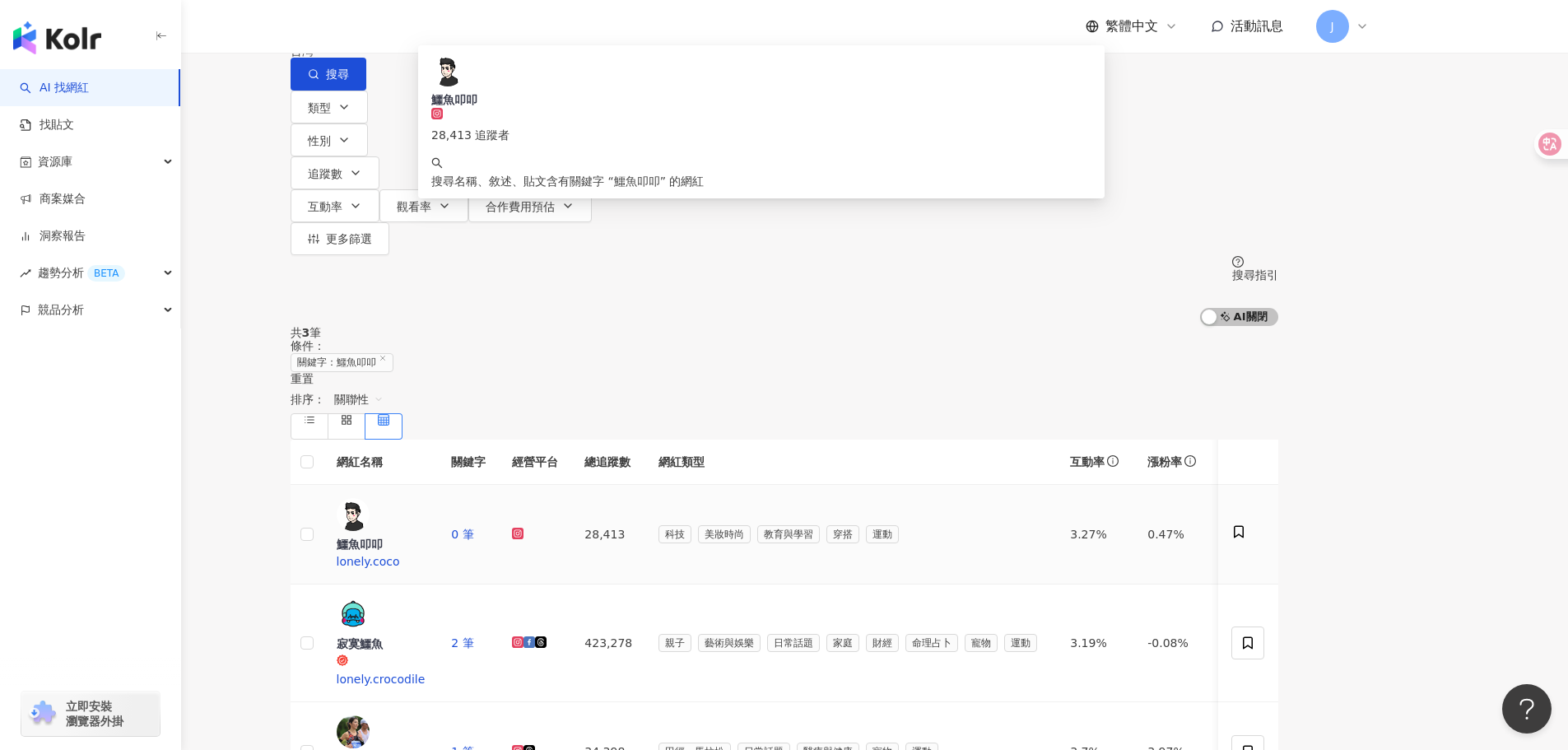
click at [530, 31] on input "****" at bounding box center [463, 16] width 133 height 31
paste input "******"
click at [349, 81] on span "搜尋" at bounding box center [338, 75] width 23 height 13
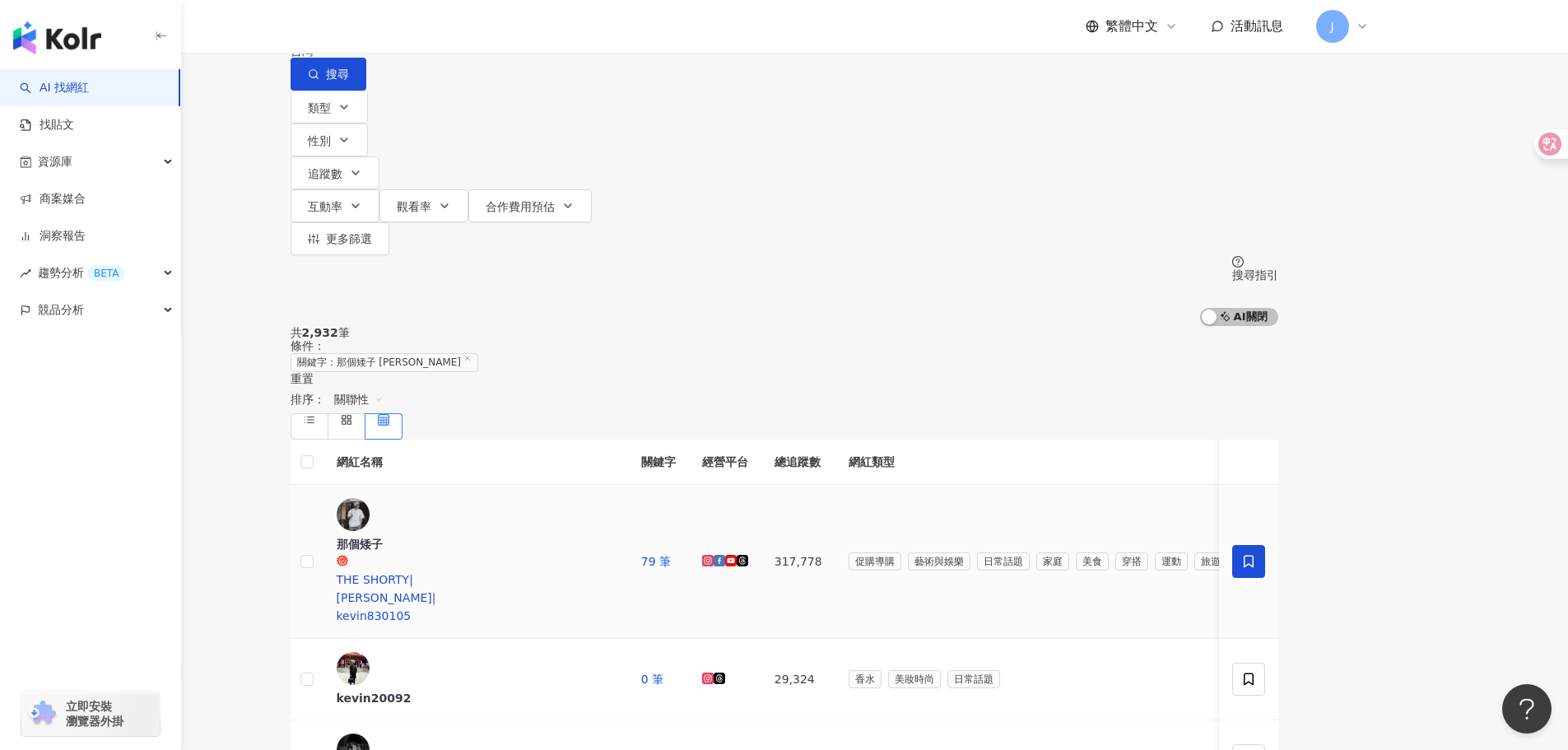
click at [1256, 555] on icon at bounding box center [1249, 562] width 15 height 15
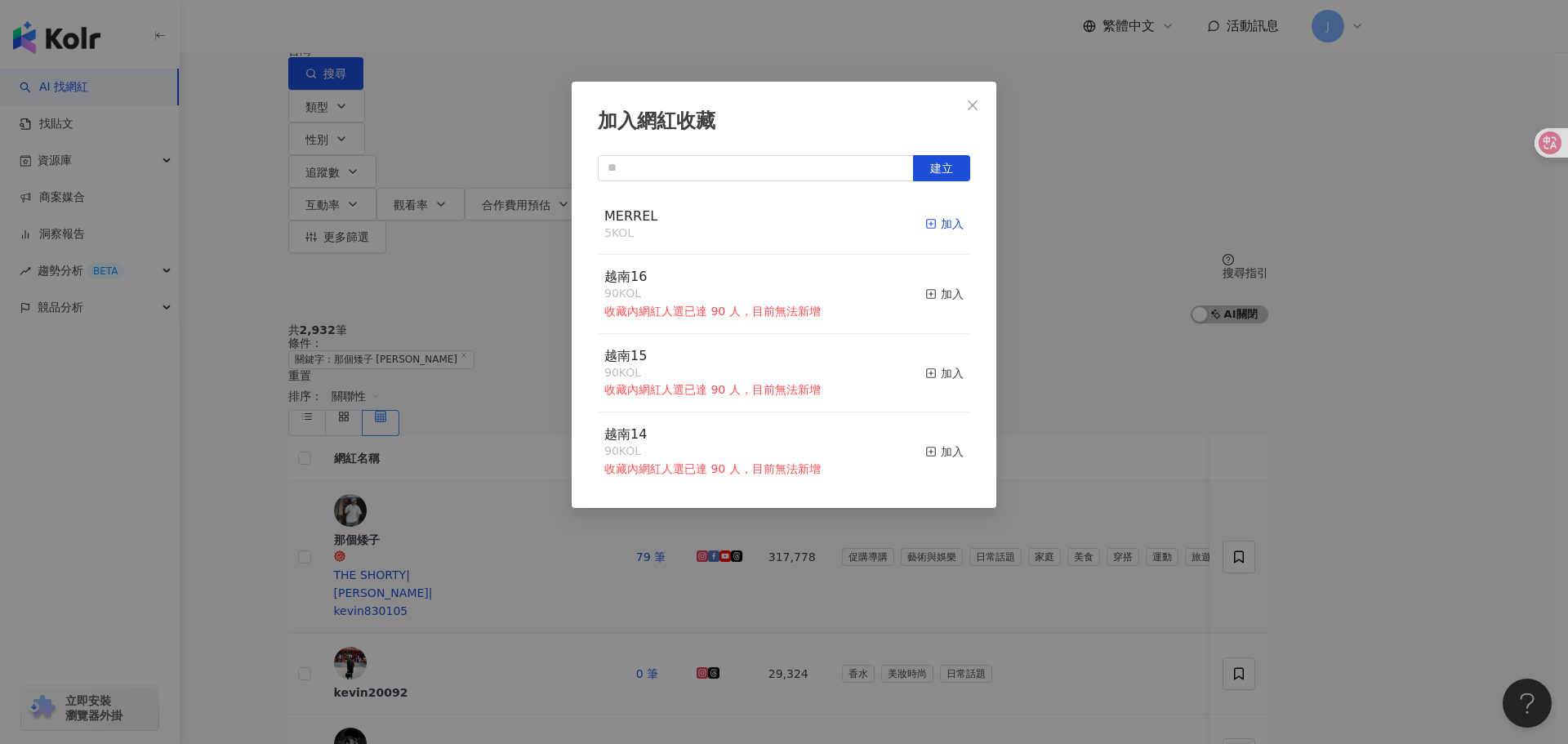
click at [942, 217] on div "加入" at bounding box center [944, 224] width 39 height 18
click at [675, 176] on input "text" at bounding box center [755, 168] width 316 height 26
click at [968, 102] on icon "close" at bounding box center [973, 105] width 13 height 13
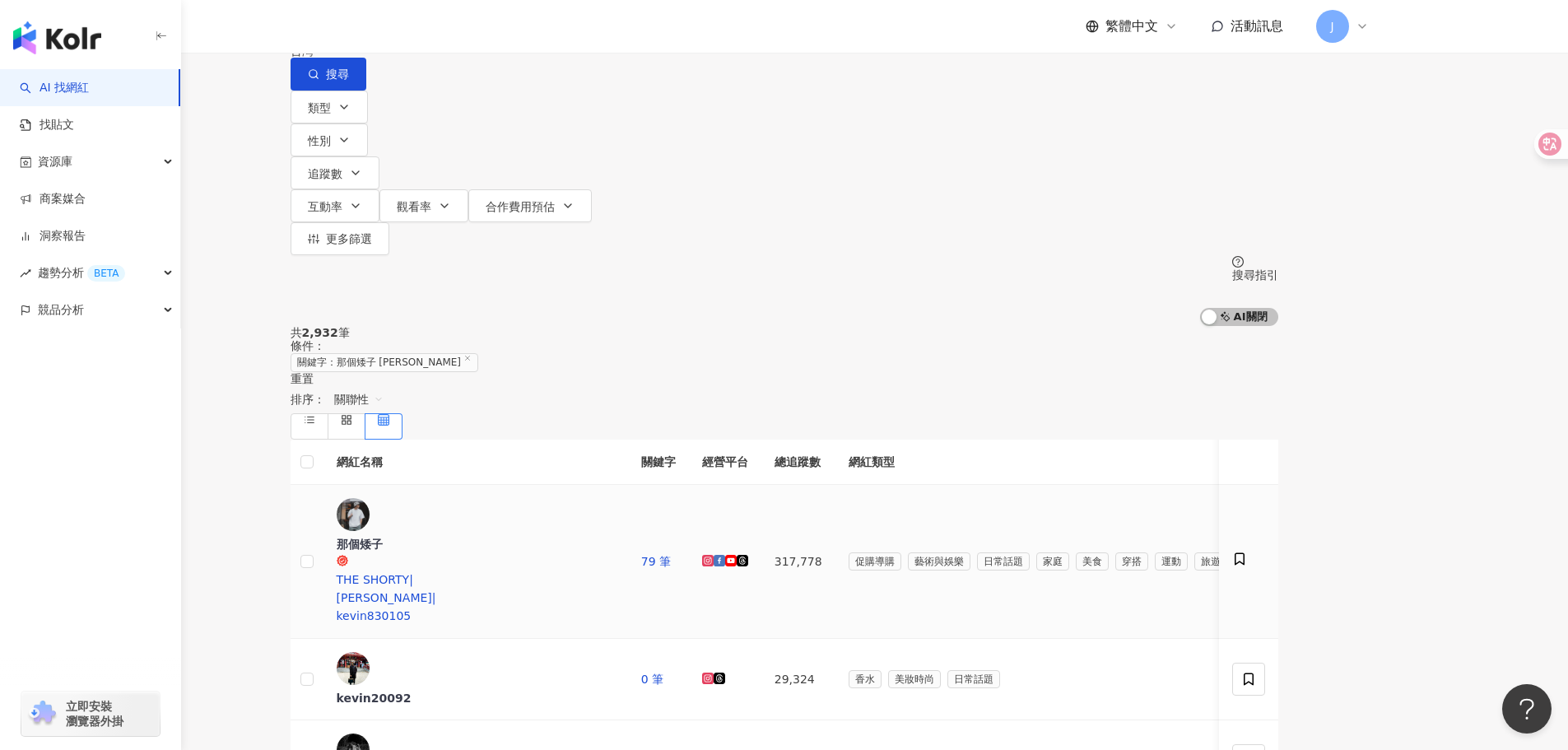
click at [790, 82] on div "**********" at bounding box center [784, 45] width 988 height 90
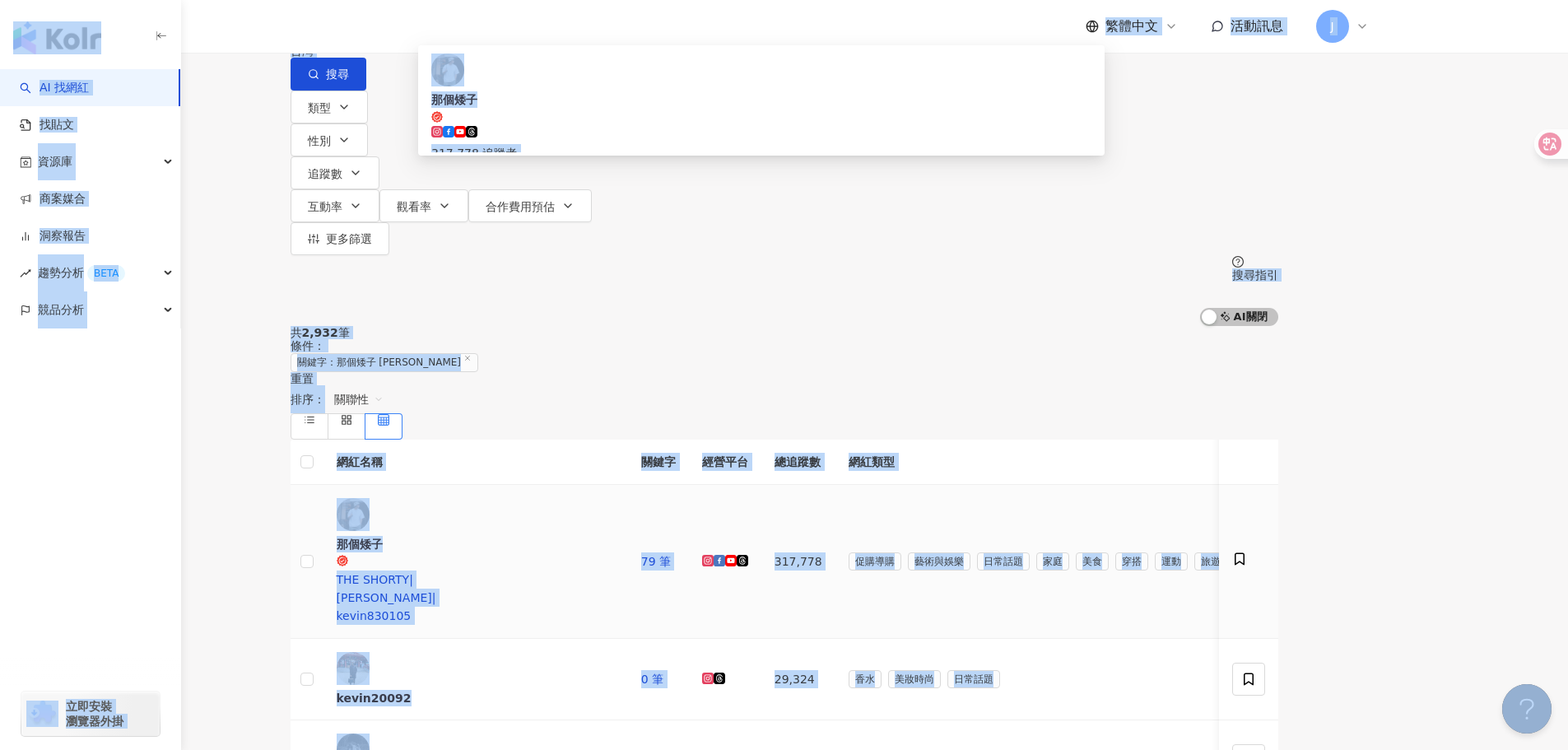
click at [530, 31] on input "**********" at bounding box center [463, 16] width 133 height 31
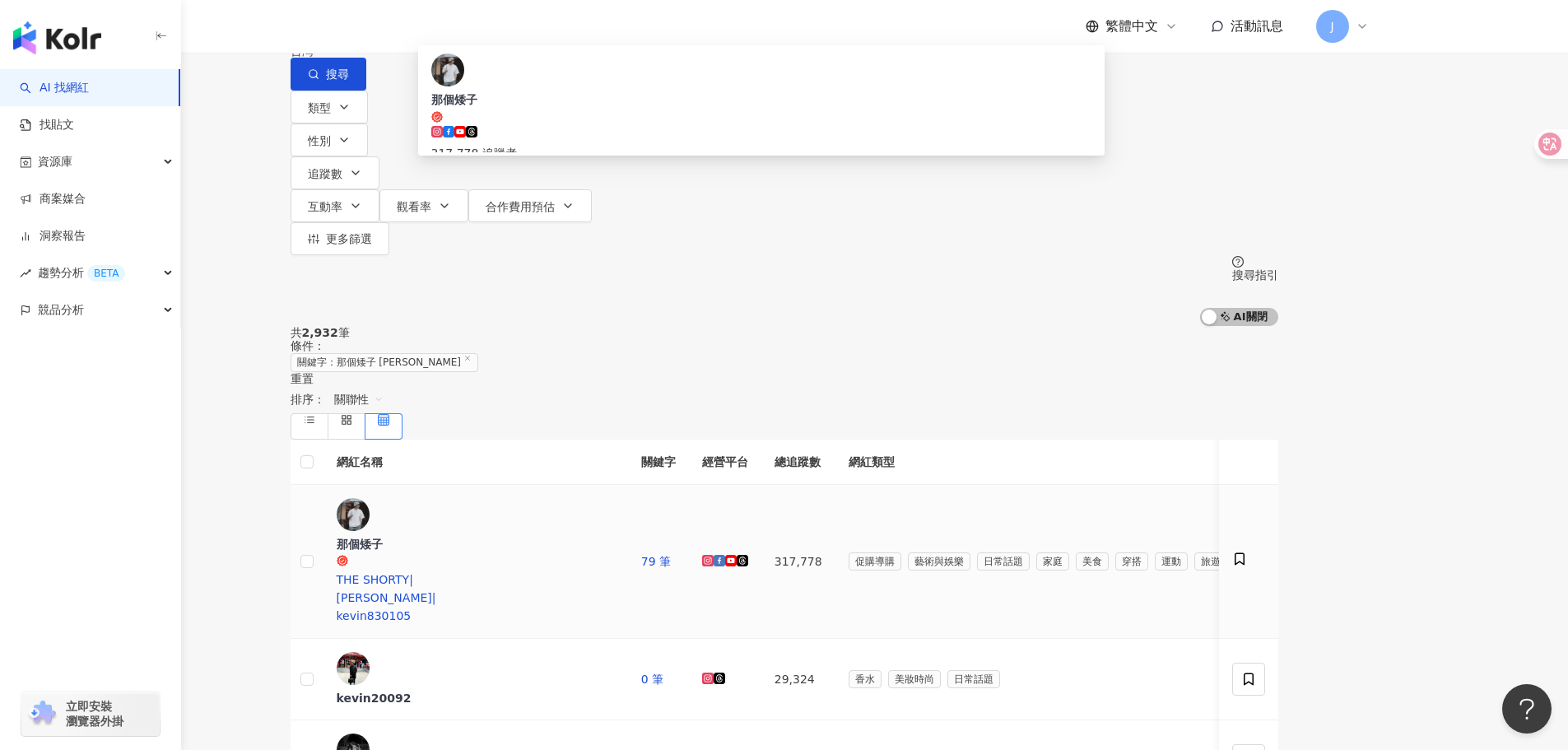
paste input "search"
click at [349, 81] on span "搜尋" at bounding box center [338, 75] width 23 height 13
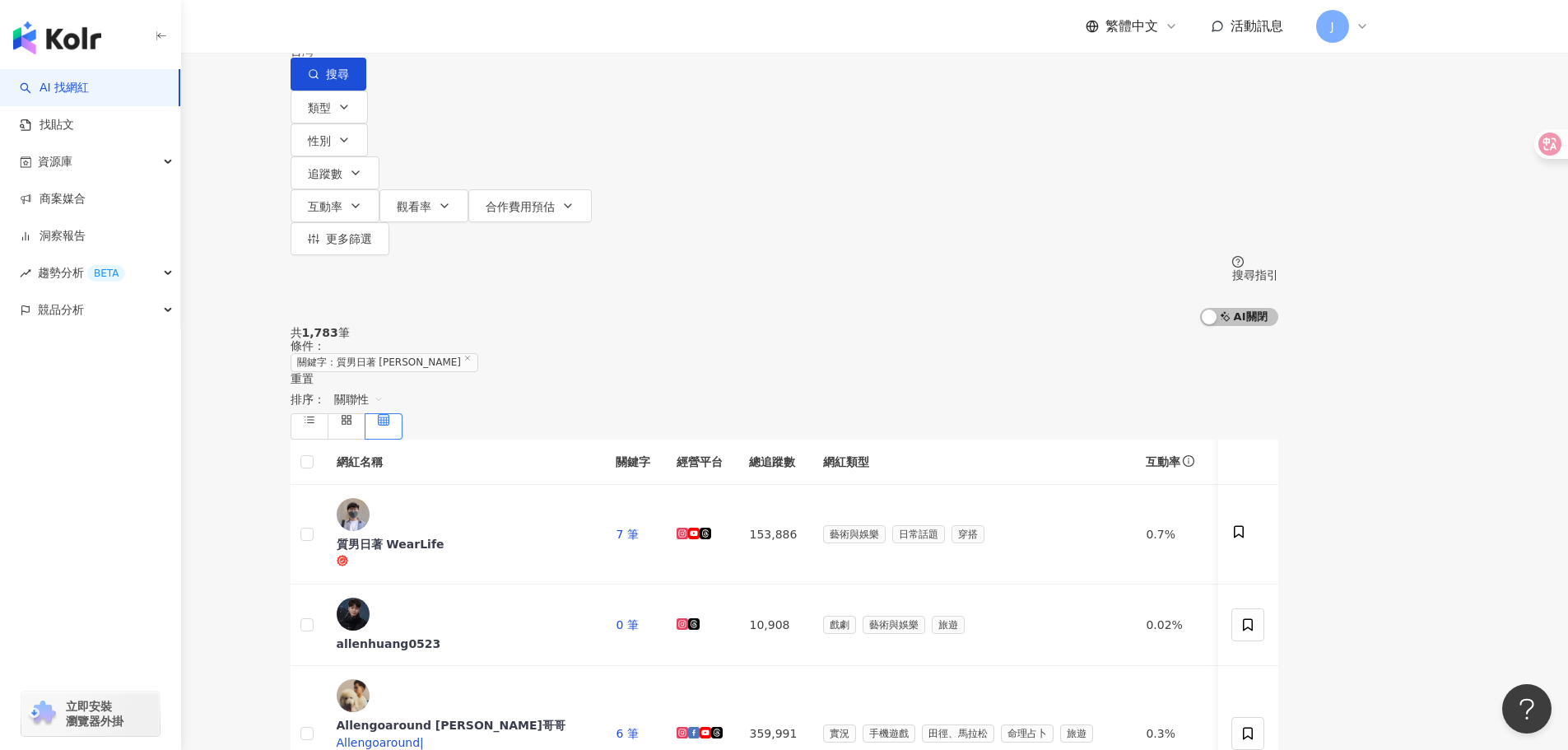
drag, startPoint x: 712, startPoint y: 114, endPoint x: 722, endPoint y: 111, distance: 10.4
click at [530, 31] on input "**********" at bounding box center [463, 16] width 133 height 31
paste input "**********"
click at [522, 31] on input "**********" at bounding box center [463, 16] width 133 height 31
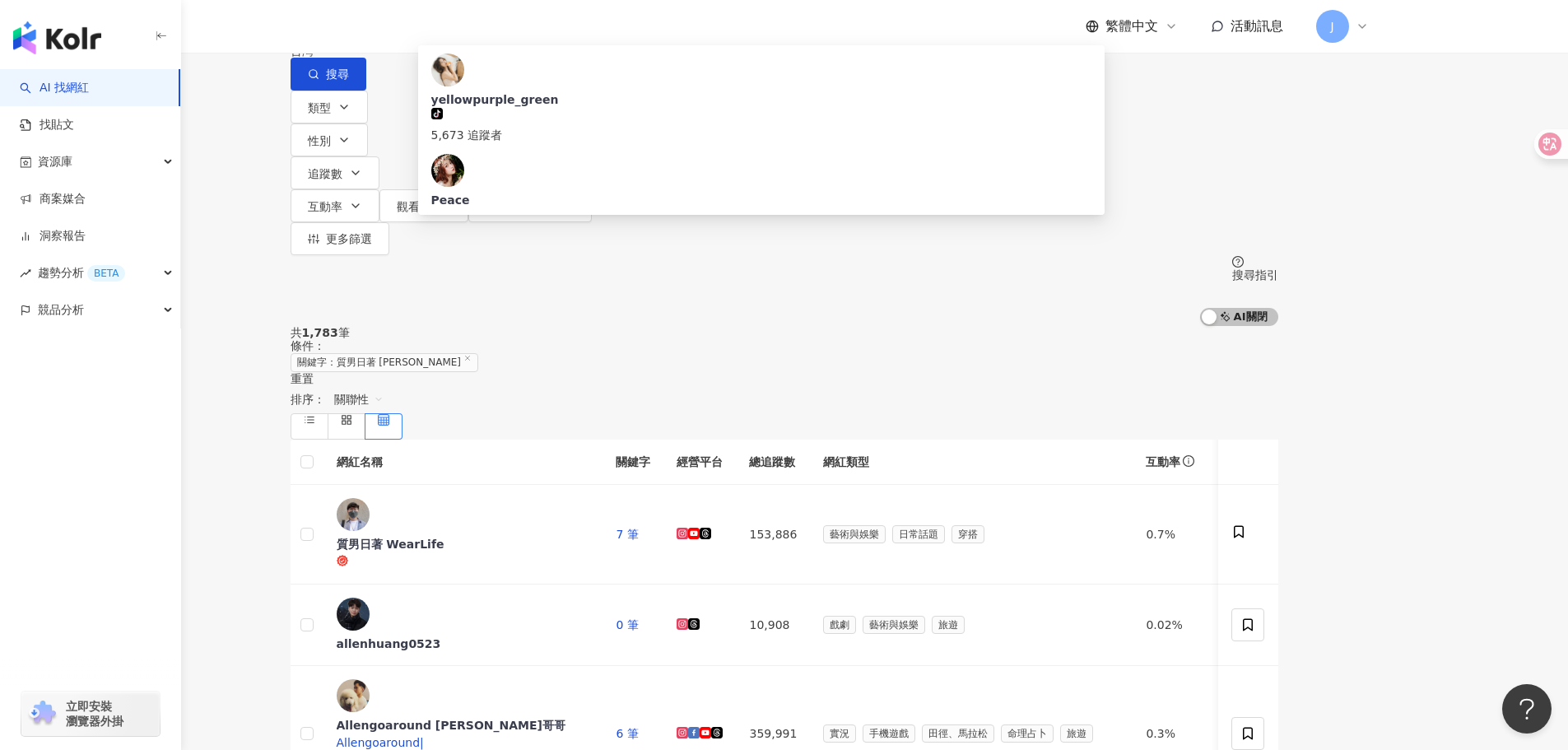
type input "**********"
click at [1361, 35] on div "J" at bounding box center [1343, 26] width 53 height 33
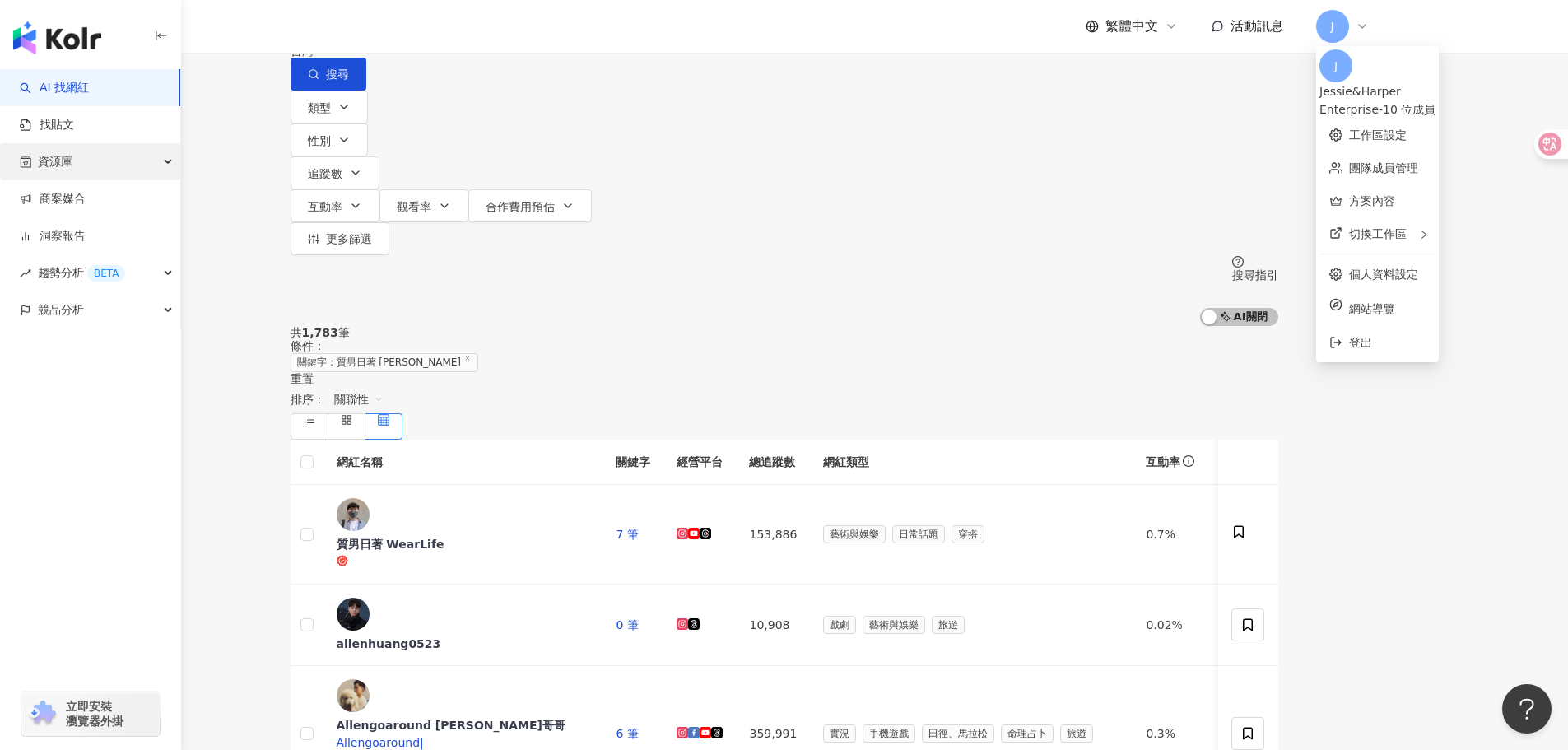
click at [77, 162] on div "資源庫" at bounding box center [90, 161] width 180 height 37
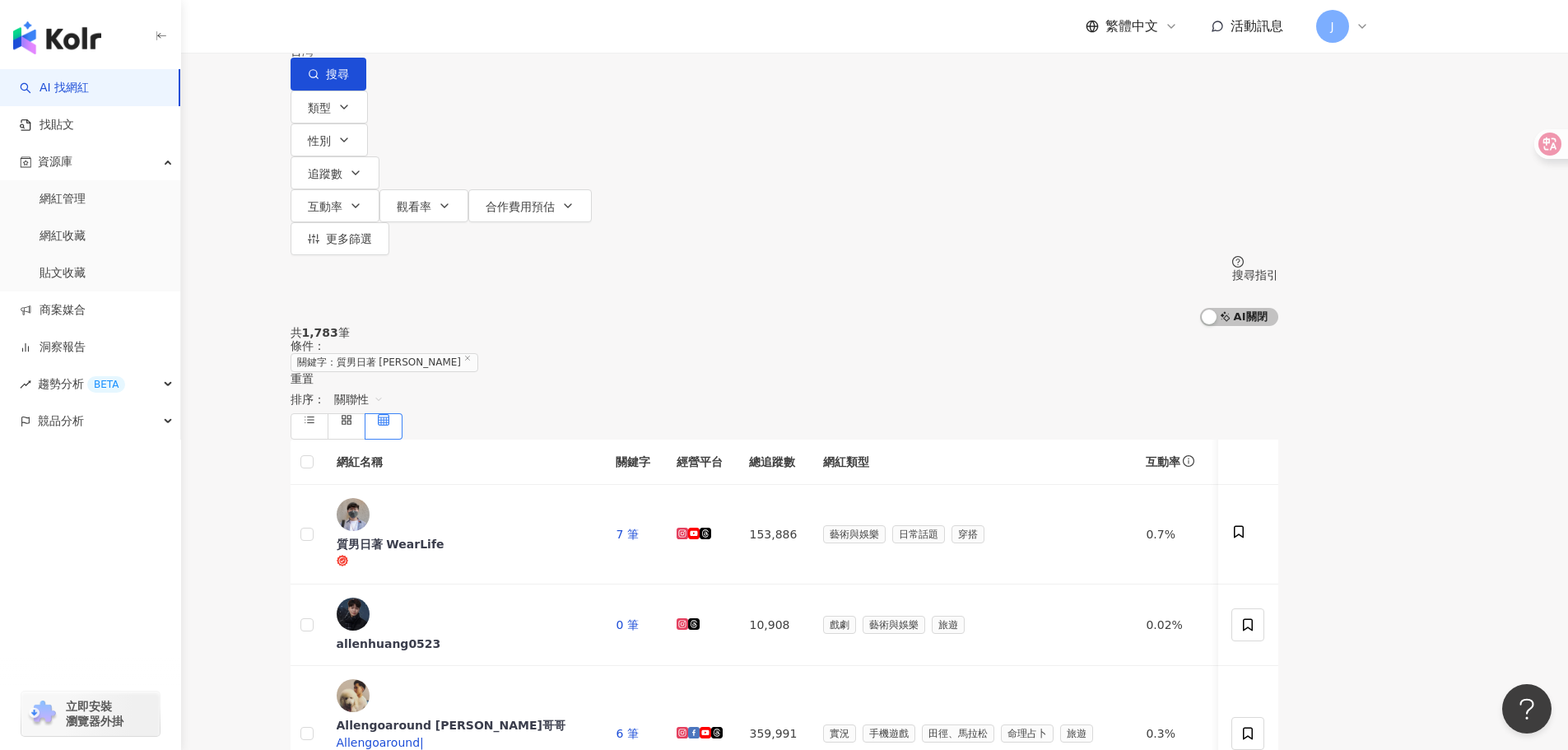
click at [1347, 31] on span "J" at bounding box center [1333, 26] width 33 height 33
click at [1418, 267] on link "個人資料設定" at bounding box center [1384, 274] width 70 height 13
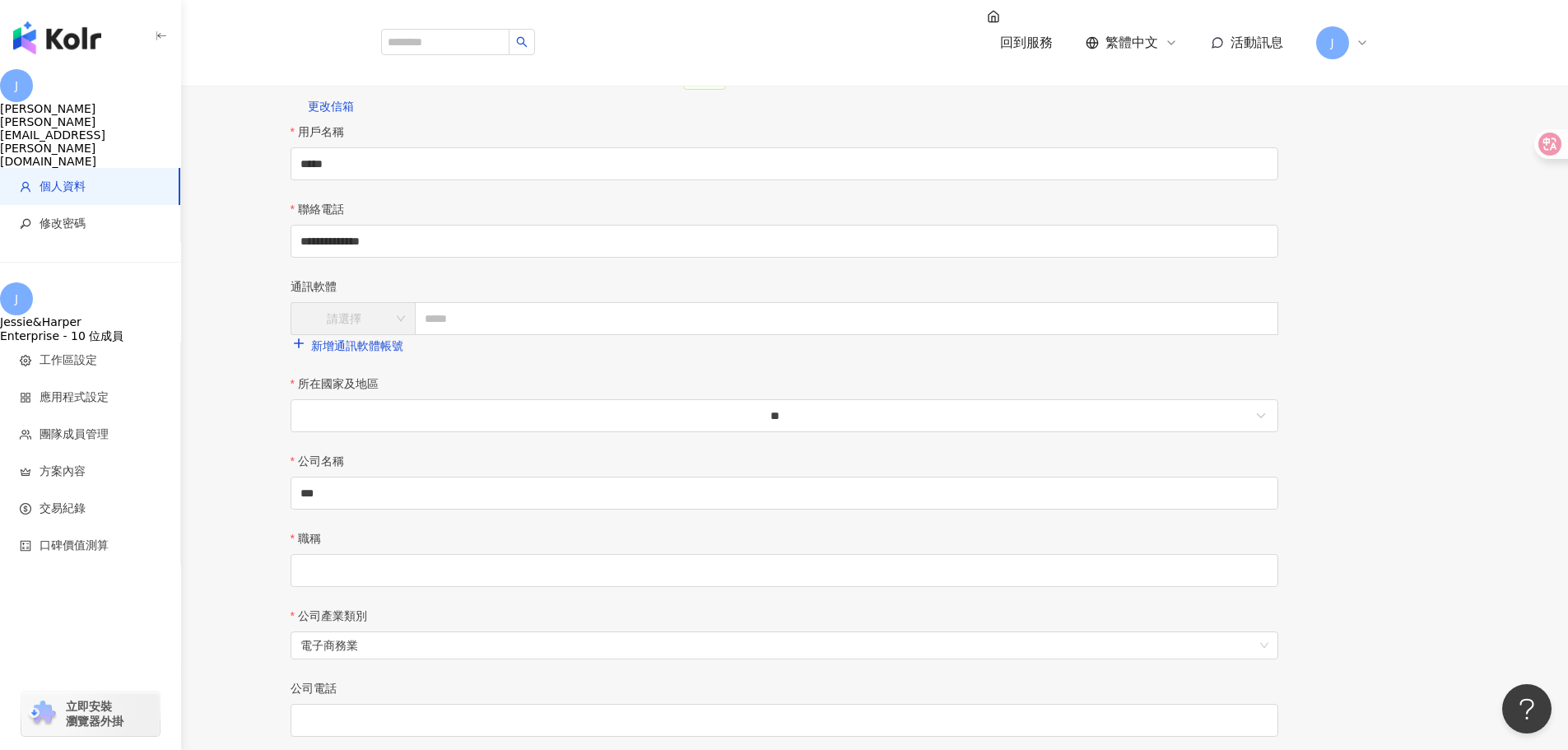
click at [1356, 36] on icon at bounding box center [1363, 43] width 13 height 13
click at [62, 32] on img "button" at bounding box center [57, 38] width 88 height 33
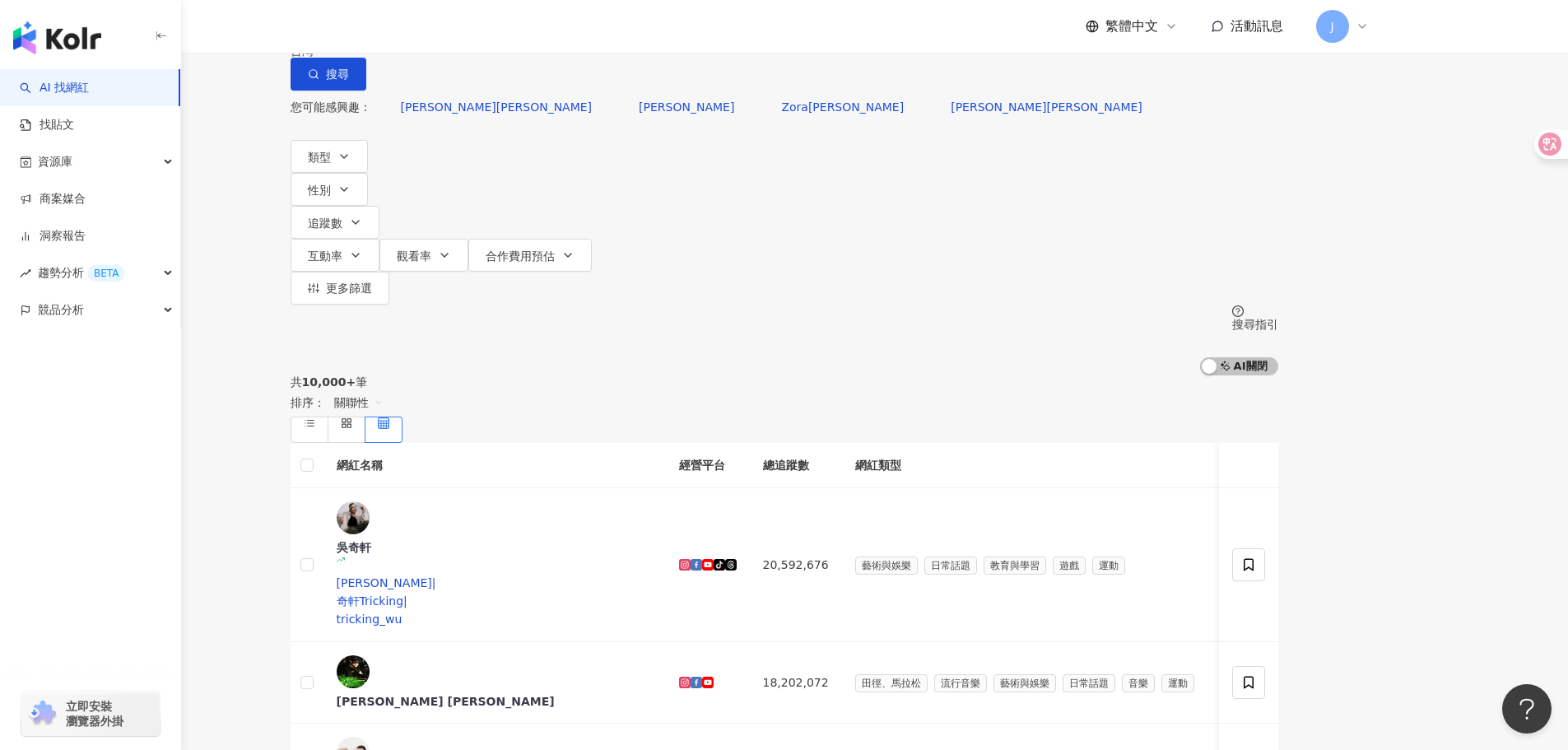
click at [153, 172] on div "資源庫" at bounding box center [90, 161] width 180 height 37
click at [85, 240] on link "網紅收藏" at bounding box center [63, 237] width 46 height 17
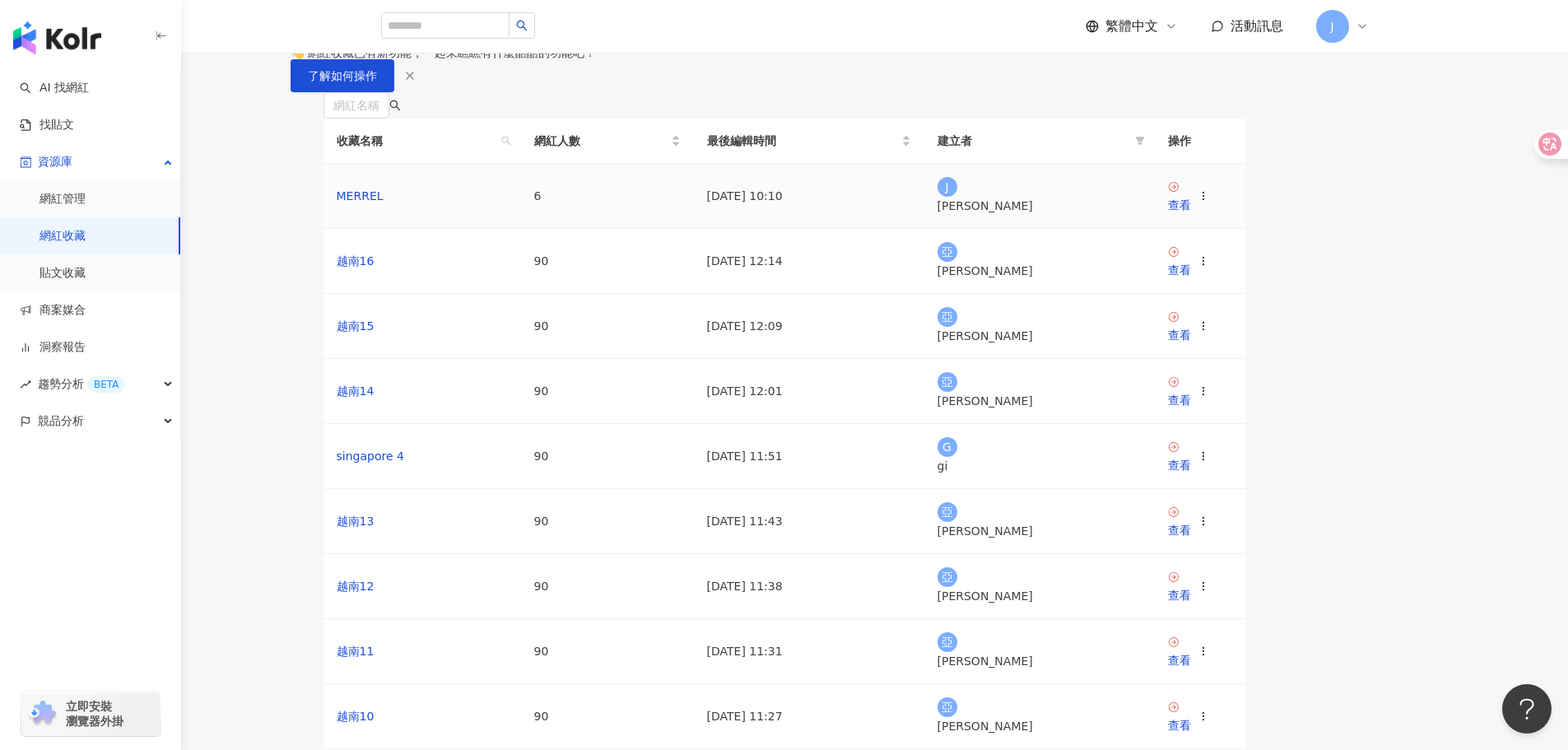
click at [1210, 205] on div at bounding box center [1204, 196] width 12 height 18
click at [1210, 202] on icon at bounding box center [1204, 196] width 12 height 12
click at [1276, 423] on div "編輯收藏名稱" at bounding box center [1265, 425] width 70 height 18
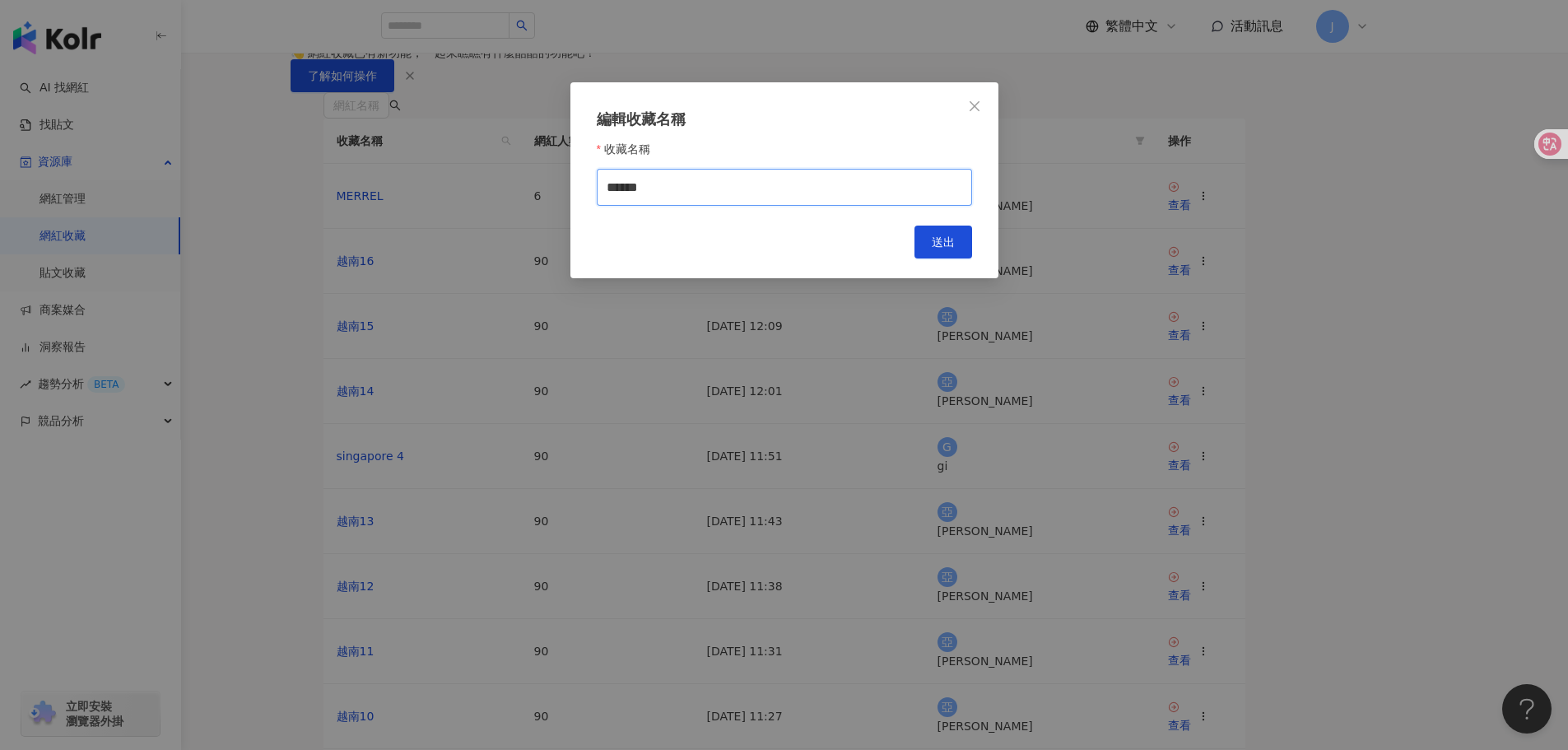
click at [722, 200] on input "******" at bounding box center [784, 187] width 376 height 37
type input "*******"
click at [933, 269] on div "編輯收藏名稱 收藏名稱 ******* Cancel 送出" at bounding box center [784, 180] width 428 height 196
click at [947, 248] on span "送出" at bounding box center [943, 243] width 23 height 13
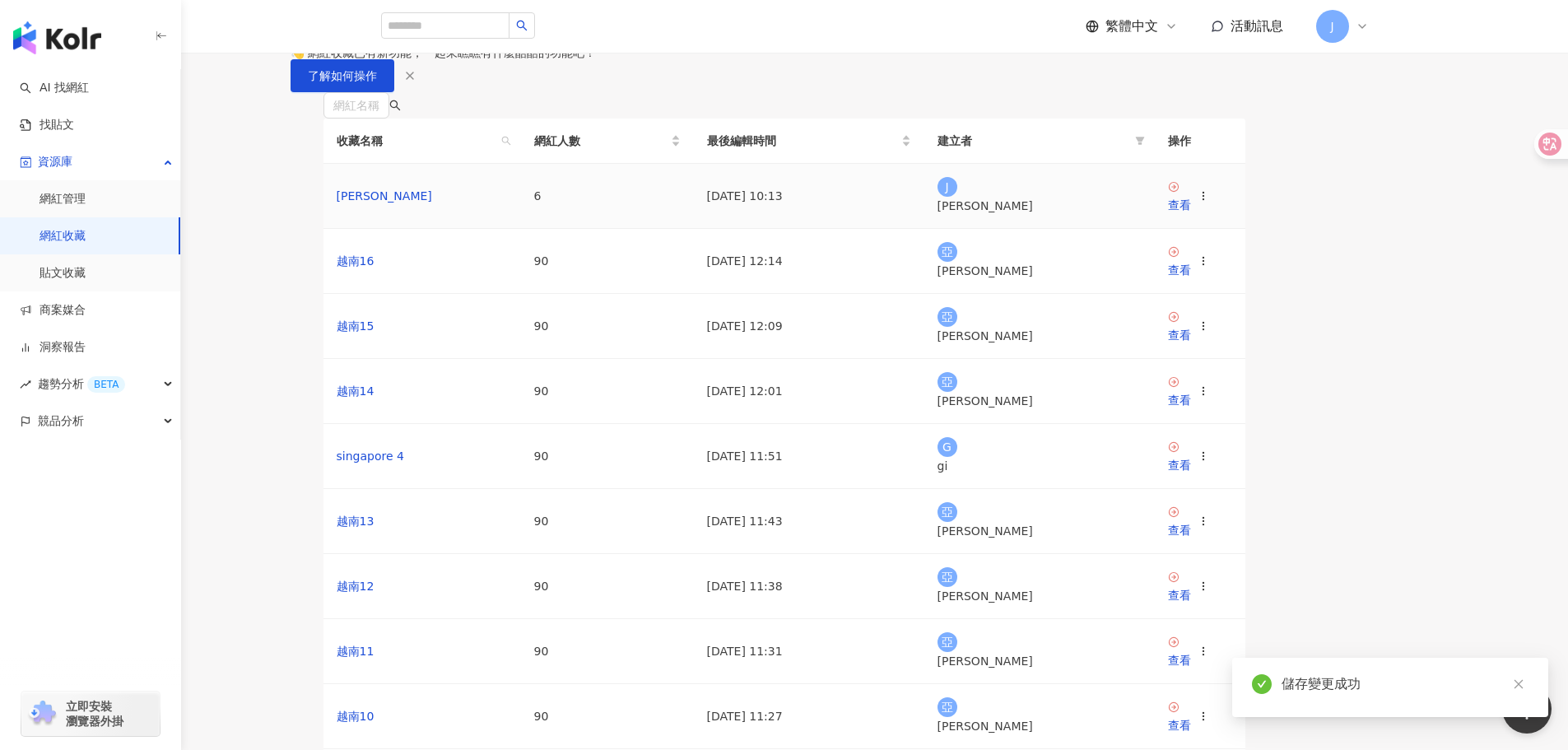
click at [1210, 202] on icon at bounding box center [1204, 196] width 12 height 12
click at [1278, 395] on div "網紅名稱 收藏名稱 網紅人數 最後編輯時間 建立者 操作 MERRELL 6 2025/8/14 10:13 J janet 查看 越南16 90 2025/…" at bounding box center [784, 479] width 988 height 775
click at [1180, 193] on icon at bounding box center [1174, 187] width 12 height 12
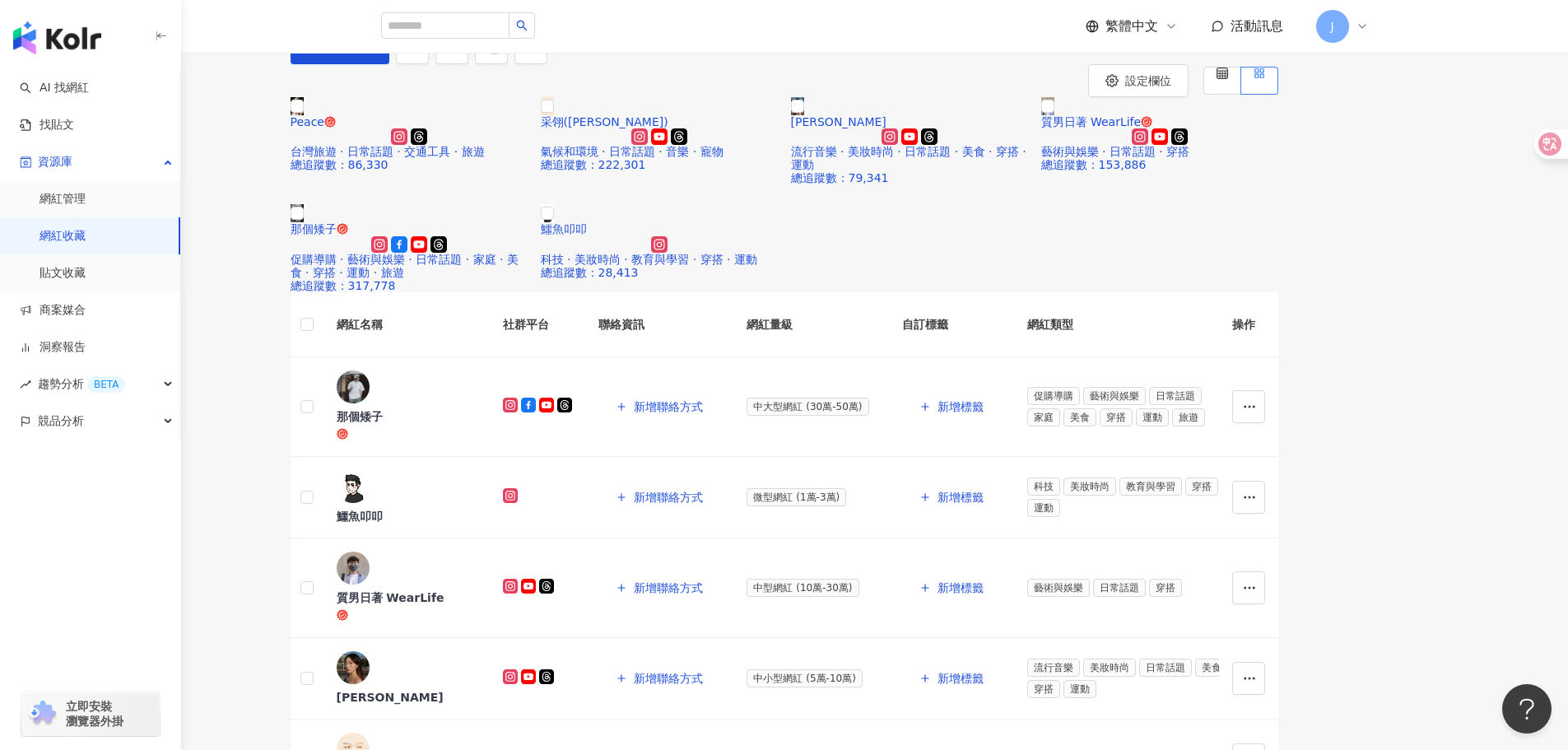
click at [1483, 230] on div "設定欄位 Peace 台灣旅遊 · 日常話題 · 交通工具 · 旅遊 總追蹤數 ： 86,330 采翎(Cai-Ling) 氣候和環境 · 日常話題 · 音樂…" at bounding box center [784, 509] width 1568 height 889
click at [463, 39] on div at bounding box center [458, 26] width 154 height 28
click at [506, 28] on input "search" at bounding box center [445, 26] width 128 height 26
paste input "***"
type input "***"
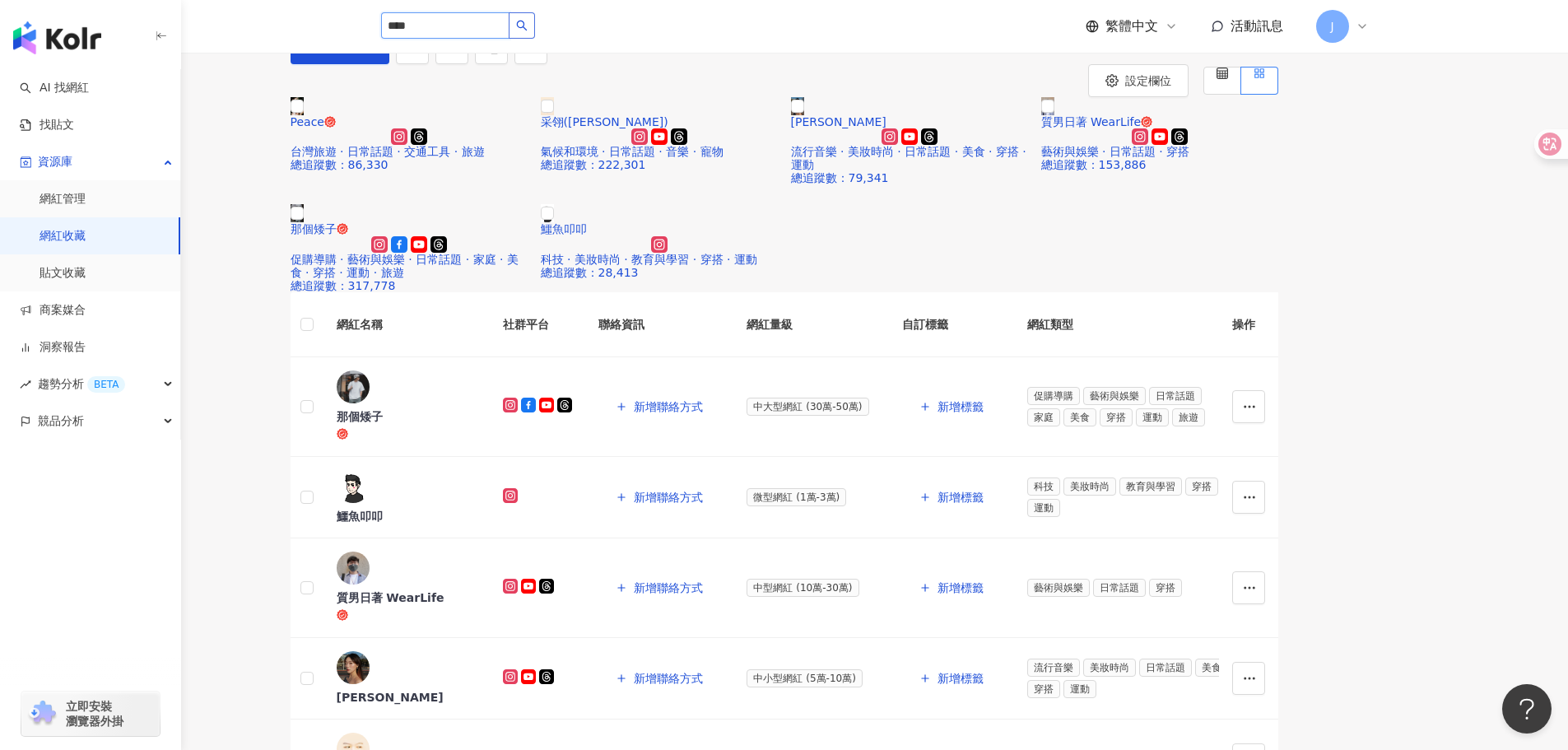
click at [528, 26] on icon "search" at bounding box center [522, 26] width 12 height 12
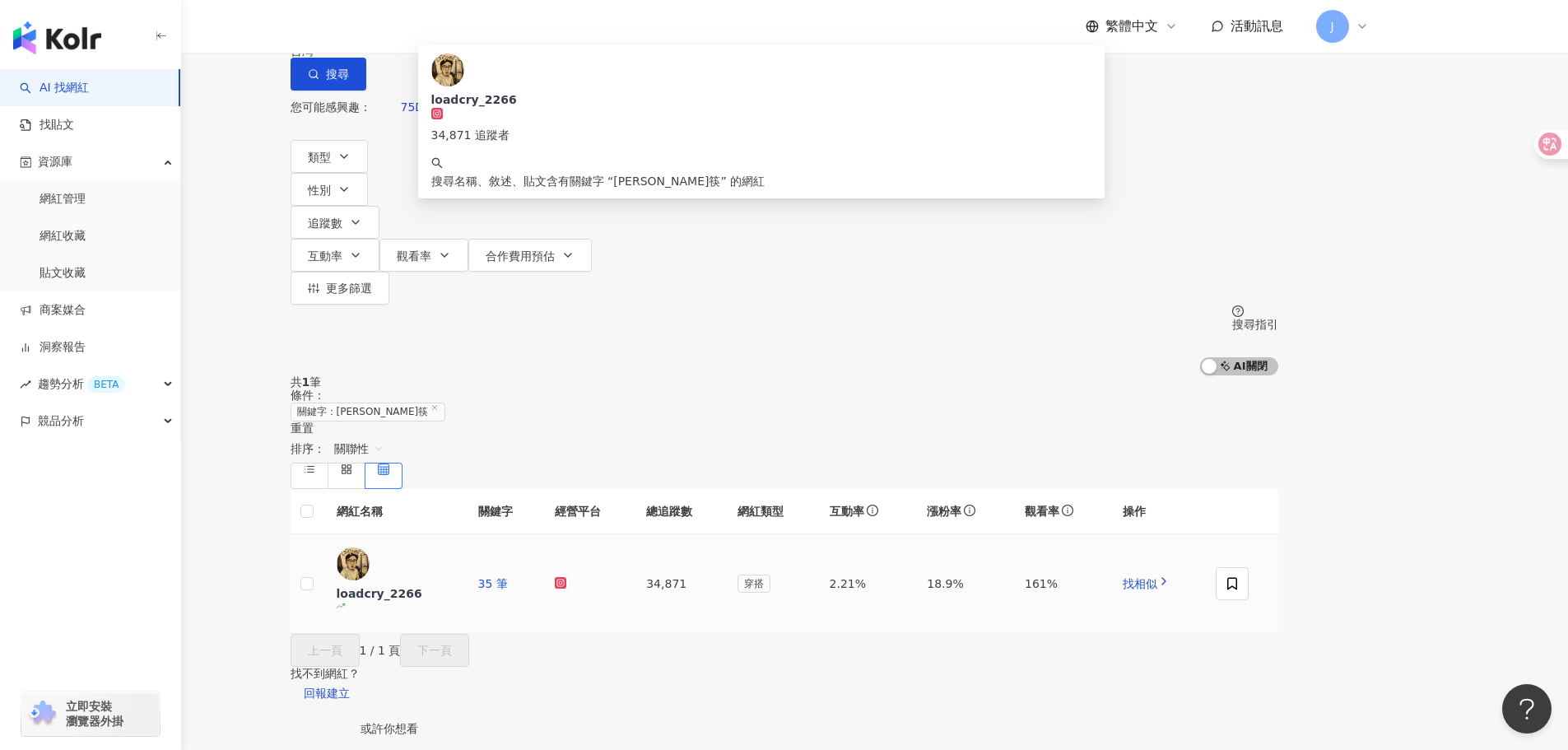
click at [452, 548] on div "loadcry_2266" at bounding box center [394, 584] width 115 height 73
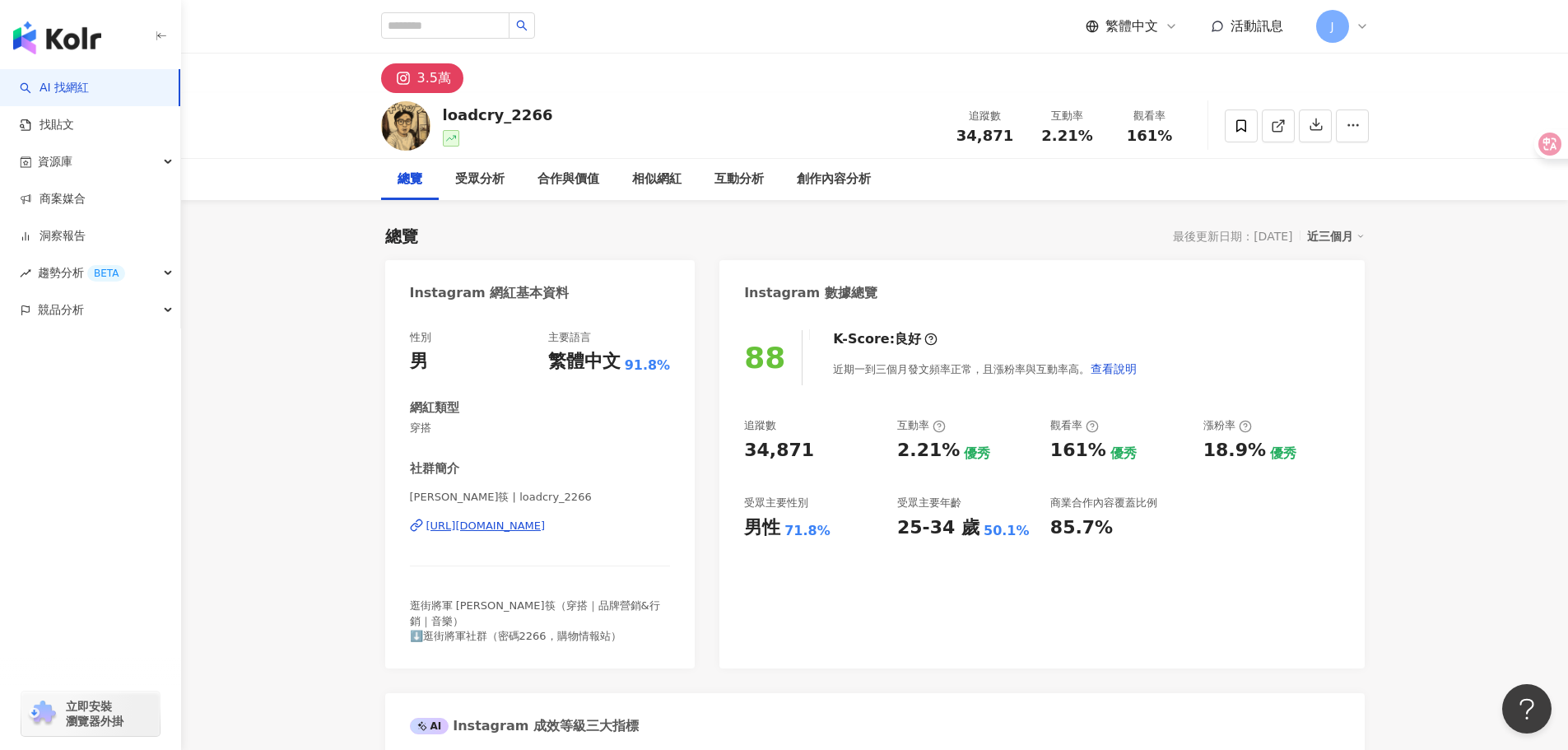
click at [1456, 171] on div "總覽 受眾分析 合作與價值 相似網紅 互動分析 創作內容分析" at bounding box center [875, 180] width 1387 height 41
click at [1244, 129] on icon at bounding box center [1241, 126] width 15 height 15
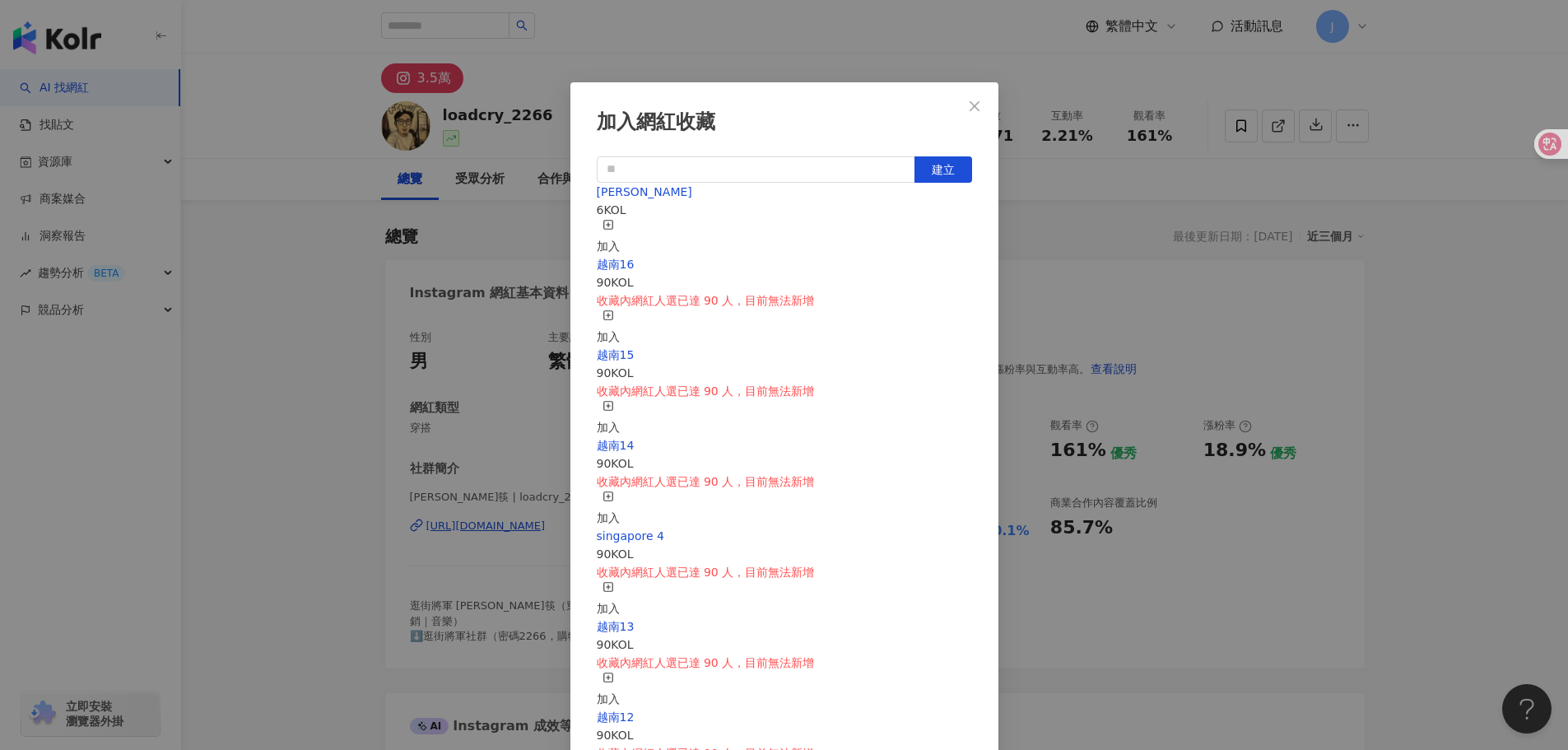
click at [612, 229] on rect "button" at bounding box center [607, 224] width 9 height 9
click at [1313, 329] on div "加入網紅收藏 建立 MERRELL 7 KOL 已加入 越南16 90 KOL 收藏內網紅人選已達 90 人，目前無法新增 加入 越南15 90 KOL 收藏…" at bounding box center [784, 375] width 1568 height 750
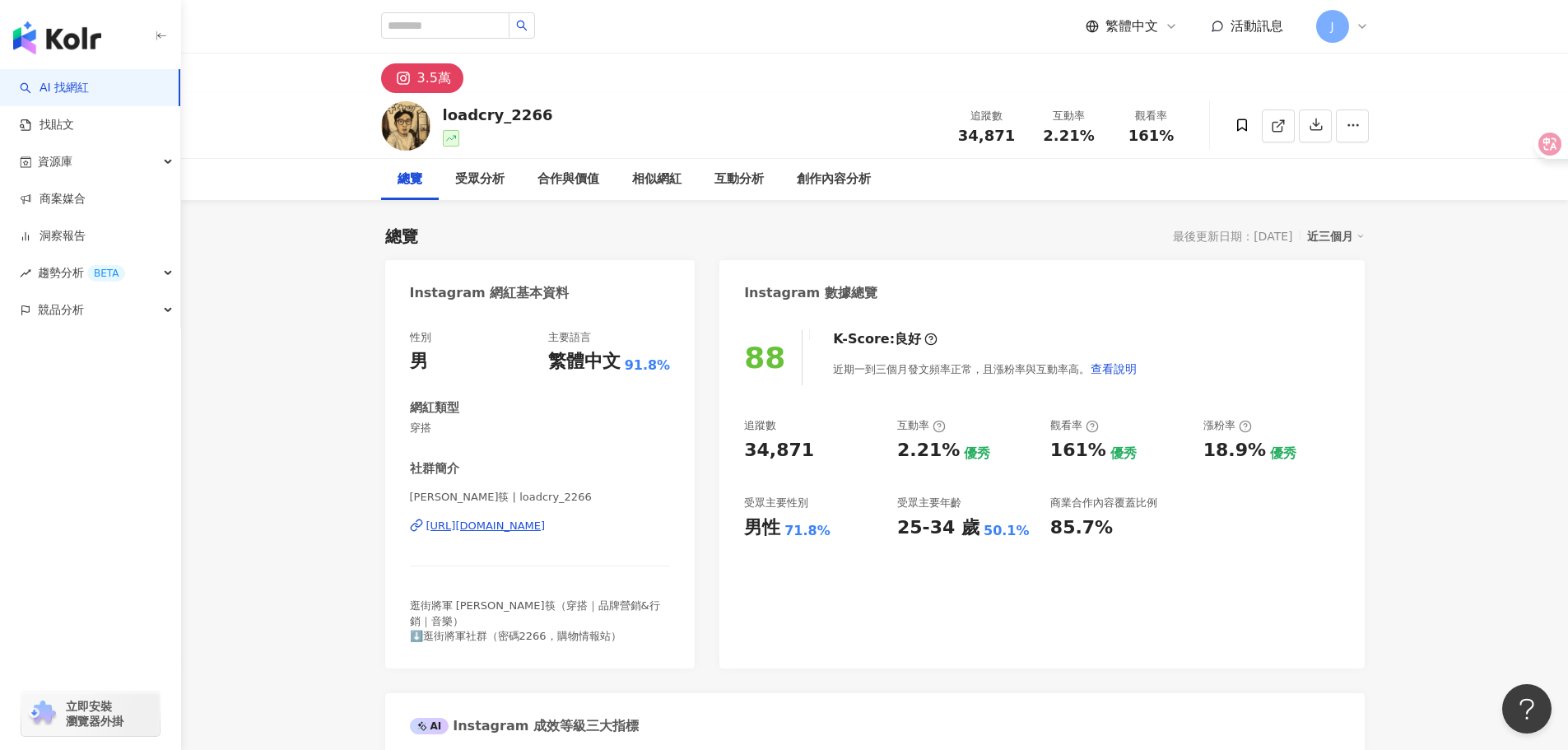
click at [1361, 29] on icon at bounding box center [1363, 26] width 13 height 13
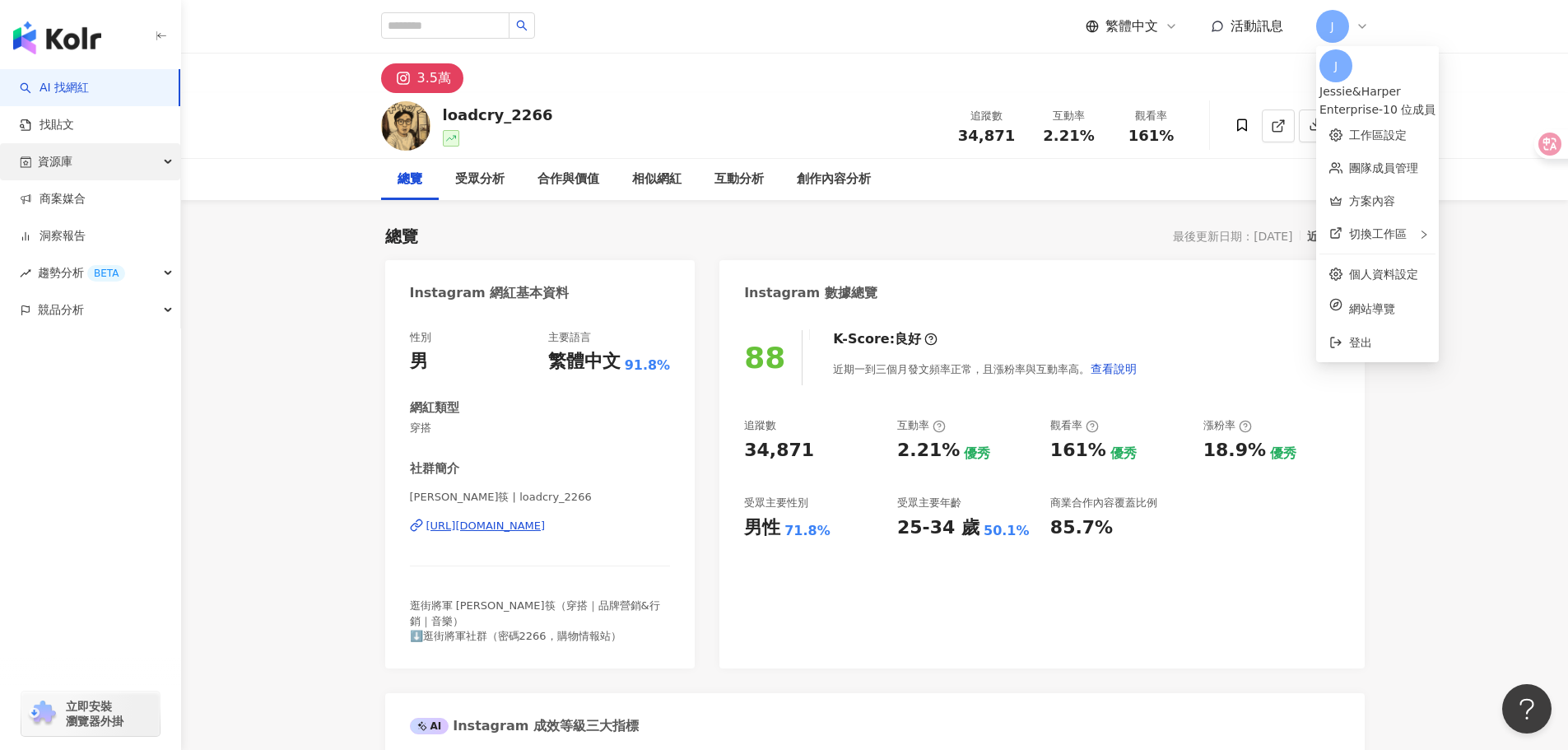
click at [127, 167] on div "資源庫" at bounding box center [90, 161] width 180 height 37
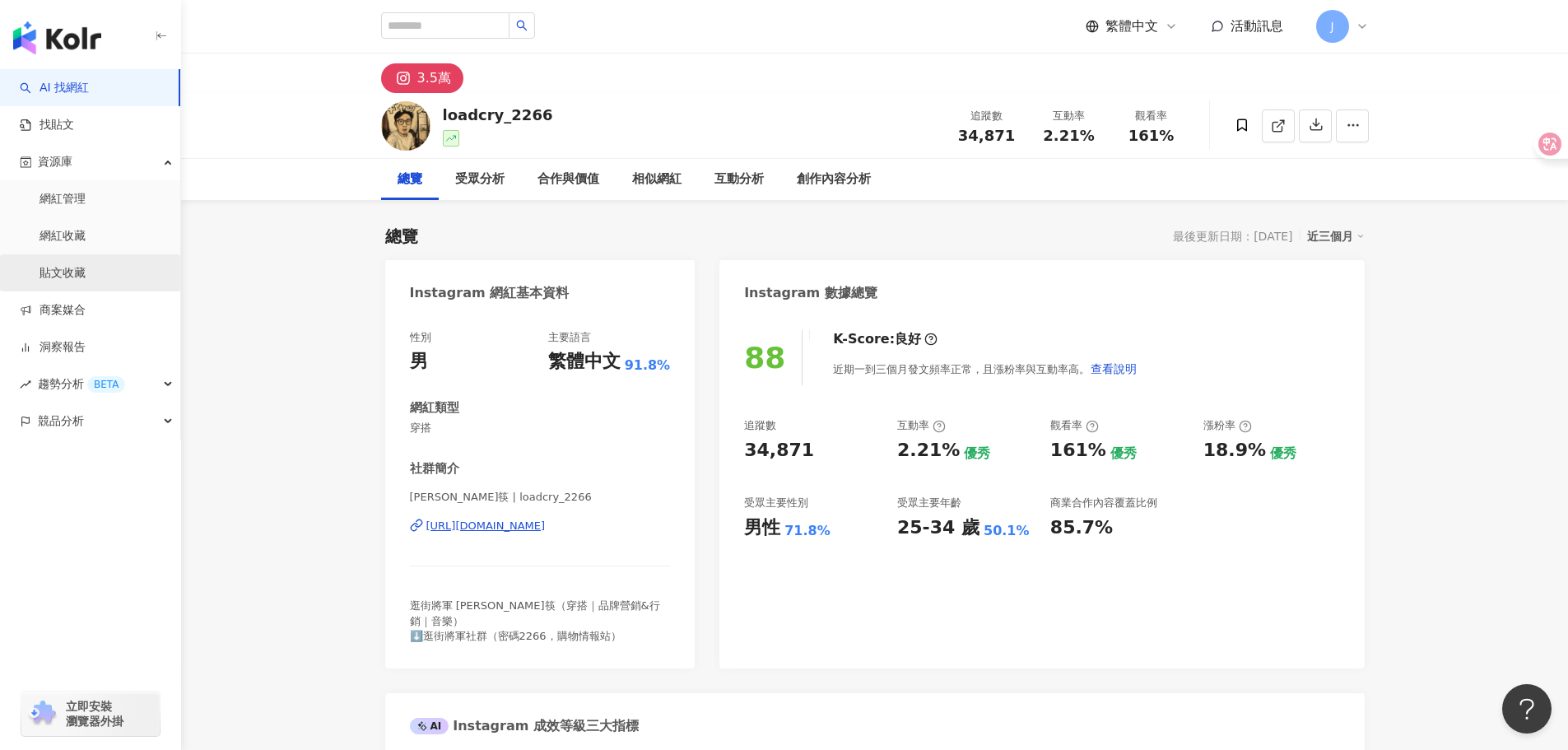
click at [85, 272] on link "貼文收藏" at bounding box center [63, 273] width 46 height 17
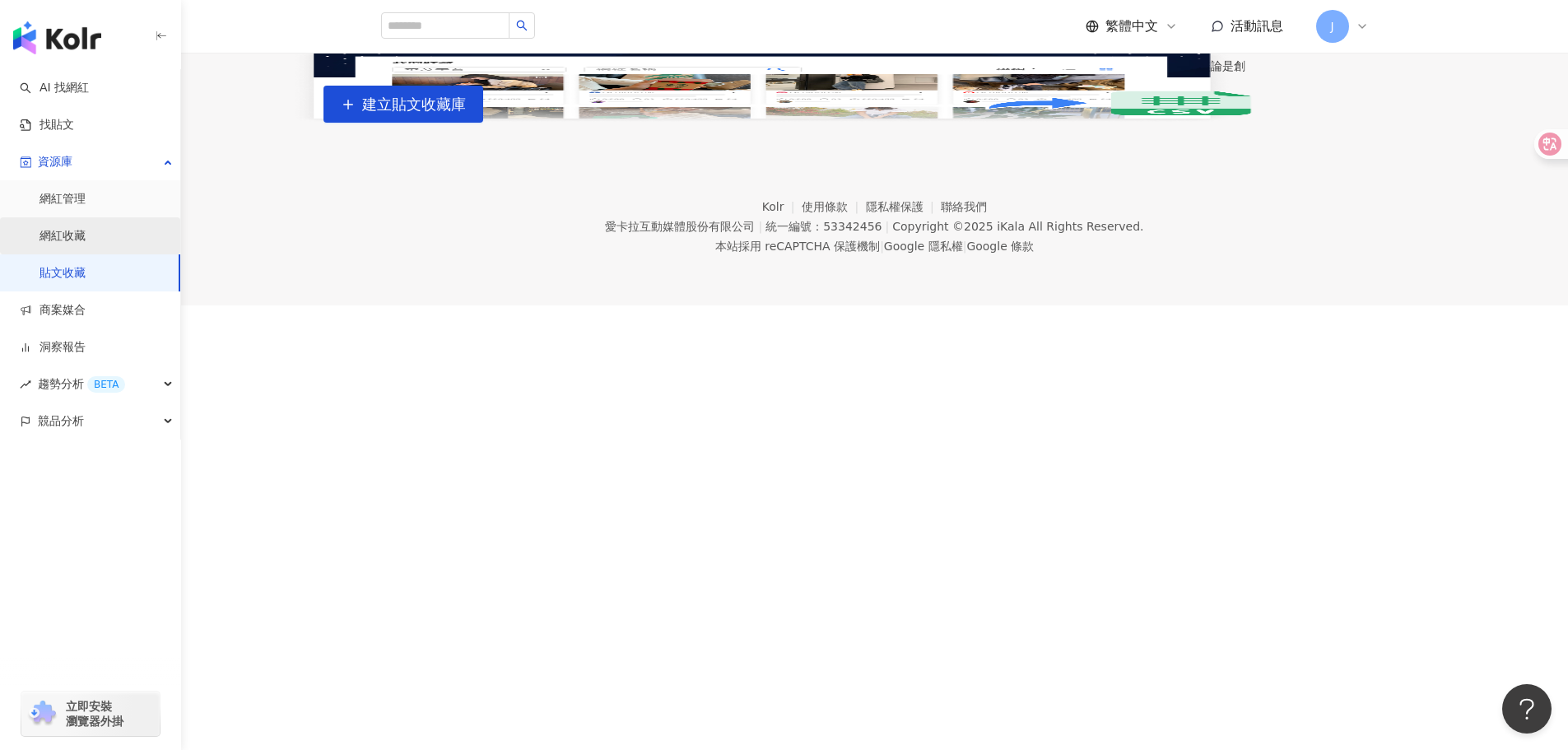
click at [85, 241] on link "網紅收藏" at bounding box center [63, 237] width 46 height 17
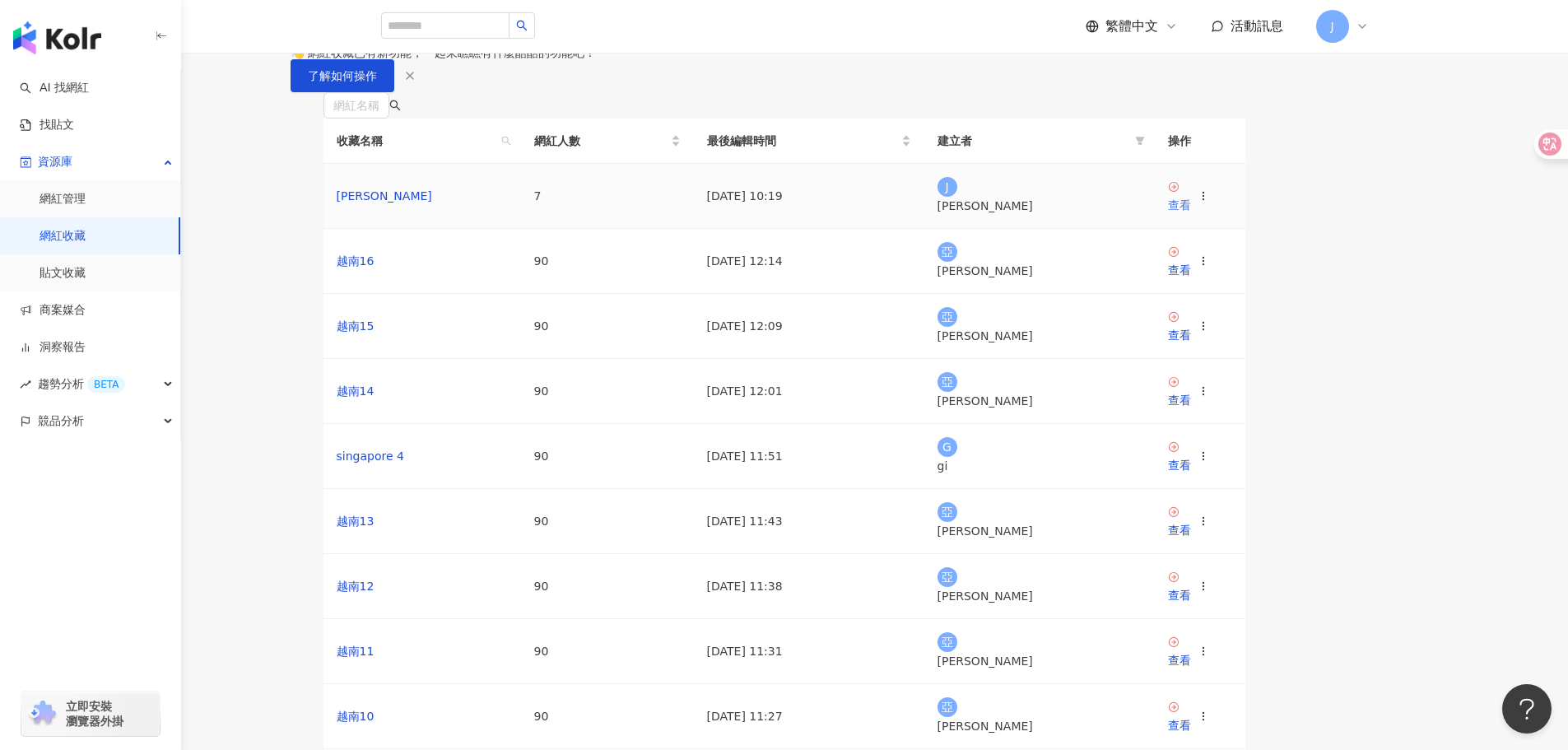
click at [1192, 214] on div "查看" at bounding box center [1180, 205] width 23 height 18
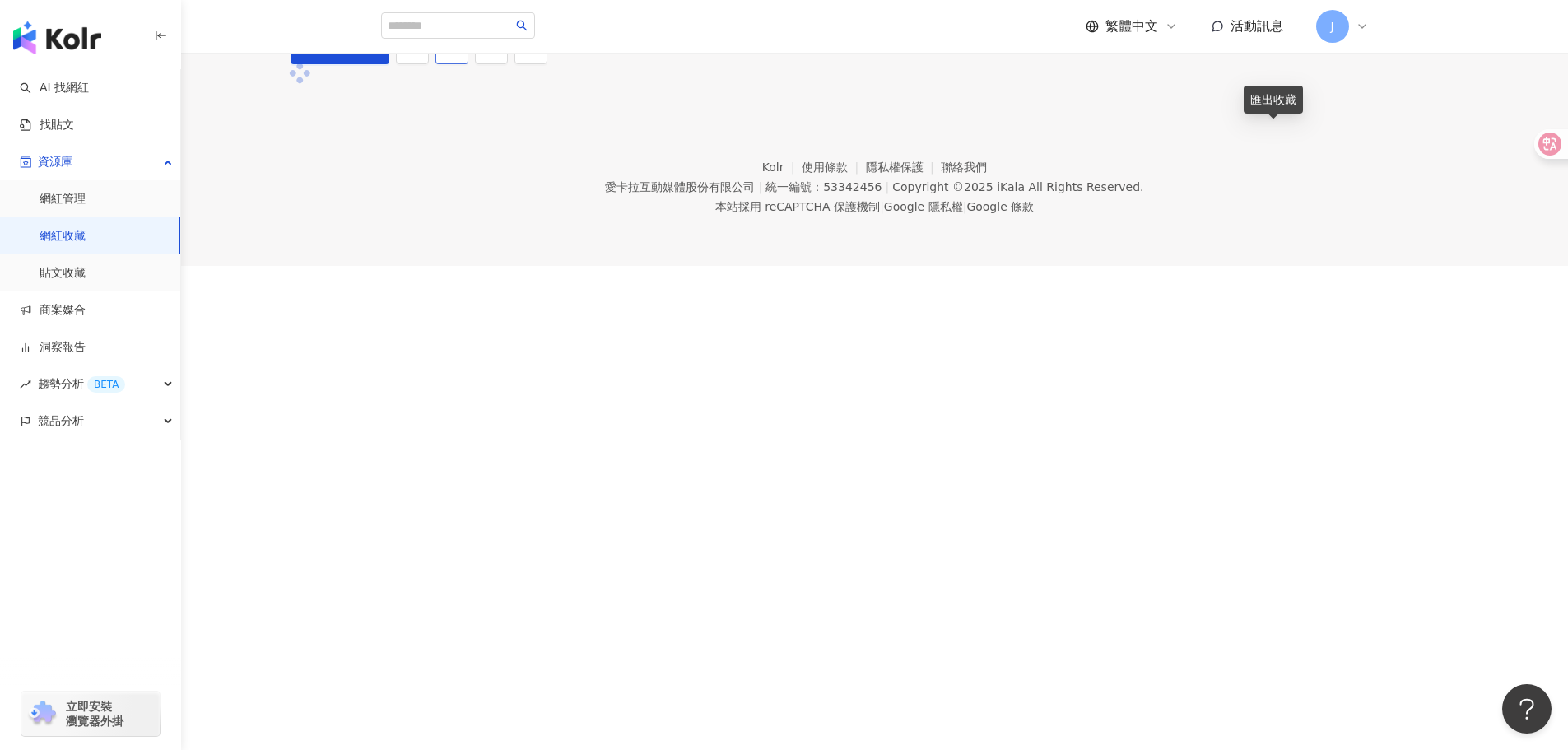
click at [458, 53] on icon "download" at bounding box center [452, 47] width 12 height 12
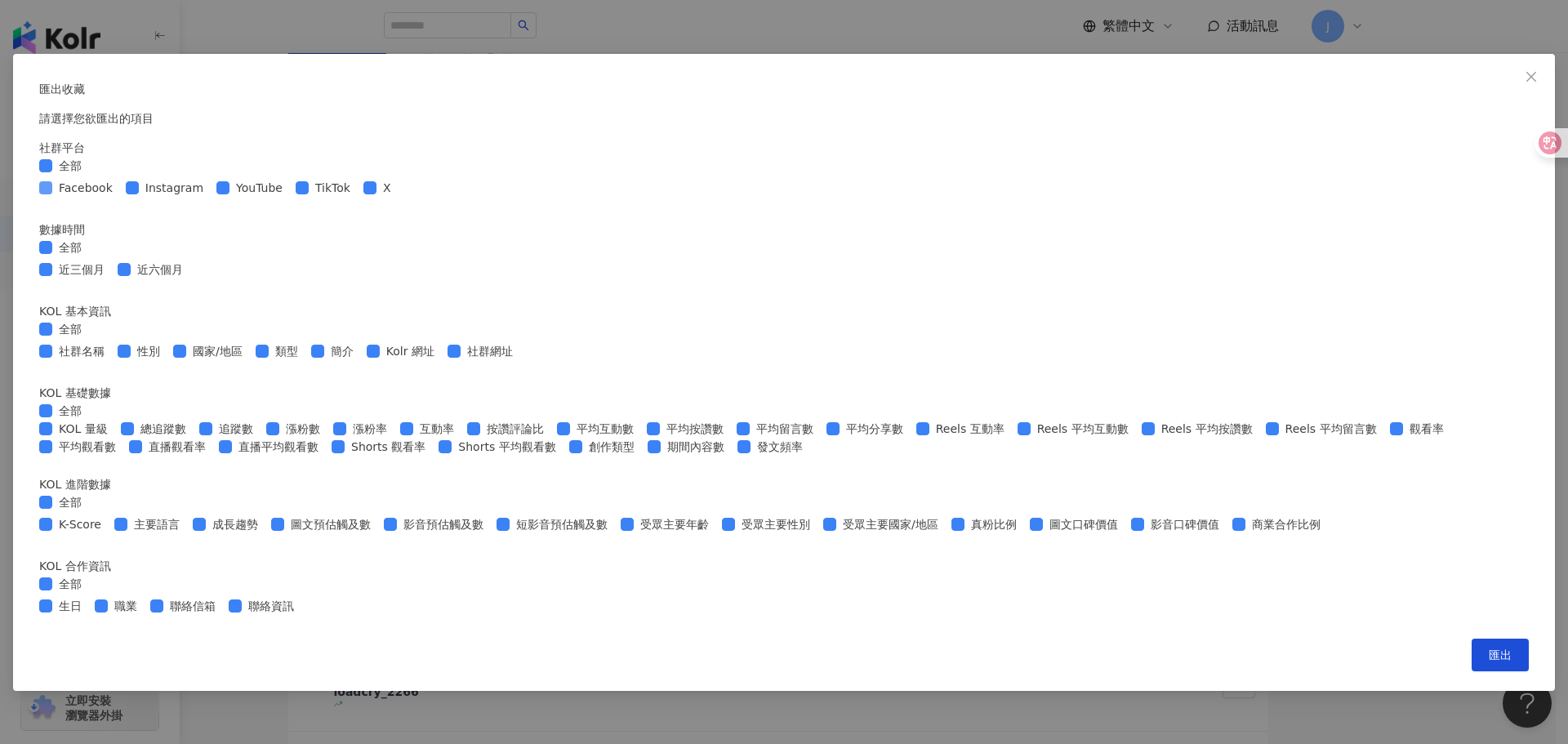
click at [119, 197] on span "Facebook" at bounding box center [86, 188] width 67 height 18
click at [357, 197] on span "TikTok" at bounding box center [332, 188] width 48 height 18
click at [398, 197] on span "X" at bounding box center [387, 188] width 21 height 18
click at [190, 278] on span "近六個月" at bounding box center [160, 269] width 59 height 18
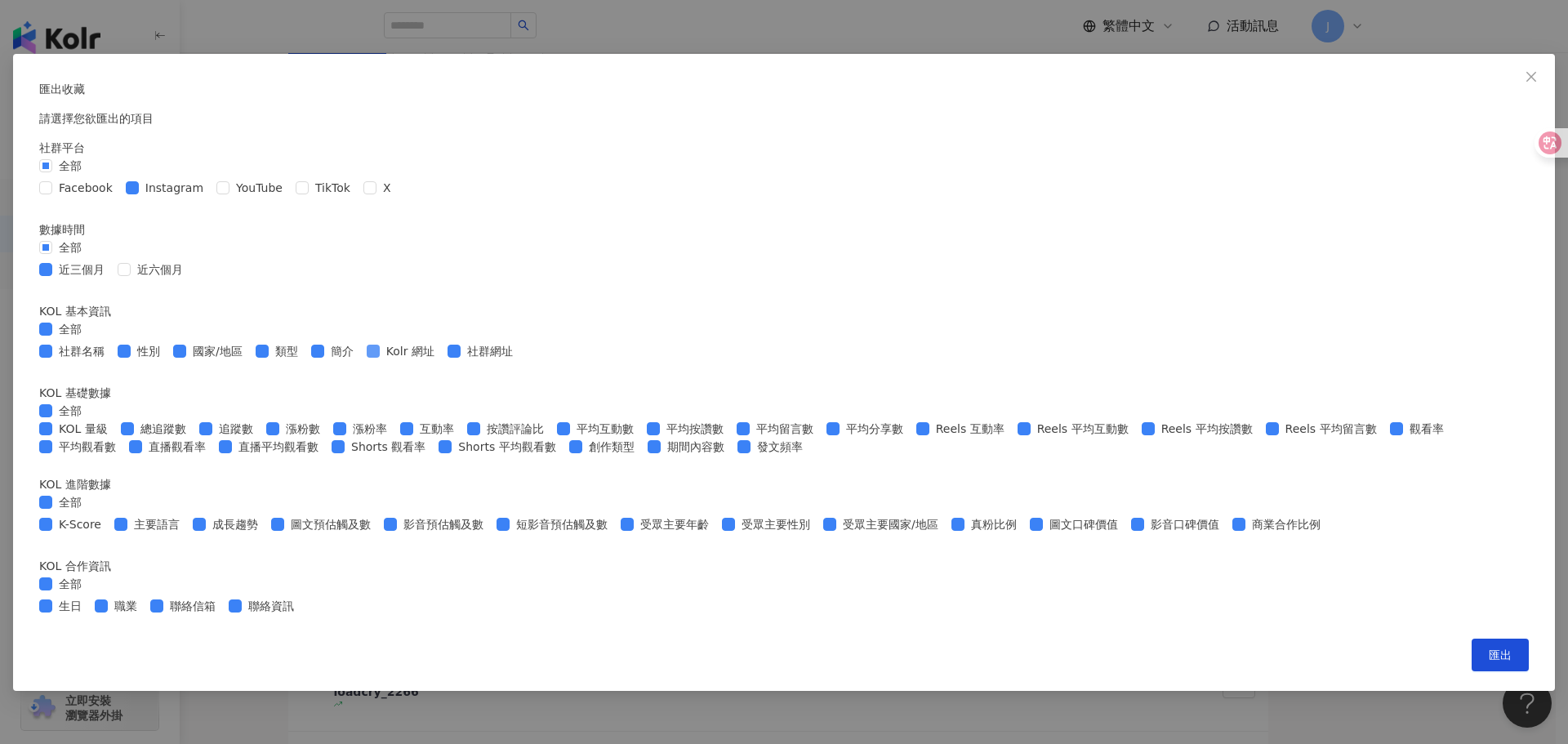
click at [441, 361] on span "Kolr 網址" at bounding box center [410, 351] width 62 height 18
click at [193, 438] on span "總追蹤數" at bounding box center [163, 429] width 59 height 18
click at [327, 438] on span "漲粉數" at bounding box center [303, 429] width 48 height 18
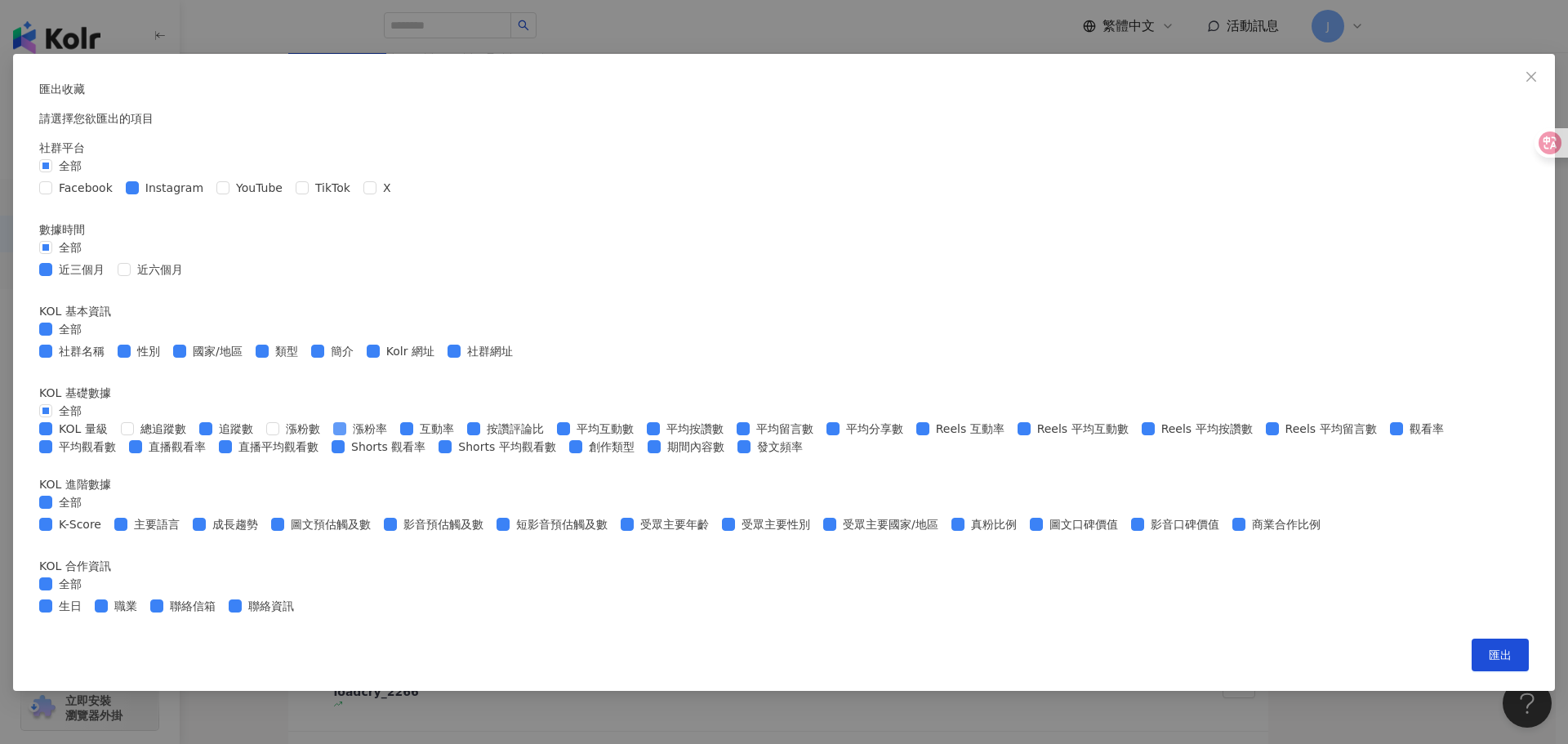
click at [394, 438] on span "漲粉率" at bounding box center [370, 429] width 48 height 18
click at [213, 445] on span "直播觀看率" at bounding box center [177, 447] width 71 height 18
click at [325, 448] on span "直播平均觀看數" at bounding box center [278, 447] width 93 height 18
click at [432, 456] on span "Shorts 觀看率" at bounding box center [388, 447] width 87 height 18
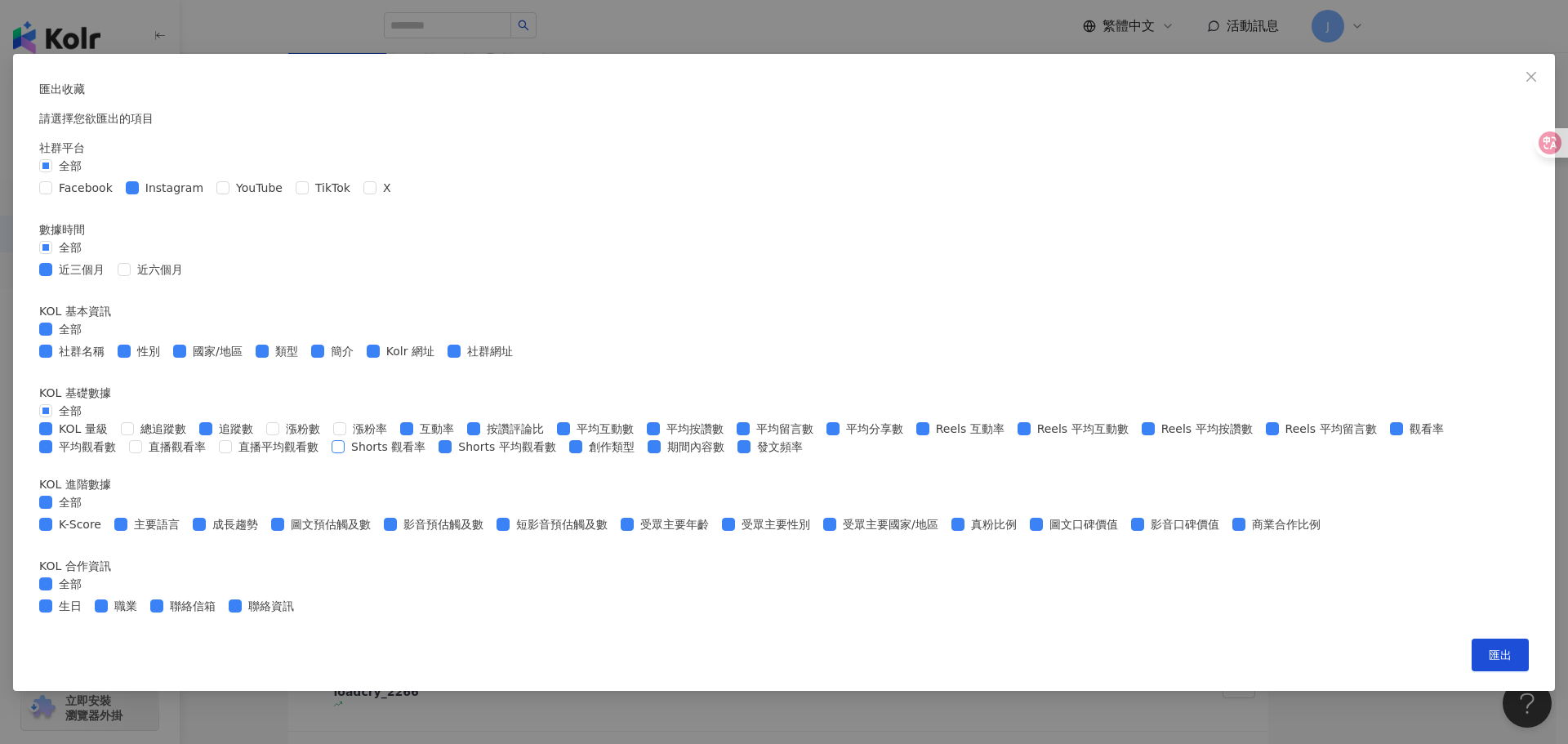
click at [432, 456] on span "Shorts 觀看率" at bounding box center [388, 447] width 87 height 18
click at [562, 456] on span "Shorts 平均觀看數" at bounding box center [507, 447] width 110 height 18
drag, startPoint x: 681, startPoint y: 470, endPoint x: 741, endPoint y: 474, distance: 60.1
click at [562, 456] on span "Shorts 平均觀看數" at bounding box center [507, 447] width 110 height 18
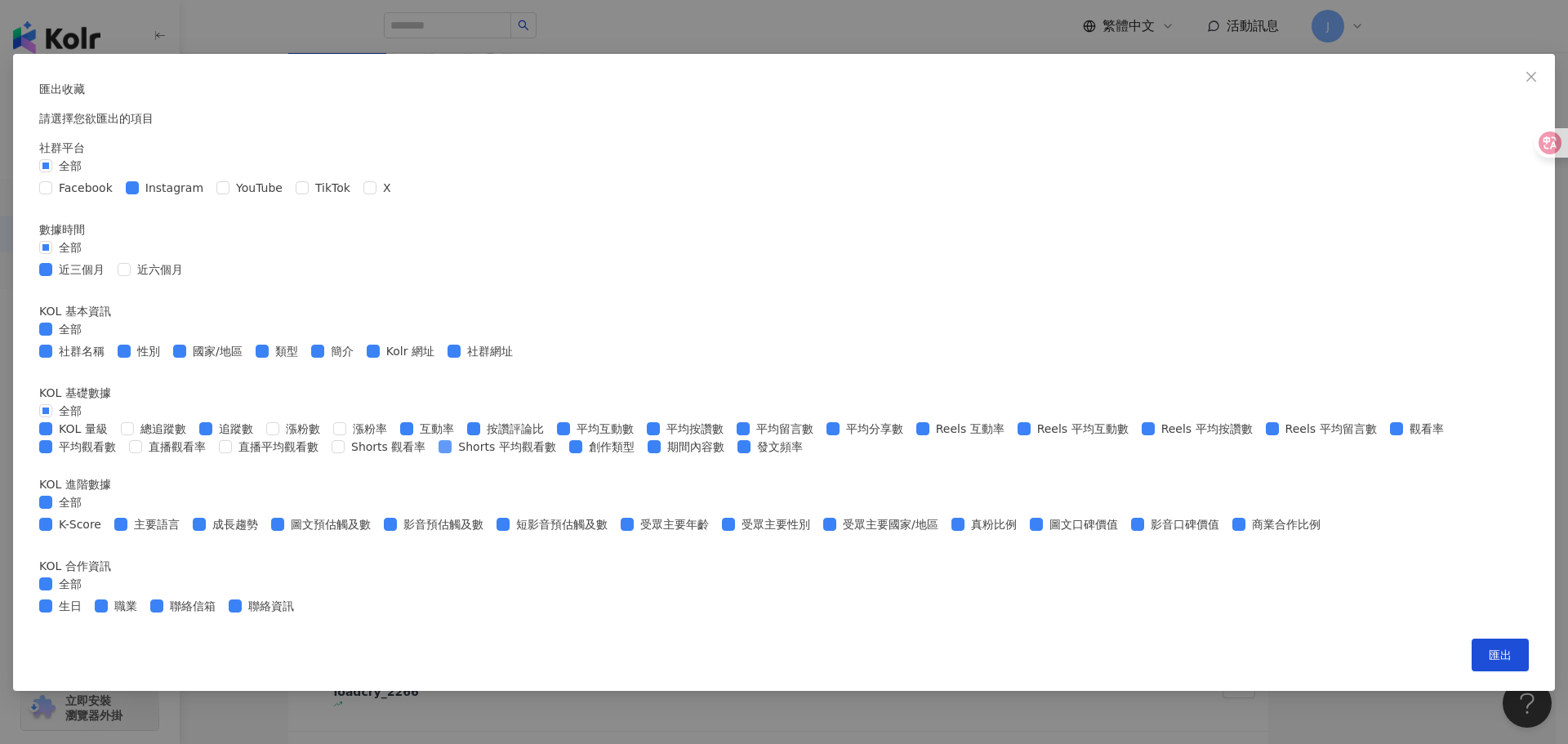
click at [562, 456] on span "Shorts 平均觀看數" at bounding box center [507, 447] width 110 height 18
click at [641, 456] on span "創作類型" at bounding box center [612, 447] width 59 height 18
click at [88, 615] on span "生日" at bounding box center [71, 606] width 36 height 18
click at [144, 615] on span "職業" at bounding box center [126, 606] width 36 height 18
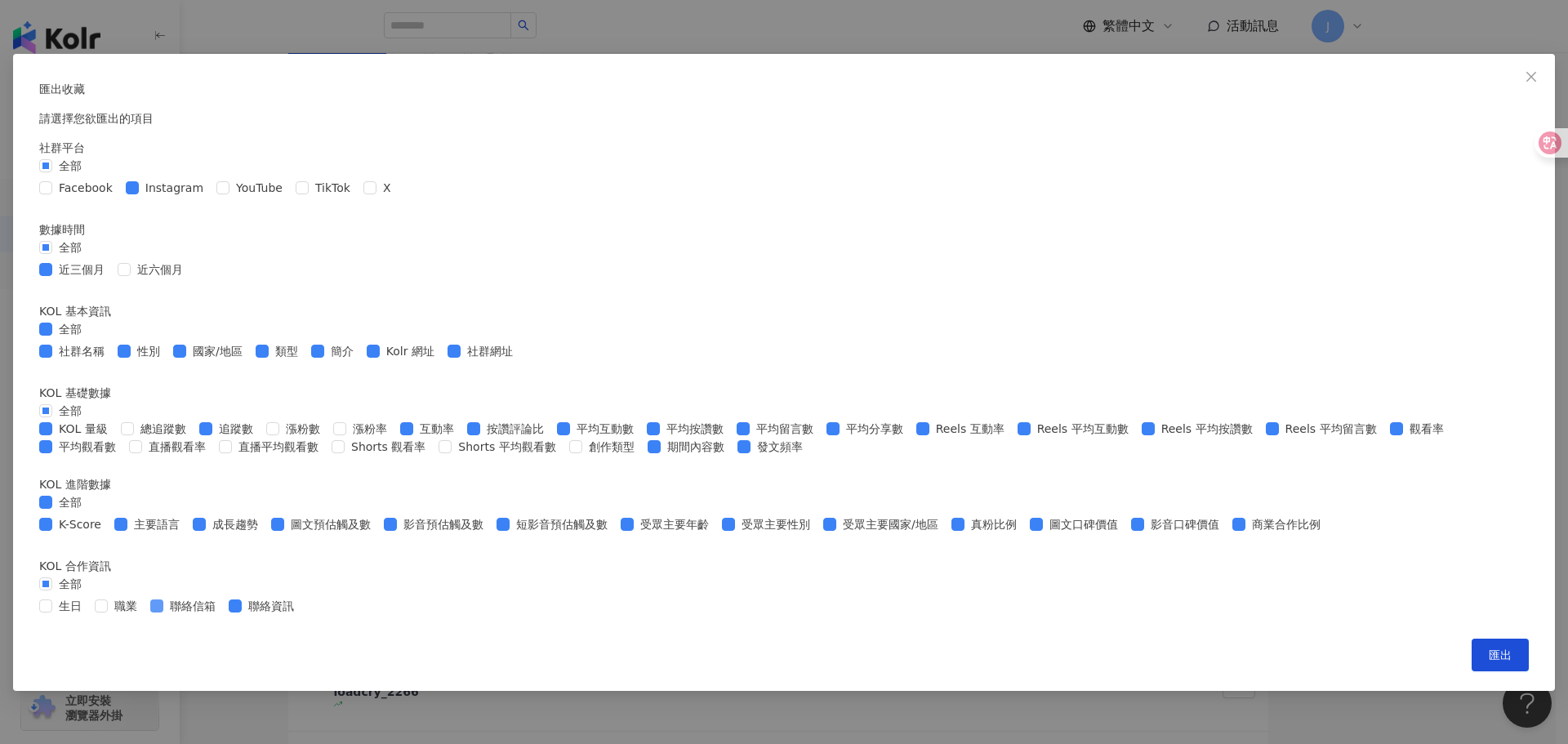
click at [163, 613] on span at bounding box center [157, 606] width 13 height 13
click at [300, 615] on span "聯絡資訊" at bounding box center [271, 606] width 59 height 18
click at [1489, 662] on span "匯出" at bounding box center [1501, 655] width 23 height 13
click at [1451, 483] on div "匯出收藏 請選擇您欲匯出的項目 社群平台 全部 Facebook Instagram YouTube TikTok X 數據時間 全部 近三個月 近六個月 K…" at bounding box center [784, 372] width 1568 height 744
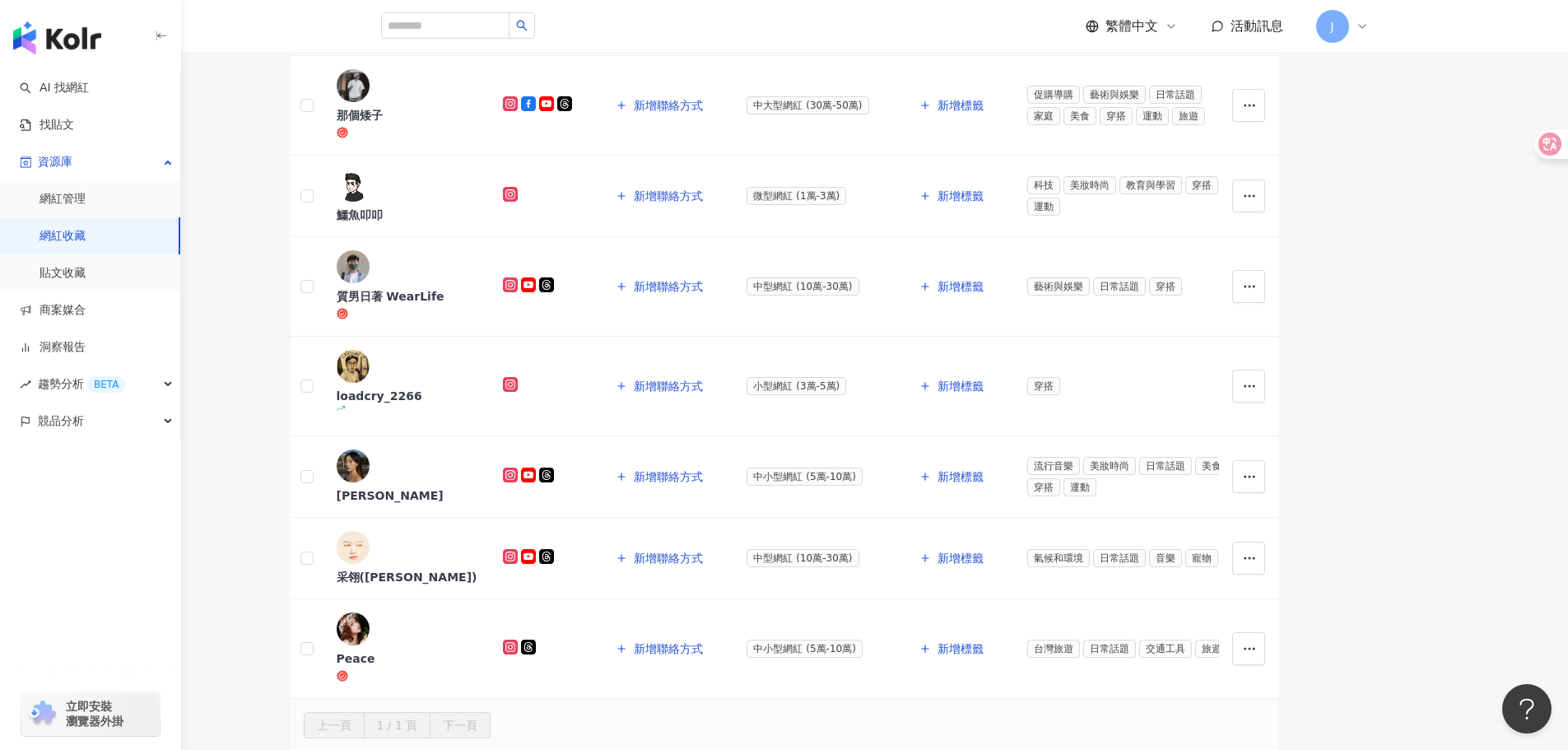
scroll to position [0, 0]
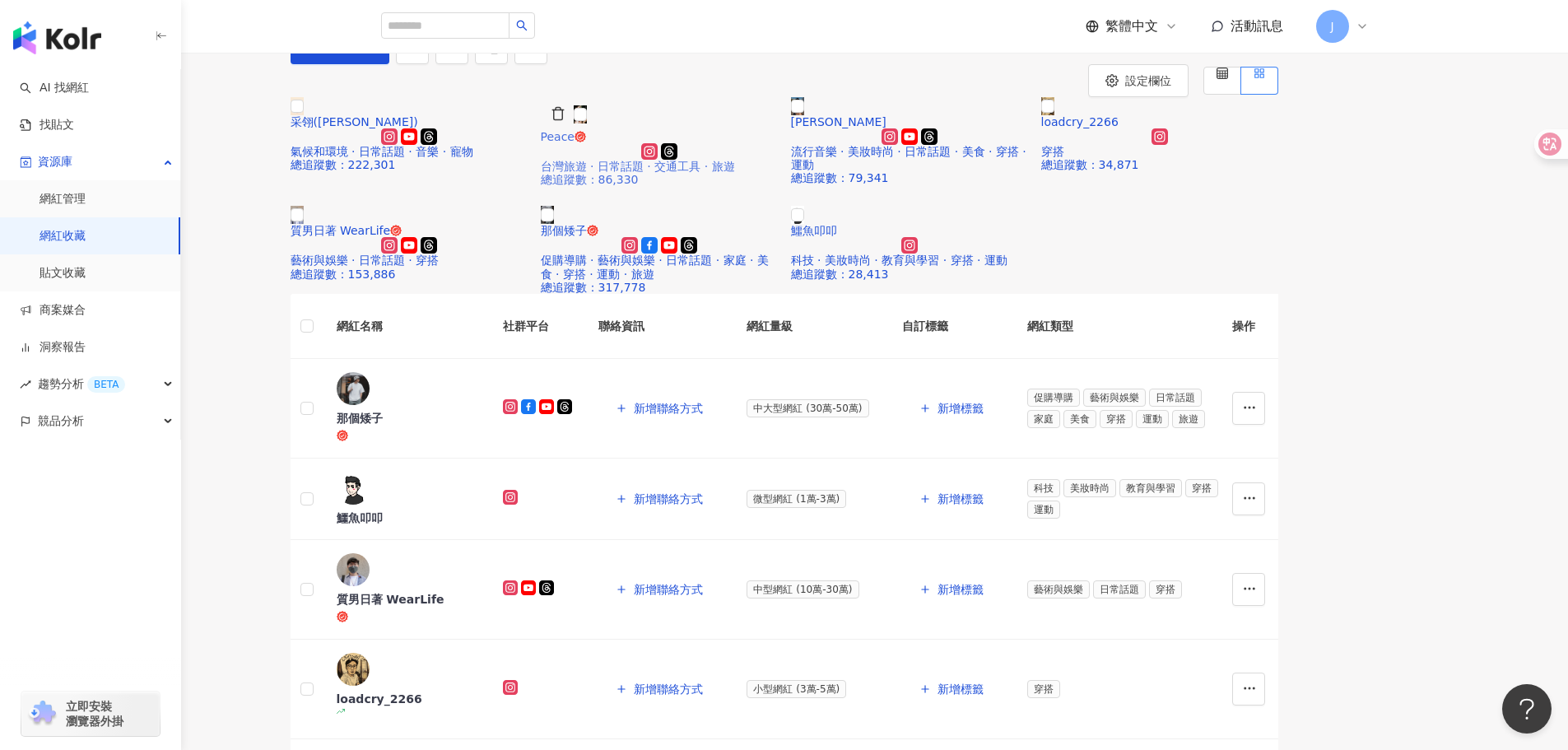
click at [587, 123] on img at bounding box center [580, 114] width 13 height 18
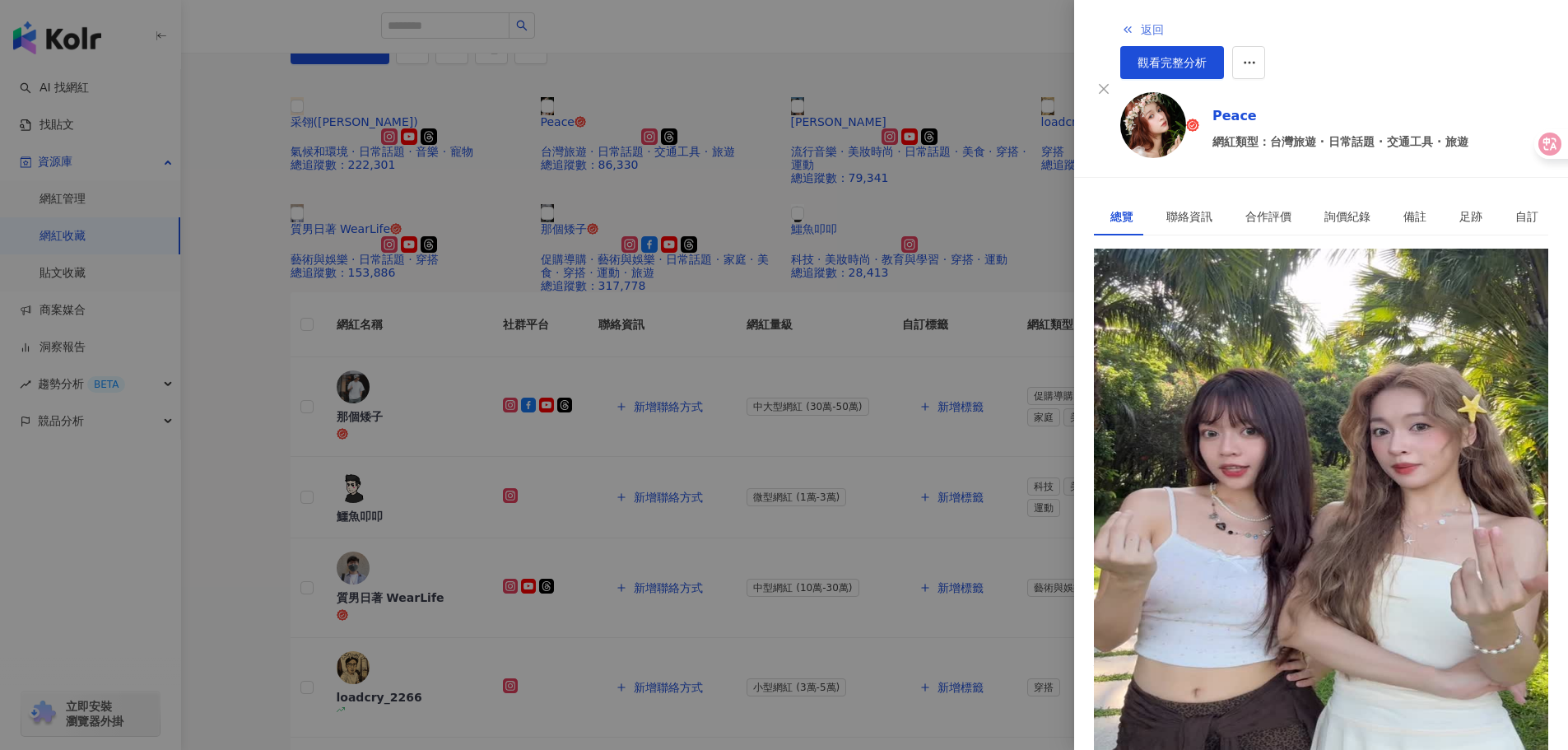
click at [1120, 33] on button "返回" at bounding box center [1143, 30] width 45 height 33
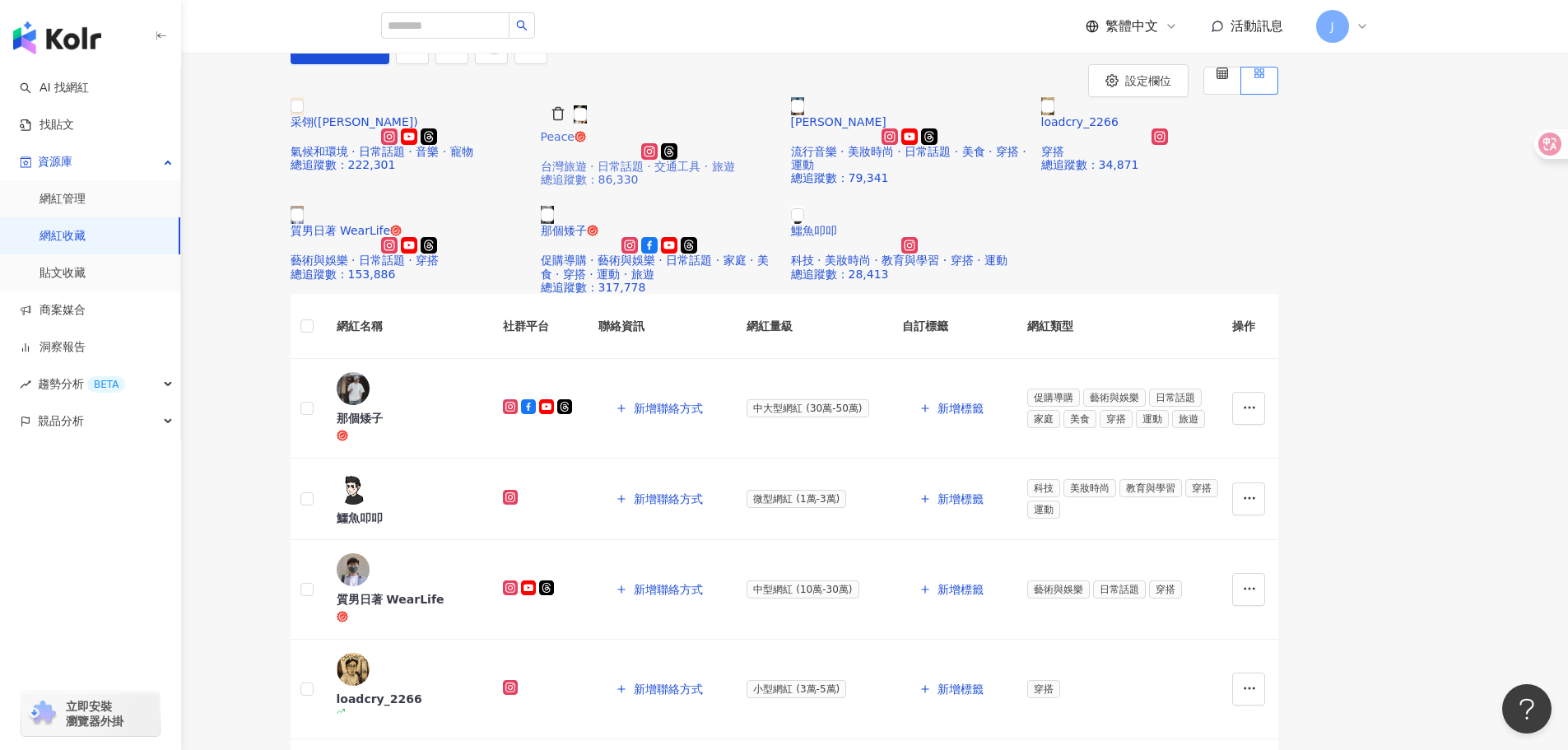
click at [778, 186] on div "Peace 台灣旅遊 · 日常話題 · 交通工具 · 旅遊 總追蹤數 ： 86,330" at bounding box center [659, 158] width 237 height 56
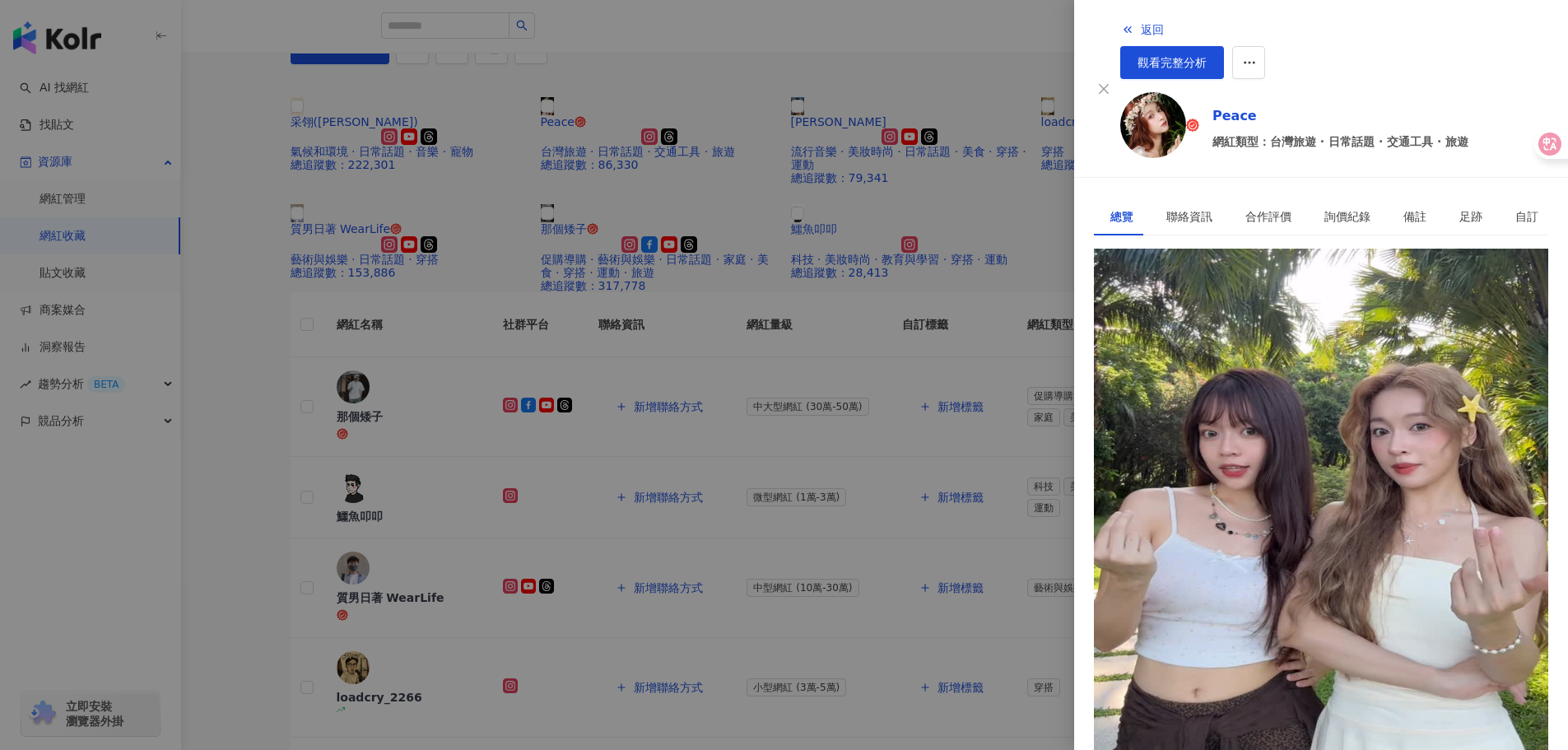
drag, startPoint x: 1104, startPoint y: 26, endPoint x: 1082, endPoint y: 38, distance: 25.1
click at [1120, 26] on button "返回" at bounding box center [1143, 30] width 45 height 33
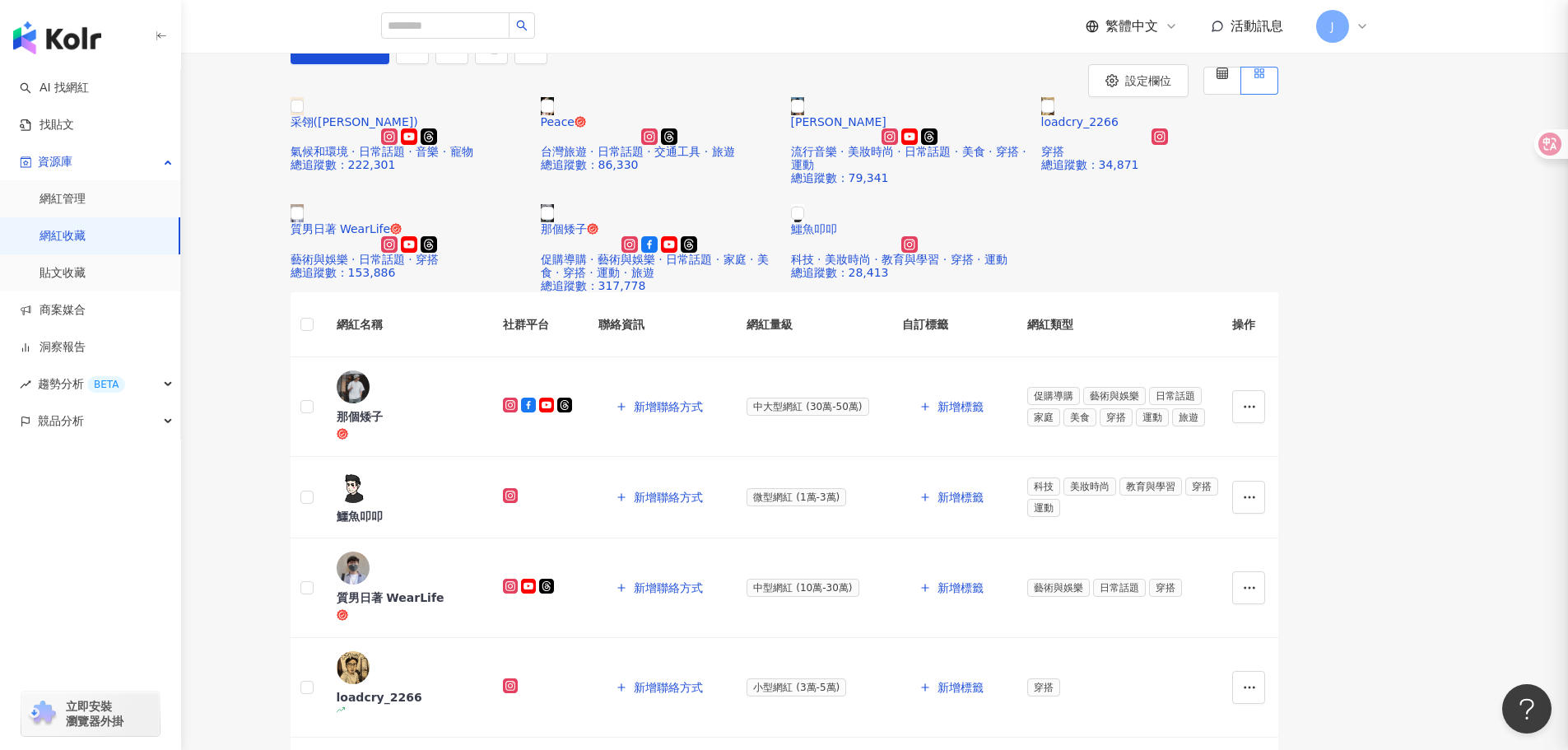
click at [819, 175] on div at bounding box center [784, 375] width 1568 height 750
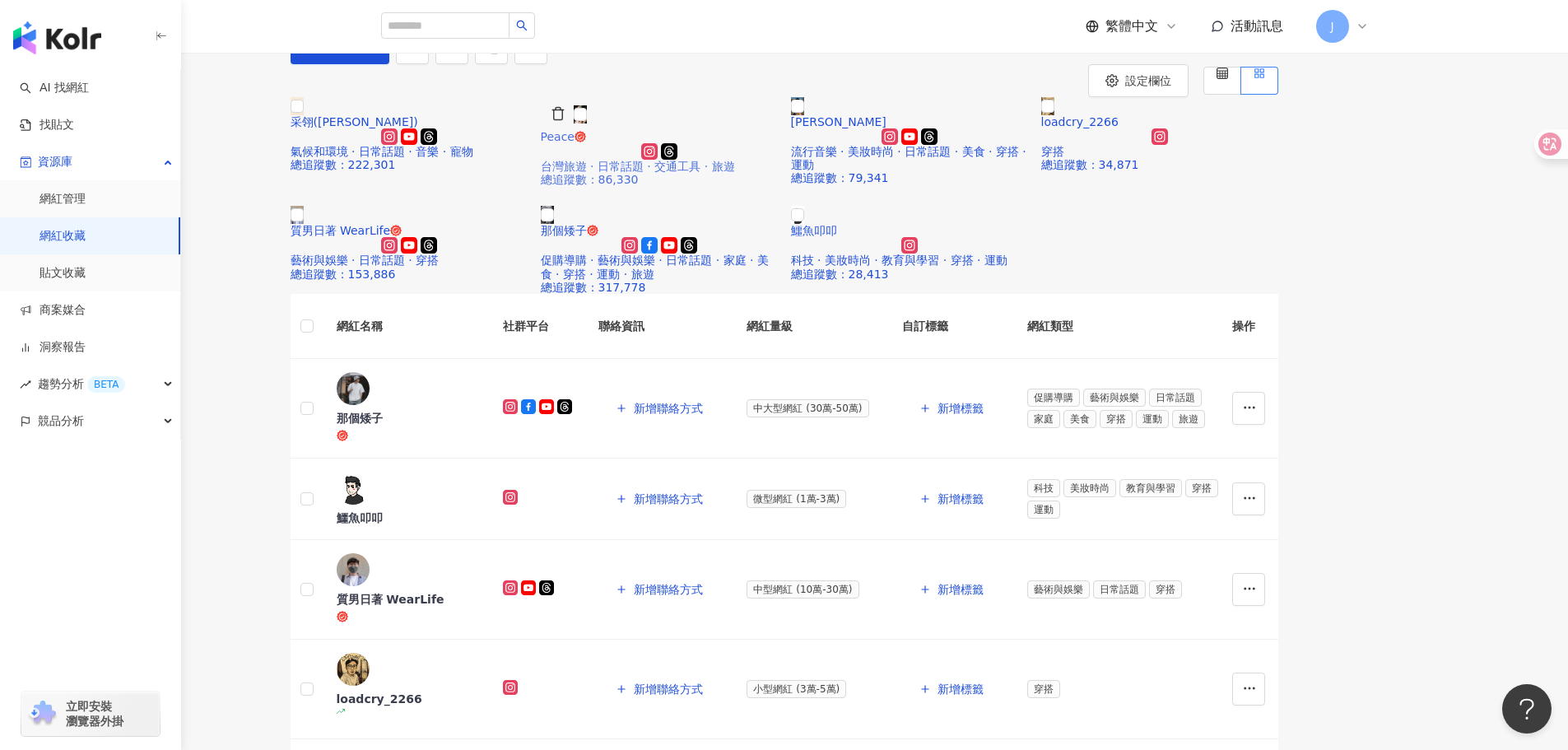
click at [769, 173] on div "台灣旅遊 · 日常話題 · 交通工具 · 旅遊" at bounding box center [659, 166] width 237 height 13
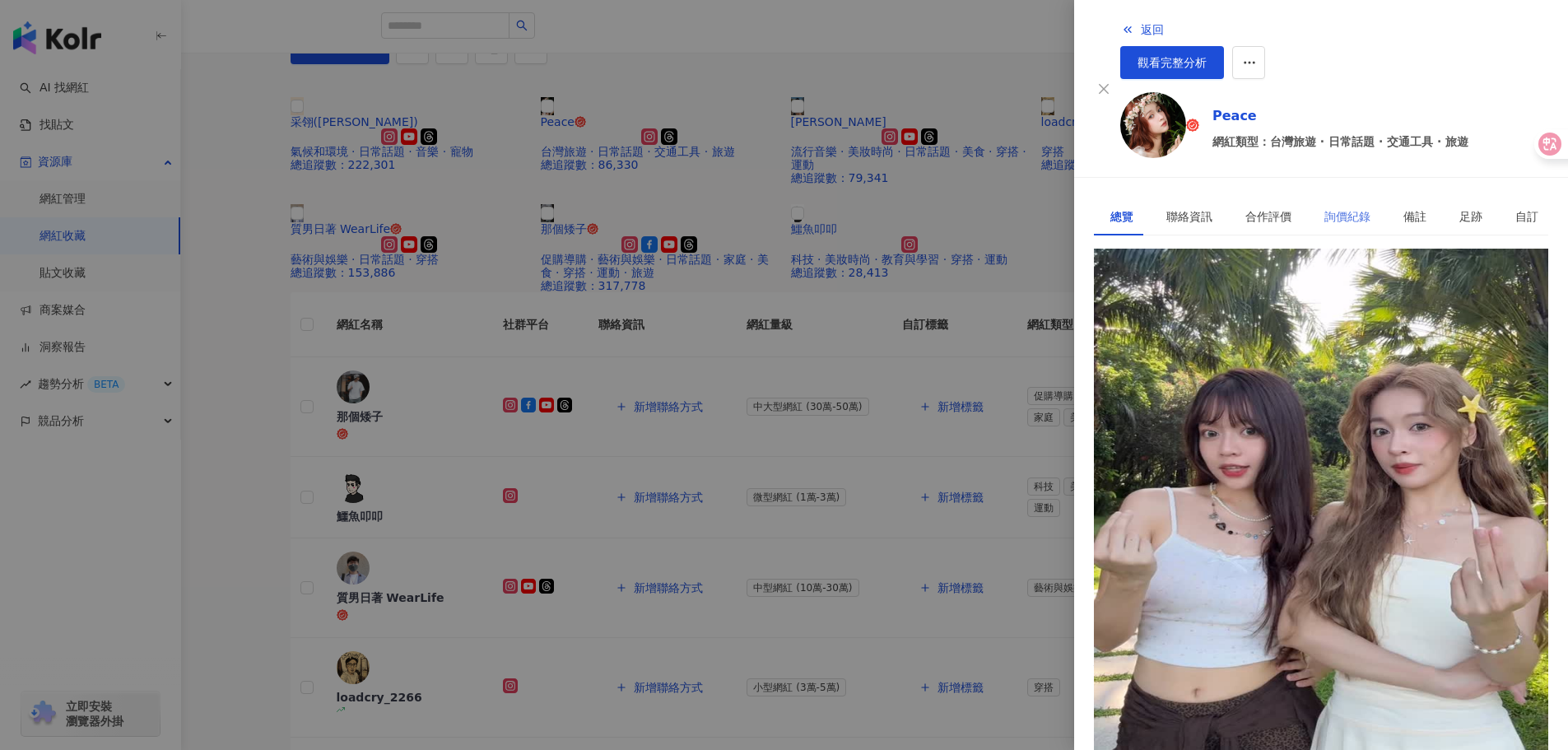
scroll to position [165, 0]
click at [1325, 208] on div "詢價紀錄" at bounding box center [1348, 217] width 46 height 18
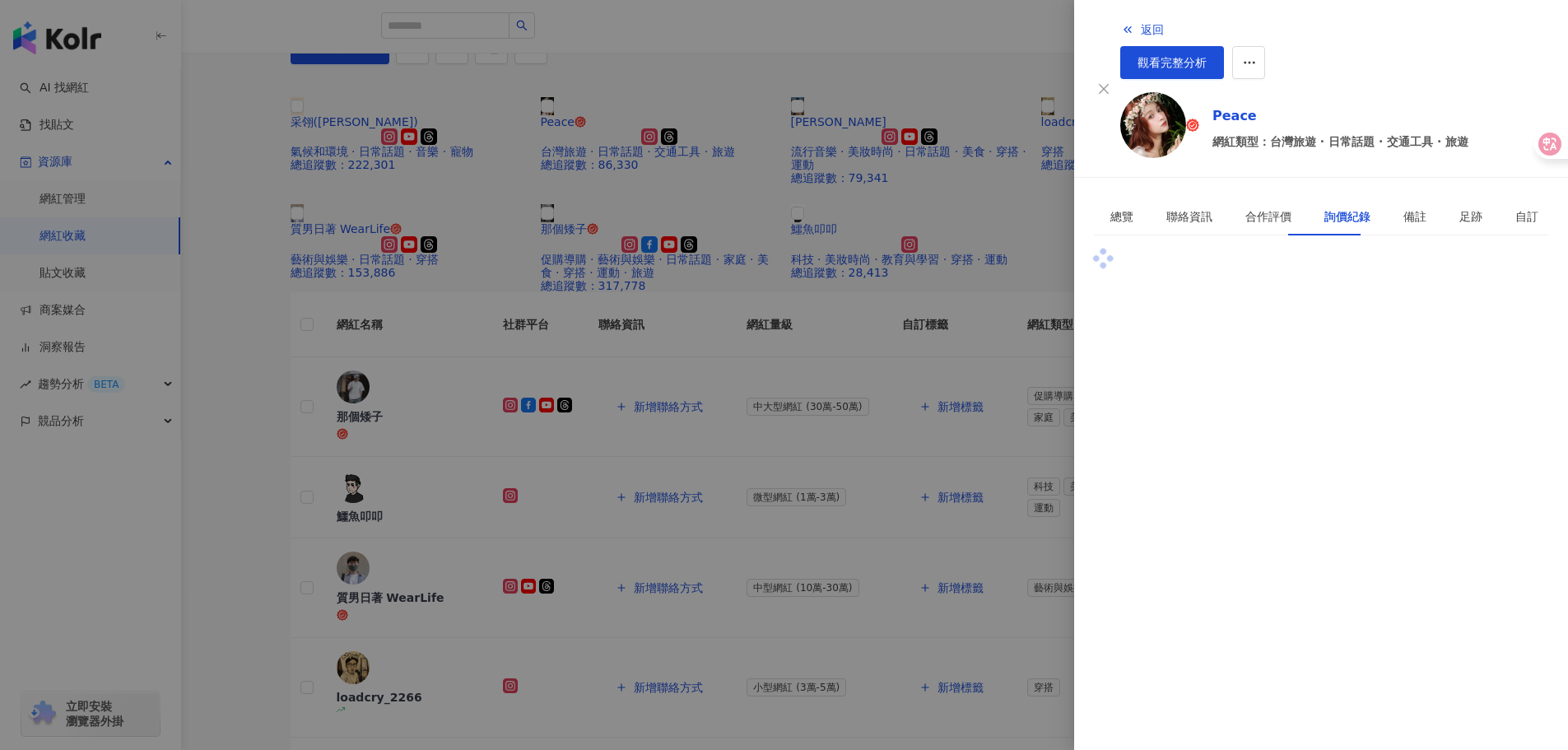
scroll to position [0, 0]
click at [1265, 208] on div "合作評價" at bounding box center [1268, 217] width 46 height 18
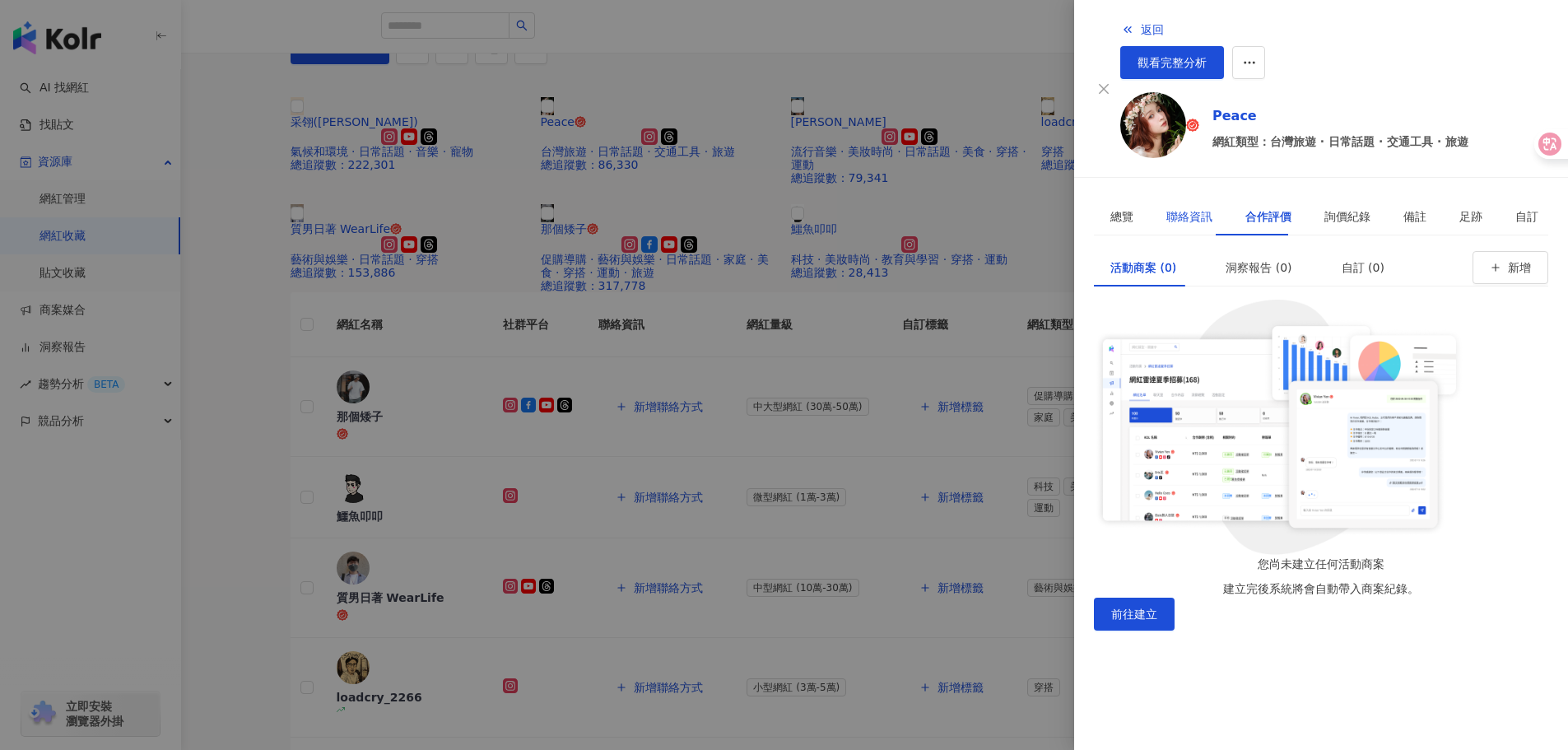
click at [1191, 208] on div "聯絡資訊" at bounding box center [1190, 217] width 46 height 18
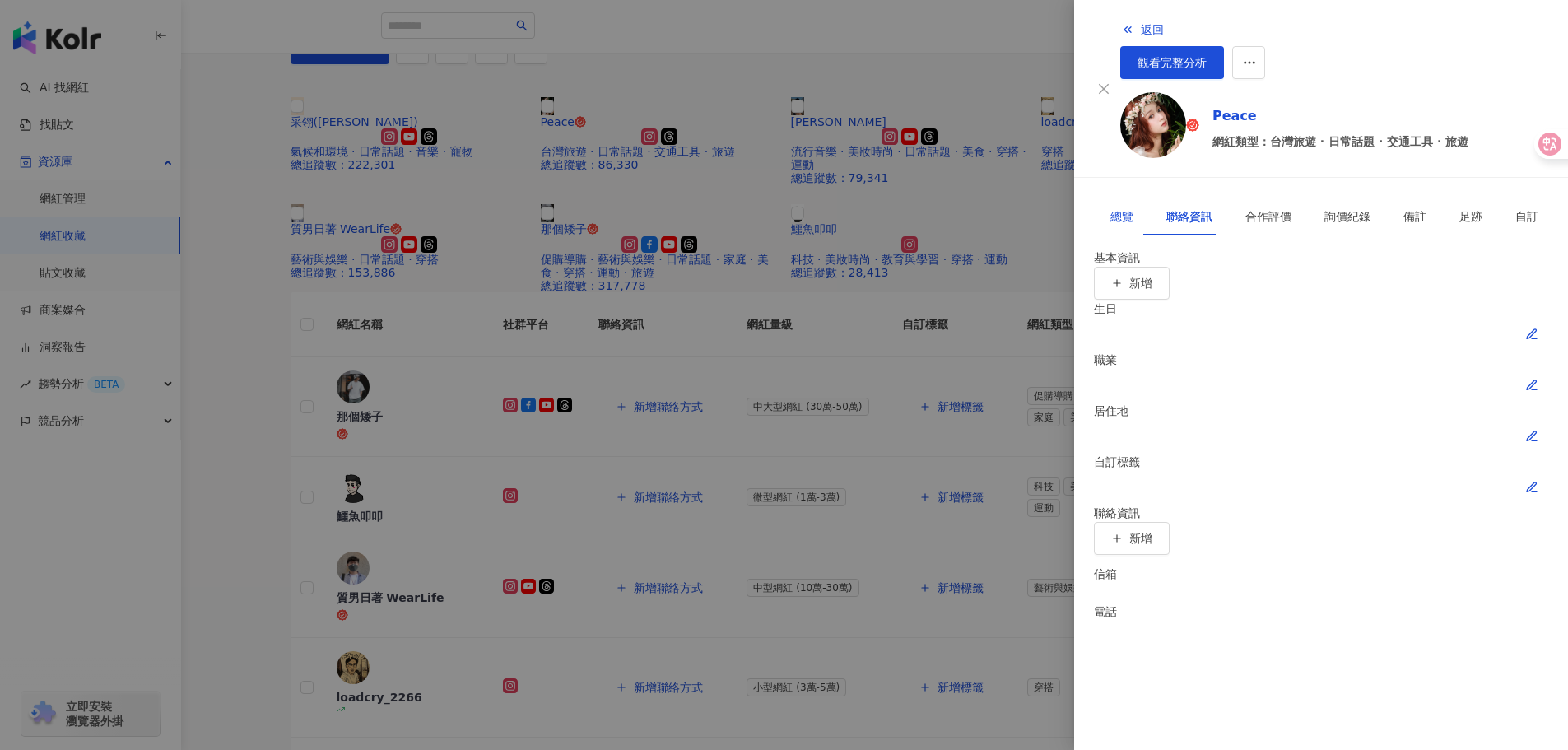
click at [1123, 208] on div "總覽" at bounding box center [1122, 217] width 23 height 18
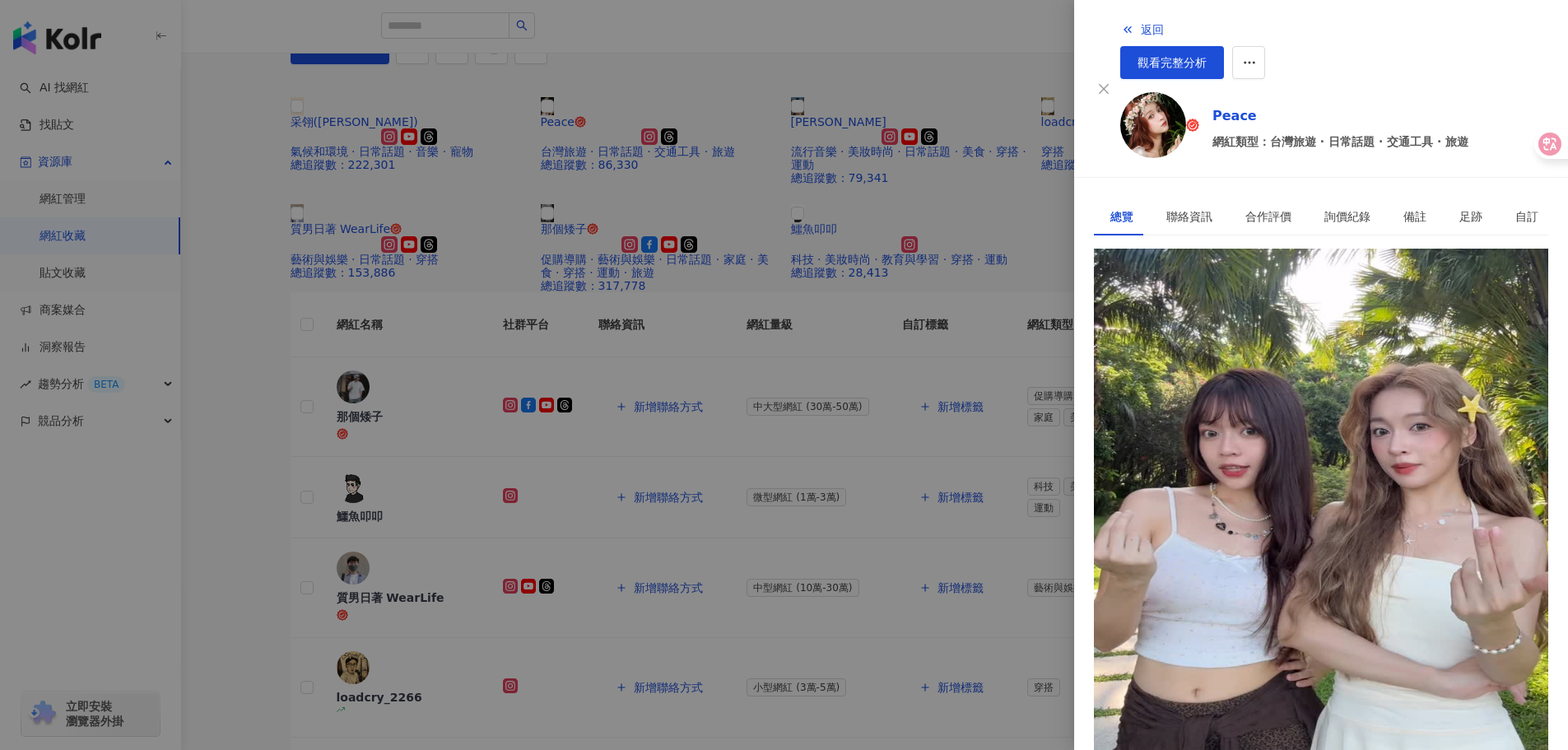
scroll to position [301, 0]
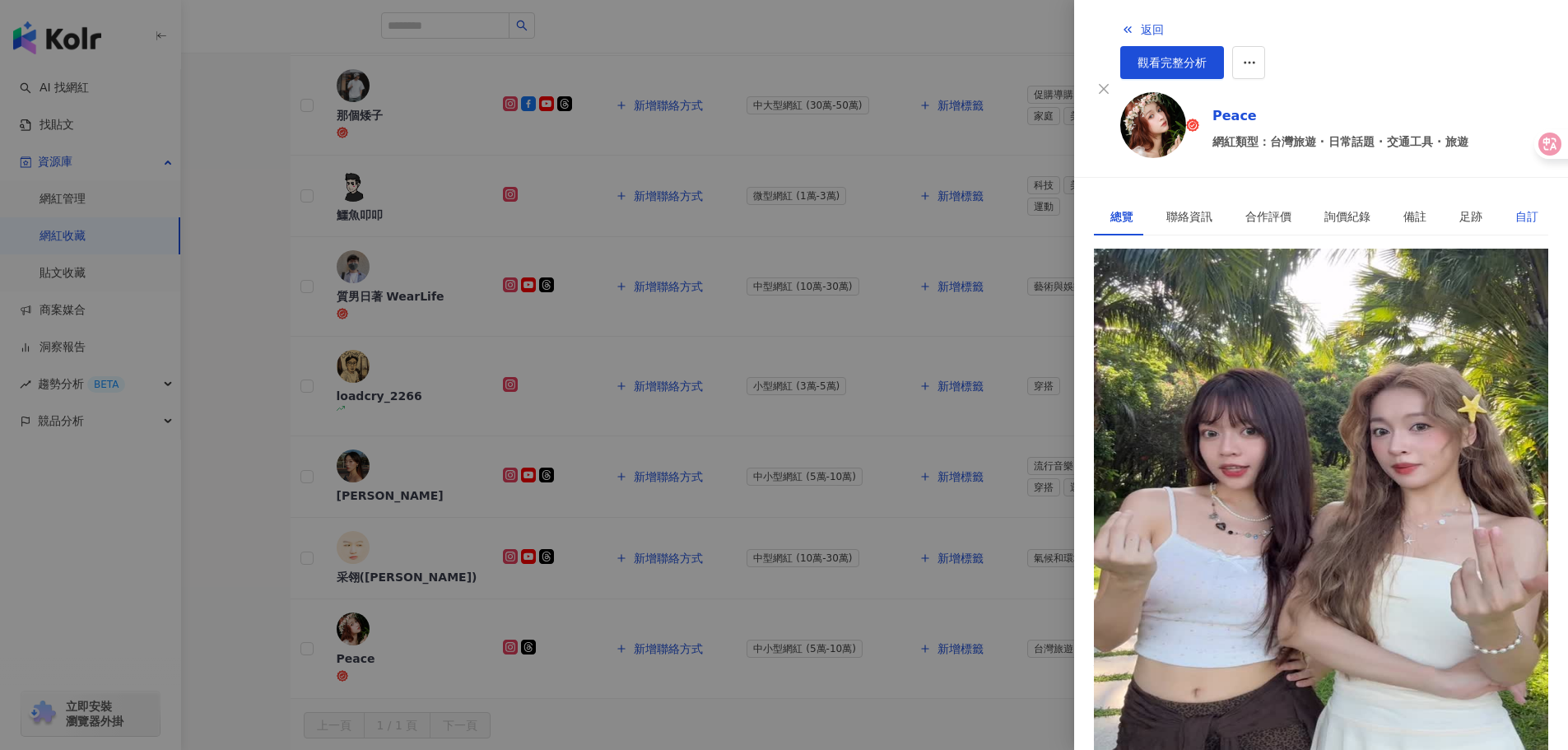
click at [1516, 208] on div "自訂" at bounding box center [1527, 217] width 23 height 18
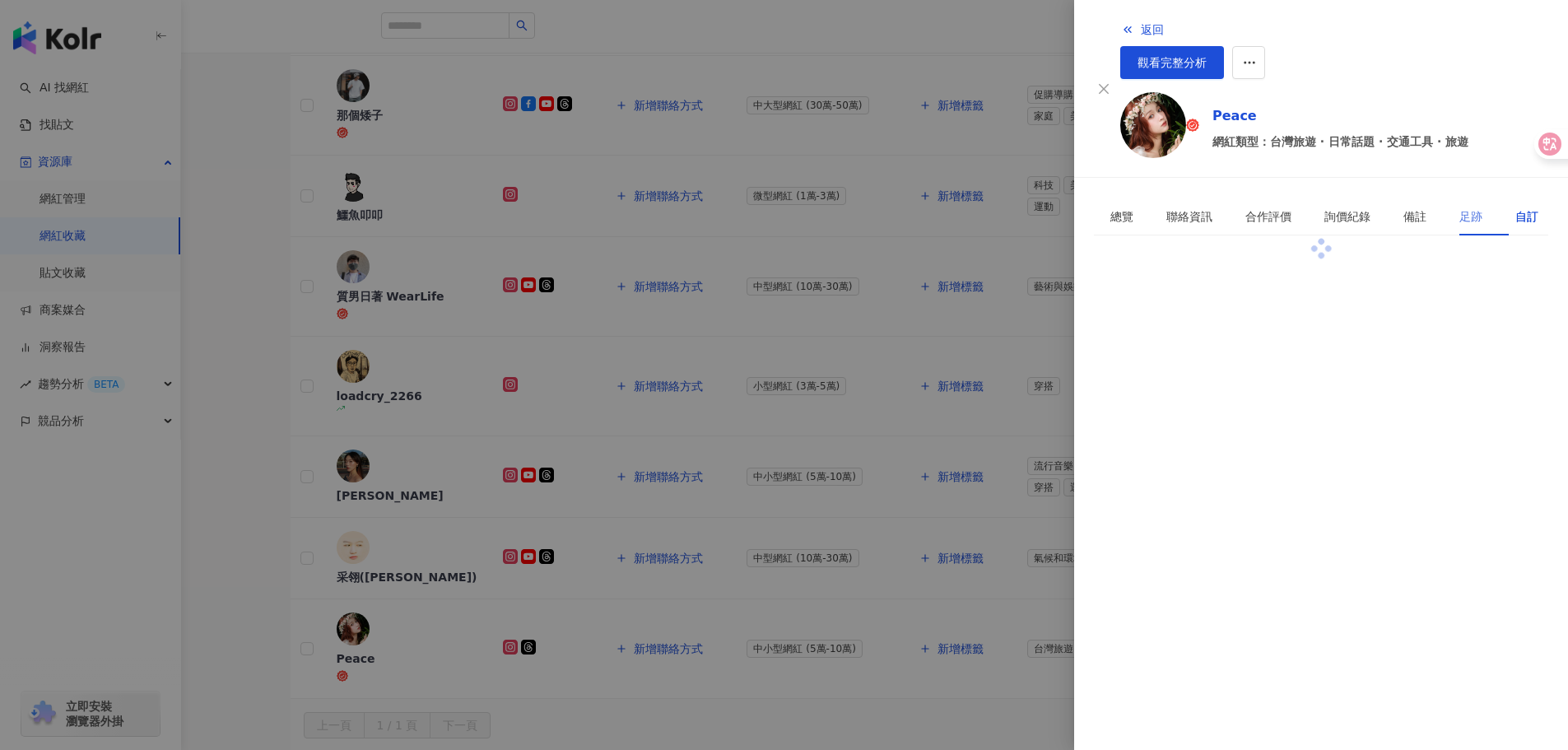
scroll to position [0, 0]
click at [1460, 208] on div "足跡" at bounding box center [1471, 217] width 23 height 18
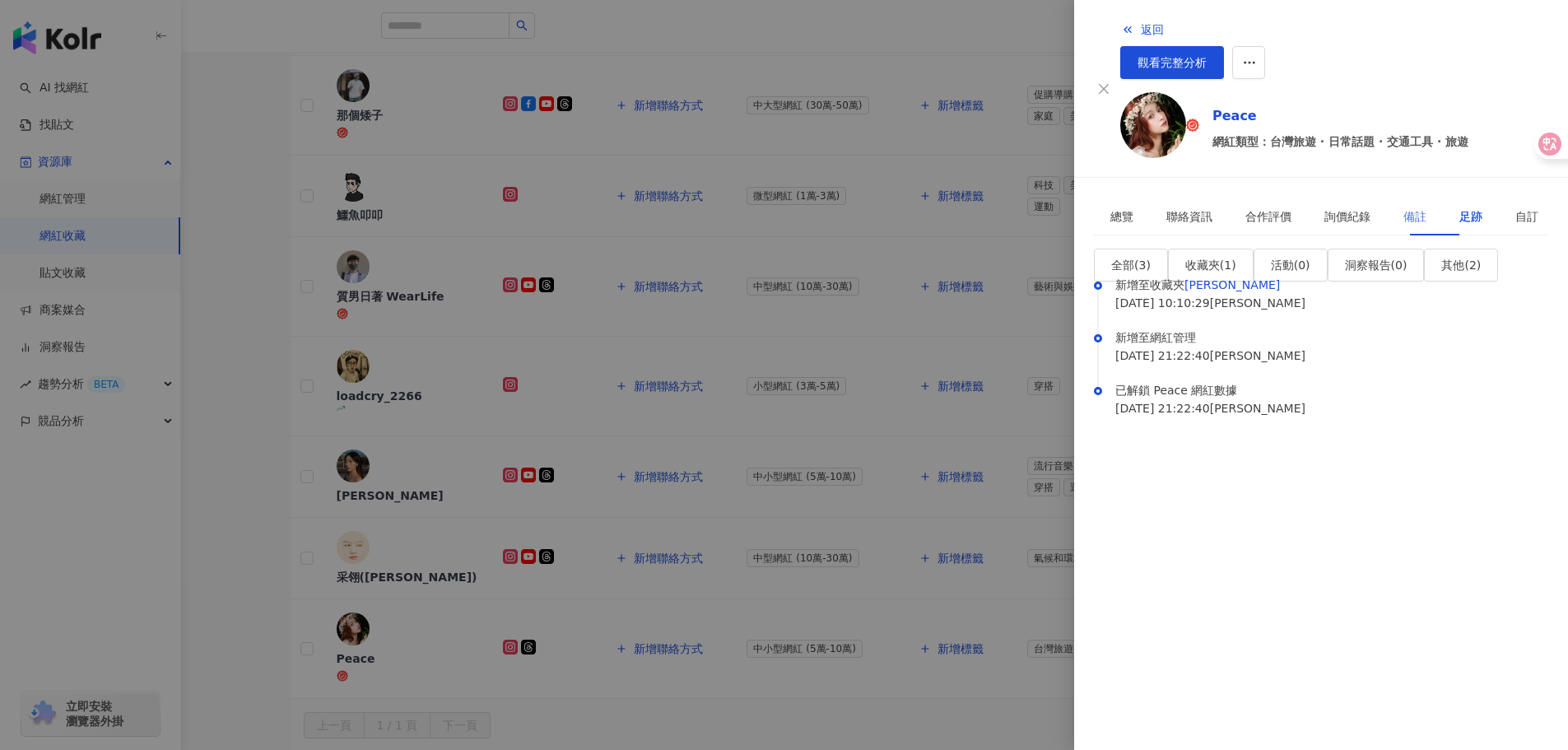
click at [1398, 198] on div "備註" at bounding box center [1415, 217] width 56 height 38
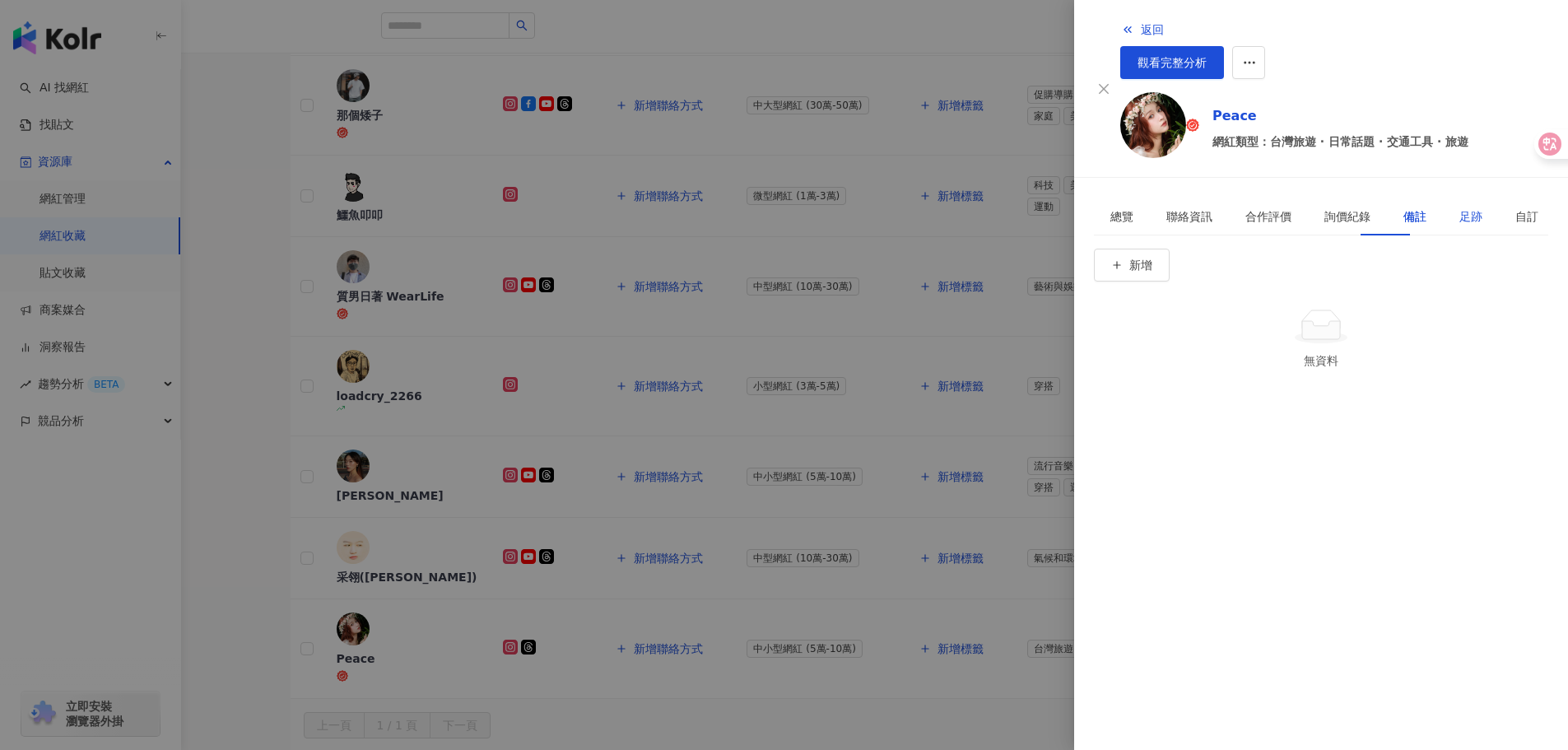
click at [1460, 208] on div "足跡" at bounding box center [1471, 217] width 23 height 18
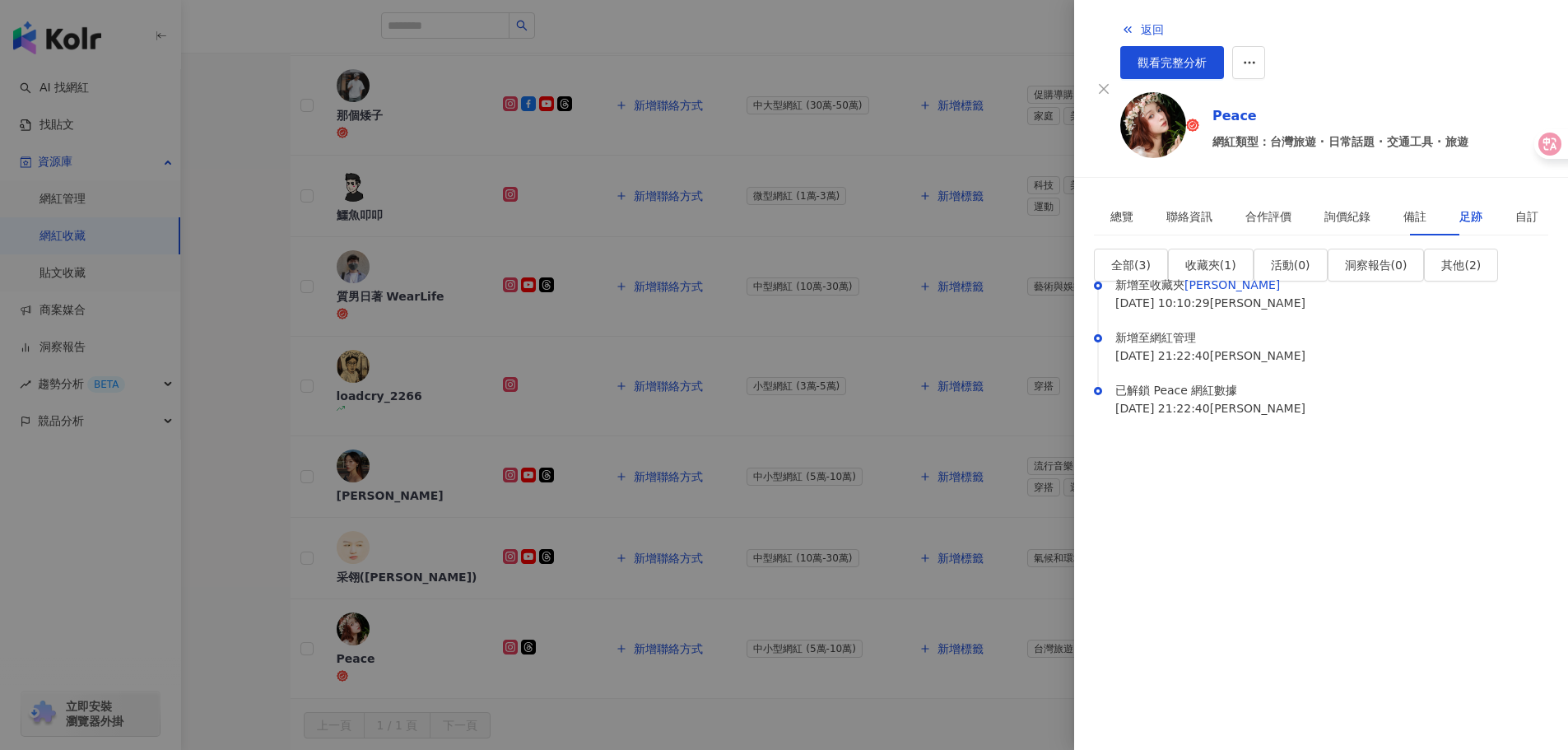
click at [1436, 248] on div "全部 ( 3 ) 收藏夾 ( 1 ) 活動 ( 0 ) 洞察報告 ( 0 ) 其他 ( 2 ) 新增至收藏夾 MERRELL 2025/08/14 10:10…" at bounding box center [1321, 348] width 454 height 200
drag, startPoint x: 1425, startPoint y: 212, endPoint x: 1410, endPoint y: 175, distance: 39.9
click at [1441, 258] on span "其他 ( 2 )" at bounding box center [1461, 265] width 40 height 13
click at [1397, 198] on div "備註" at bounding box center [1415, 217] width 56 height 38
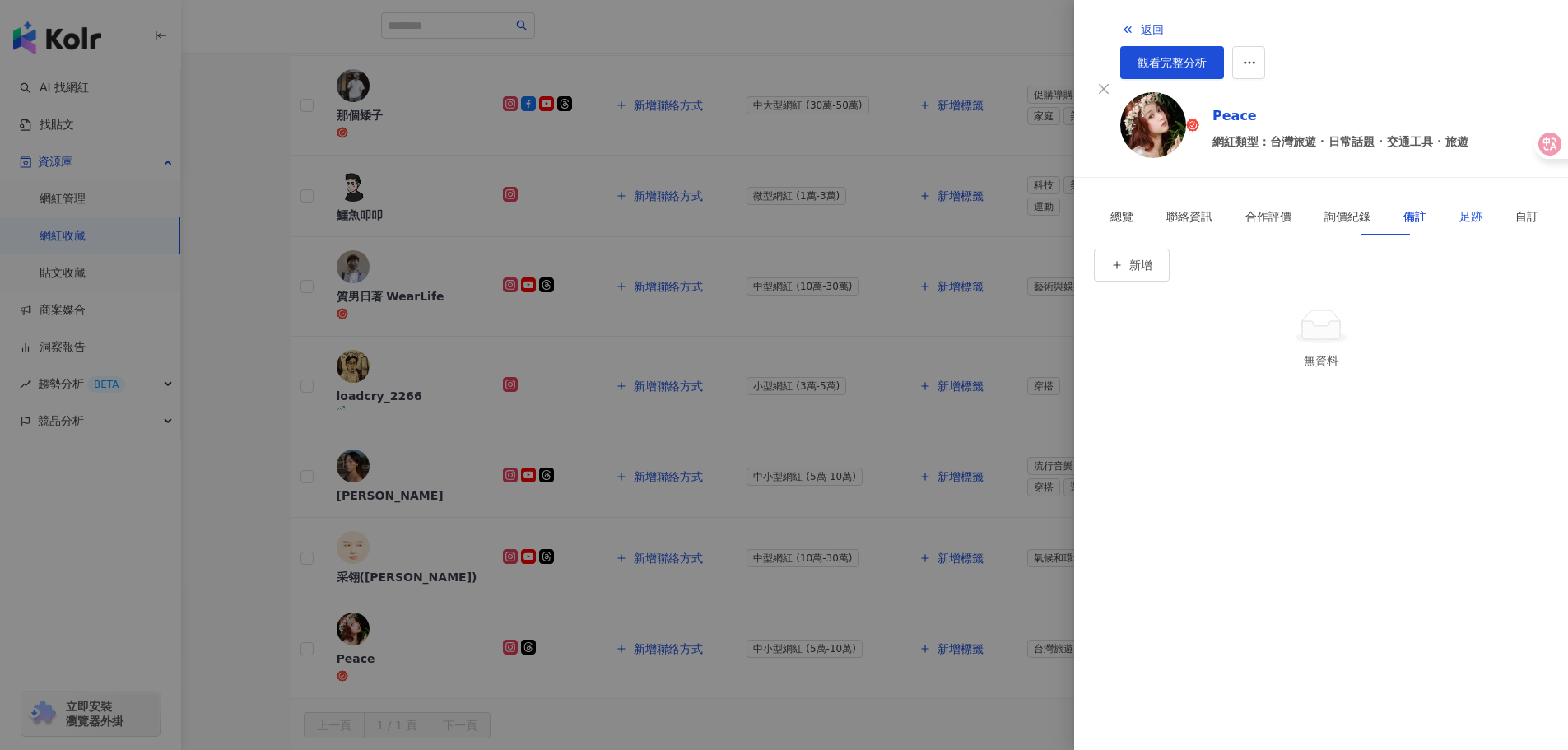
click at [1460, 208] on div "足跡" at bounding box center [1471, 217] width 23 height 18
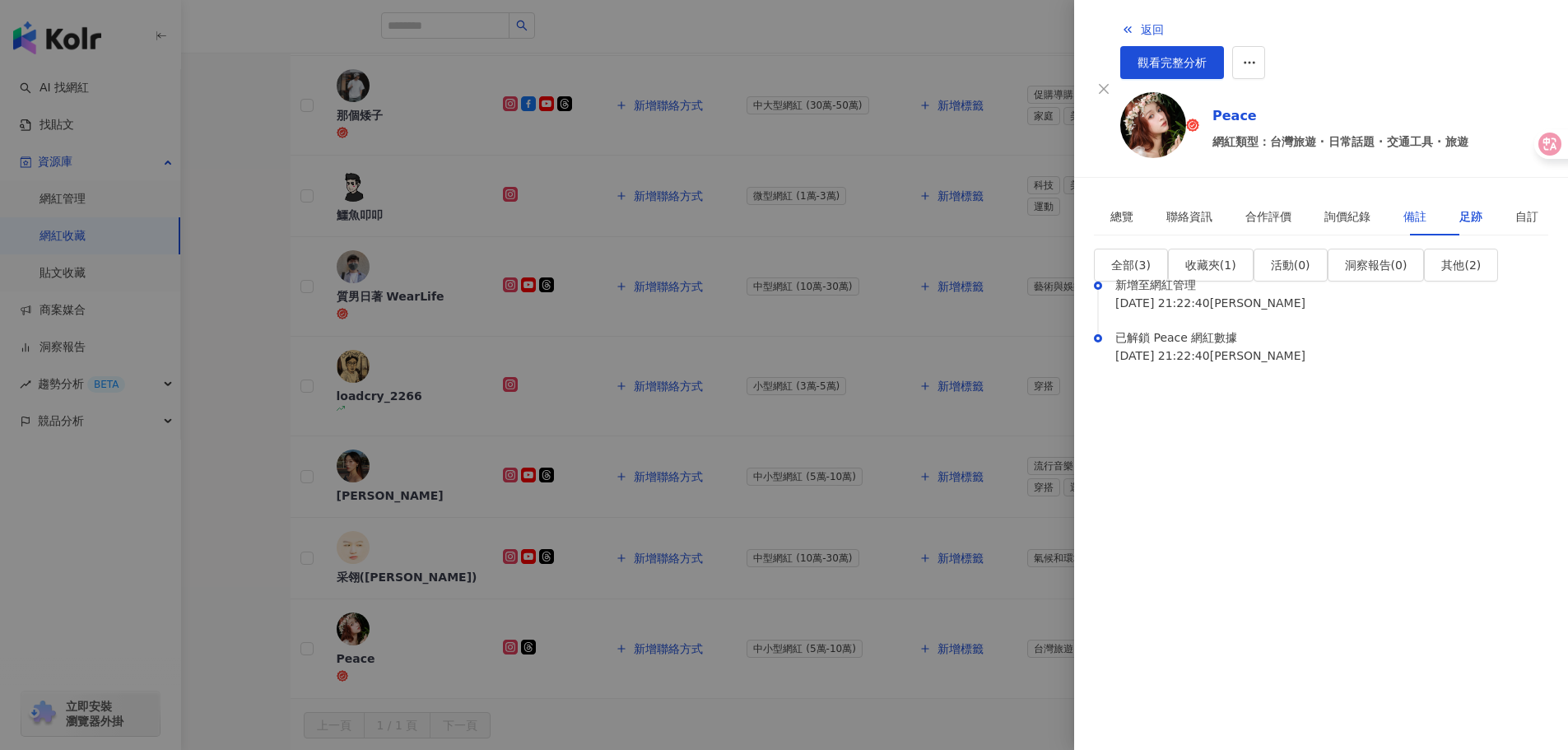
click at [1403, 208] on div "備註" at bounding box center [1415, 217] width 23 height 18
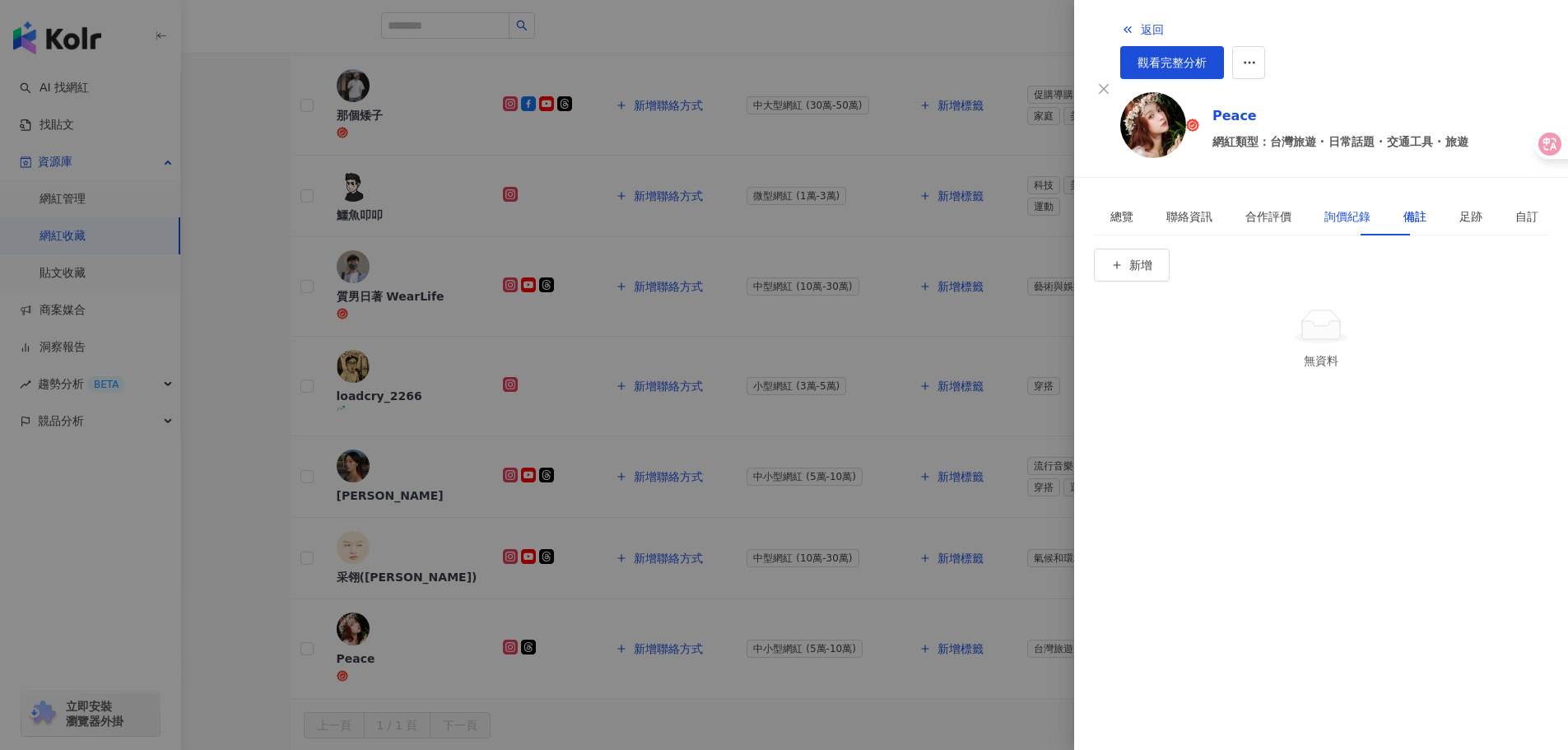
click at [1343, 208] on div "詢價紀錄" at bounding box center [1348, 217] width 46 height 18
click at [1274, 208] on div "合作評價" at bounding box center [1268, 217] width 46 height 18
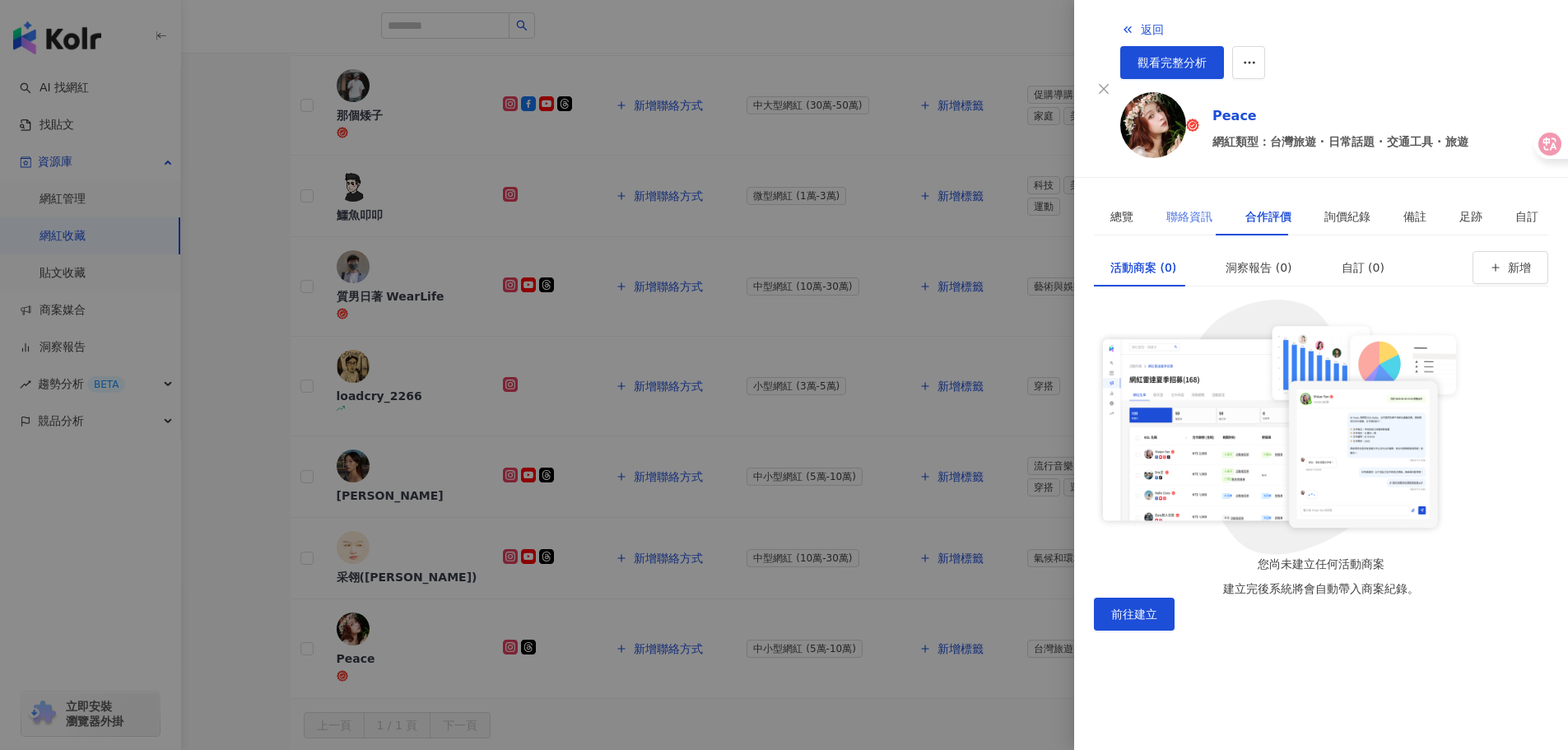
click at [1206, 198] on div "聯絡資訊" at bounding box center [1190, 217] width 79 height 38
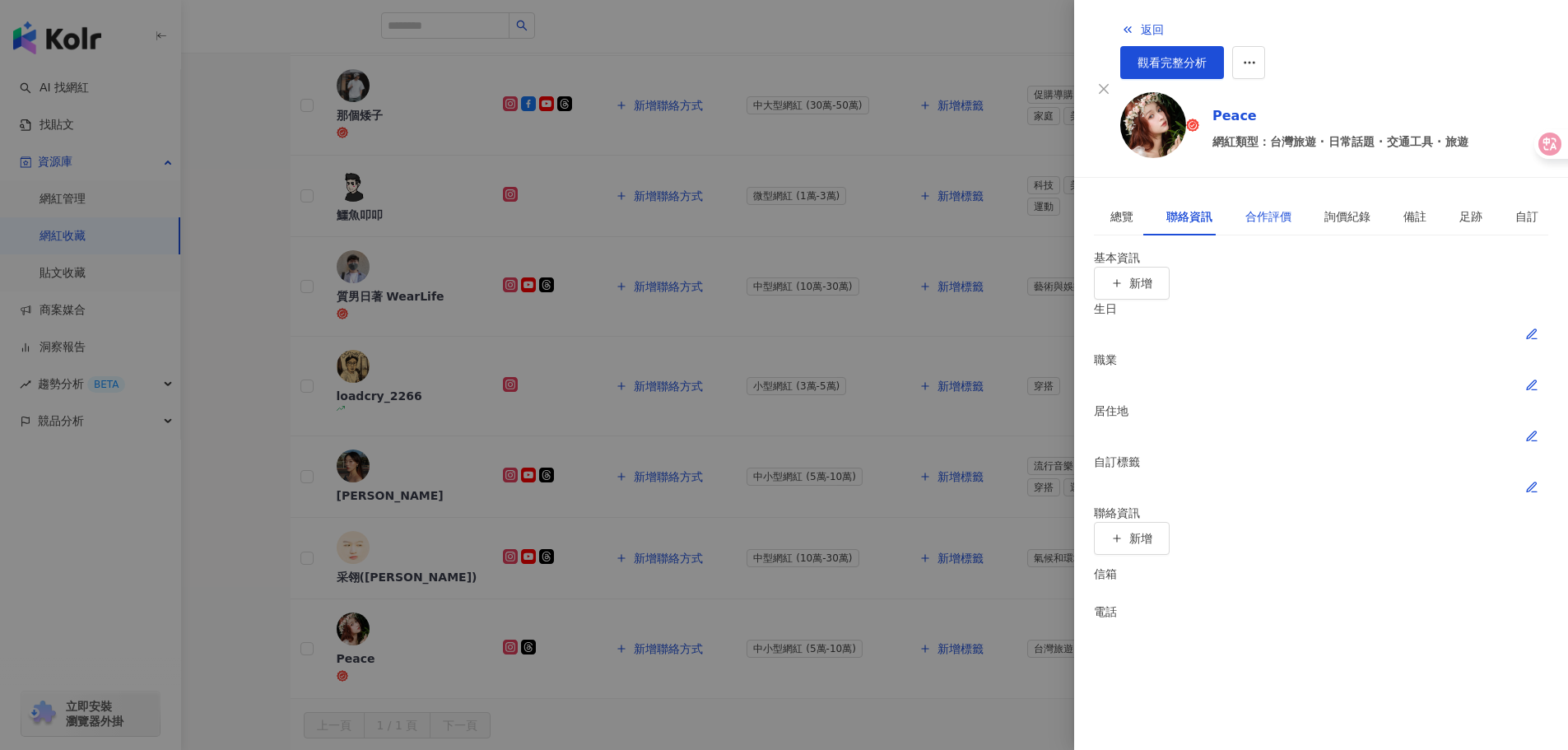
click at [1270, 208] on div "合作評價" at bounding box center [1268, 217] width 46 height 18
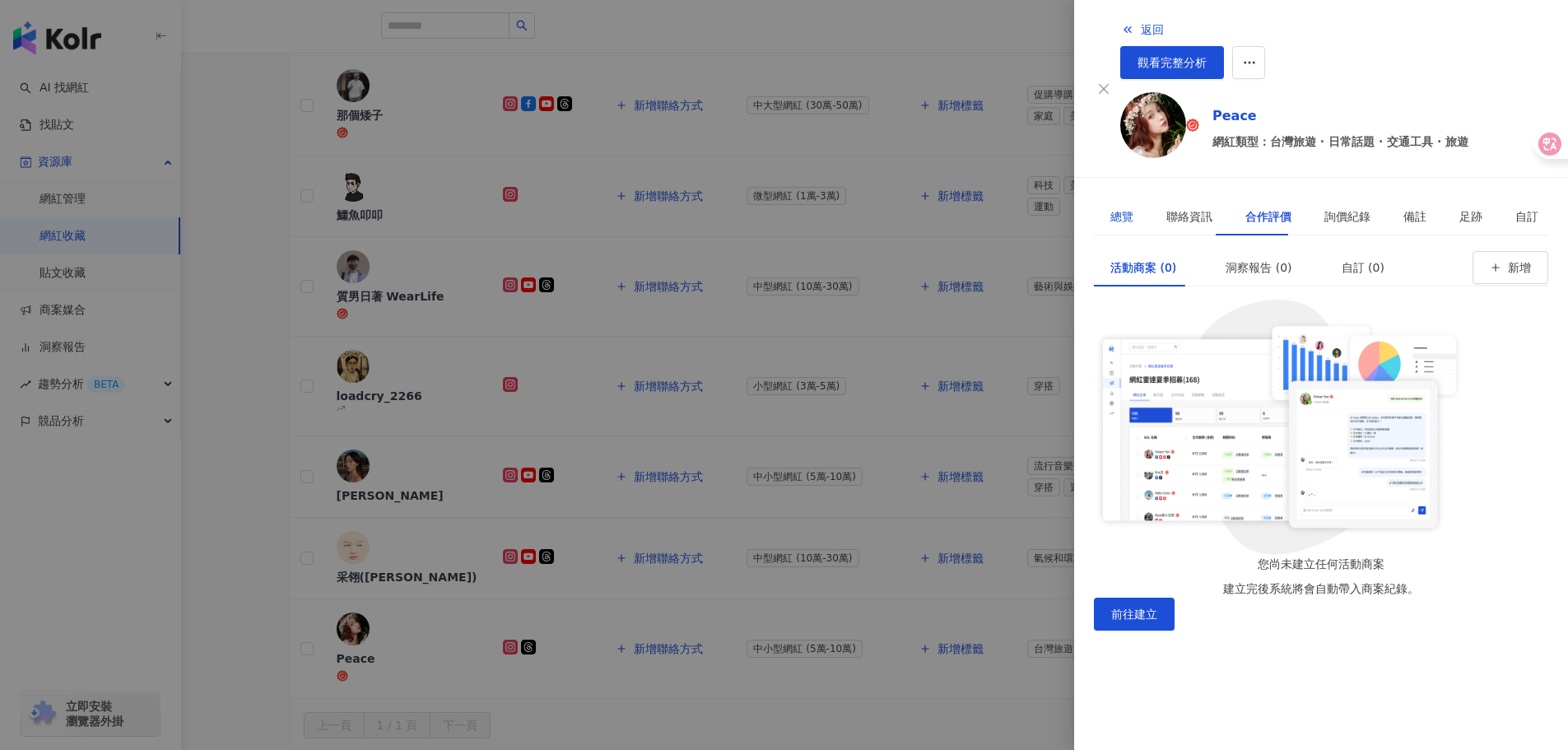
click at [1110, 208] on div "總覽" at bounding box center [1122, 217] width 23 height 18
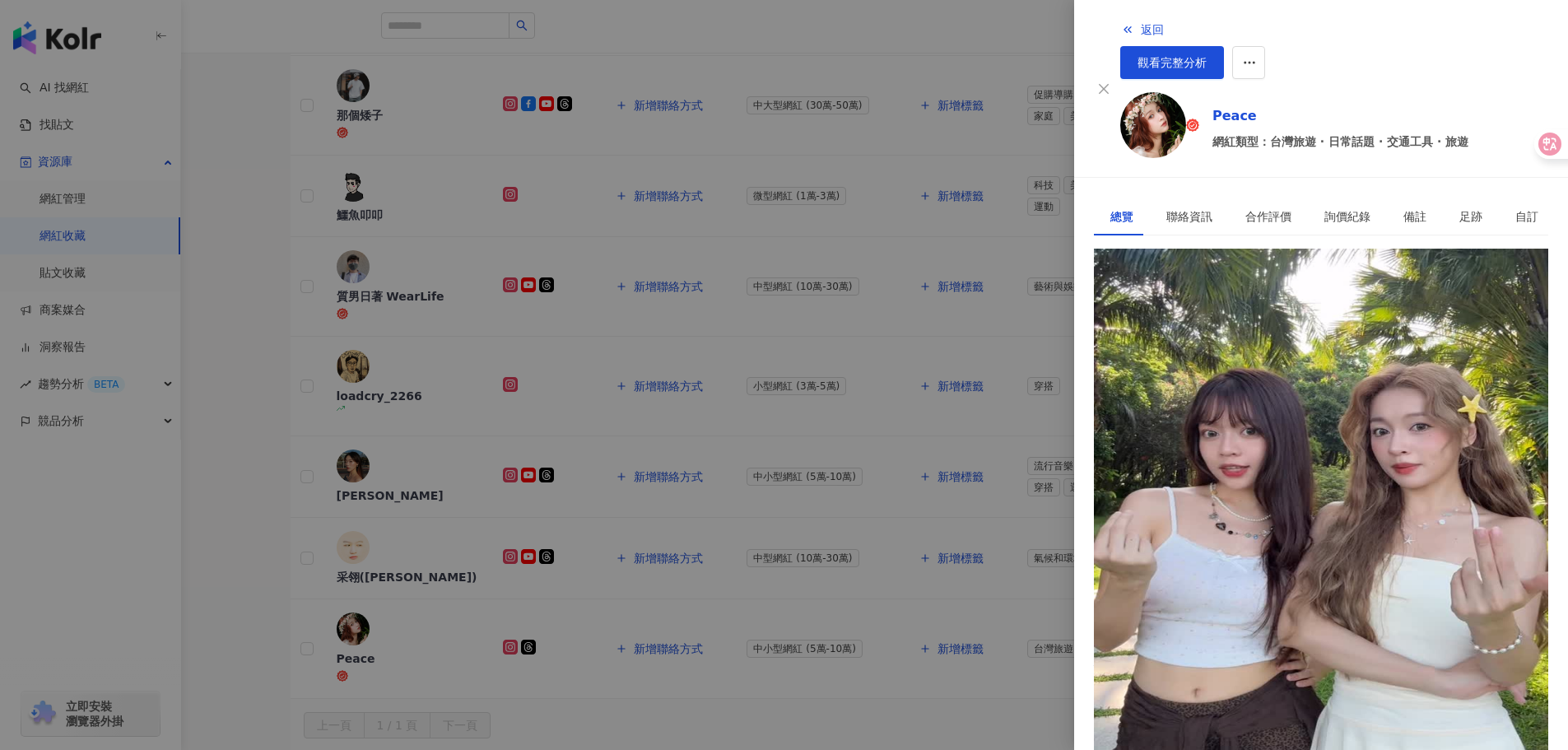
click at [1153, 101] on img at bounding box center [1153, 125] width 66 height 66
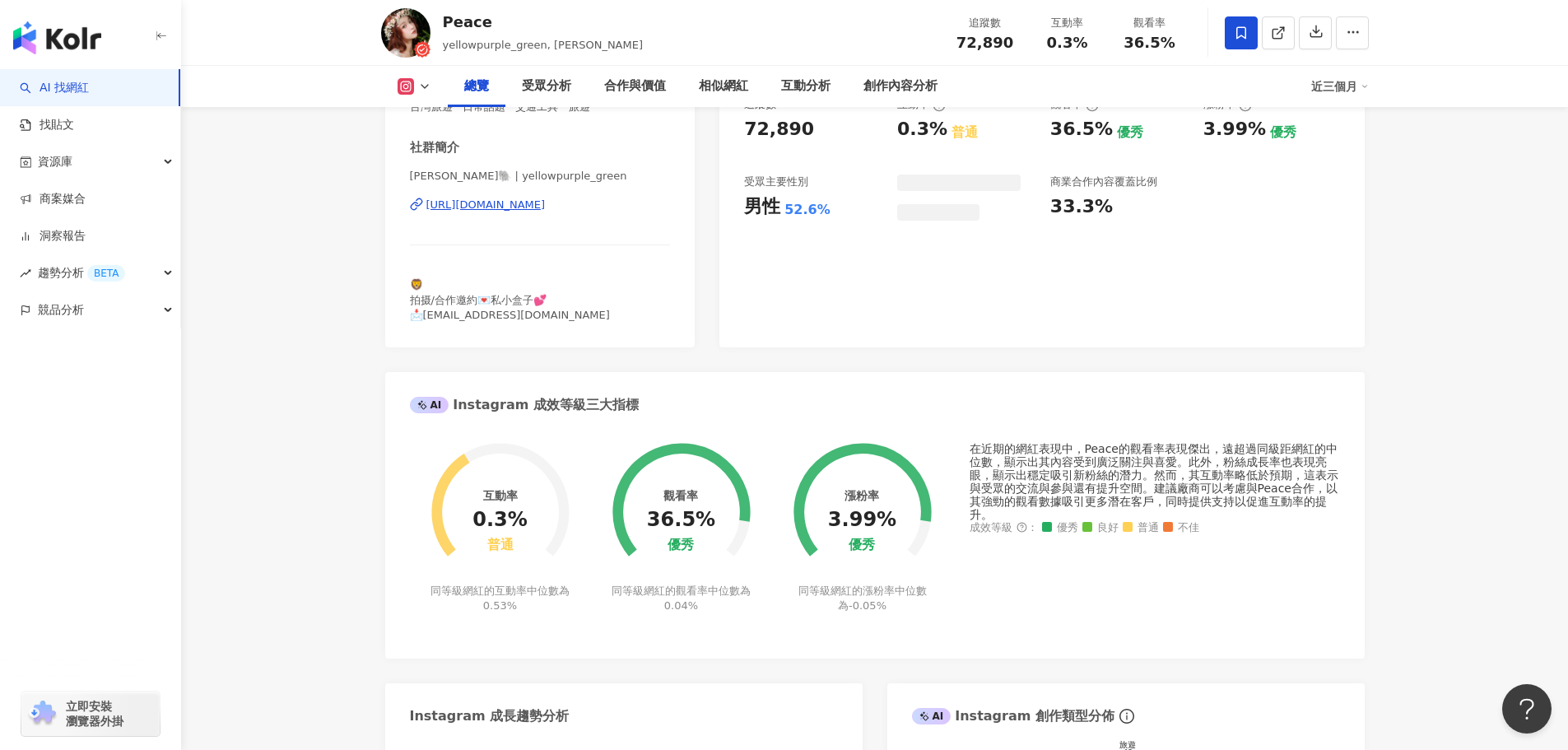
scroll to position [576, 0]
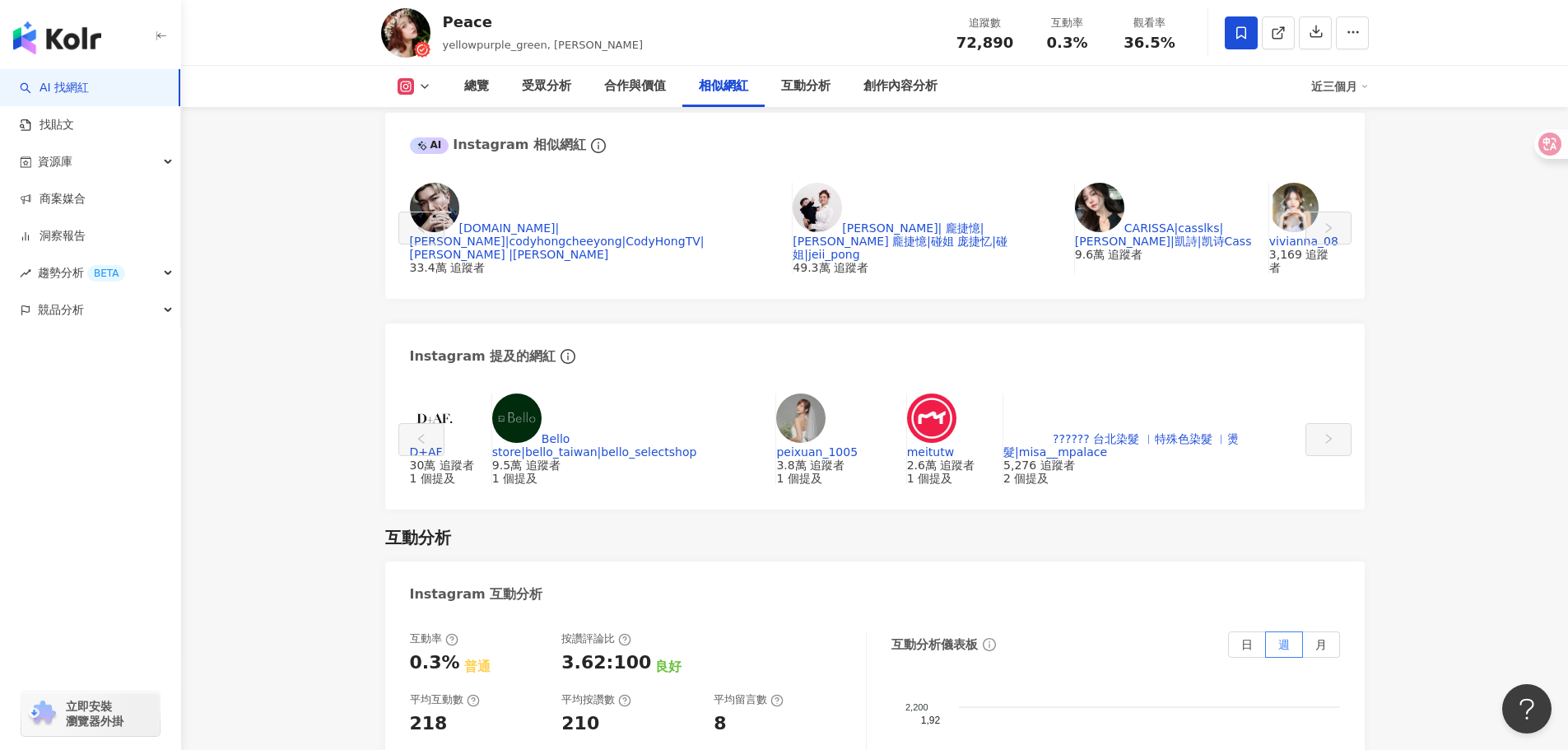
scroll to position [3295, 0]
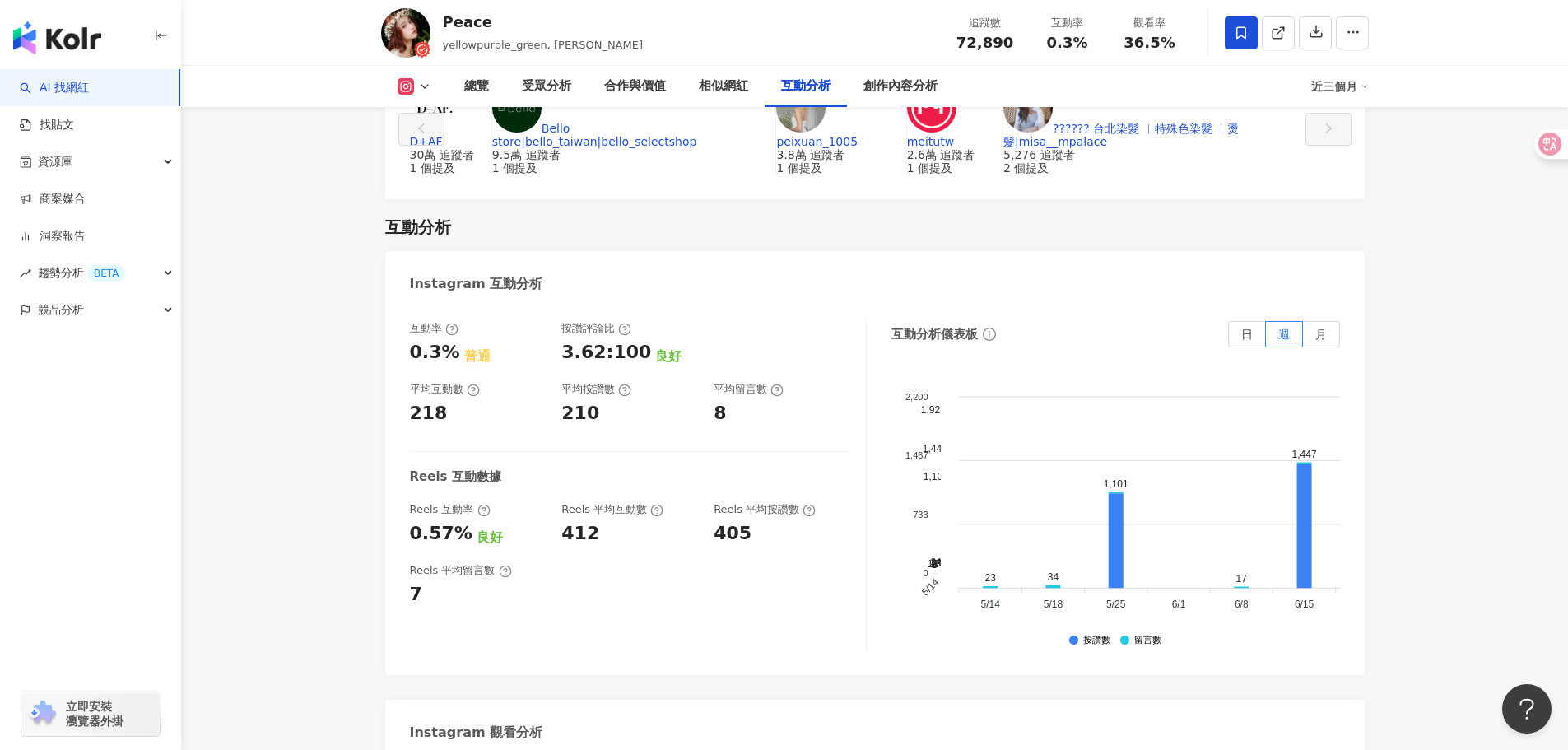
click at [800, 401] on div "8" at bounding box center [782, 414] width 136 height 26
click at [659, 505] on circle at bounding box center [657, 510] width 11 height 11
click at [249, 589] on main "7.3萬 1.3萬 Peace yellowpurple_green, [PERSON_NAME] 追蹤數 72,890 互動率 0.3% 觀看率 36.5%…" at bounding box center [875, 181] width 1387 height 6844
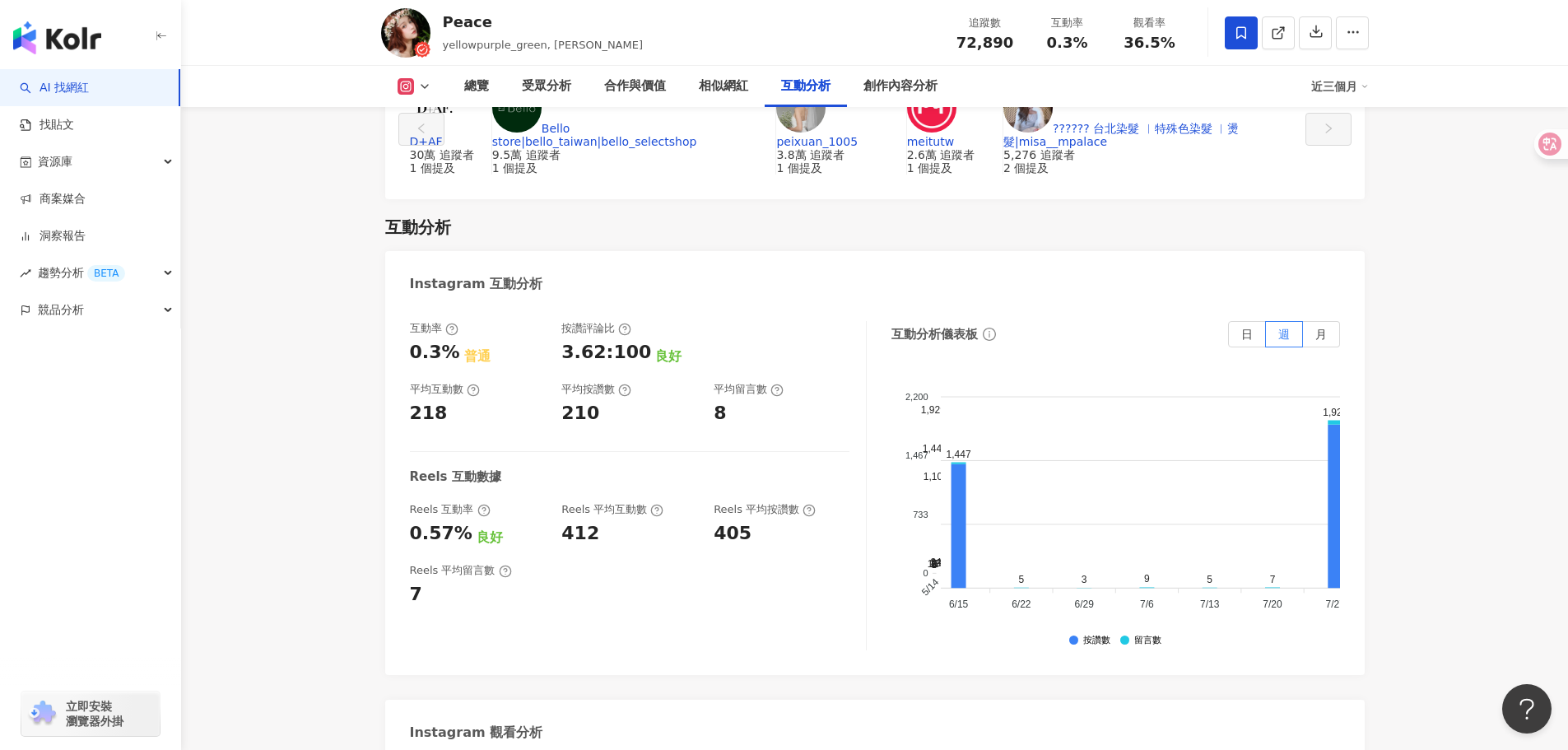
scroll to position [0, 349]
click at [1321, 321] on label "月" at bounding box center [1321, 334] width 37 height 26
click at [1319, 328] on span "月" at bounding box center [1321, 334] width 12 height 13
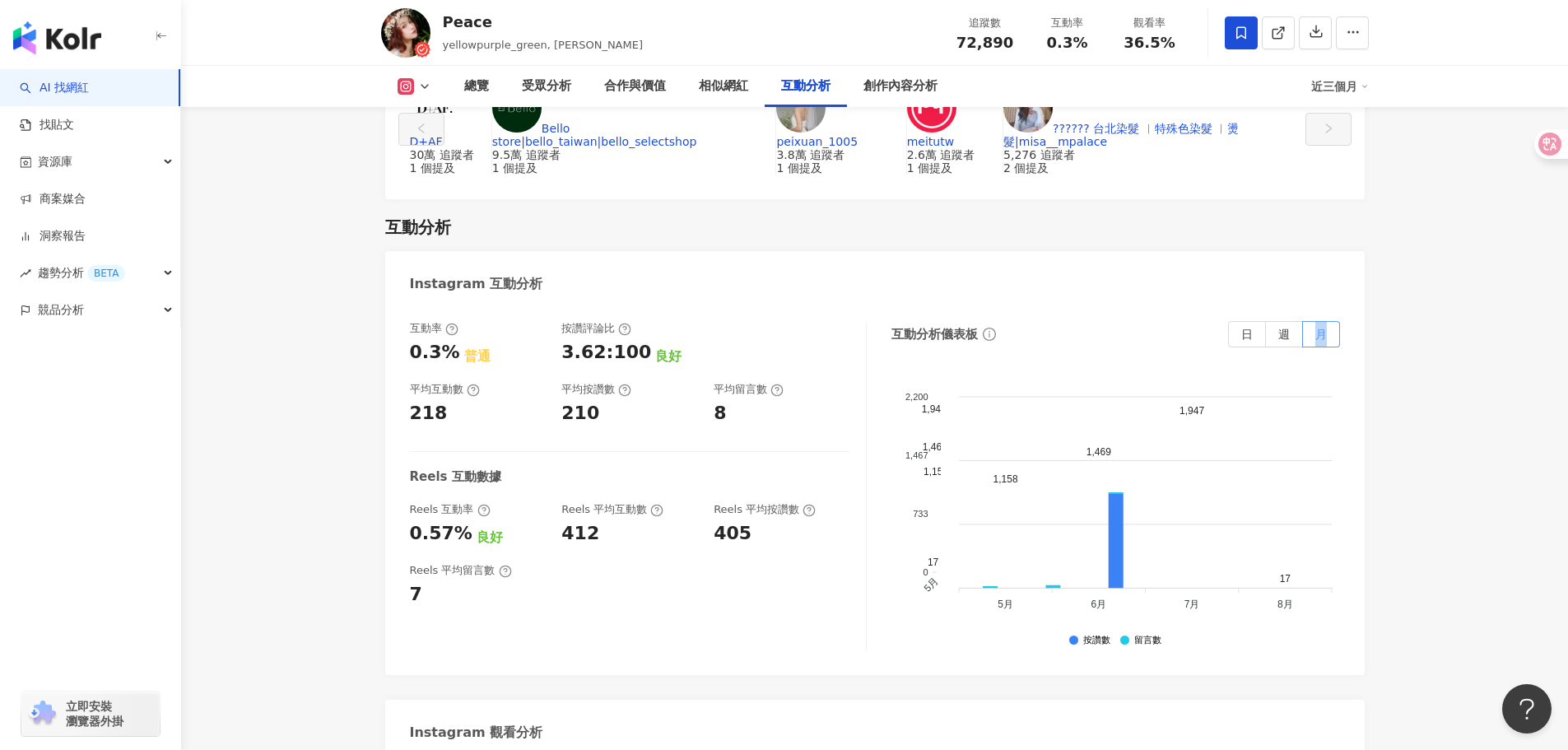
scroll to position [0, 0]
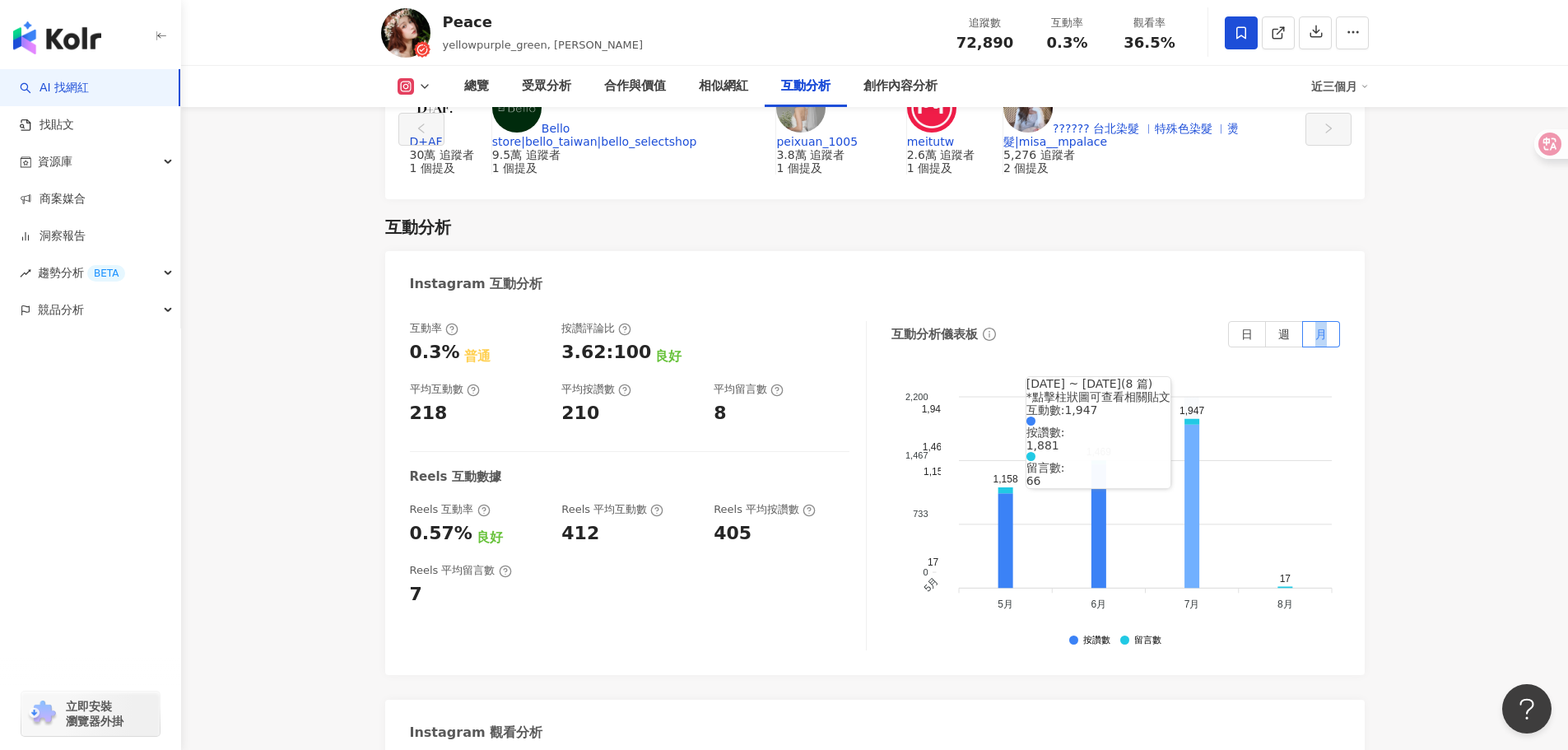
click at [1192, 425] on icon at bounding box center [1192, 507] width 15 height 164
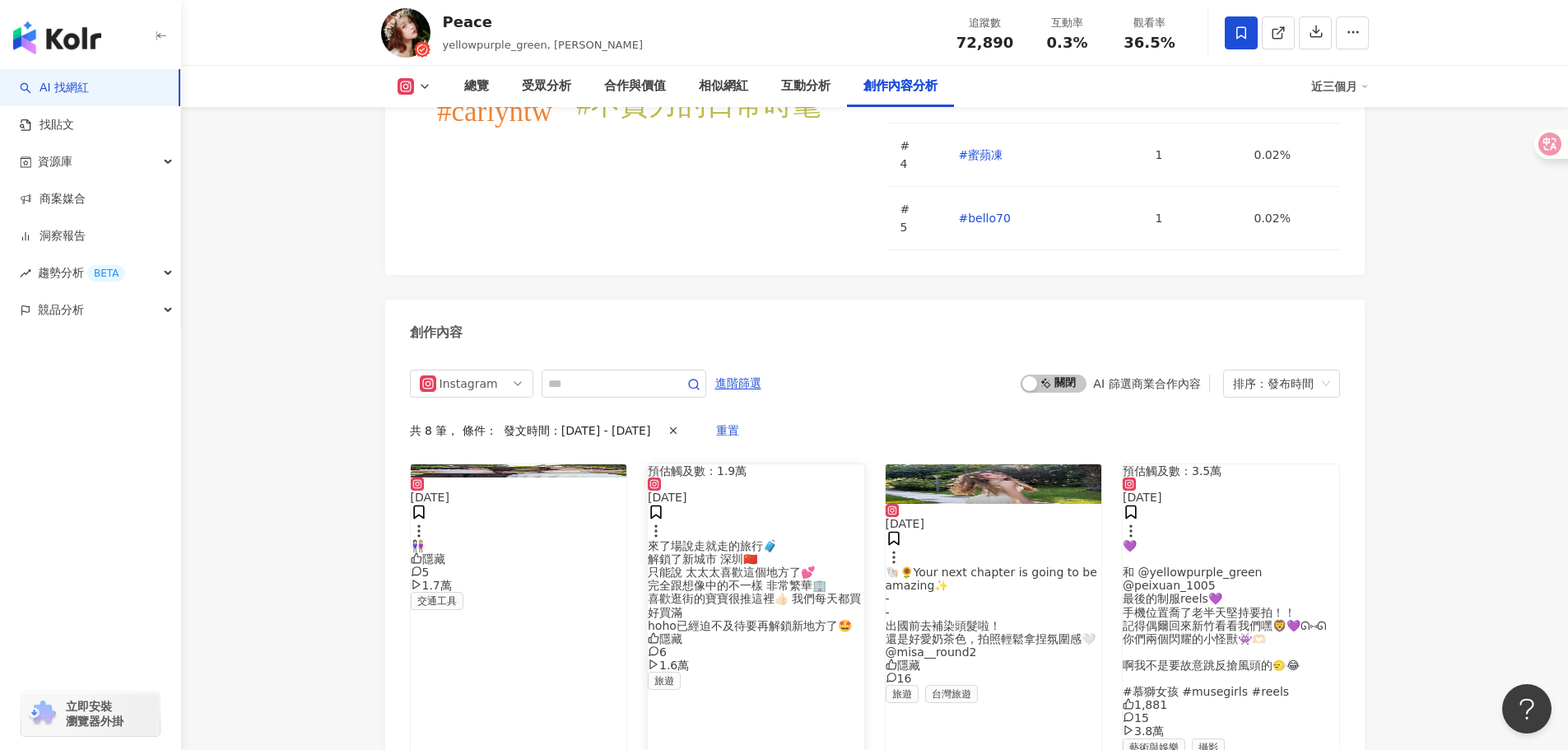
scroll to position [5267, 0]
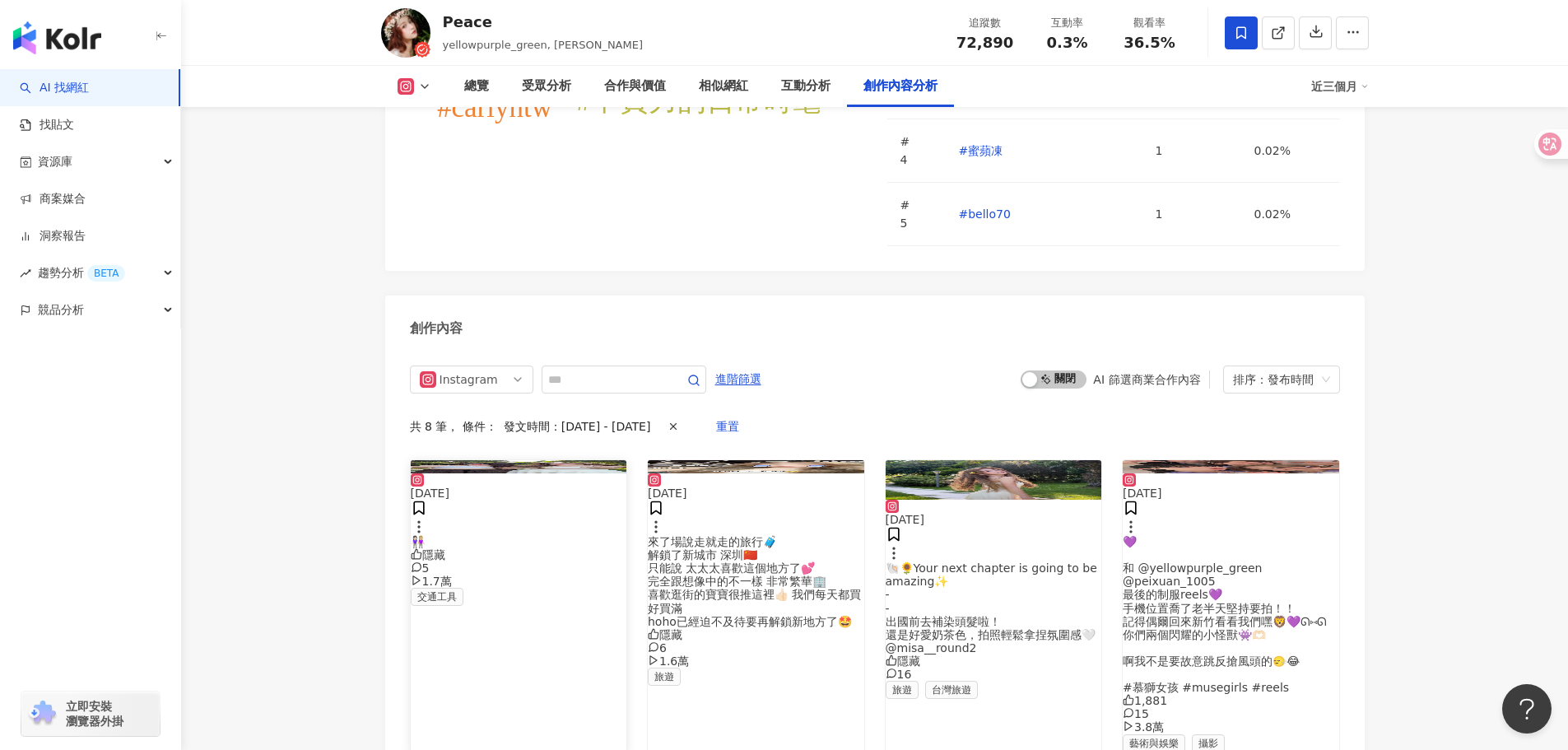
click at [528, 460] on img at bounding box center [519, 467] width 217 height 13
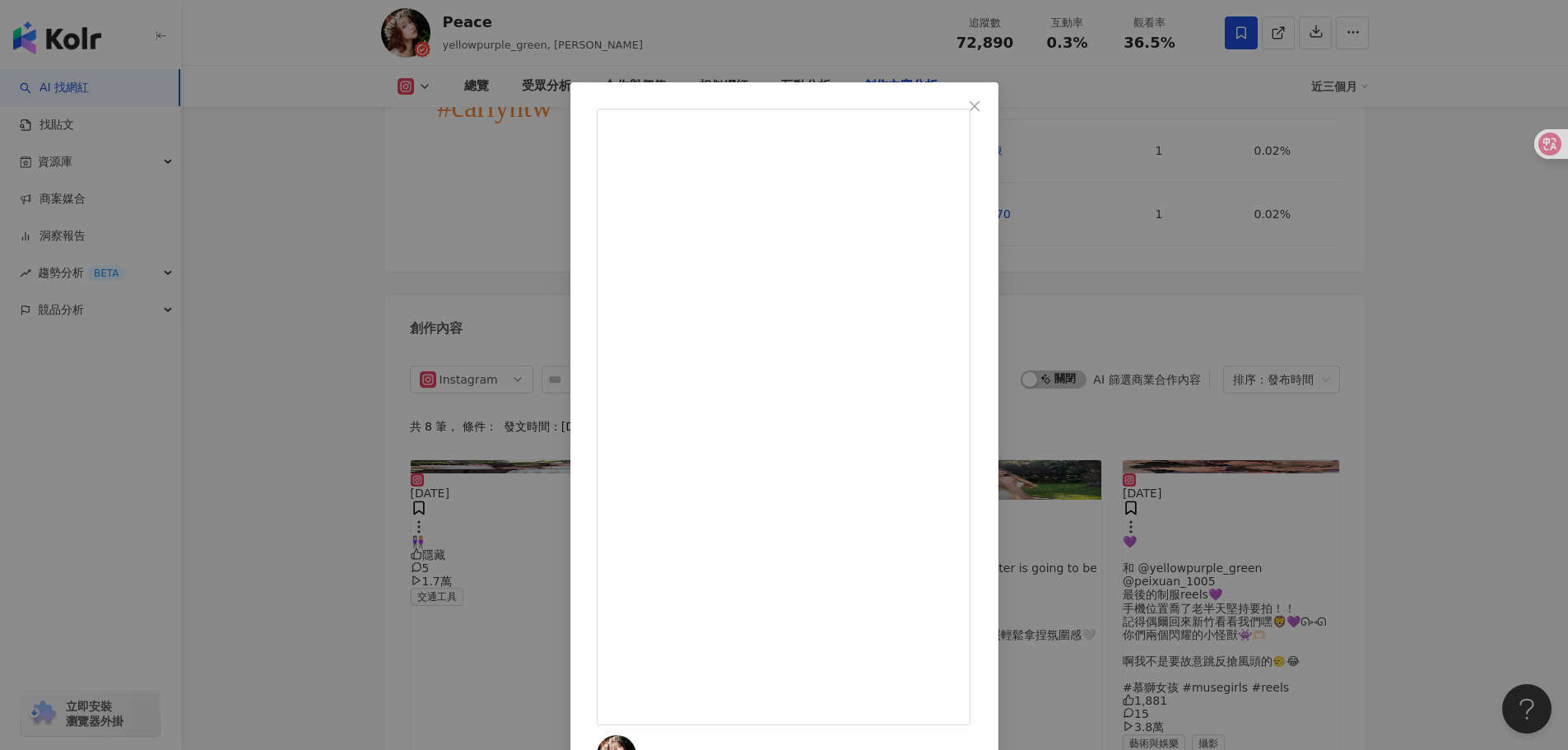
click at [1350, 334] on div "Peace [DATE] 👩🏻‍🤝‍👩🏼 隱藏 5 1.7萬 查看原始貼文" at bounding box center [784, 375] width 1568 height 750
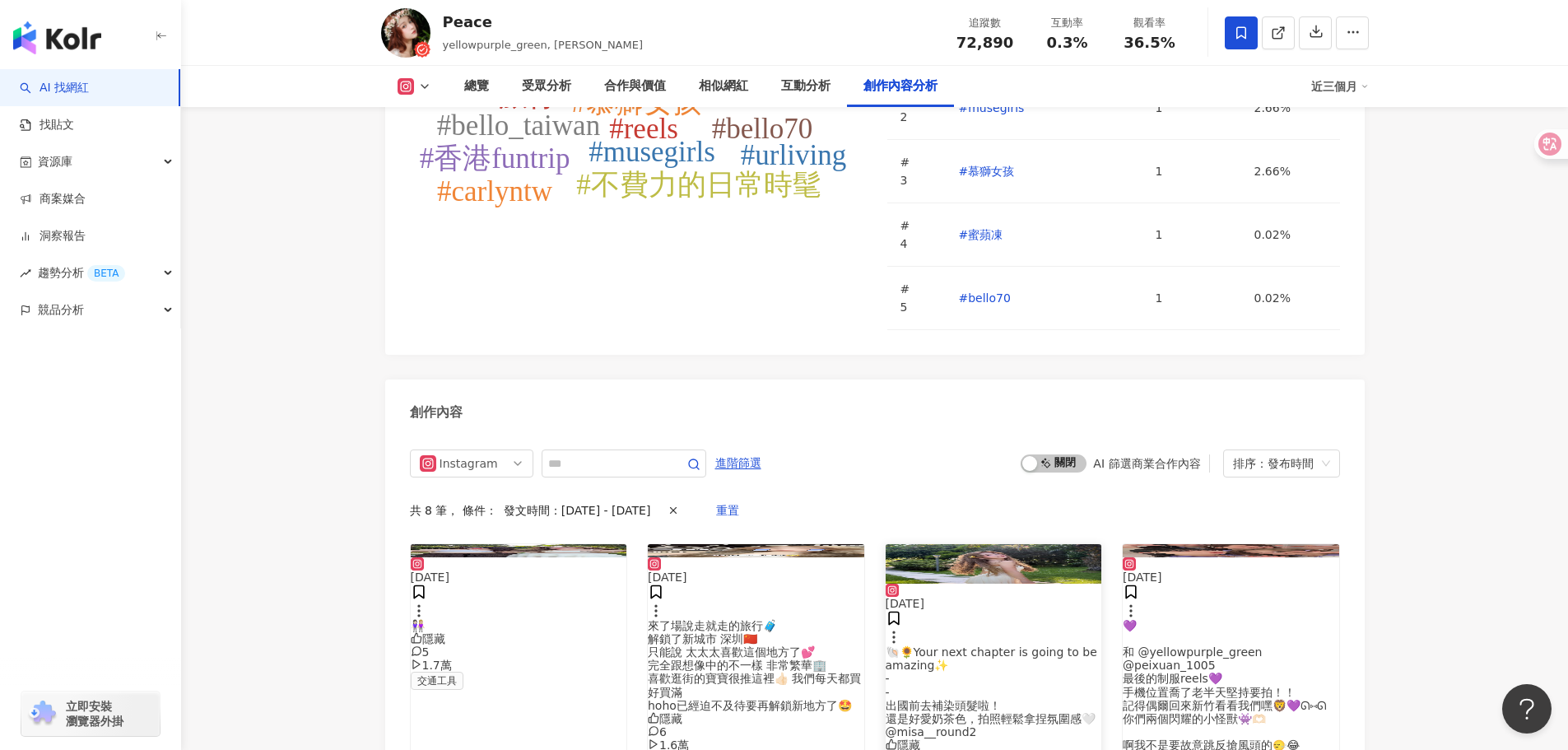
scroll to position [5102, 0]
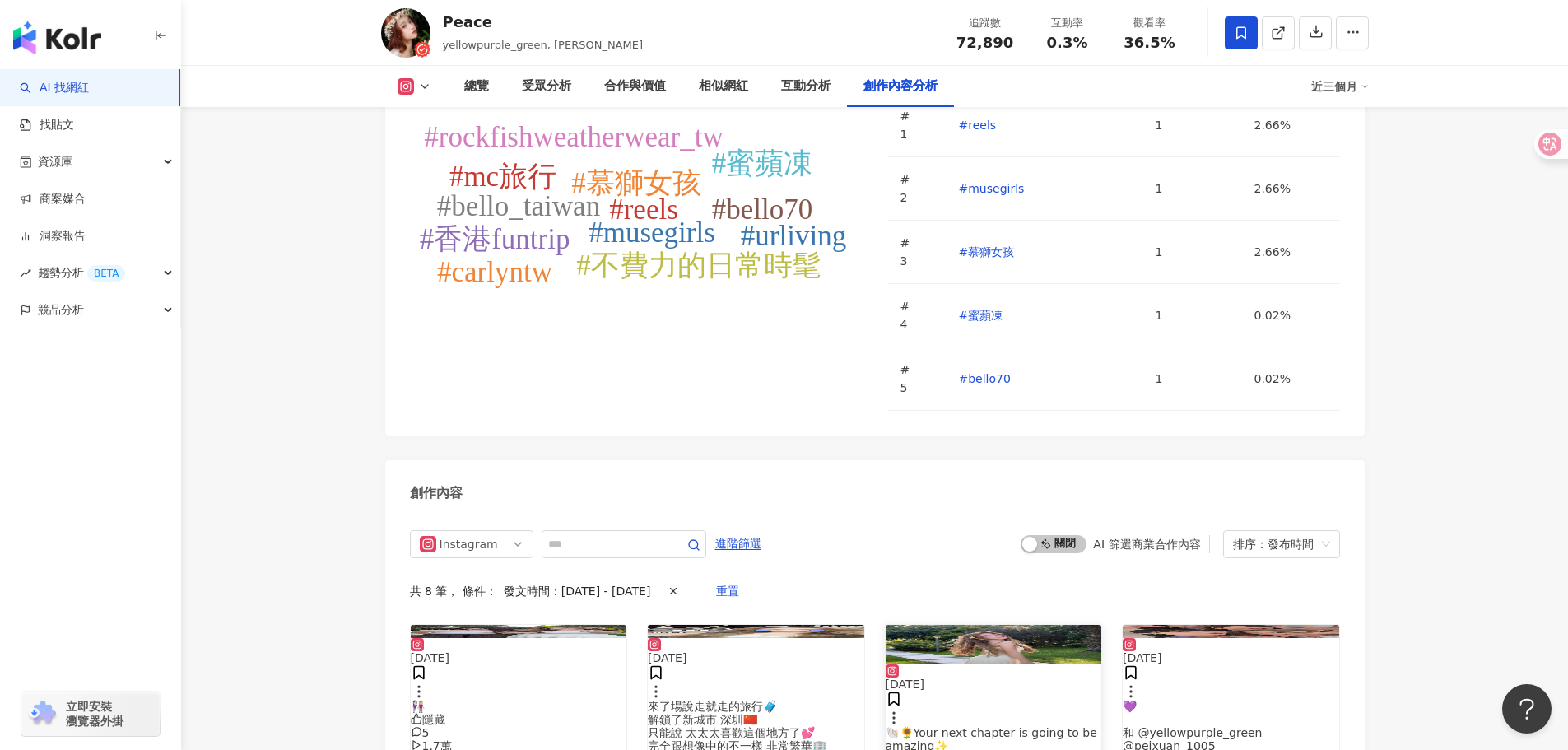
click at [970, 625] on img at bounding box center [995, 645] width 217 height 40
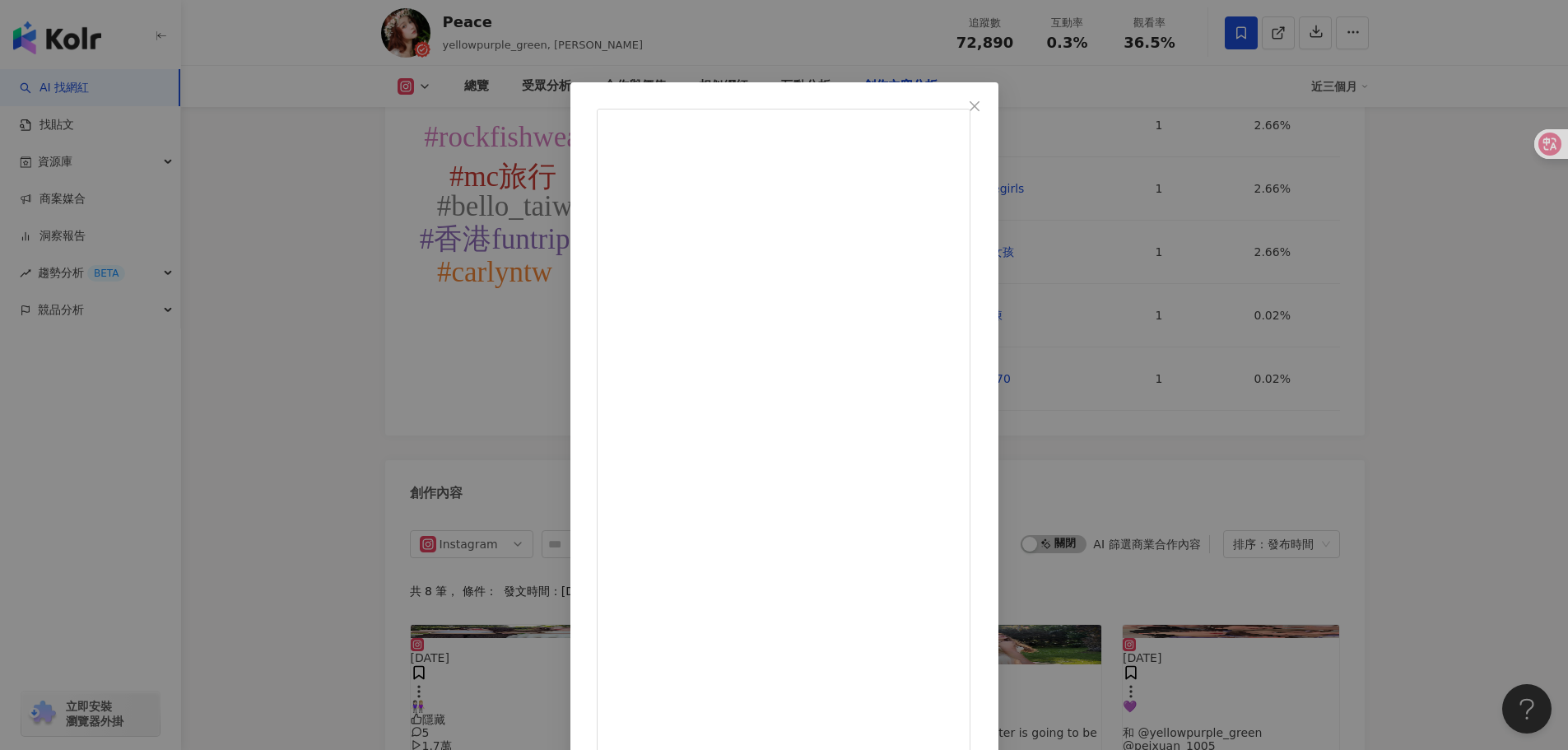
click at [1347, 383] on div "Peace [DATE] 🐚🌻Your next chapter is going to be amazing✨ - - 出國前去補染頭髮啦！ 還是好愛奶茶色…" at bounding box center [784, 375] width 1568 height 750
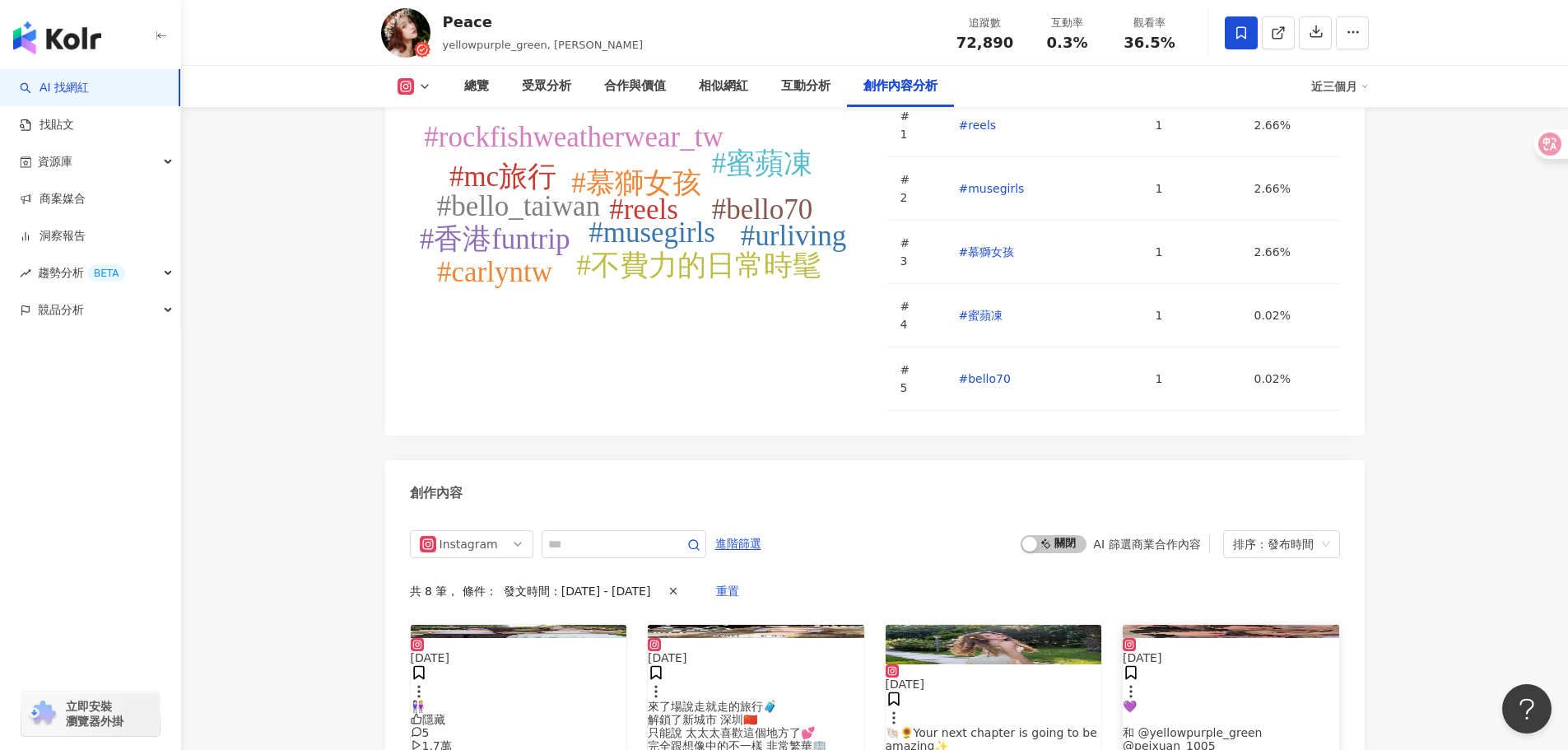
click at [1285, 625] on img at bounding box center [1231, 632] width 217 height 13
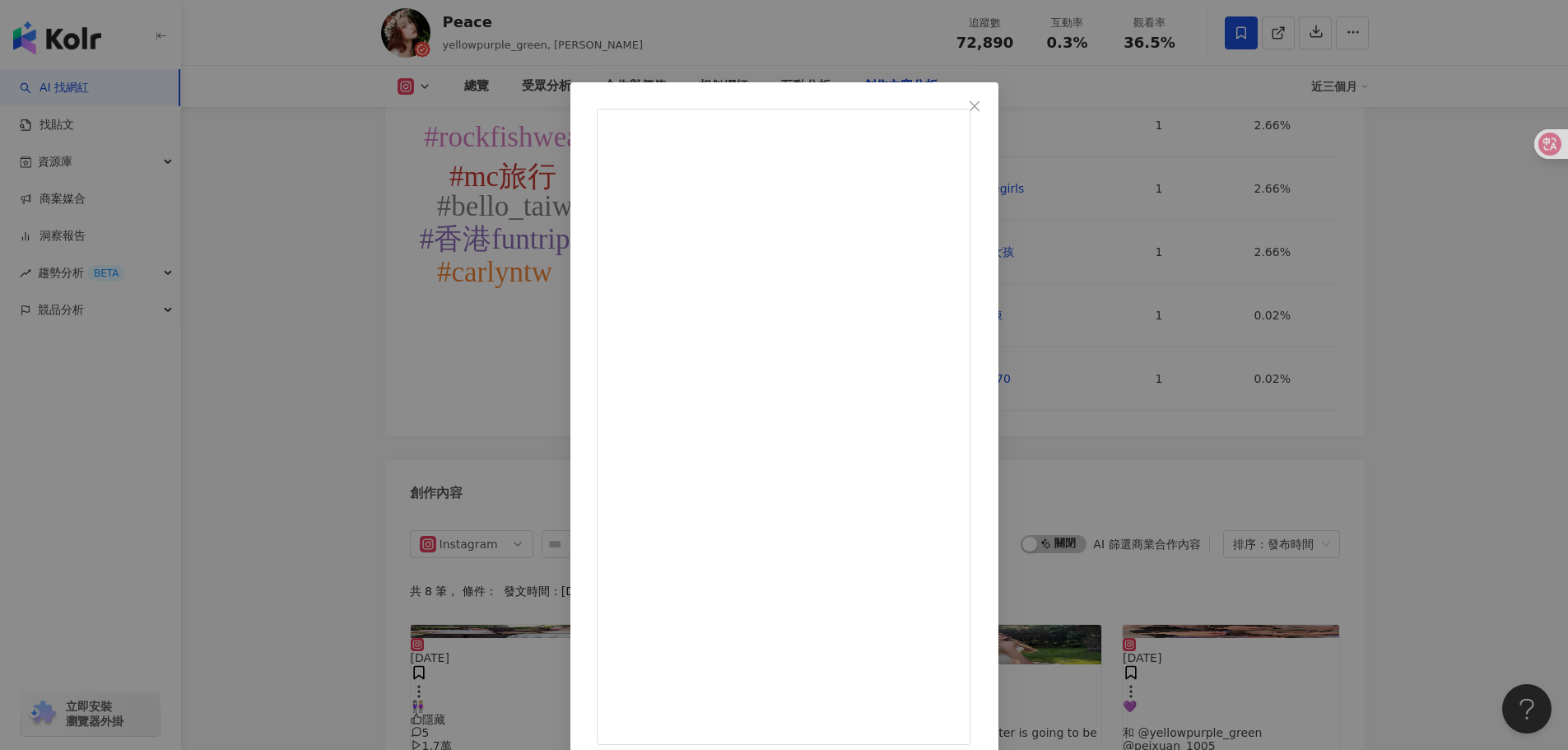
click at [1447, 379] on div "[PERSON_NAME] 張 [DATE] 💜 和 @yellowpurple_green @peixuan_1005 最後的制服reels💜 手機位置喬了…" at bounding box center [784, 375] width 1568 height 750
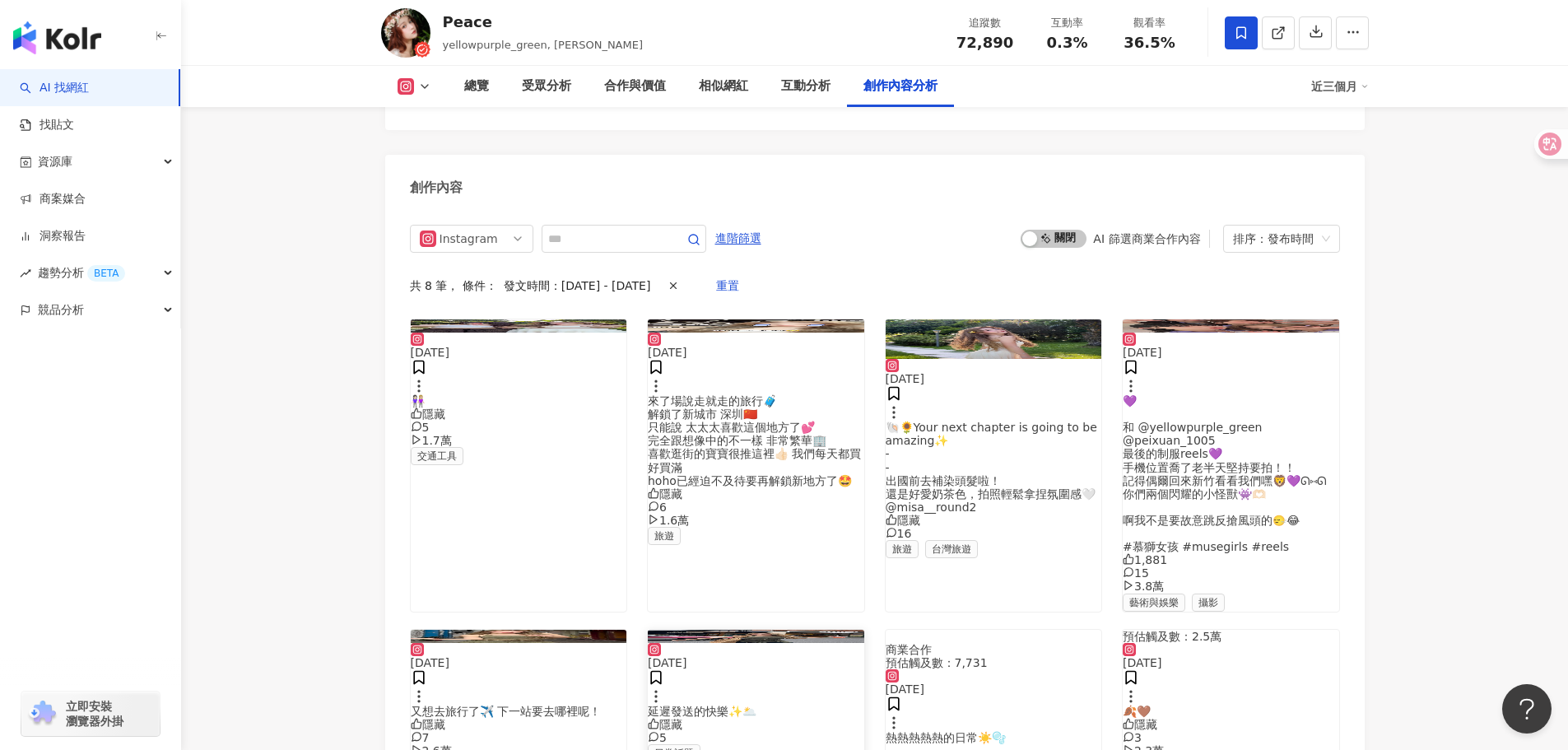
scroll to position [5409, 0]
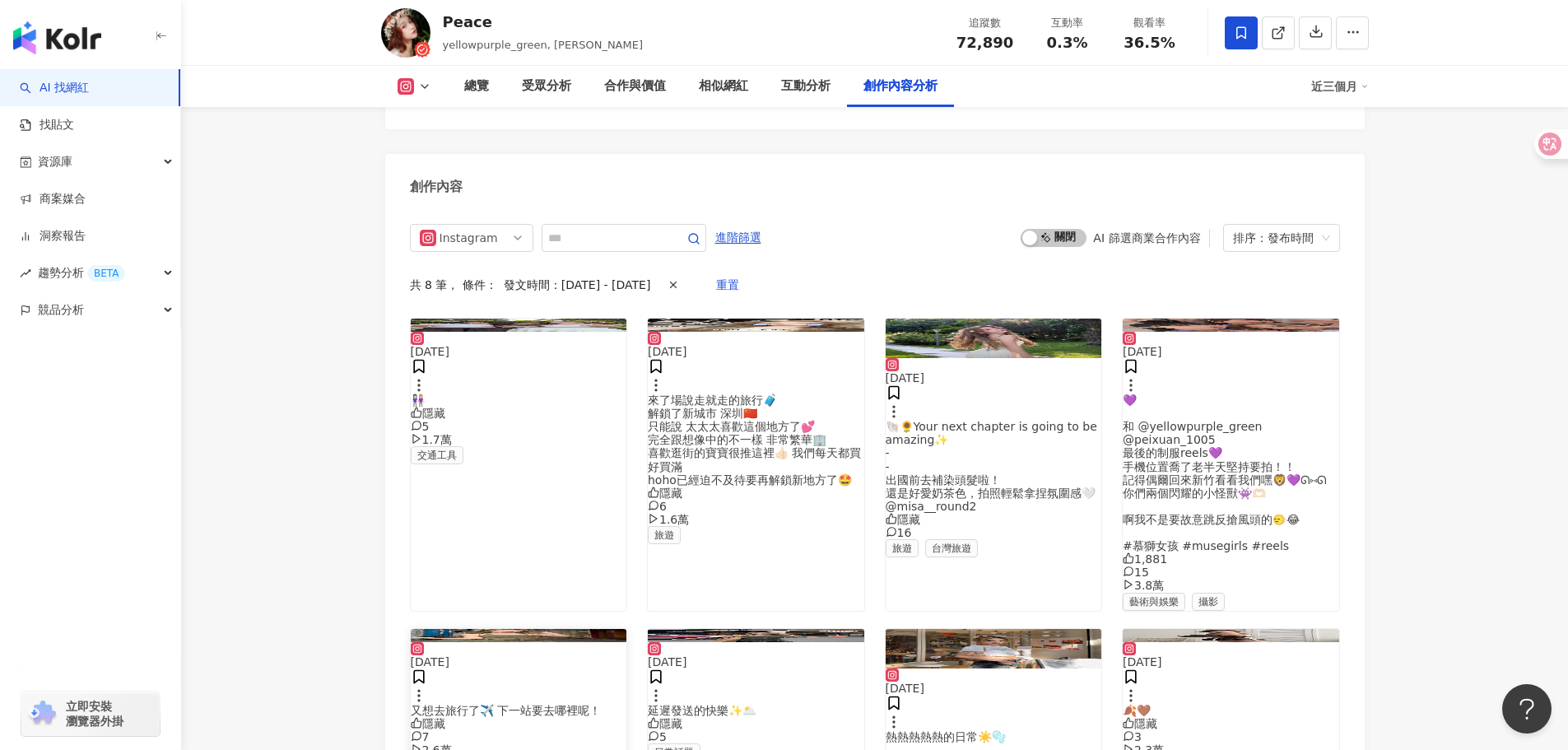
click at [522, 629] on img at bounding box center [519, 636] width 217 height 13
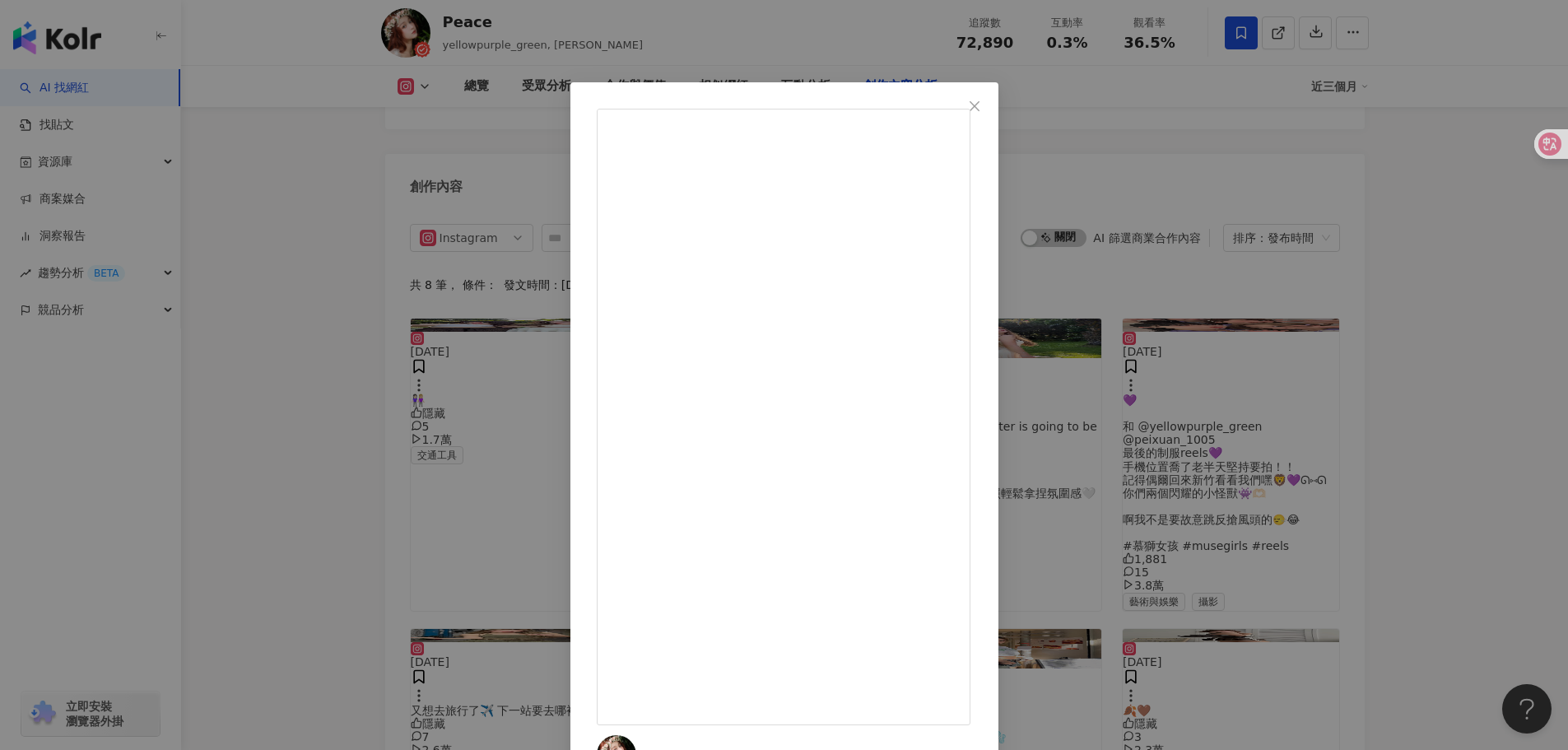
click at [1294, 341] on div "Peace [DATE] 又想去旅行了✈️ 下一站要去哪裡呢！ 隱藏 7 2.6萬 查看原始貼文" at bounding box center [784, 375] width 1568 height 750
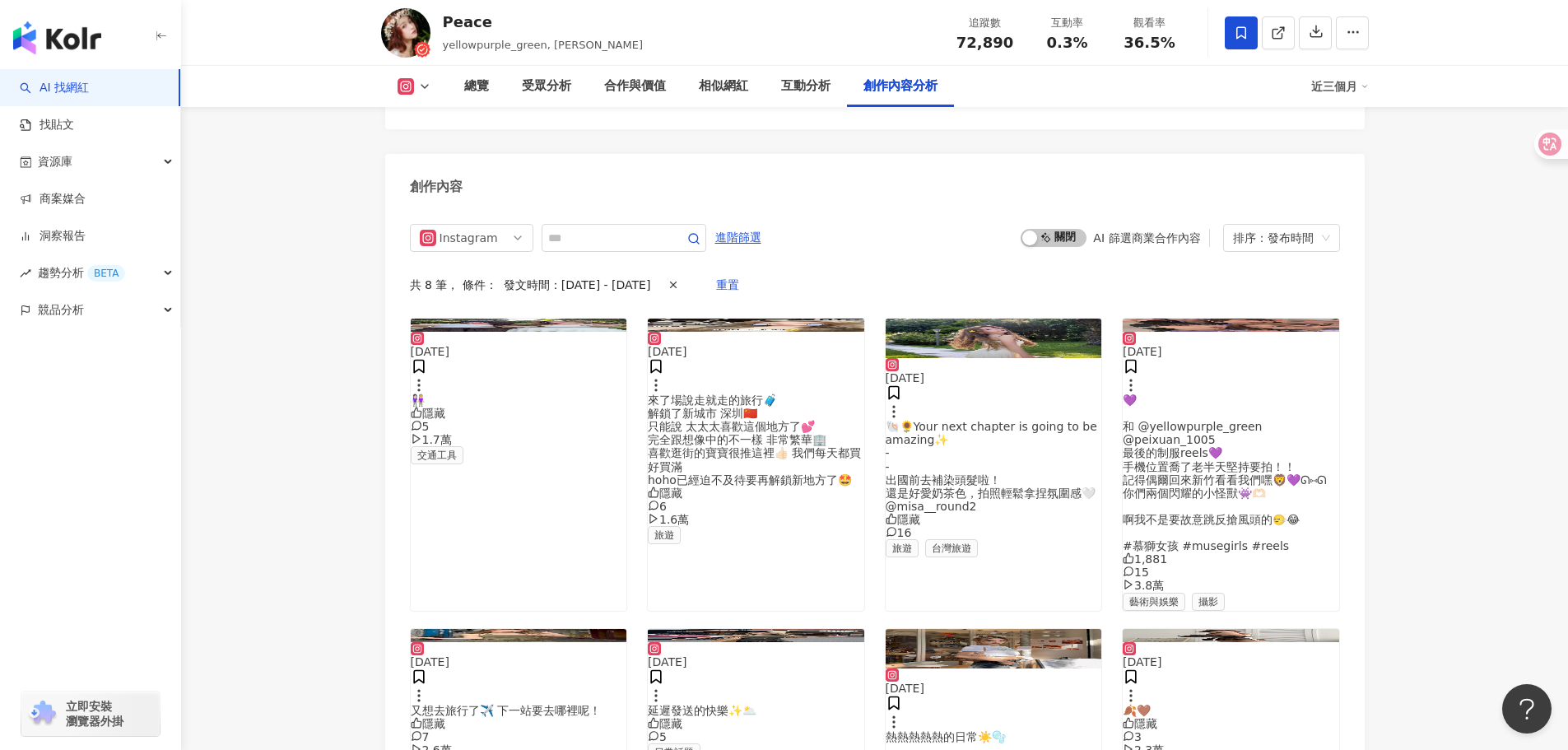
scroll to position [3295, 0]
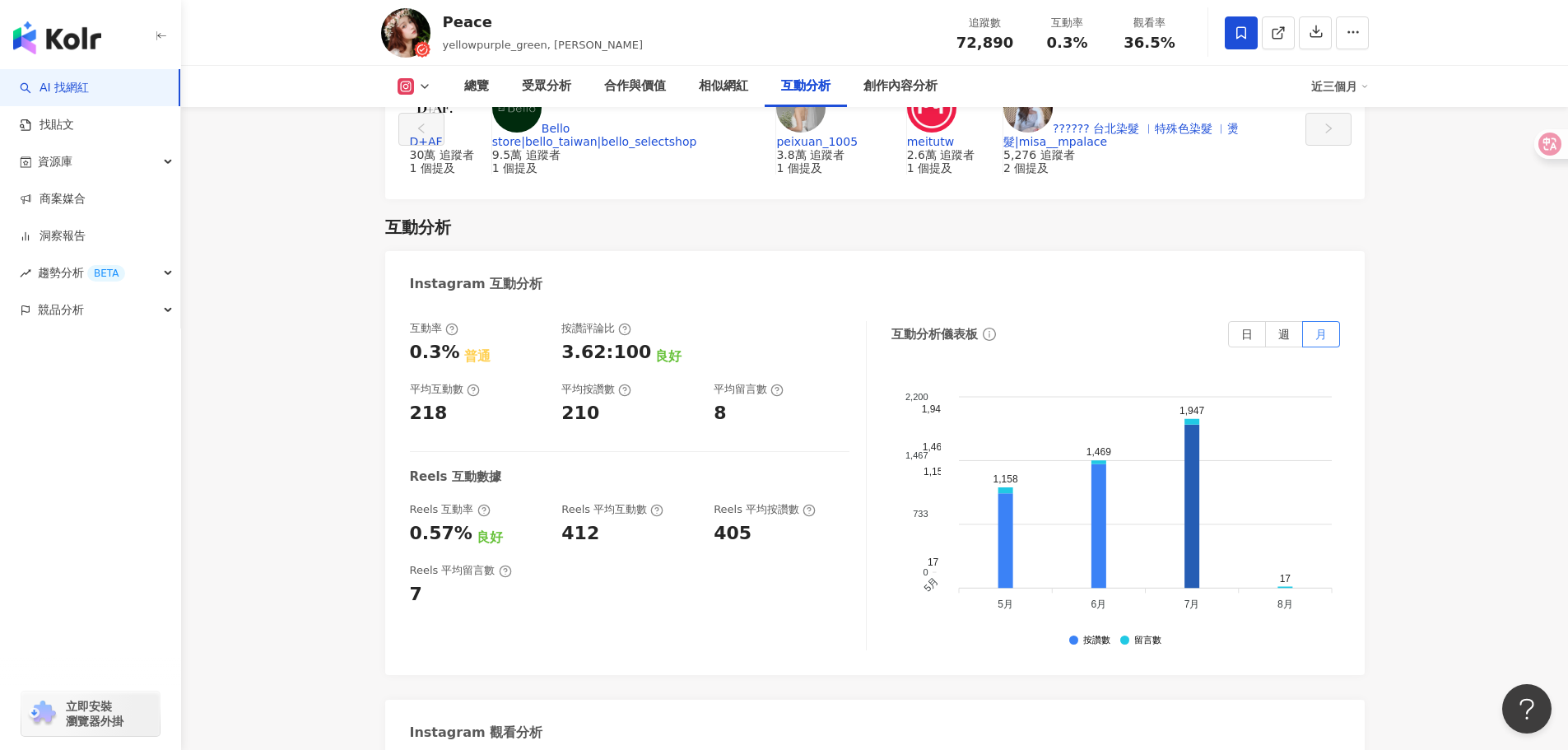
drag, startPoint x: 1472, startPoint y: 584, endPoint x: 1310, endPoint y: 738, distance: 223.5
click at [1472, 584] on main "7.3萬 1.3萬 Peace yellowpurple_green, [PERSON_NAME] 追蹤數 72,890 互動率 0.3% 觀看率 36.5%…" at bounding box center [875, 181] width 1387 height 6844
drag, startPoint x: 1449, startPoint y: 690, endPoint x: 1409, endPoint y: 673, distance: 43.5
click at [1449, 690] on main "7.3萬 1.3萬 Peace yellowpurple_green, [PERSON_NAME] 追蹤數 72,890 互動率 0.3% 觀看率 36.5%…" at bounding box center [875, 181] width 1387 height 6844
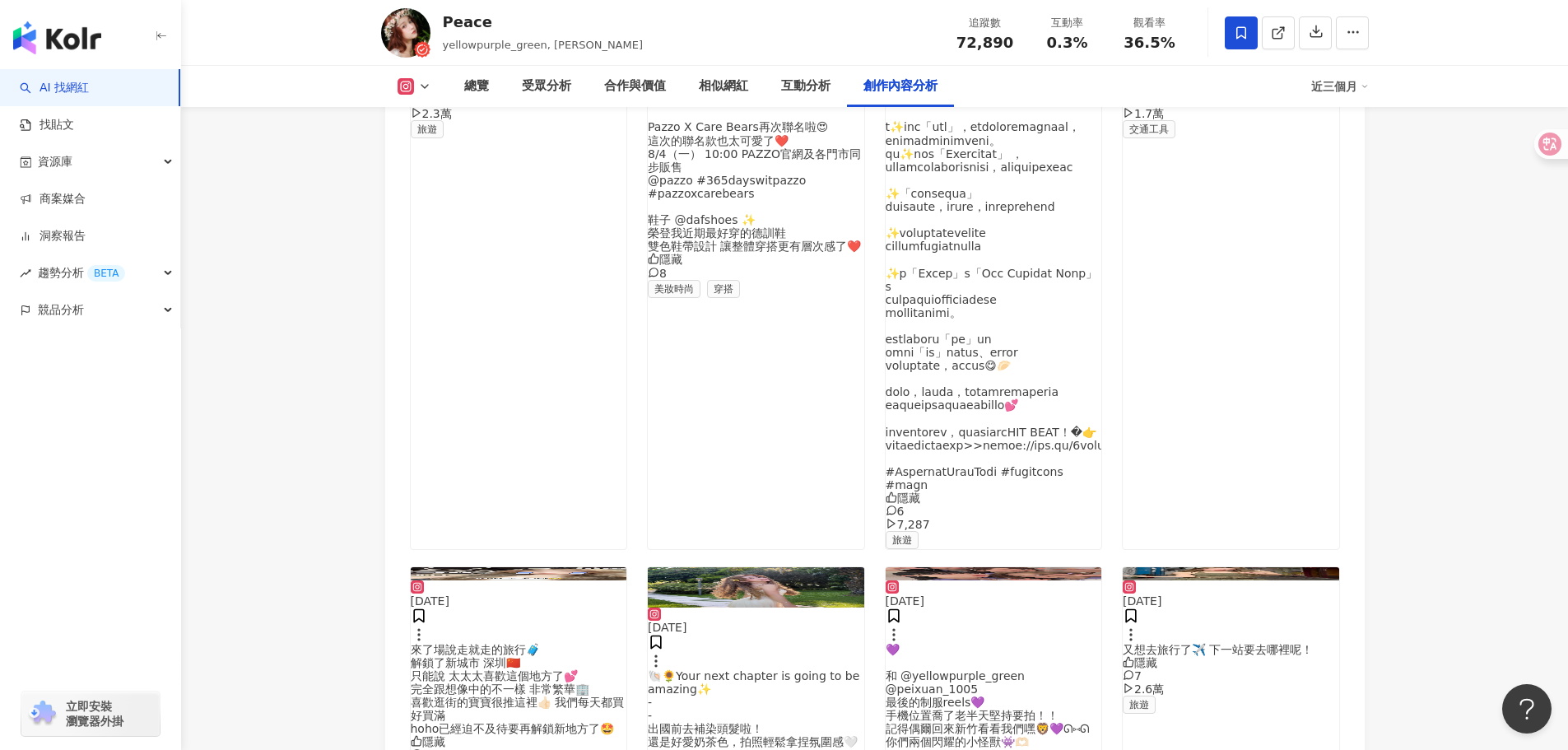
scroll to position [768, 0]
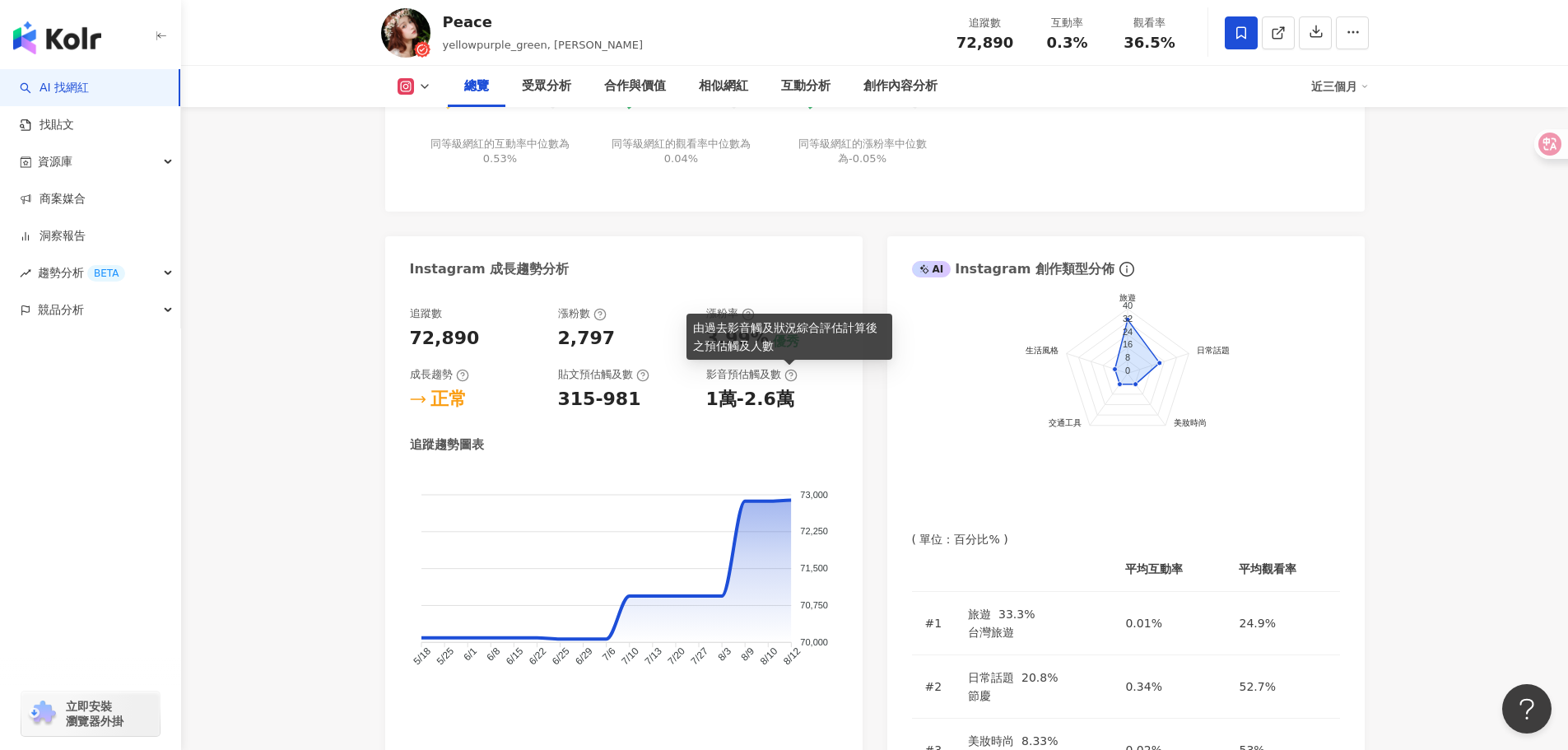
click at [789, 376] on icon at bounding box center [791, 376] width 13 height 13
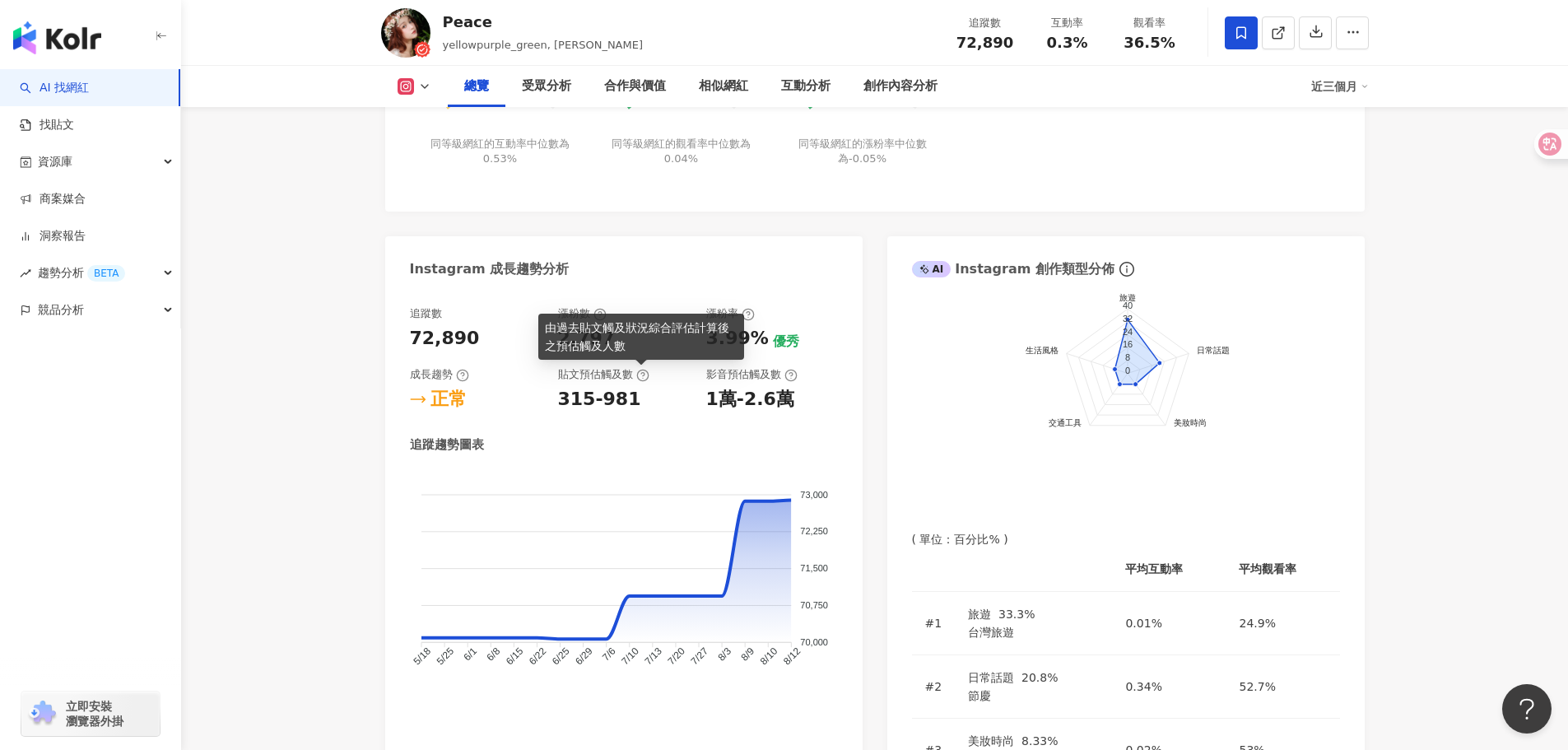
click at [637, 374] on circle at bounding box center [642, 375] width 11 height 11
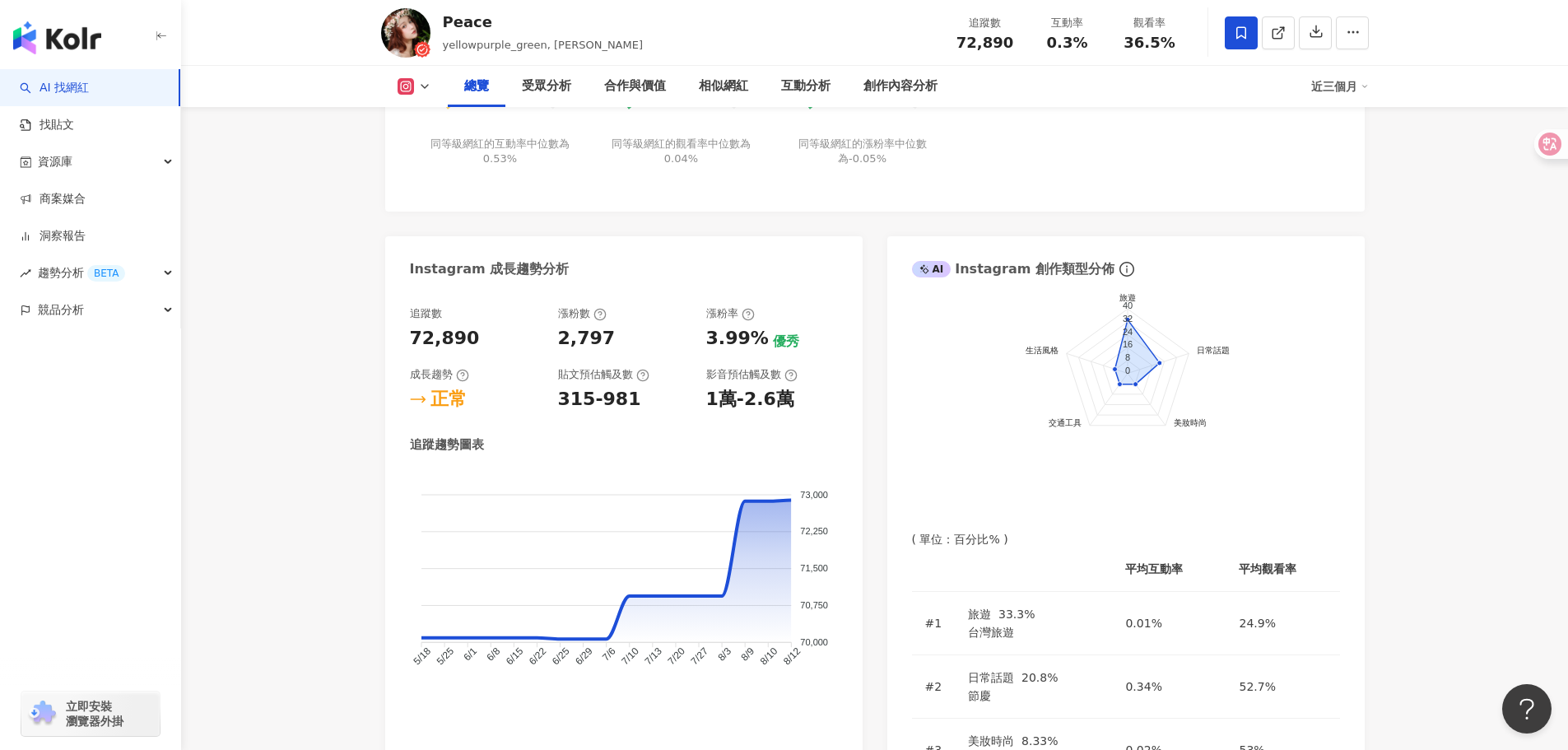
drag, startPoint x: 702, startPoint y: 713, endPoint x: 712, endPoint y: 530, distance: 183.3
click at [702, 713] on div "追蹤數 72,890 漲粉數 2,797 漲粉率 3.99% 優秀 成長趨勢 正常 貼文預估觸及數 315-981 影音預估觸及數 1萬-2.6萬 追蹤趨勢圖…" at bounding box center [624, 602] width 477 height 625
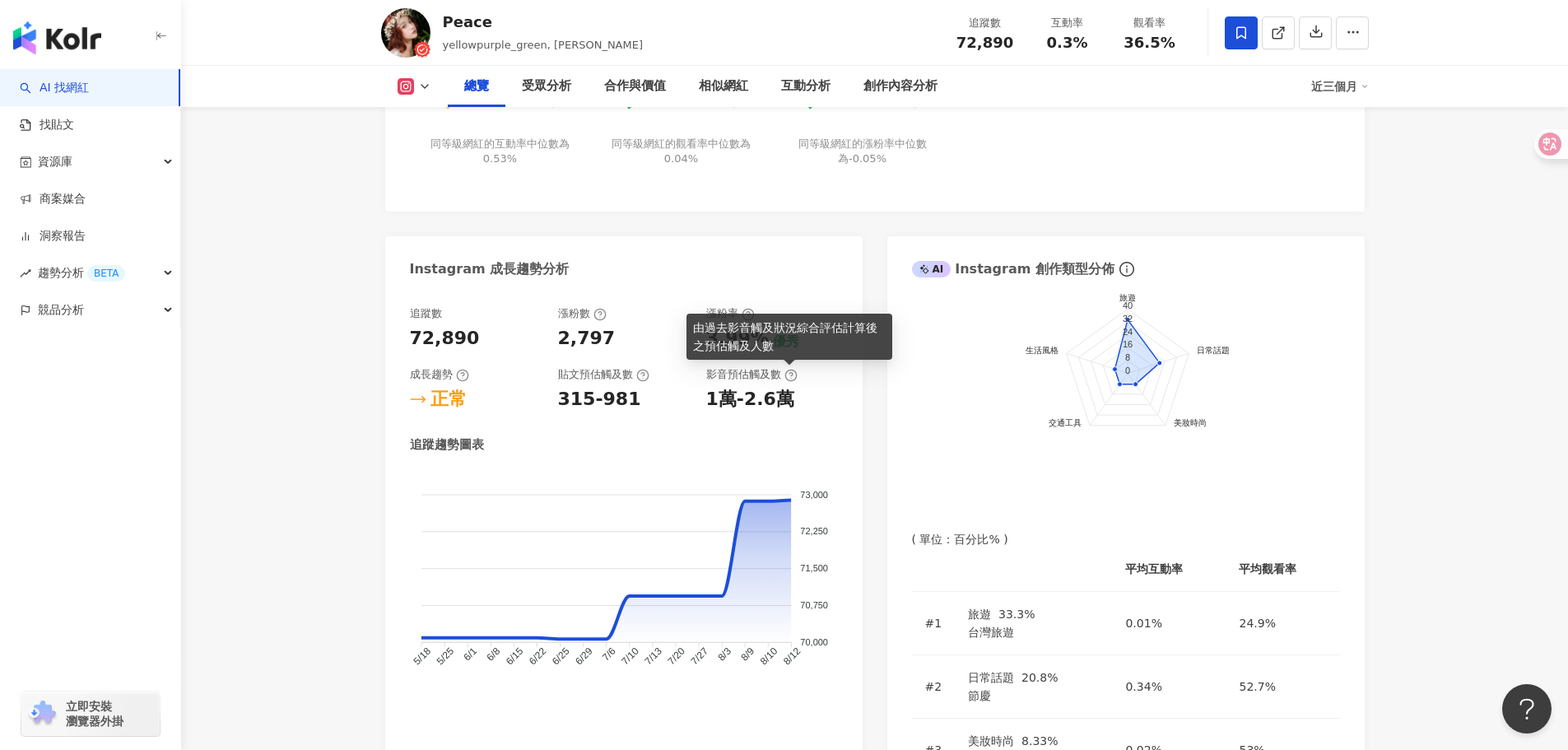
click at [822, 471] on foreignobject at bounding box center [623, 581] width 428 height 223
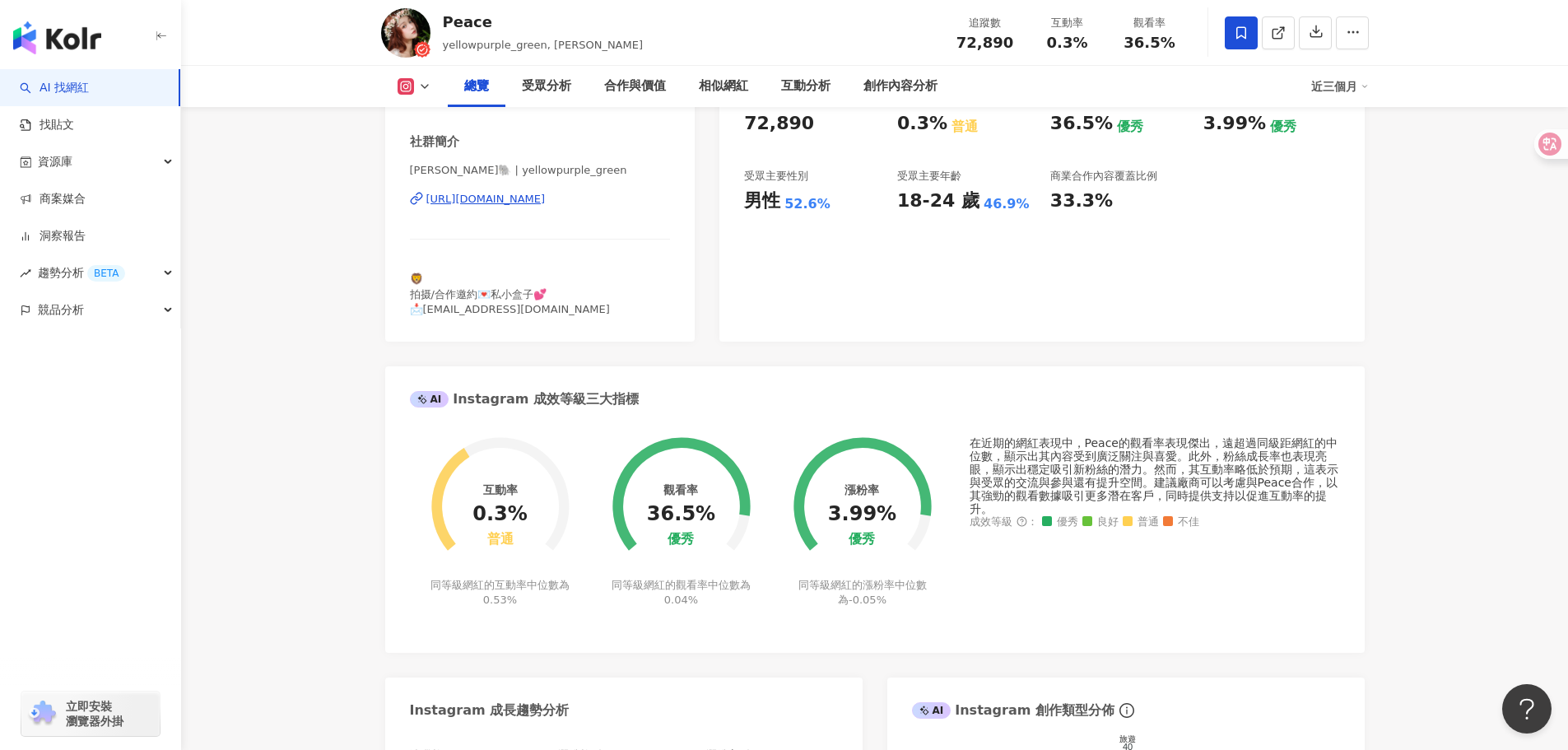
scroll to position [82, 0]
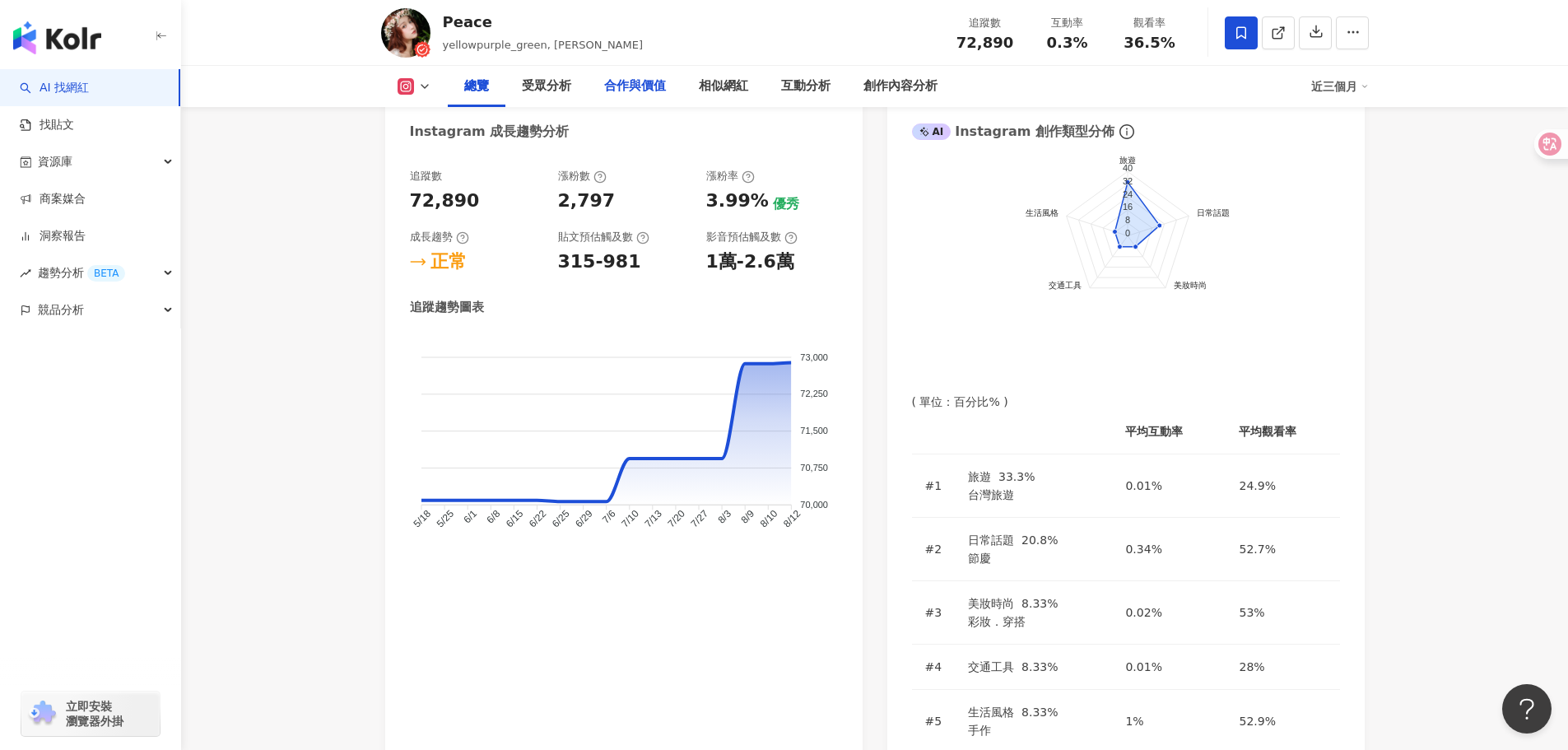
click at [660, 94] on div "合作與價值" at bounding box center [635, 87] width 62 height 20
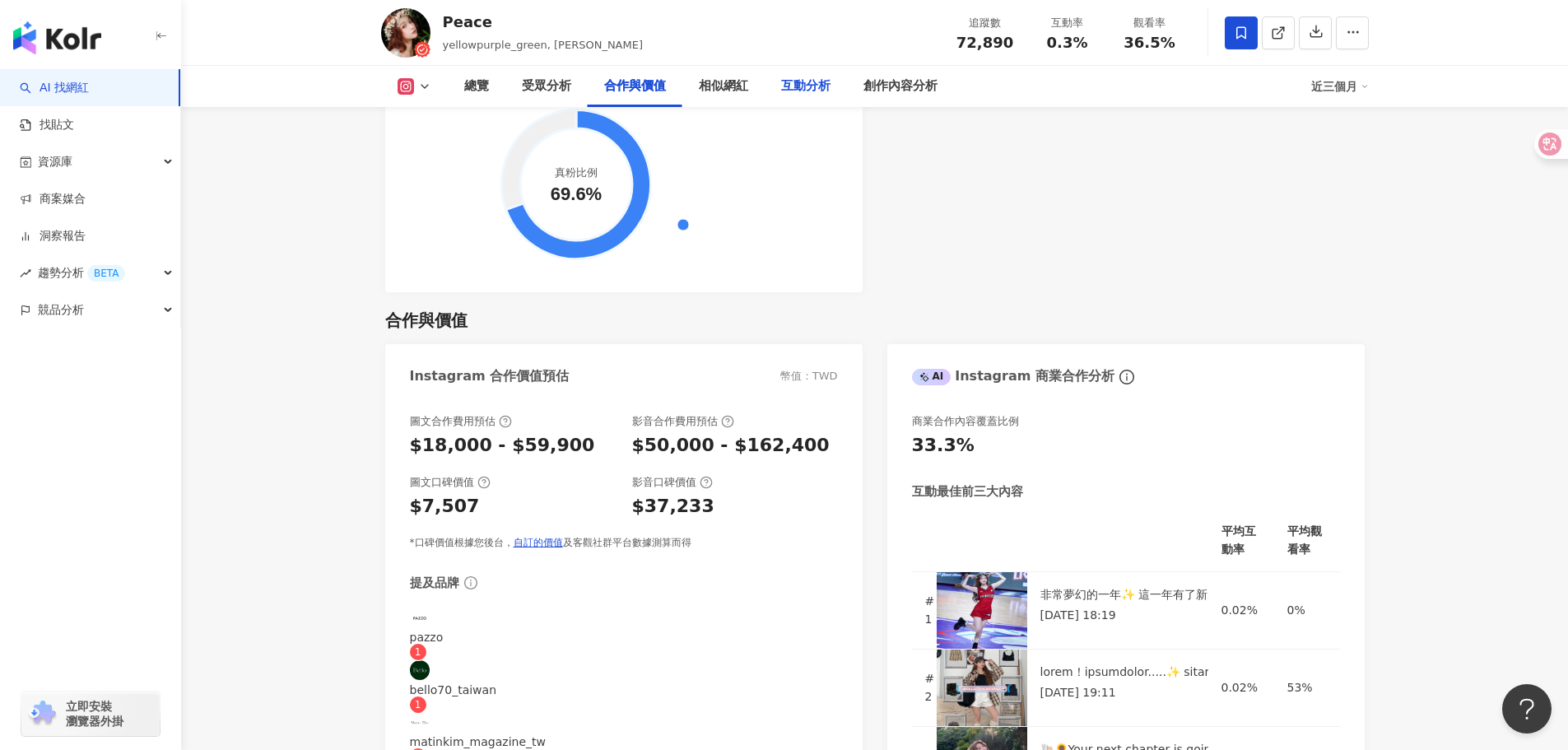
click at [806, 81] on div "互動分析" at bounding box center [806, 87] width 50 height 20
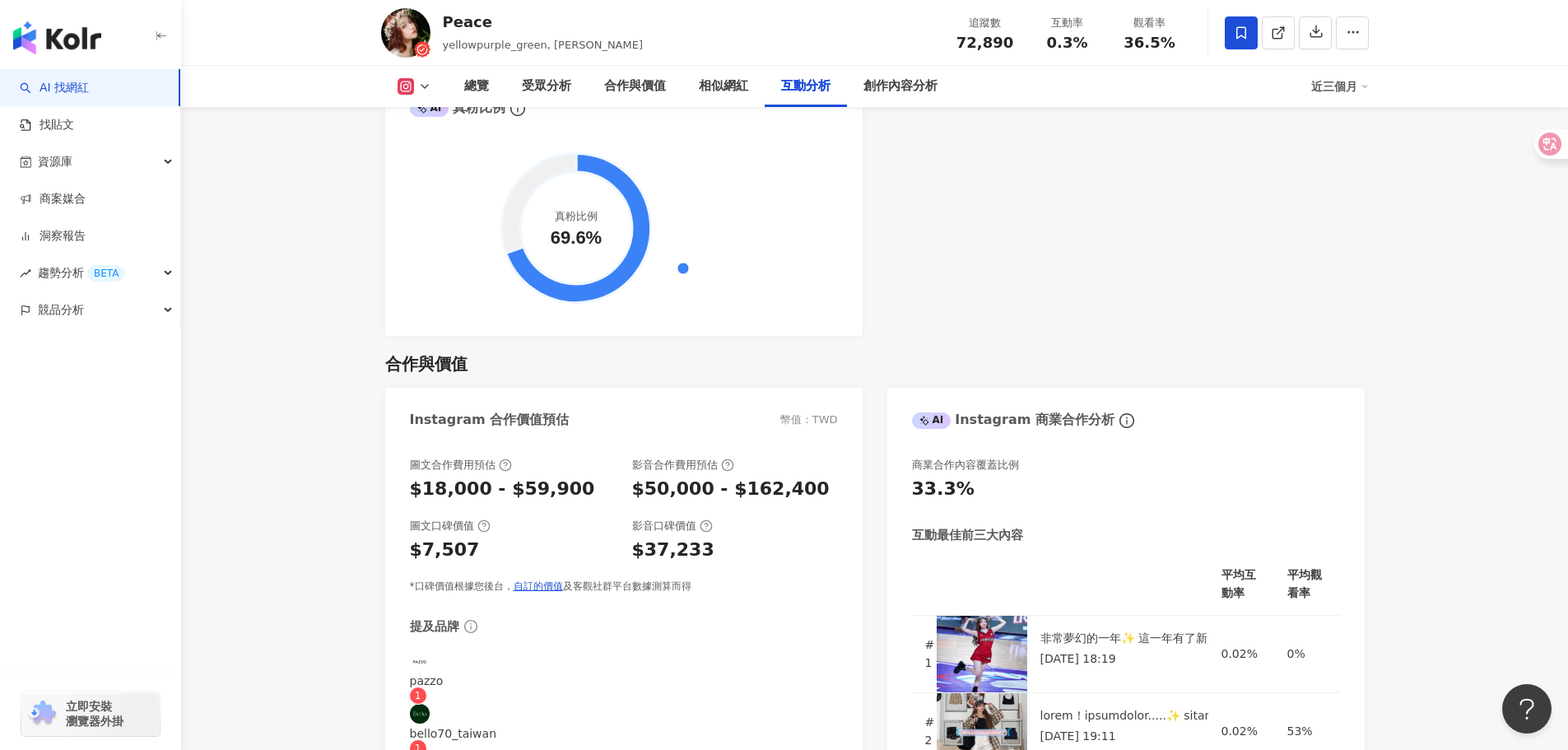
scroll to position [3550, 0]
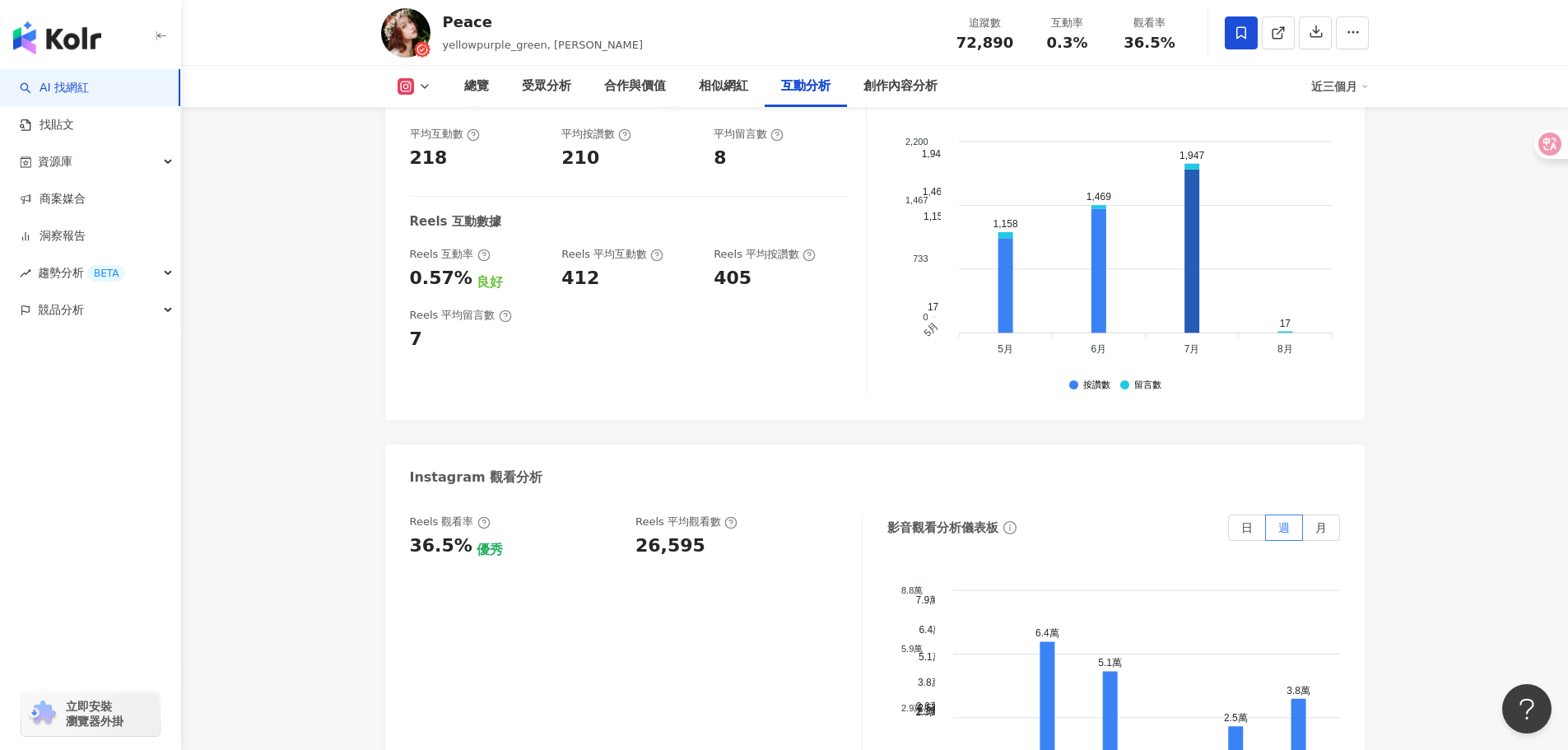
click at [712, 515] on div "Reels 觀看率 36.5% 優秀 Reels 平均觀看數 26,595" at bounding box center [635, 680] width 453 height 329
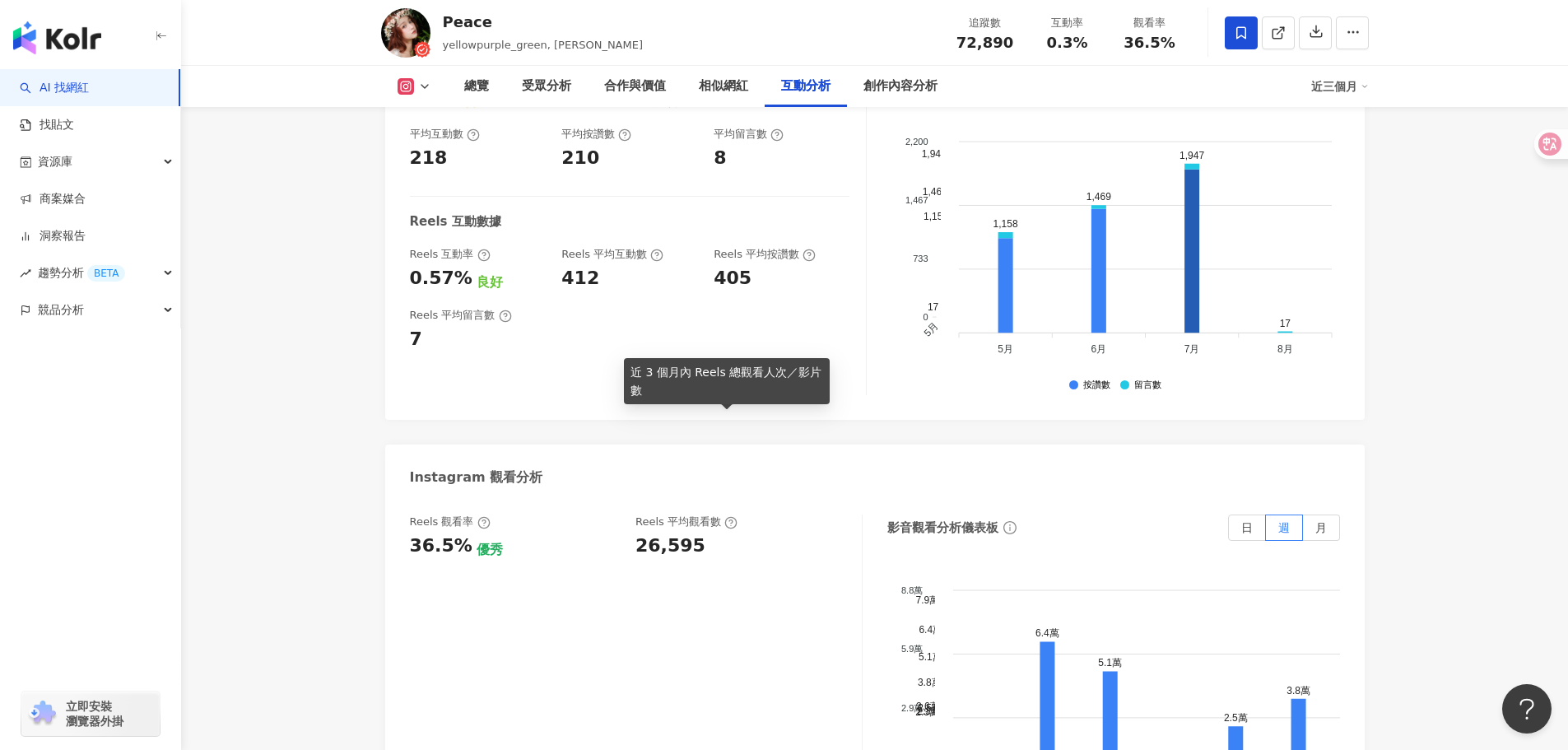
click at [725, 517] on icon at bounding box center [731, 523] width 13 height 13
click at [702, 515] on div "Reels 觀看率 36.5% 優秀 Reels 平均觀看數 26,595" at bounding box center [635, 680] width 453 height 329
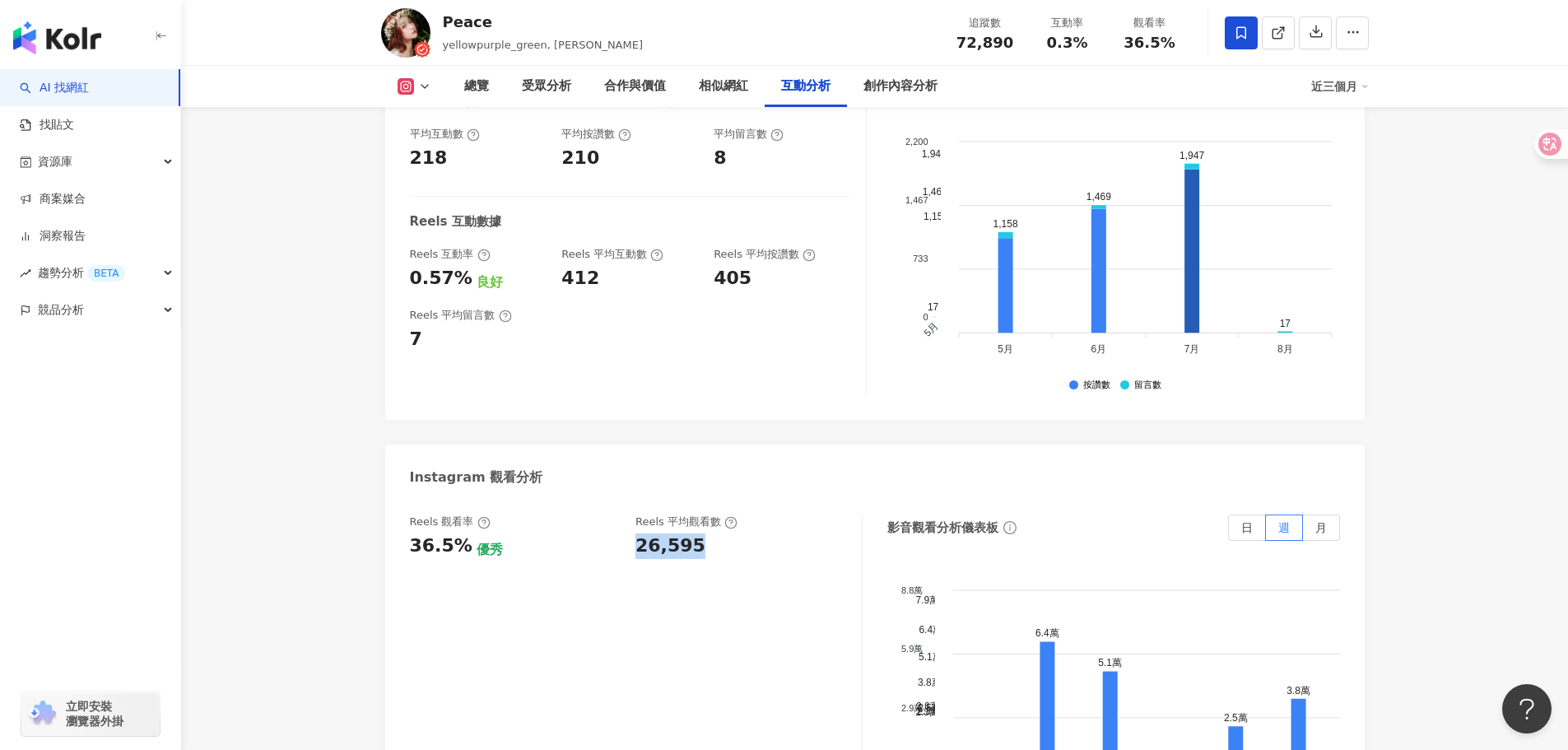
drag, startPoint x: 703, startPoint y: 440, endPoint x: 634, endPoint y: 444, distance: 69.1
click at [634, 515] on div "Reels 觀看率 36.5% 優秀 Reels 平均觀看數 26,595" at bounding box center [627, 537] width 435 height 45
copy div "26,595"
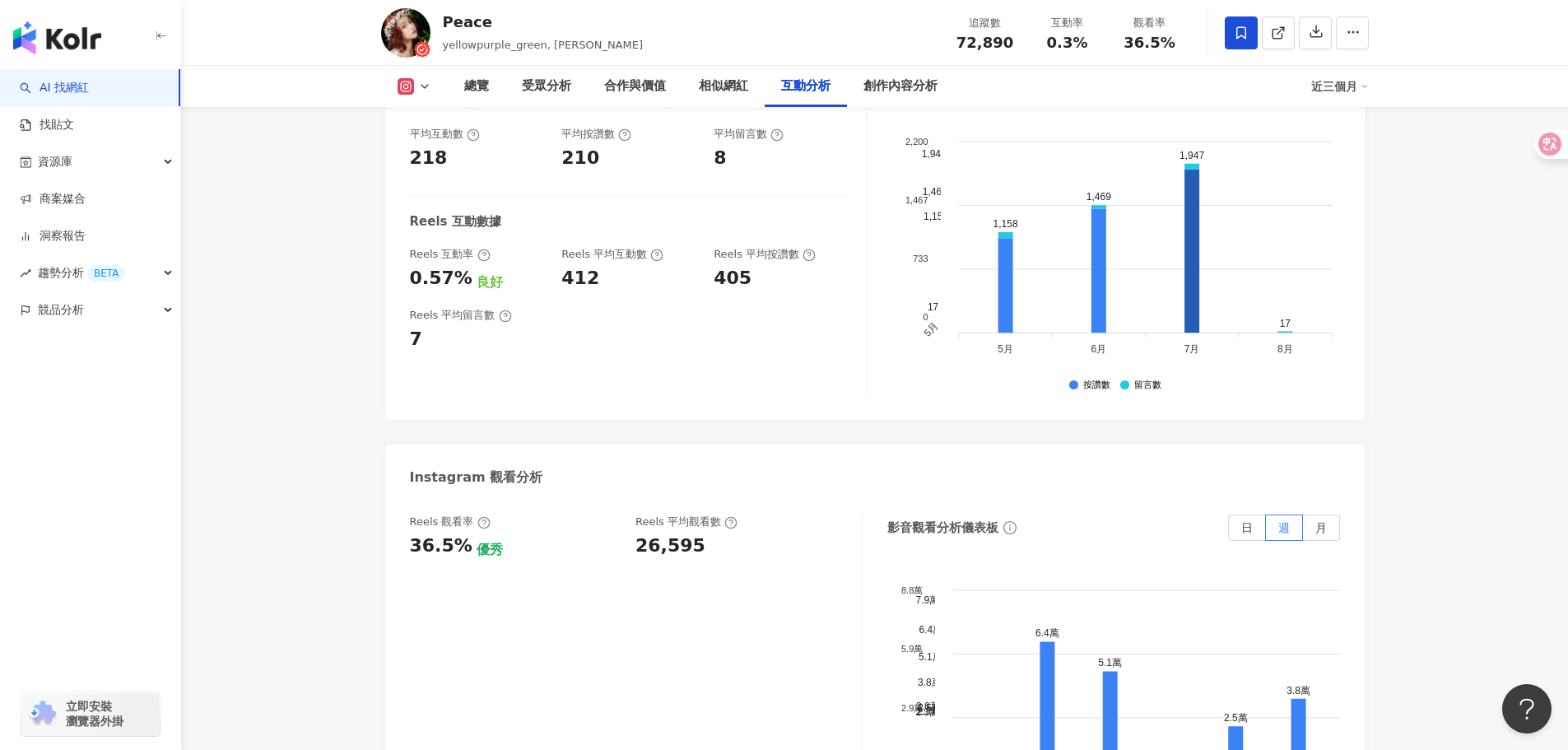
click at [637, 534] on div "26,595" at bounding box center [670, 546] width 70 height 26
drag, startPoint x: 635, startPoint y: 440, endPoint x: 717, endPoint y: 441, distance: 82.0
click at [717, 534] on div "26,595" at bounding box center [741, 546] width 210 height 26
copy div "26,595"
click at [475, 715] on div "Reels 觀看率 36.5% 優秀 Reels 平均觀看數 26,595" at bounding box center [635, 680] width 453 height 329
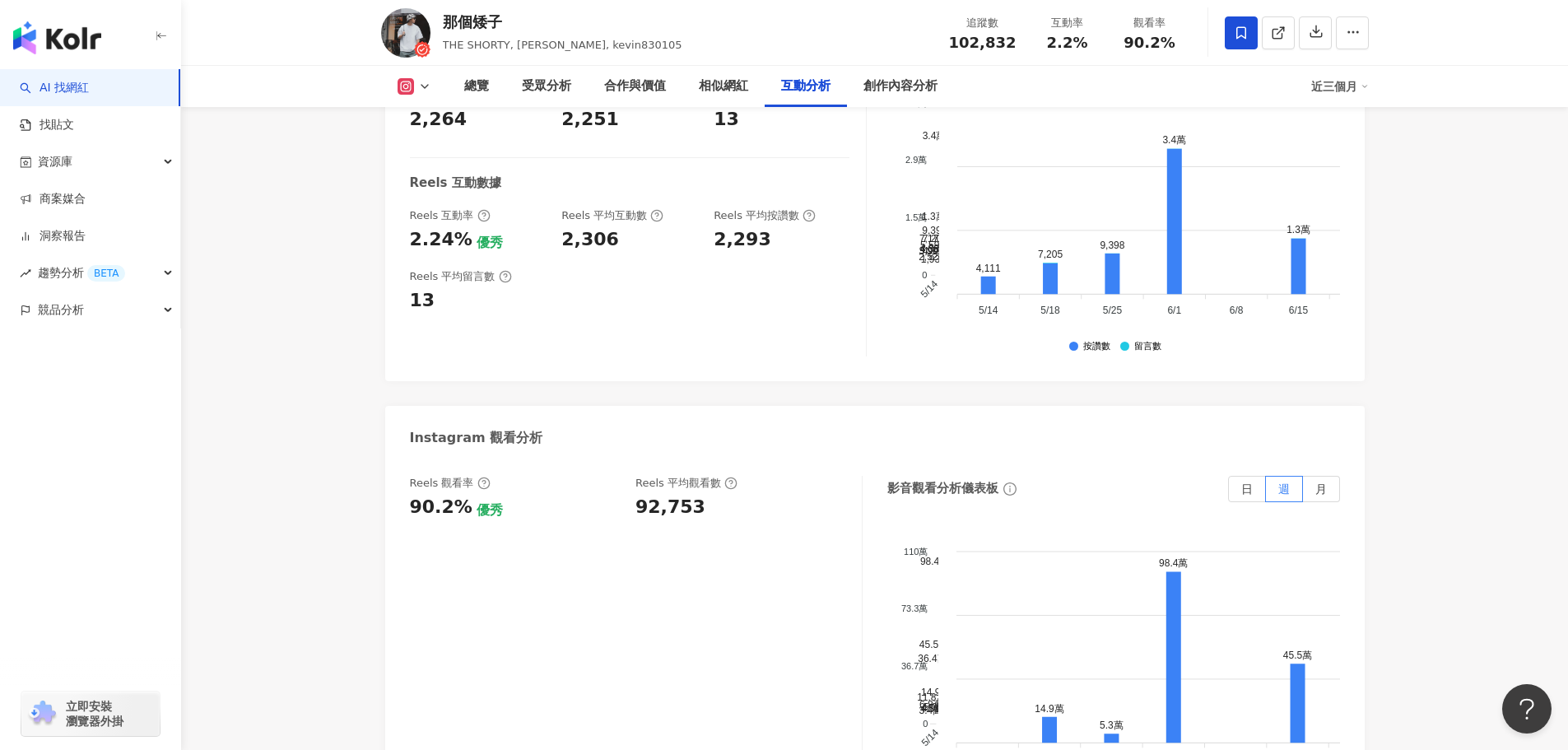
scroll to position [3496, 0]
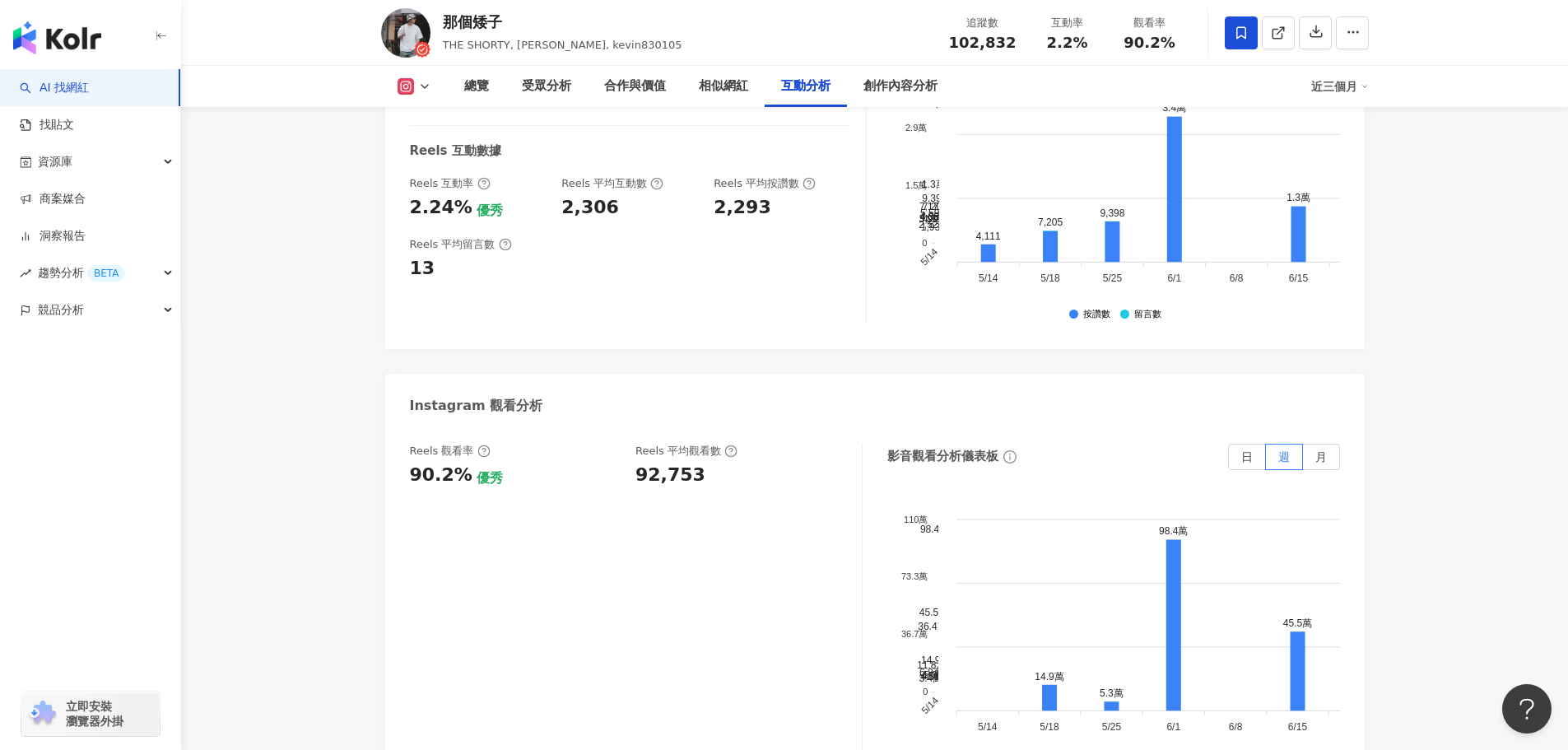
click at [664, 463] on div "92,753" at bounding box center [670, 475] width 70 height 26
copy div "92,753"
click at [812, 695] on div "Reels 觀看率 90.2% 優秀 Reels 平均觀看數 92,753" at bounding box center [635, 608] width 453 height 329
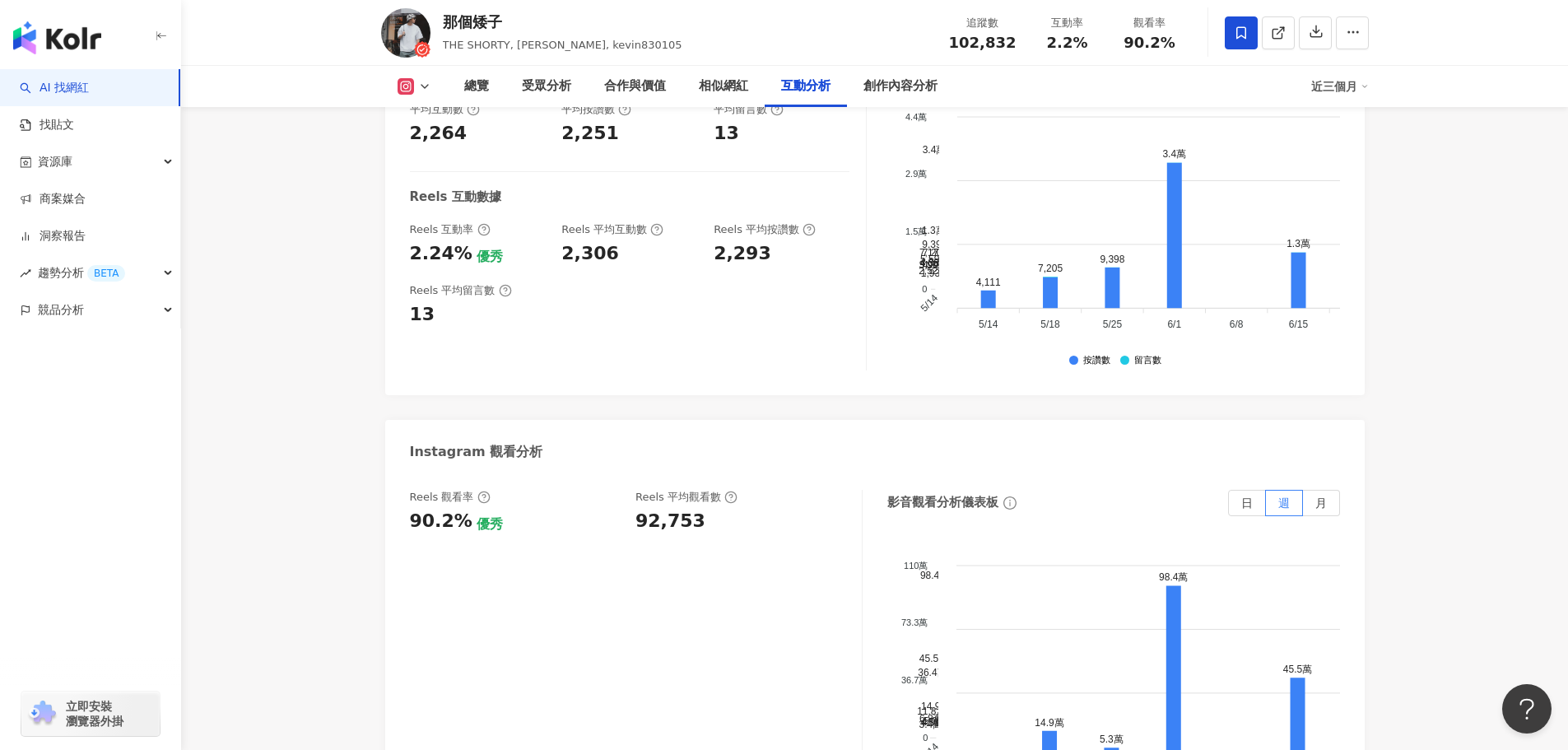
scroll to position [3414, 0]
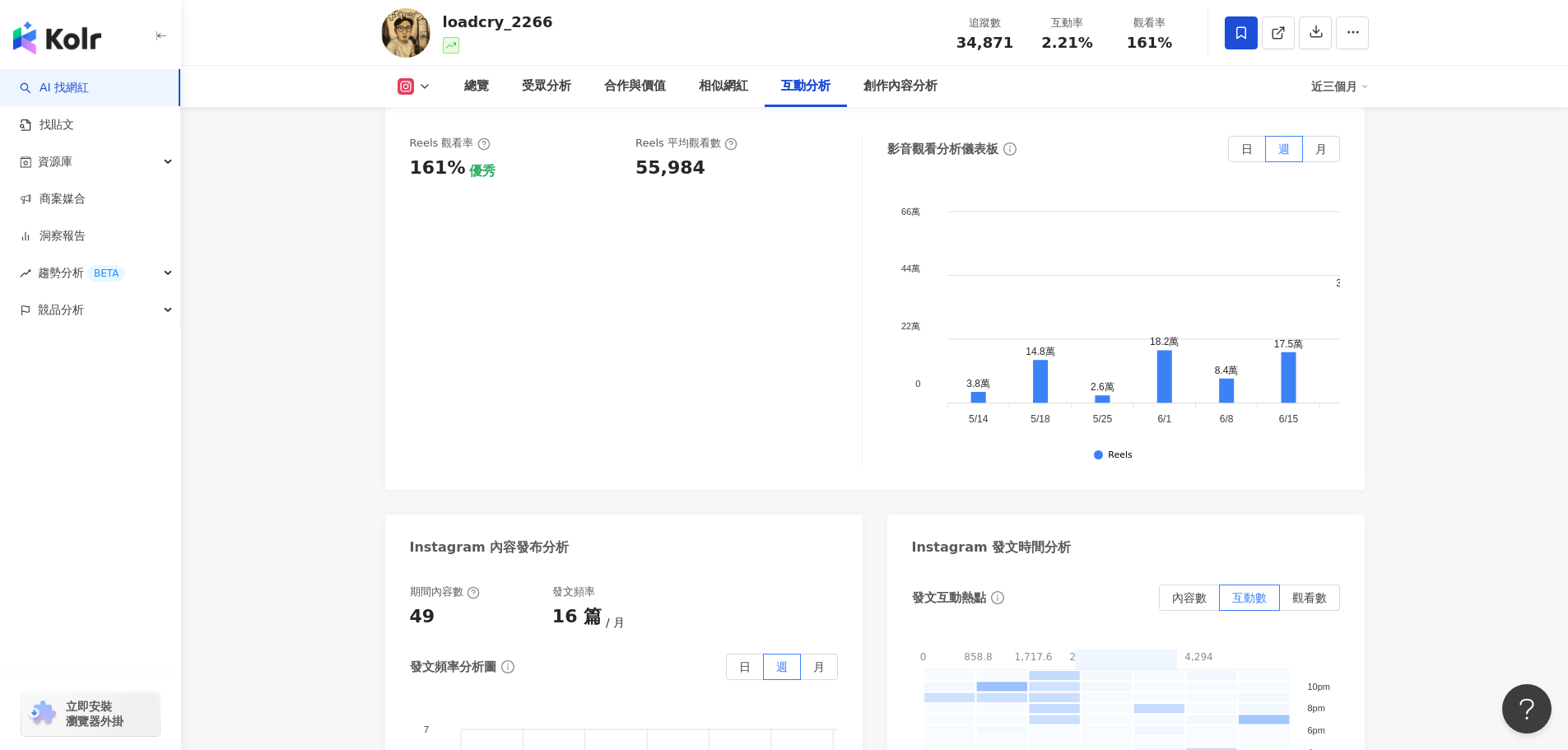
scroll to position [3624, 0]
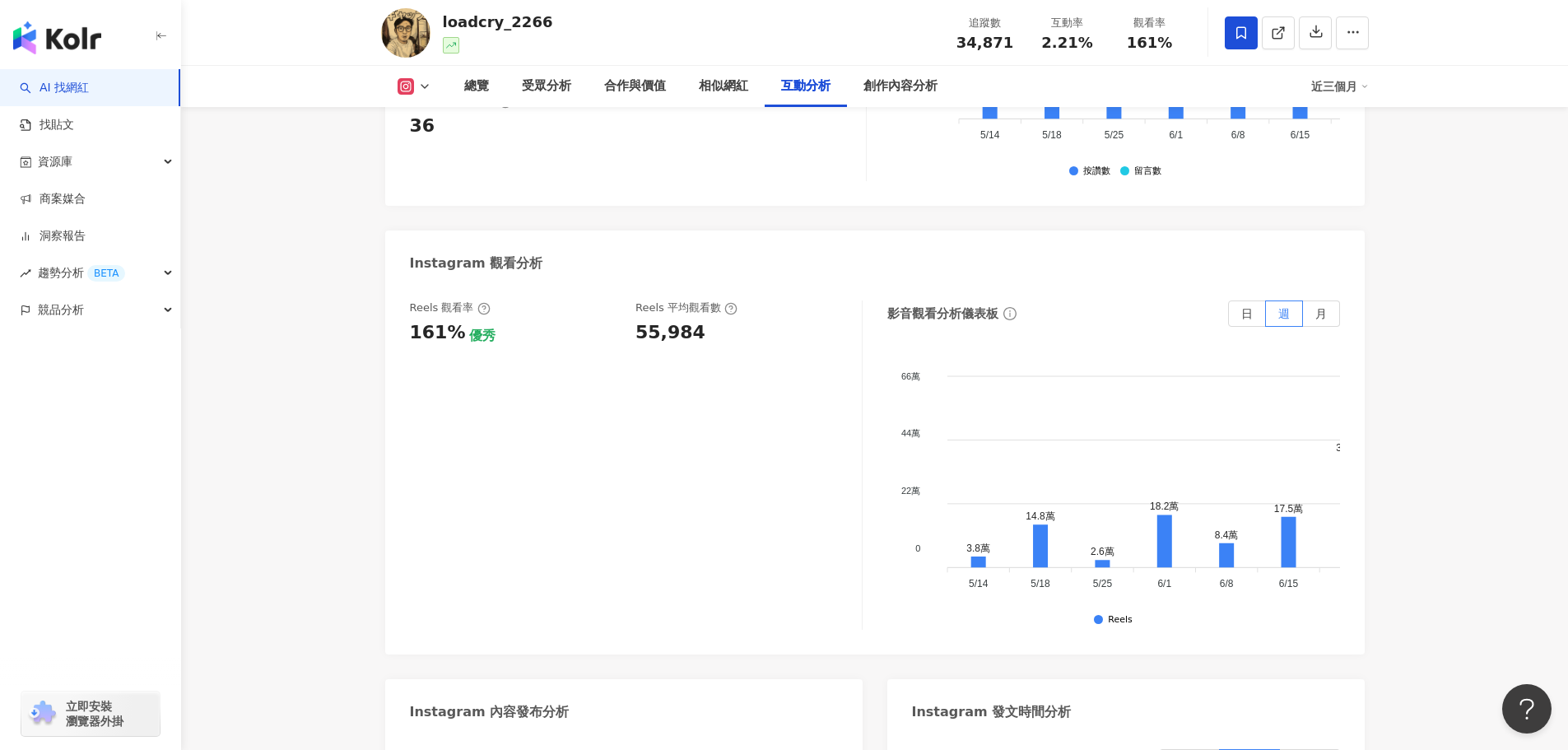
click at [669, 324] on div "Reels 觀看率 161% 優秀 Reels 平均觀看數 55,984" at bounding box center [635, 465] width 453 height 329
click at [666, 320] on div "55,984" at bounding box center [670, 333] width 70 height 26
copy div "55,984"
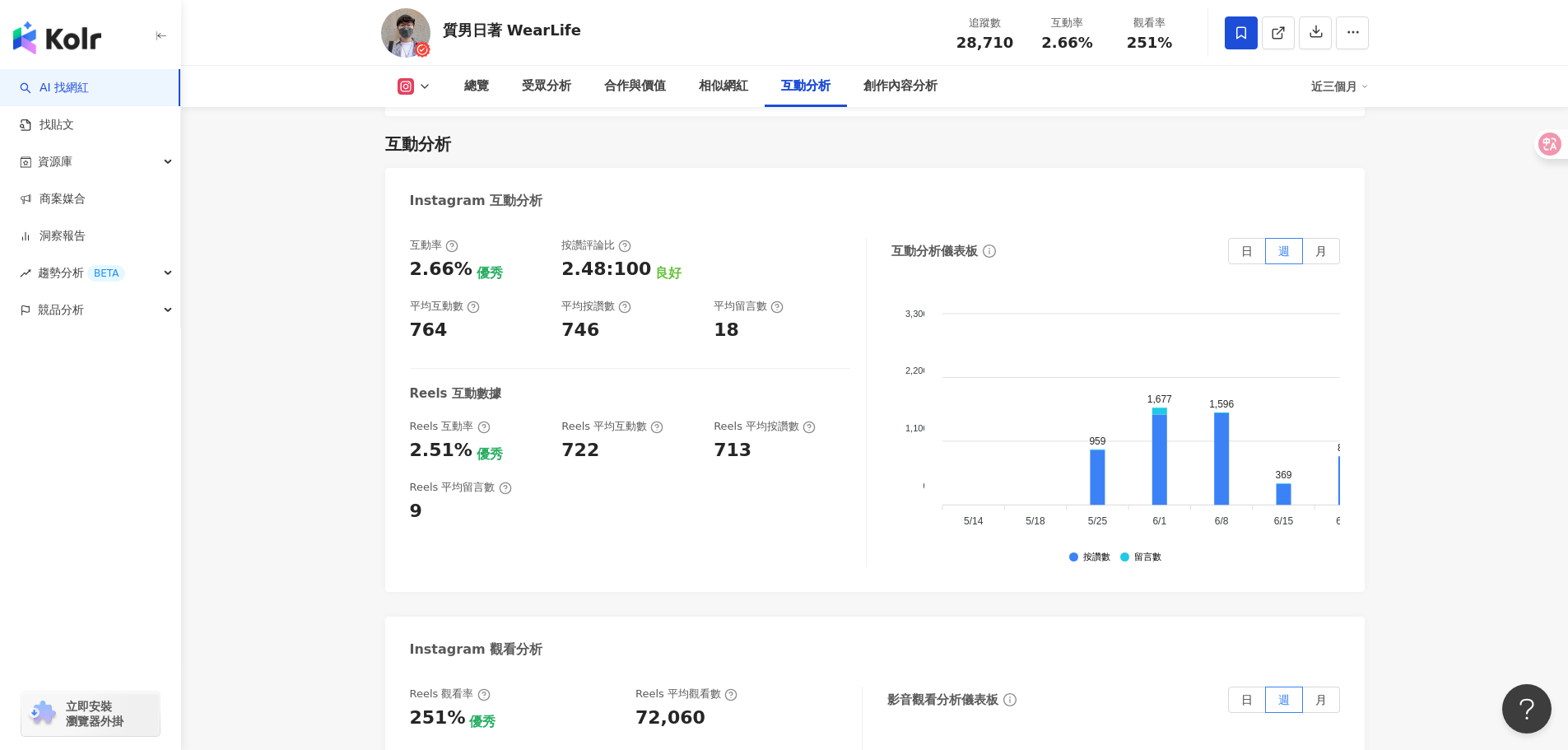
scroll to position [3706, 0]
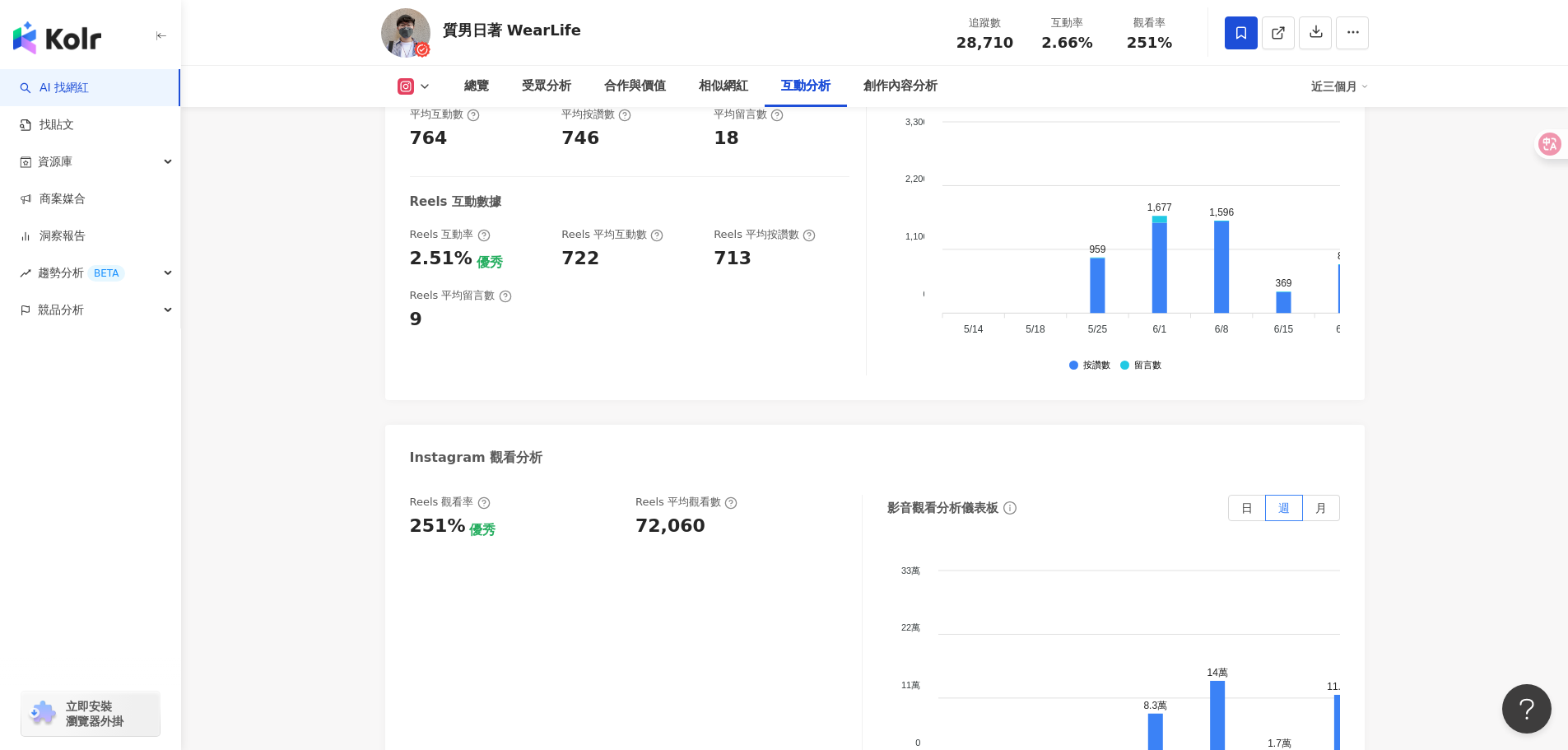
click at [681, 495] on div "Reels 觀看率 251% 優秀 [PERSON_NAME] 平均觀看數 72,060" at bounding box center [635, 660] width 453 height 329
click at [662, 495] on div "Reels 平均觀看數 72,060" at bounding box center [741, 517] width 210 height 45
click at [683, 514] on div "72,060" at bounding box center [670, 526] width 70 height 26
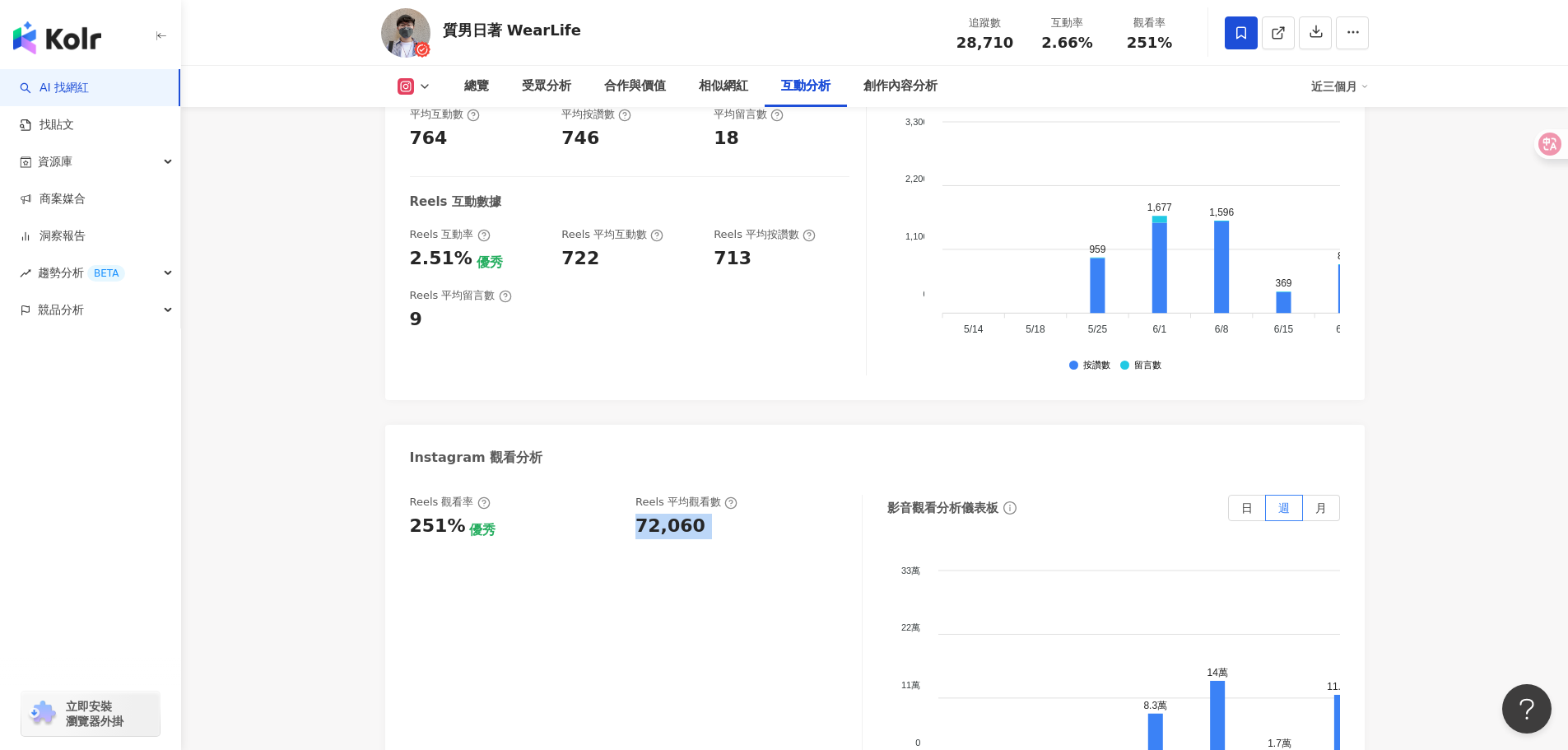
click at [683, 514] on div "72,060" at bounding box center [670, 526] width 70 height 26
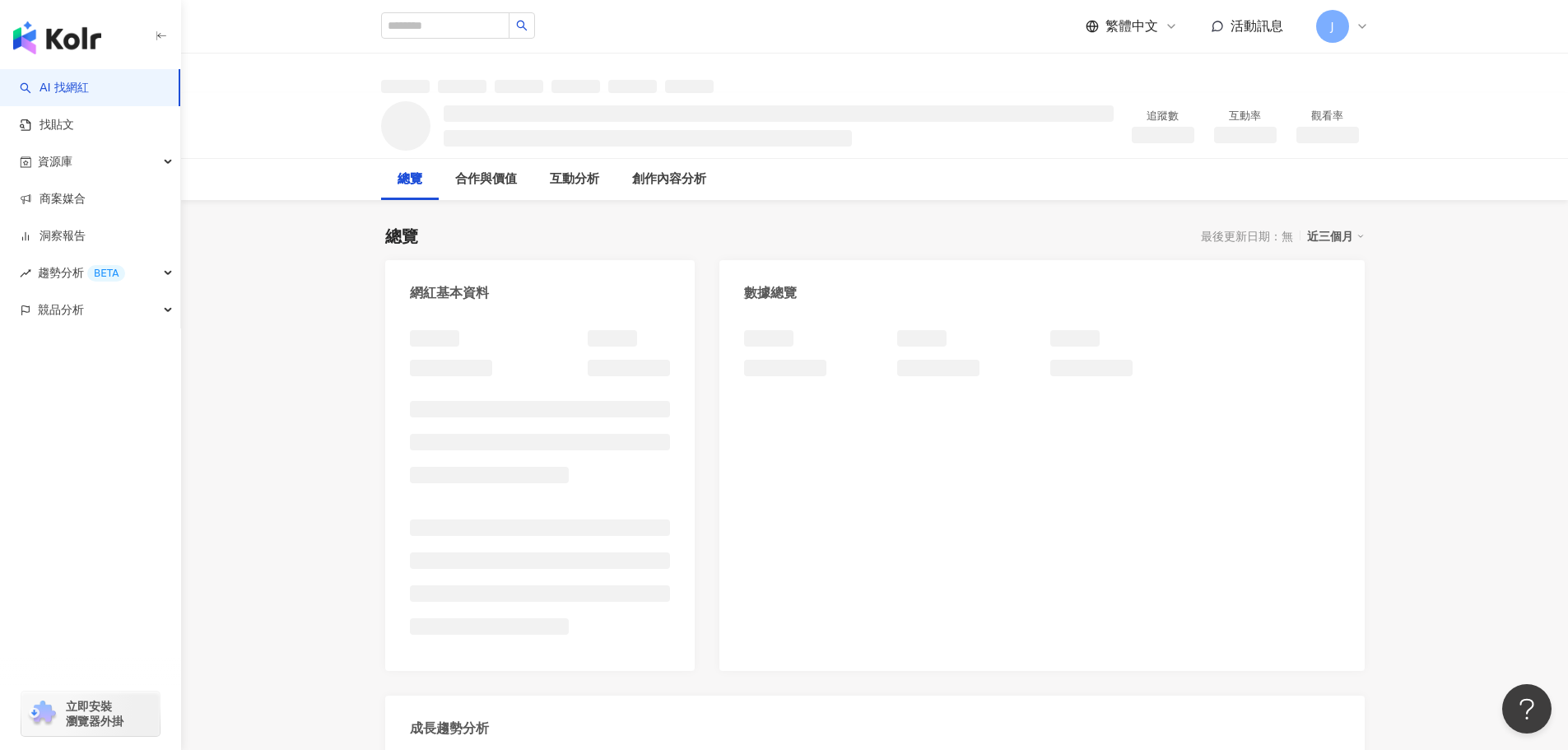
click at [1326, 408] on div at bounding box center [1042, 493] width 645 height 358
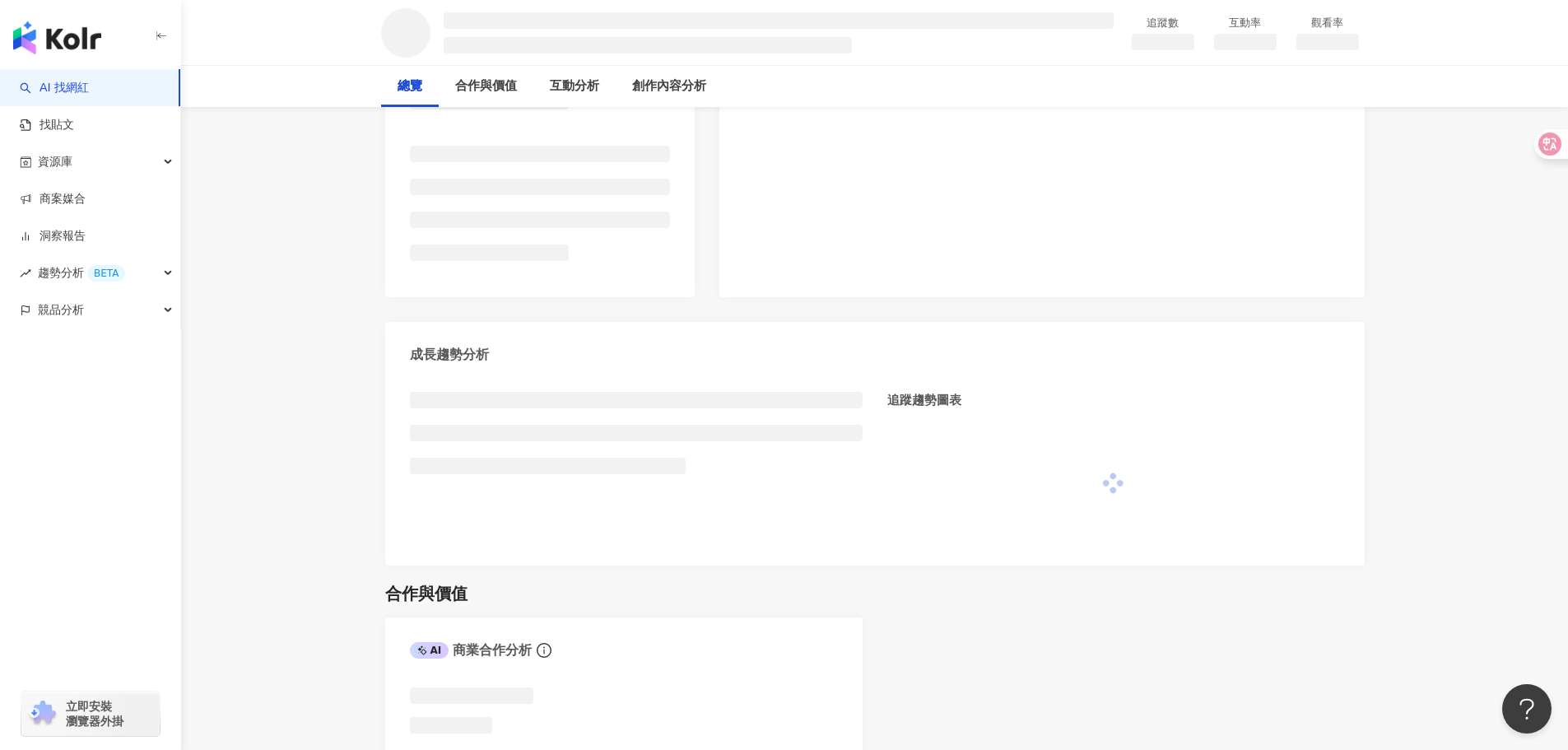
scroll to position [411, 0]
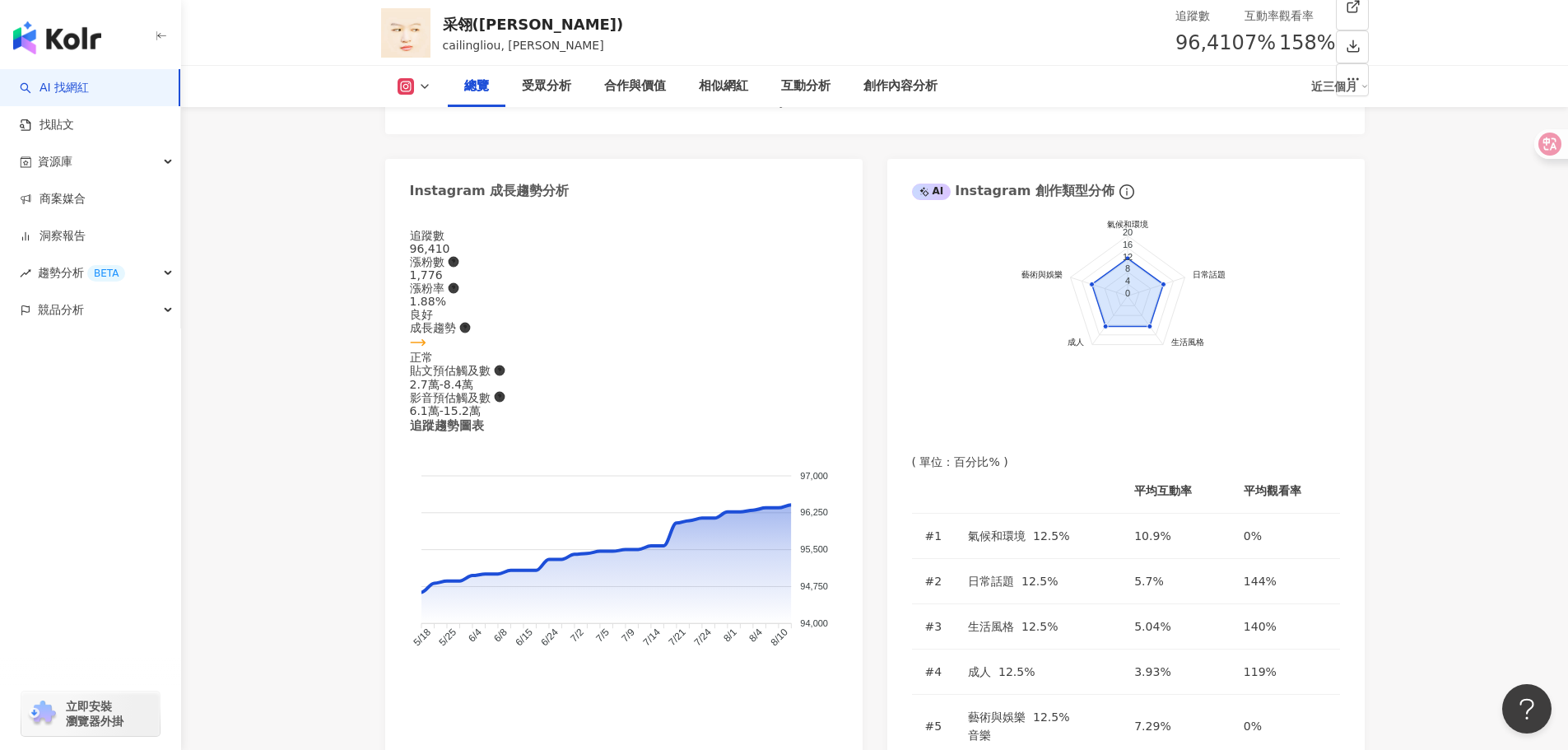
scroll to position [739, 0]
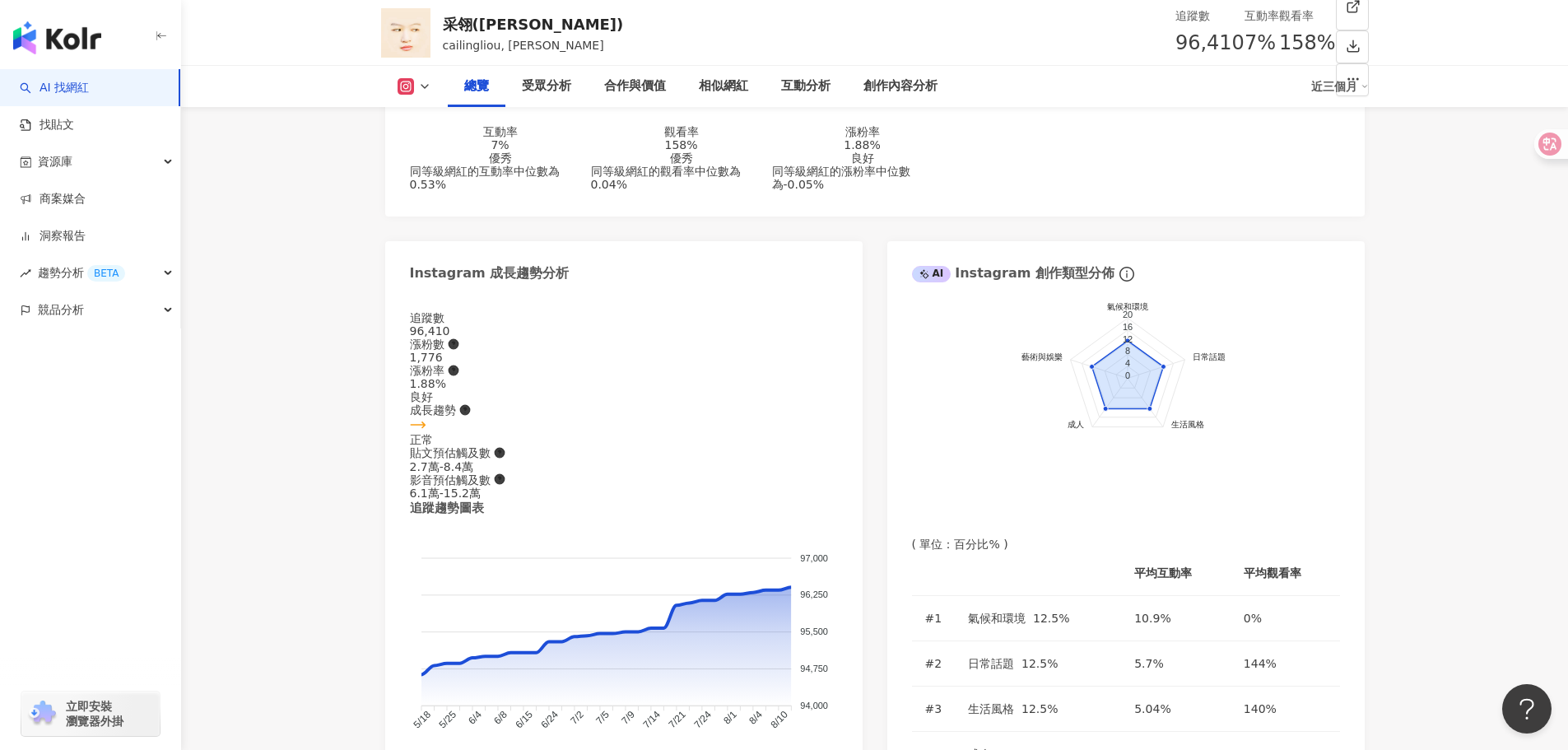
click at [459, 339] on icon at bounding box center [453, 344] width 12 height 12
click at [489, 325] on div "96,410" at bounding box center [623, 331] width 428 height 13
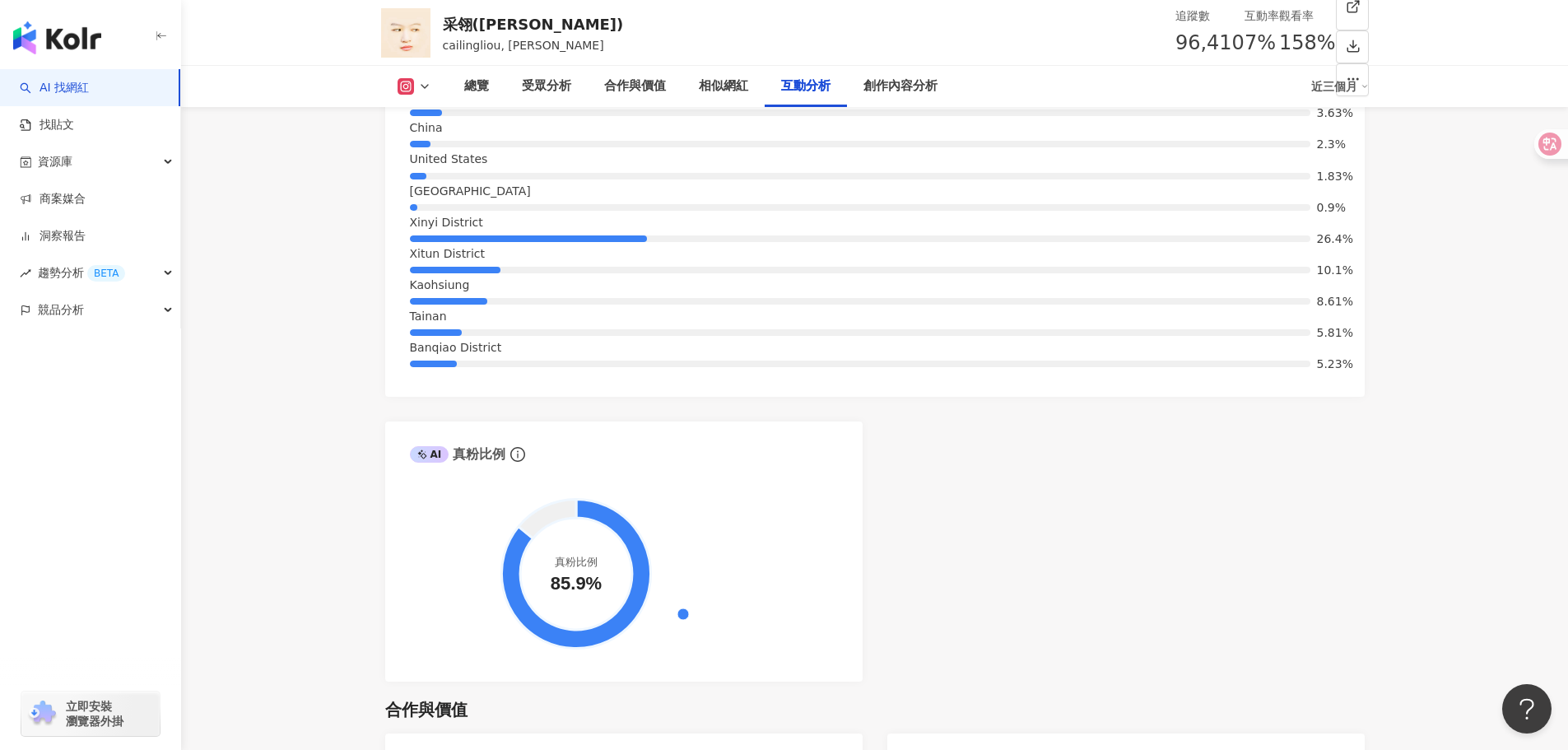
scroll to position [3462, 0]
